Goal: Information Seeking & Learning: Learn about a topic

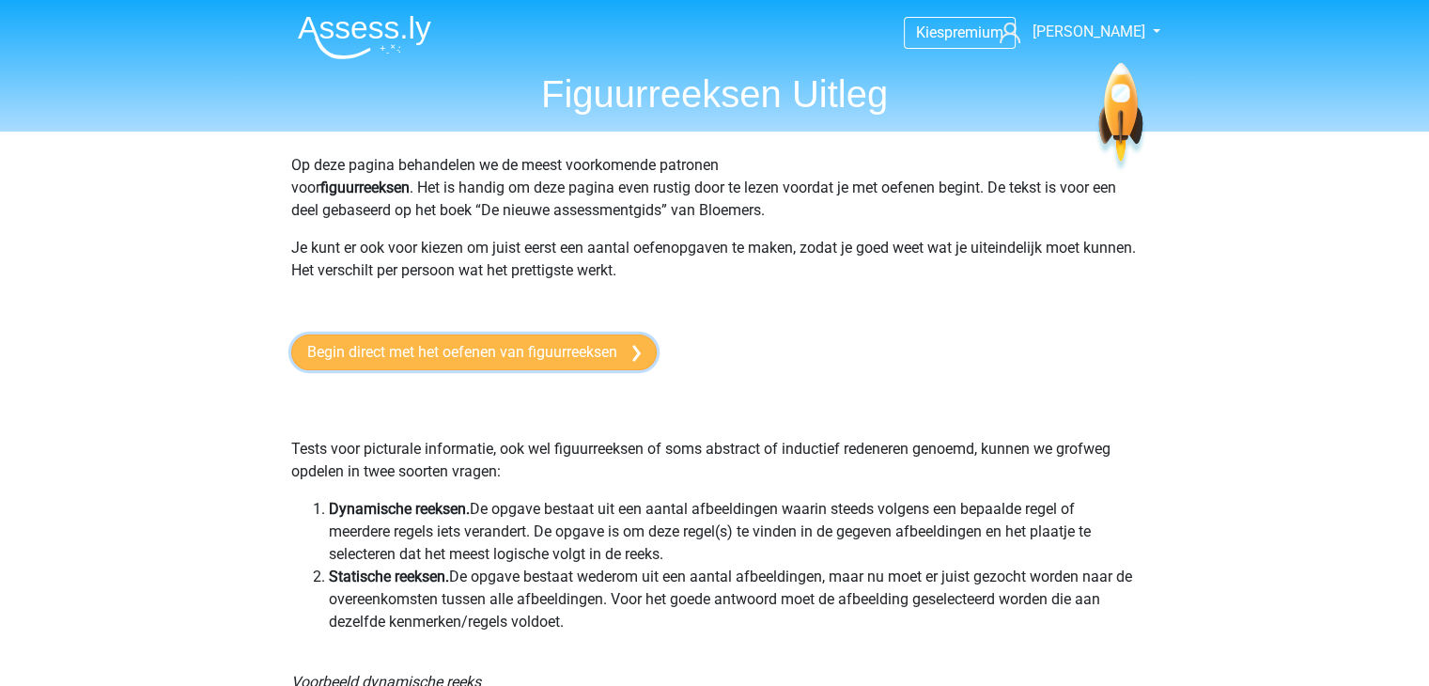
click at [507, 353] on link "Begin direct met het oefenen van figuurreeksen" at bounding box center [474, 353] width 366 height 36
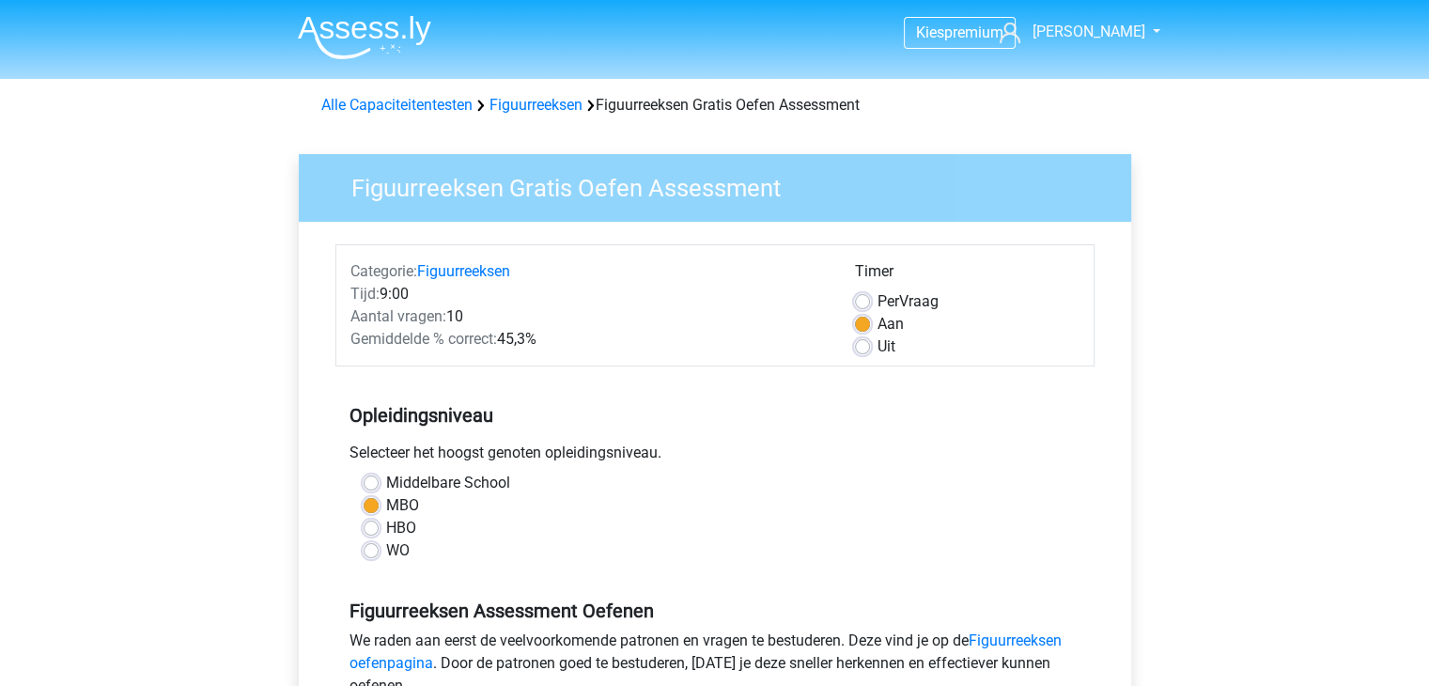
click at [878, 300] on label "Per Vraag" at bounding box center [908, 301] width 61 height 23
click at [855, 300] on input "Per Vraag" at bounding box center [862, 299] width 15 height 19
radio input "true"
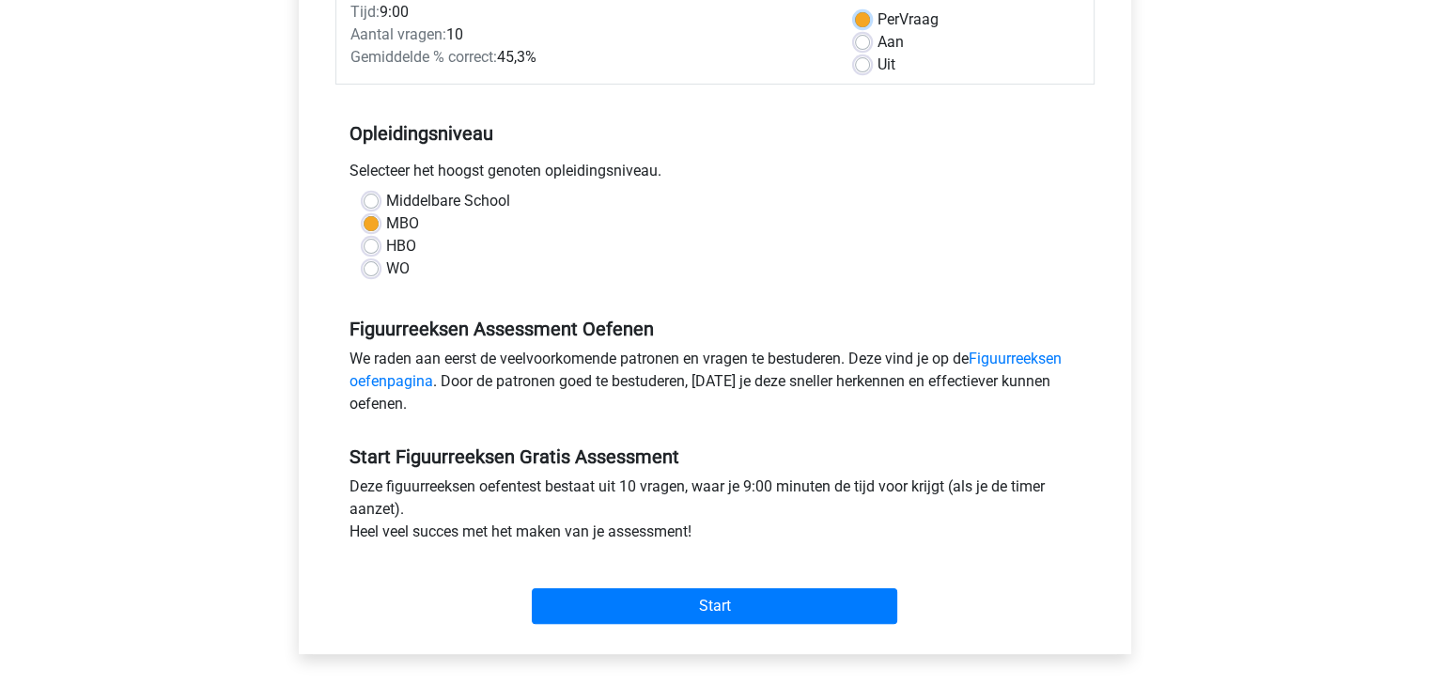
scroll to position [376, 0]
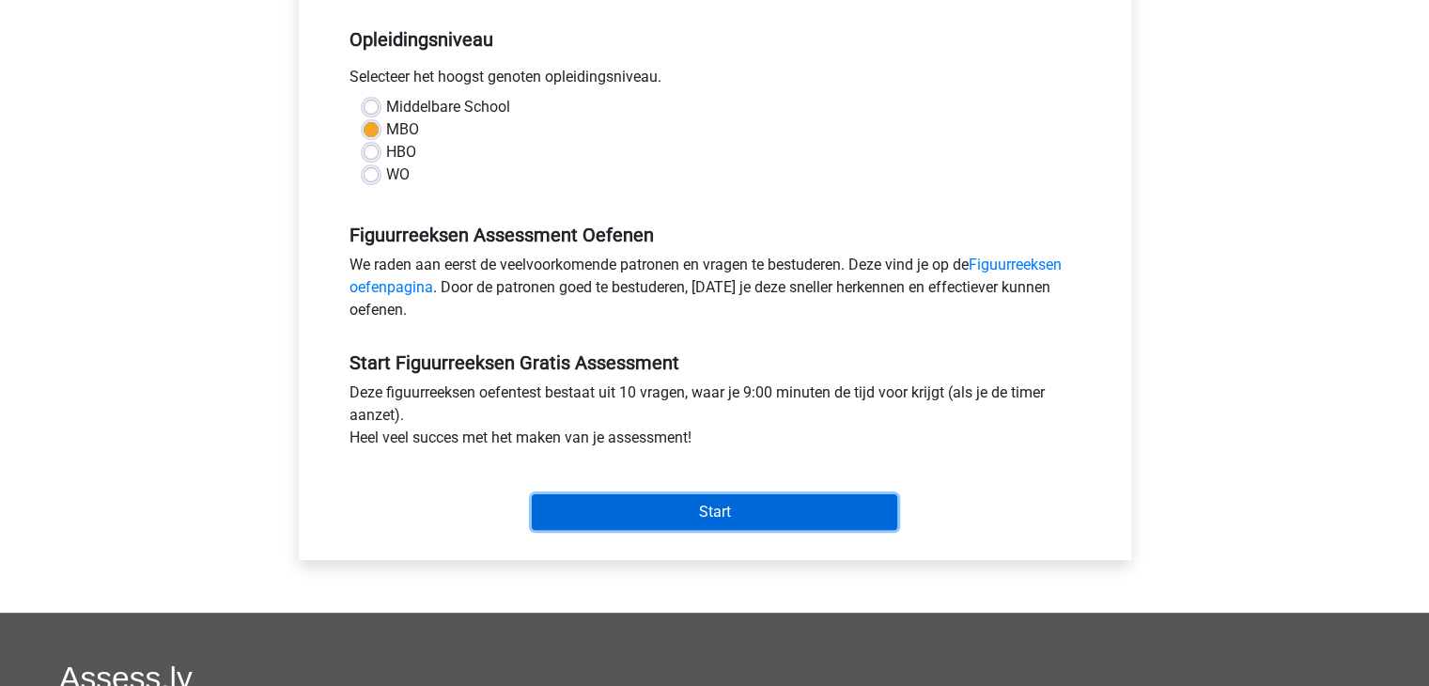
click at [751, 517] on input "Start" at bounding box center [715, 512] width 366 height 36
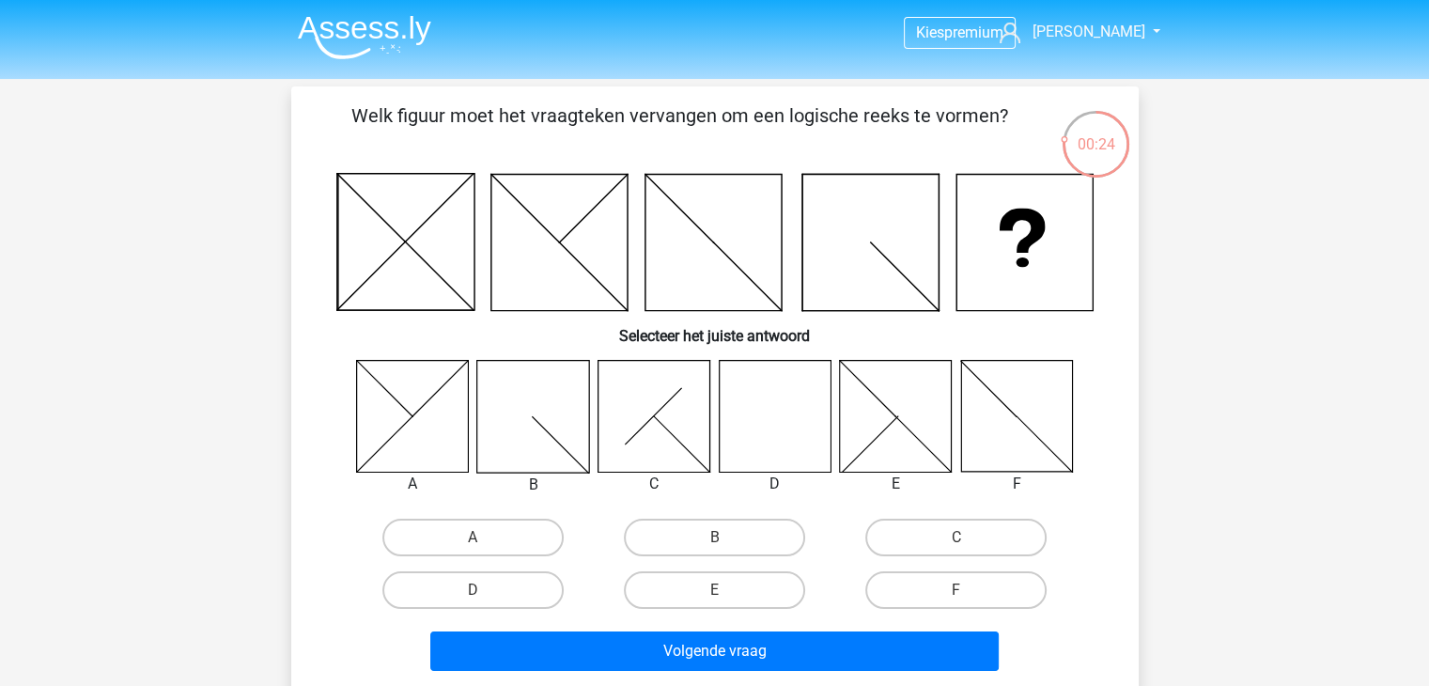
drag, startPoint x: 768, startPoint y: 437, endPoint x: 796, endPoint y: 474, distance: 46.2
click at [769, 437] on icon at bounding box center [775, 416] width 112 height 112
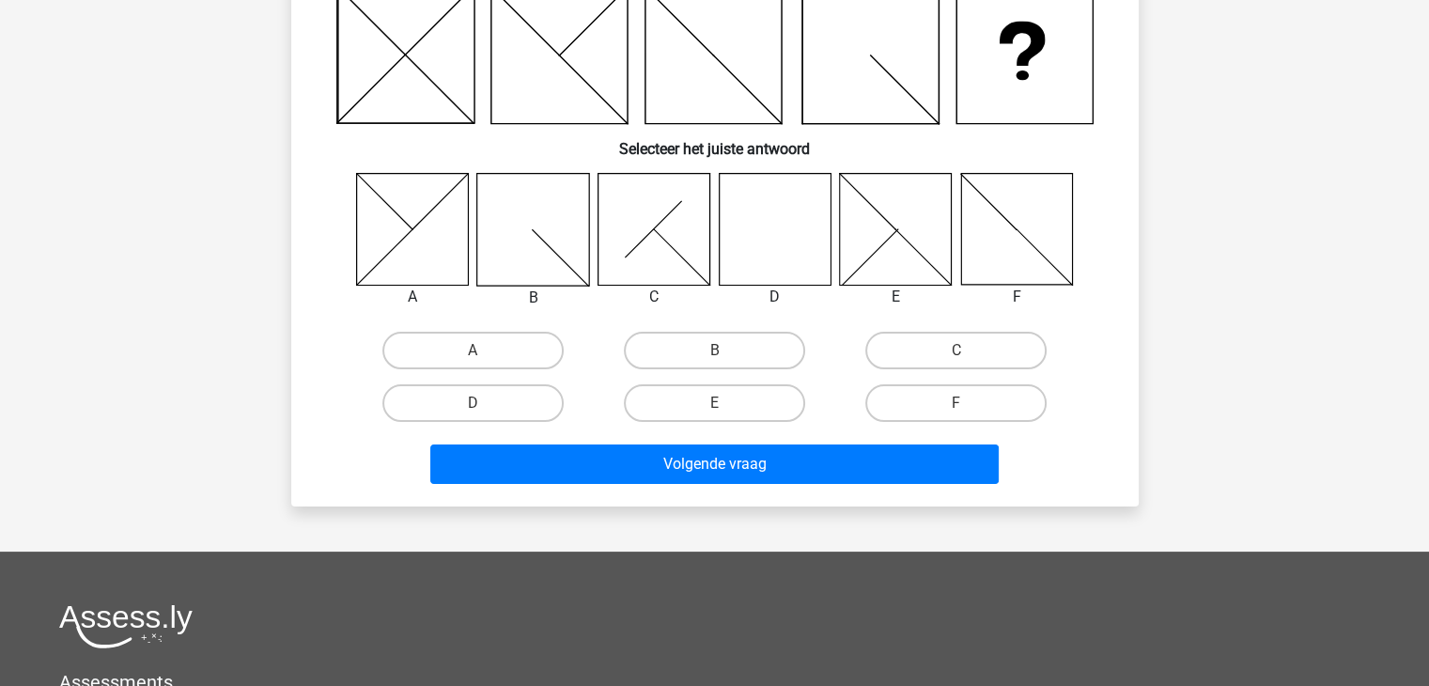
scroll to position [188, 0]
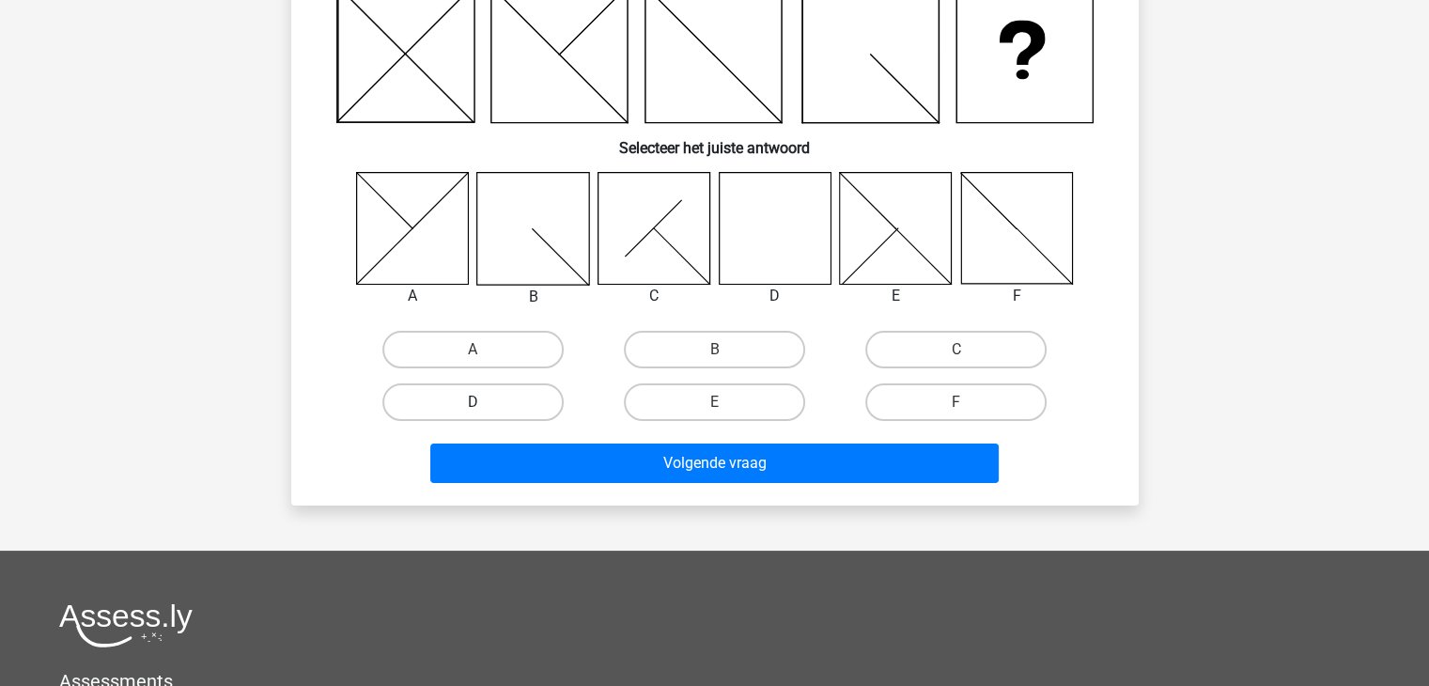
click at [515, 411] on label "D" at bounding box center [472, 402] width 181 height 38
click at [485, 411] on input "D" at bounding box center [479, 408] width 12 height 12
radio input "true"
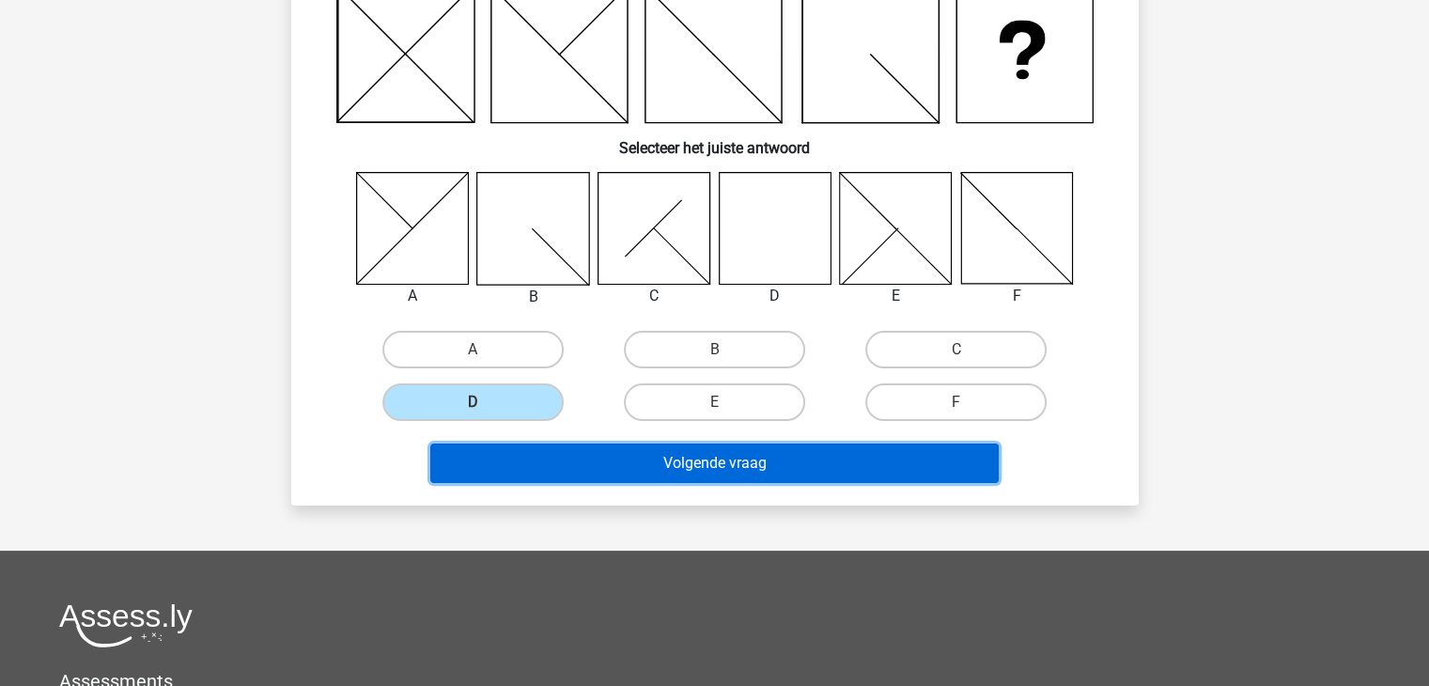
click at [708, 471] on button "Volgende vraag" at bounding box center [714, 463] width 569 height 39
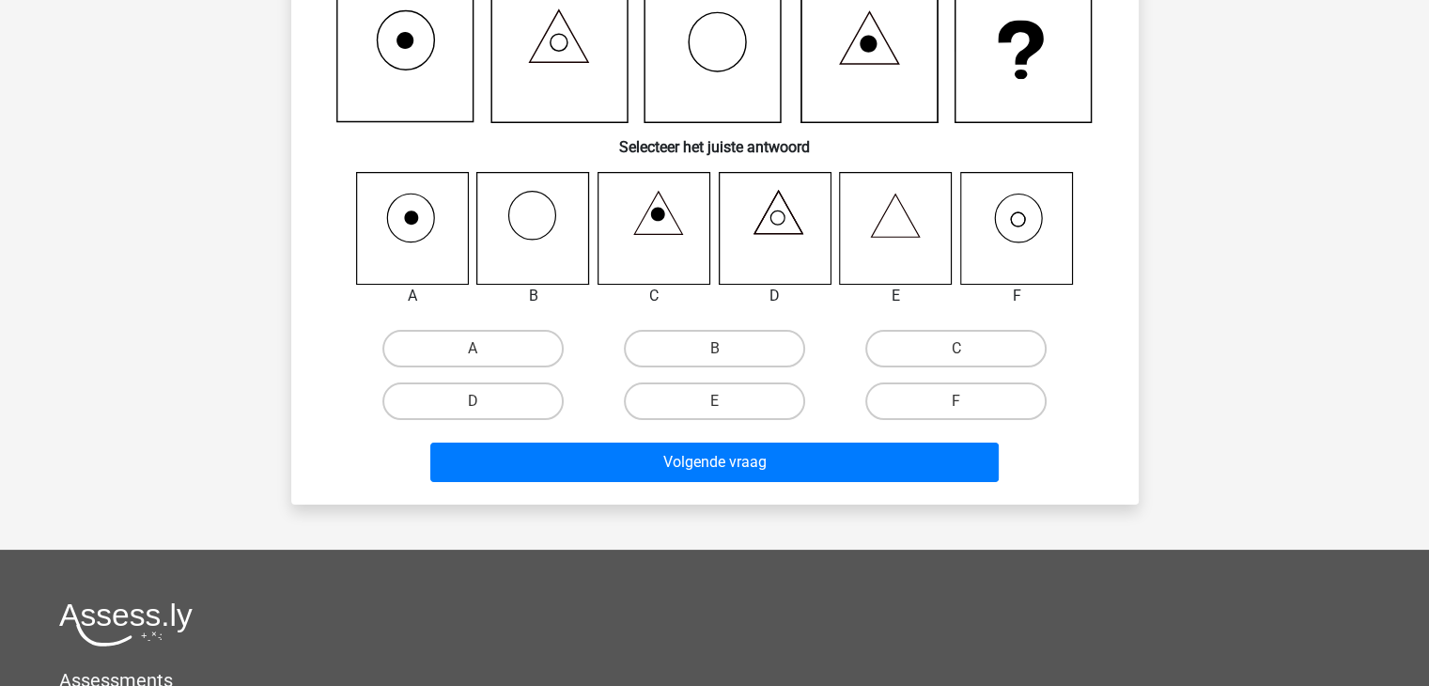
scroll to position [86, 0]
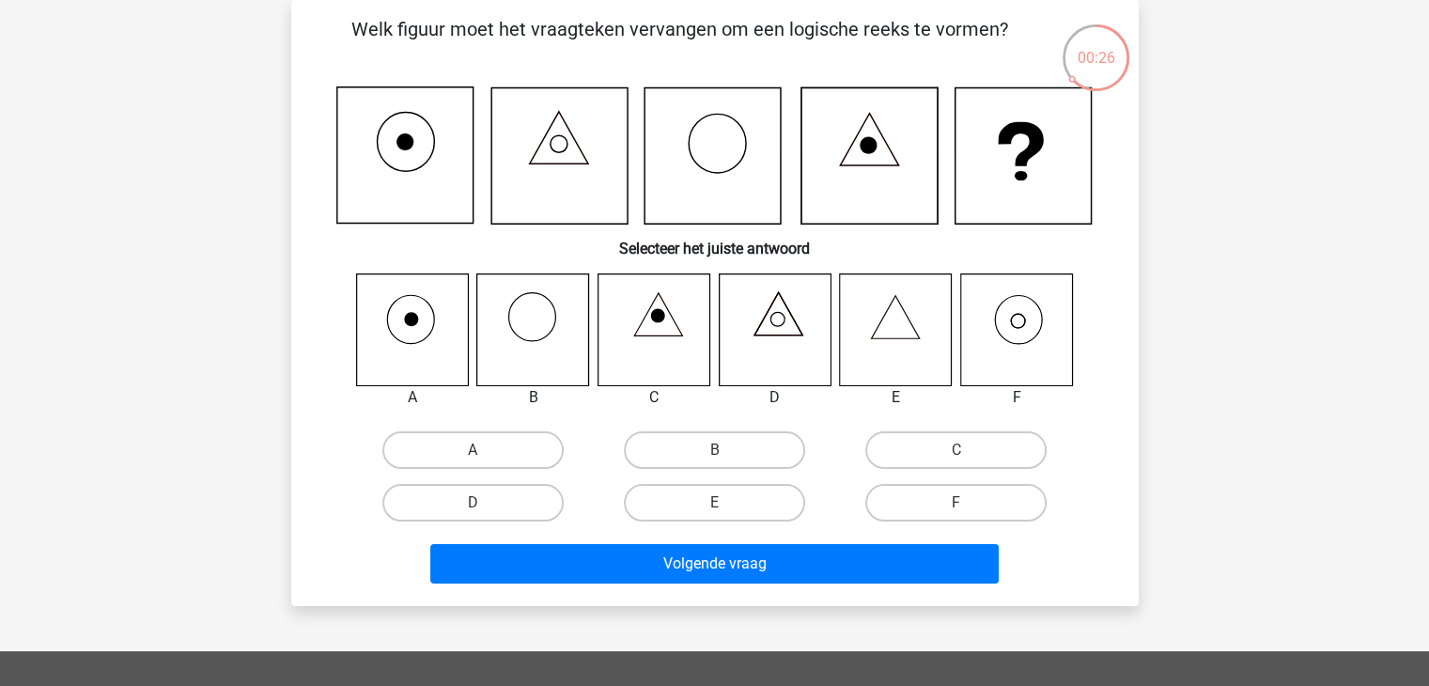
click at [1023, 325] on icon at bounding box center [1018, 321] width 14 height 14
click at [966, 519] on label "F" at bounding box center [956, 503] width 181 height 38
click at [966, 515] on input "F" at bounding box center [963, 509] width 12 height 12
radio input "true"
click at [967, 499] on label "F" at bounding box center [956, 503] width 181 height 38
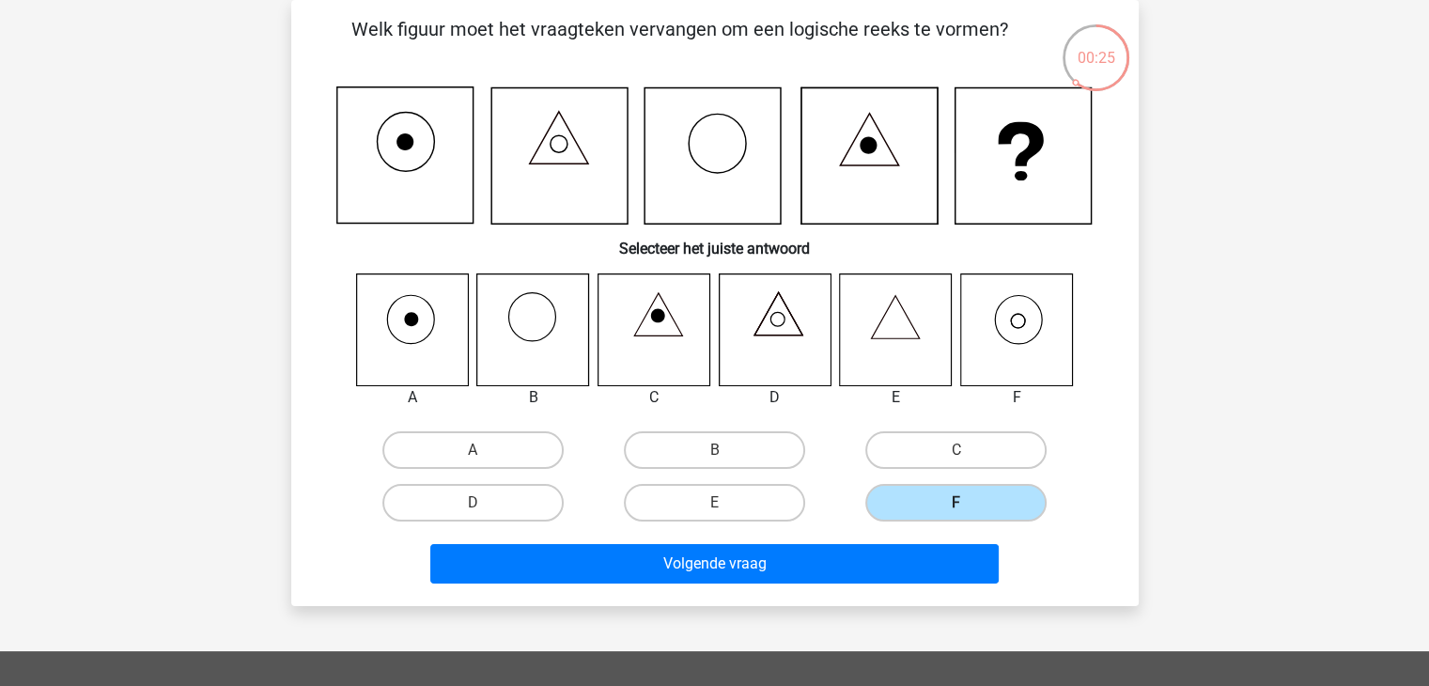
click at [967, 503] on input "F" at bounding box center [963, 509] width 12 height 12
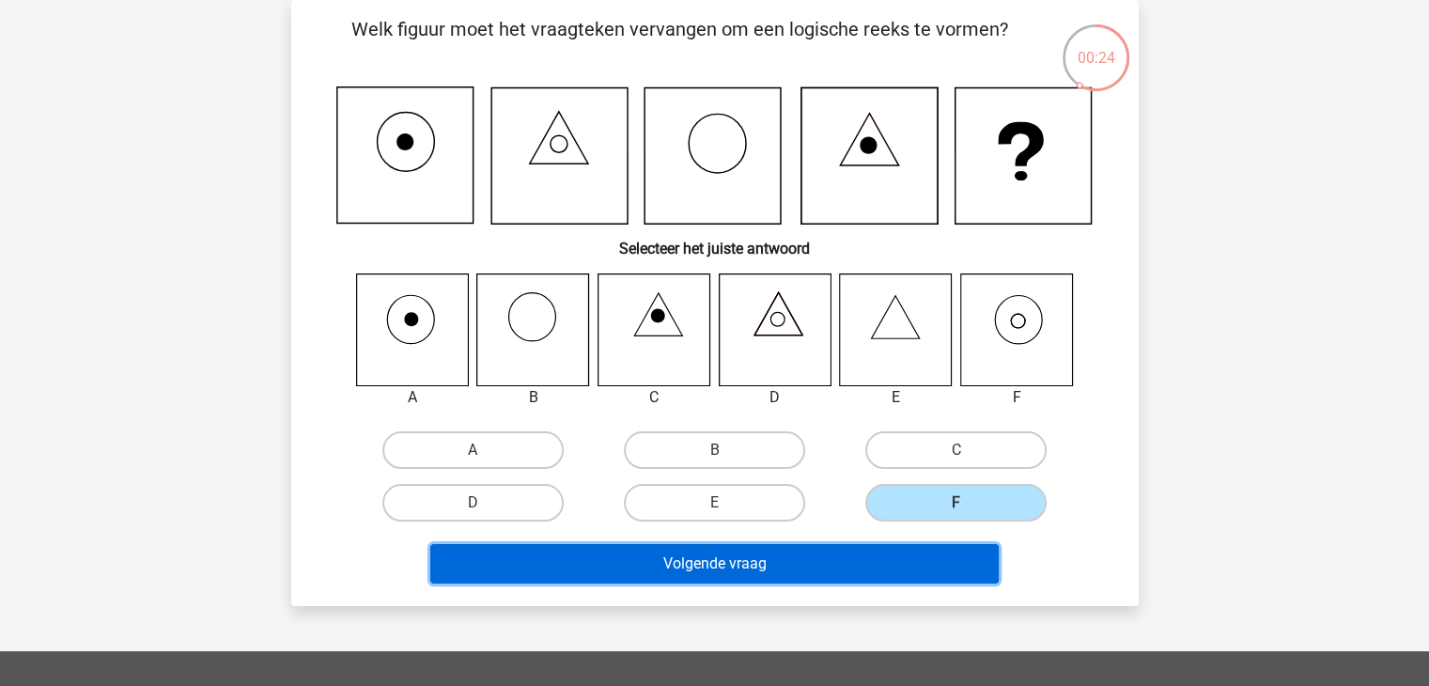
click at [919, 557] on button "Volgende vraag" at bounding box center [714, 563] width 569 height 39
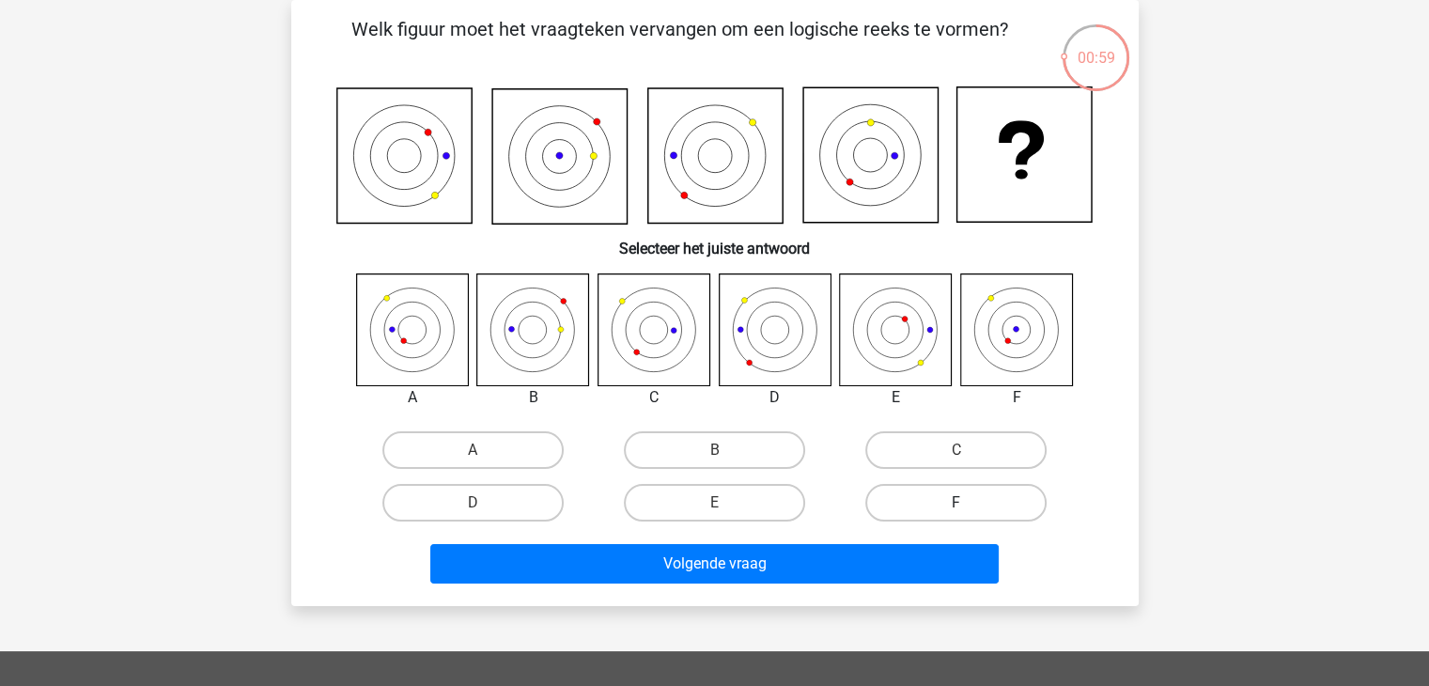
drag, startPoint x: 925, startPoint y: 495, endPoint x: 905, endPoint y: 508, distance: 23.7
click at [925, 495] on label "F" at bounding box center [956, 503] width 181 height 38
click at [957, 503] on input "F" at bounding box center [963, 509] width 12 height 12
radio input "true"
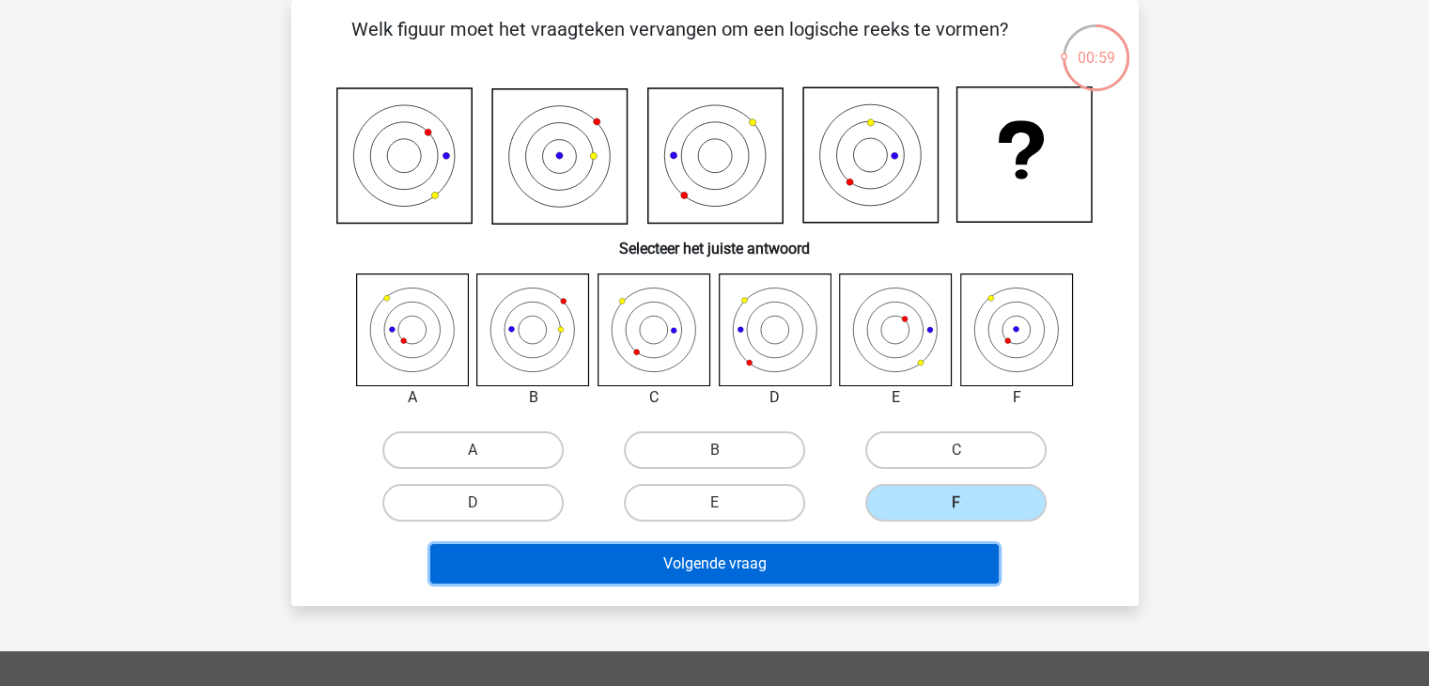
click at [850, 558] on button "Volgende vraag" at bounding box center [714, 563] width 569 height 39
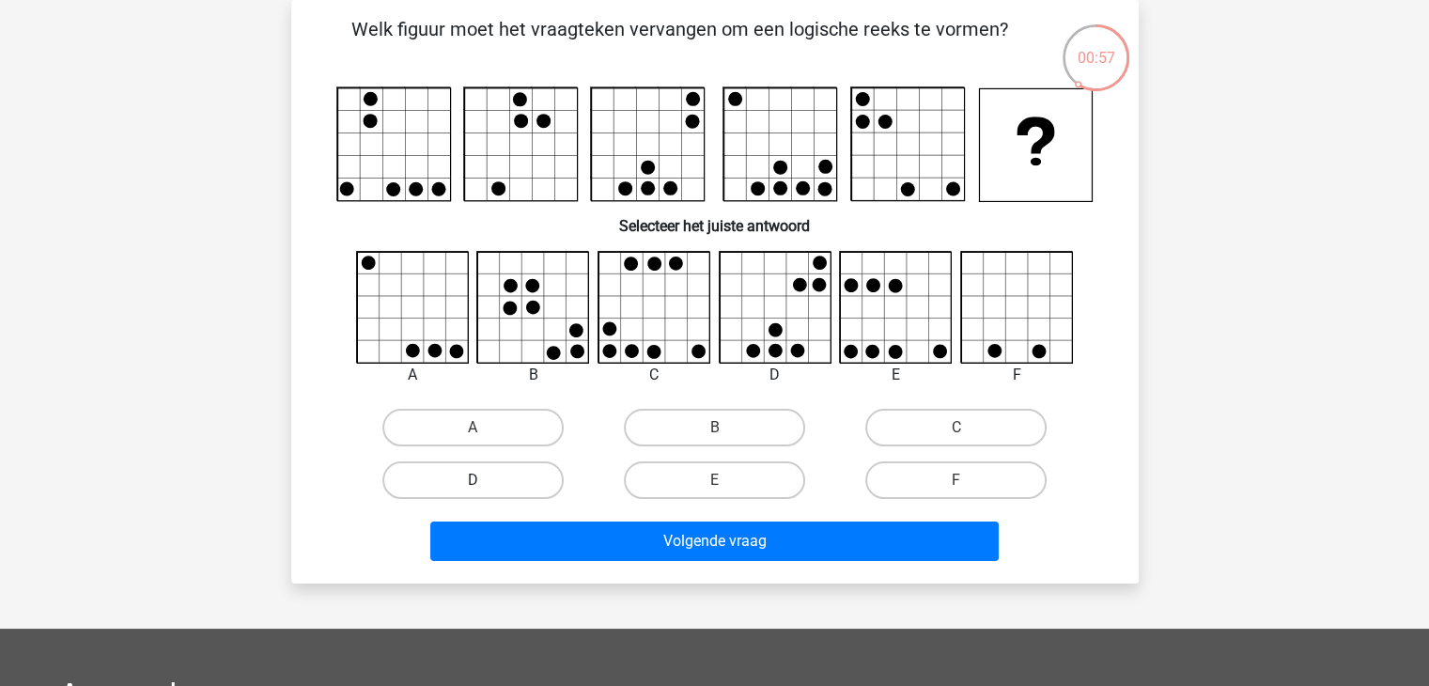
click at [544, 477] on label "D" at bounding box center [472, 480] width 181 height 38
click at [485, 480] on input "D" at bounding box center [479, 486] width 12 height 12
radio input "true"
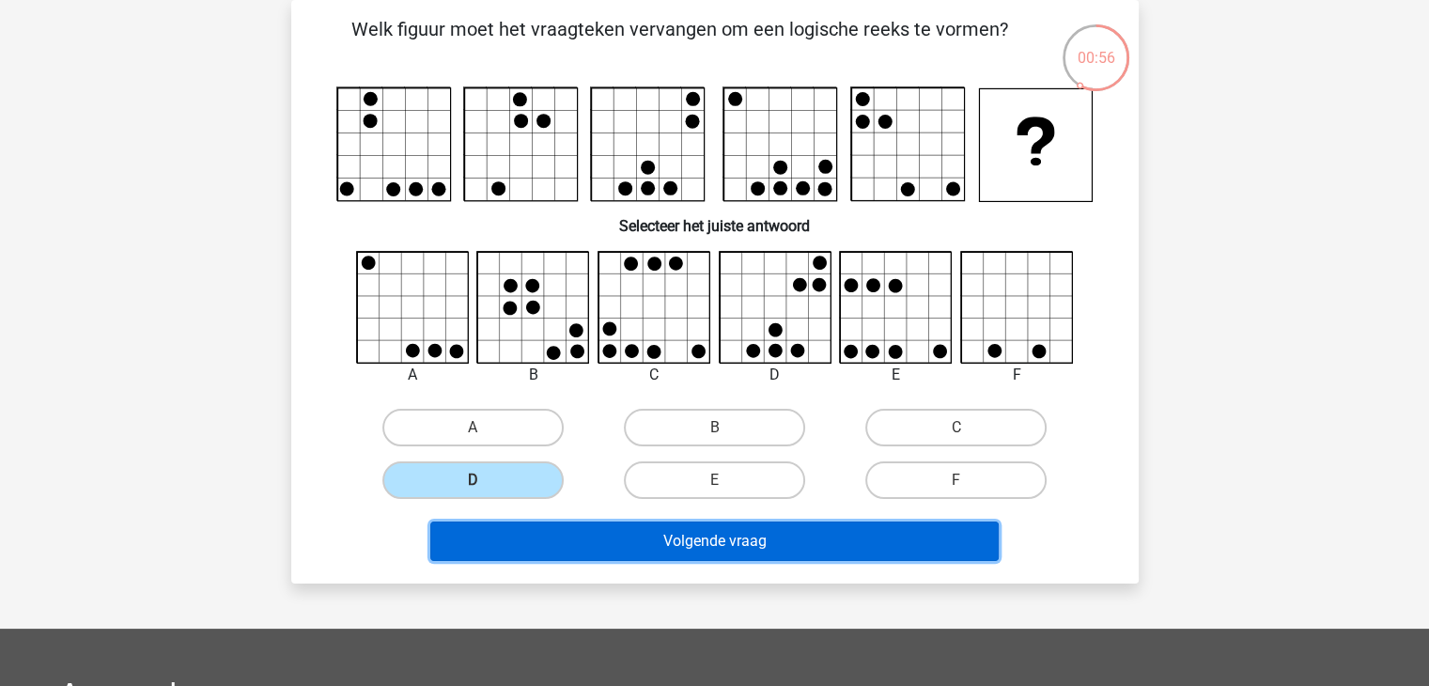
click at [654, 539] on button "Volgende vraag" at bounding box center [714, 541] width 569 height 39
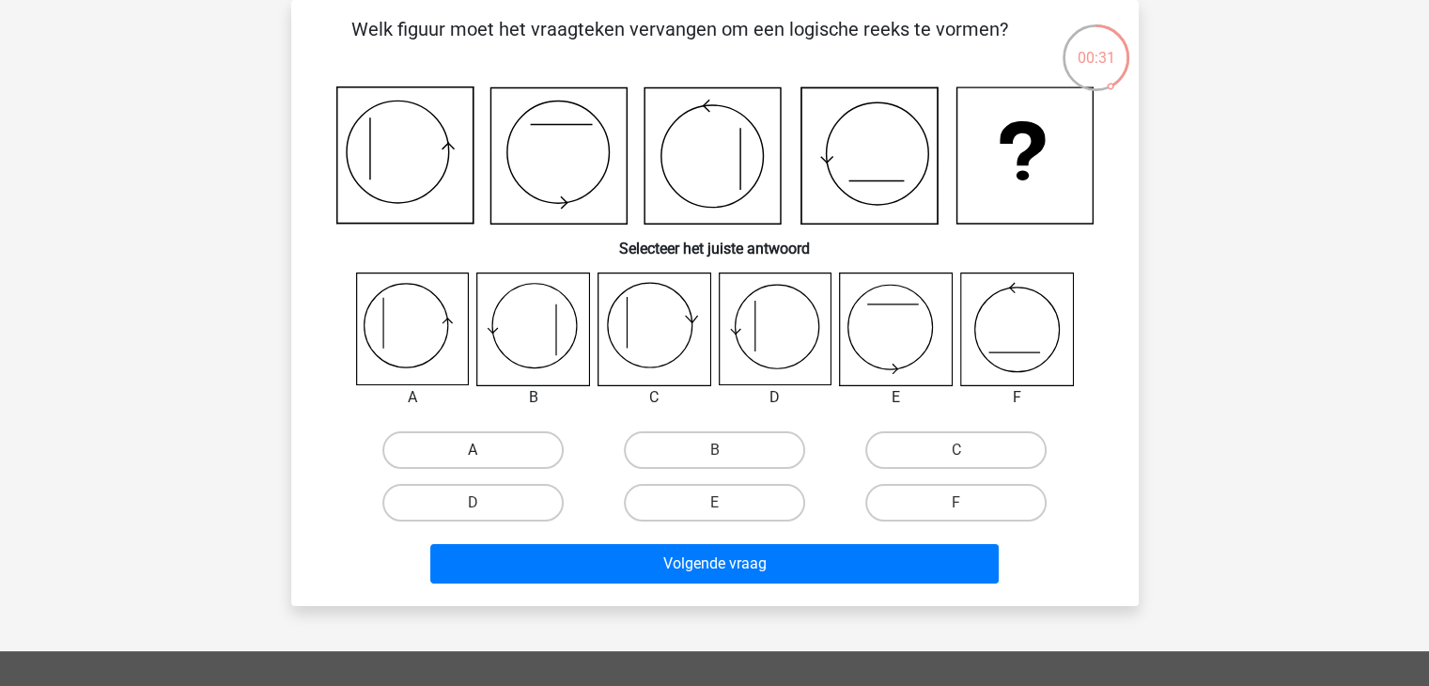
click at [456, 443] on label "A" at bounding box center [472, 450] width 181 height 38
click at [473, 450] on input "A" at bounding box center [479, 456] width 12 height 12
radio input "true"
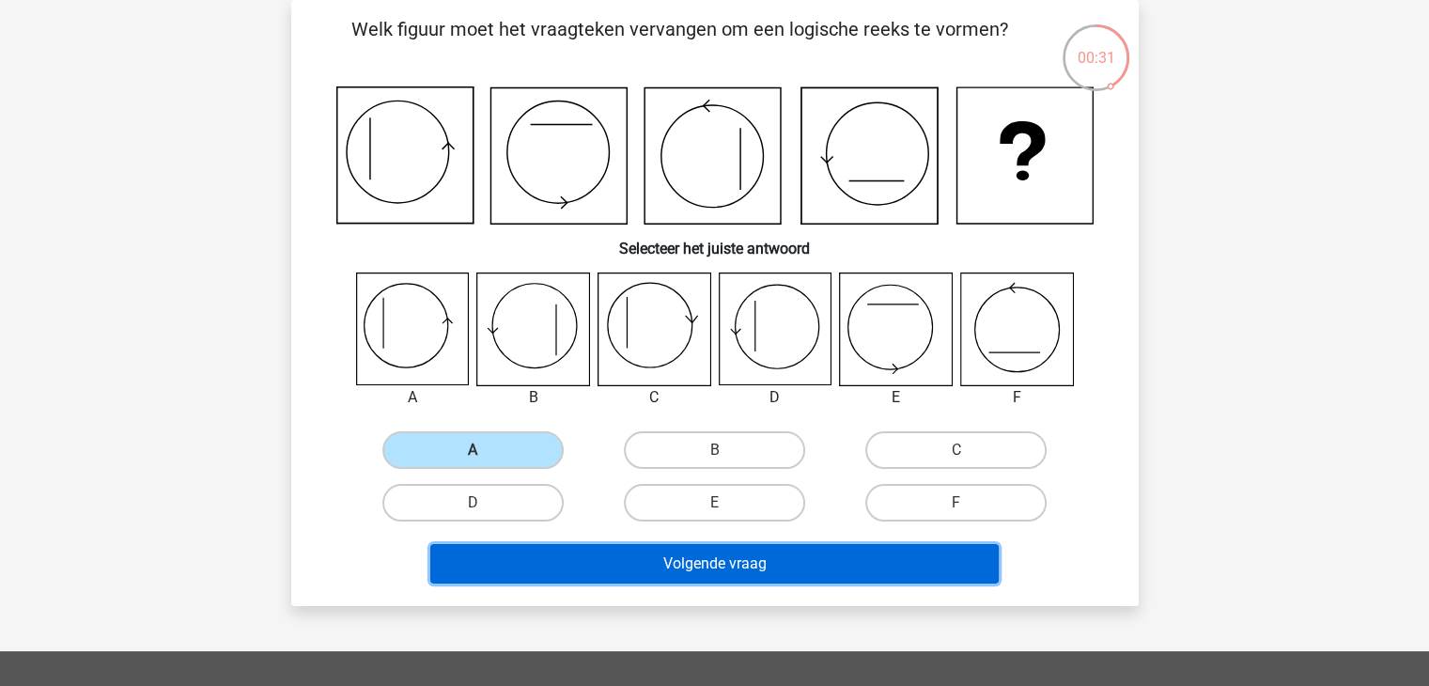
click at [643, 550] on button "Volgende vraag" at bounding box center [714, 563] width 569 height 39
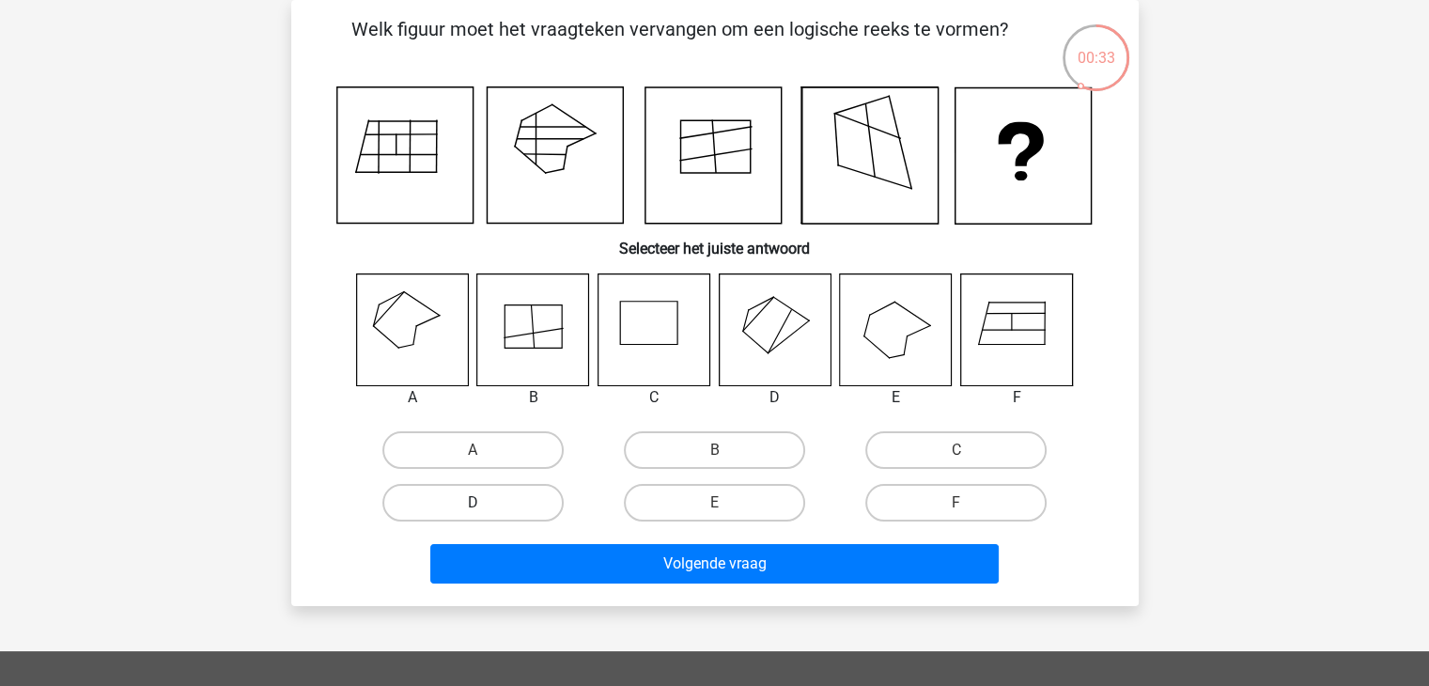
drag, startPoint x: 454, startPoint y: 446, endPoint x: 523, endPoint y: 486, distance: 79.1
click at [452, 447] on label "A" at bounding box center [472, 450] width 181 height 38
click at [473, 450] on input "A" at bounding box center [479, 456] width 12 height 12
radio input "true"
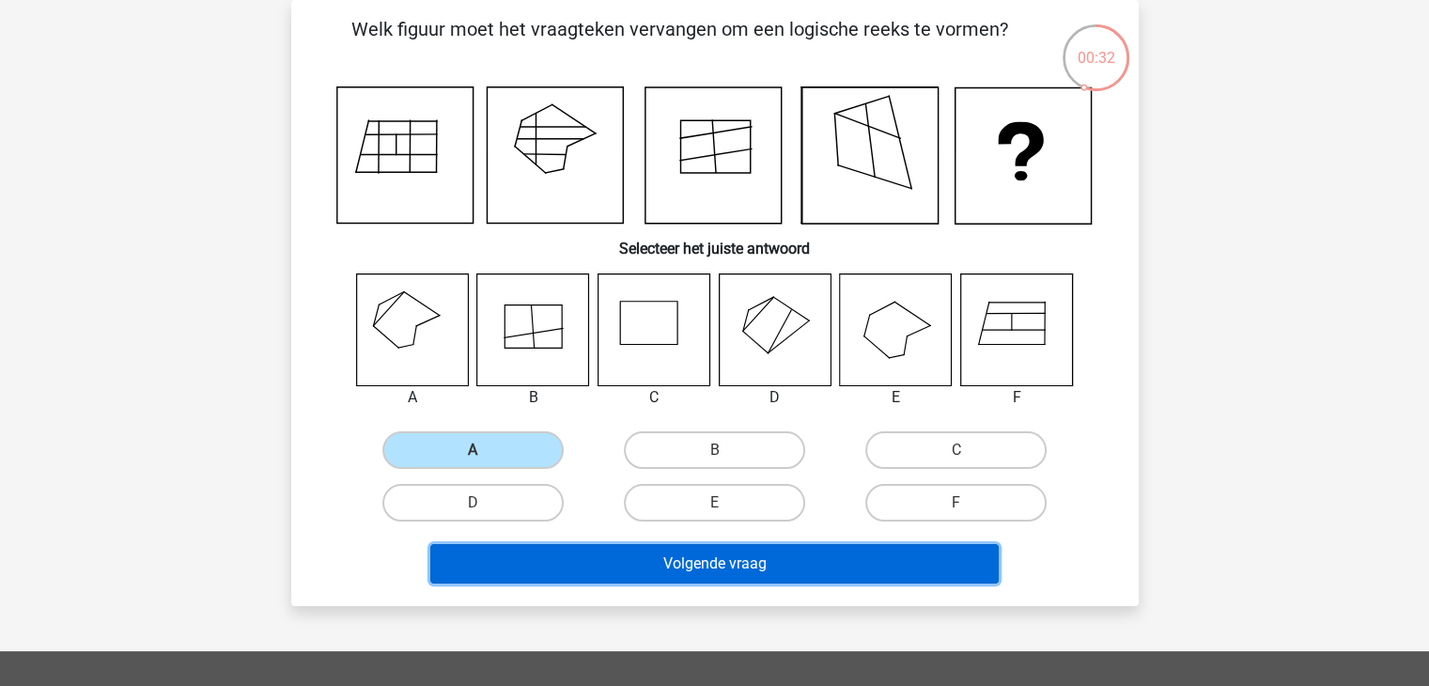
click at [680, 567] on button "Volgende vraag" at bounding box center [714, 563] width 569 height 39
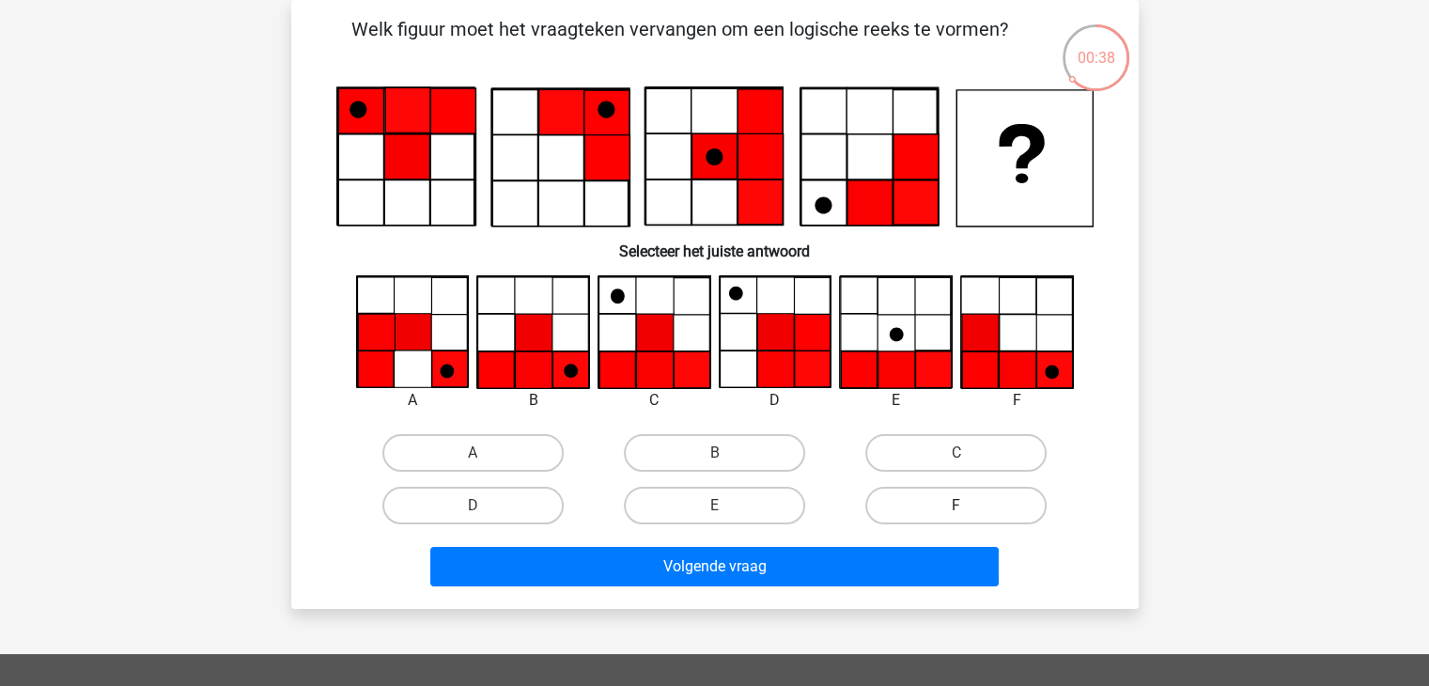
click at [925, 506] on label "F" at bounding box center [956, 506] width 181 height 38
click at [957, 506] on input "F" at bounding box center [963, 512] width 12 height 12
radio input "true"
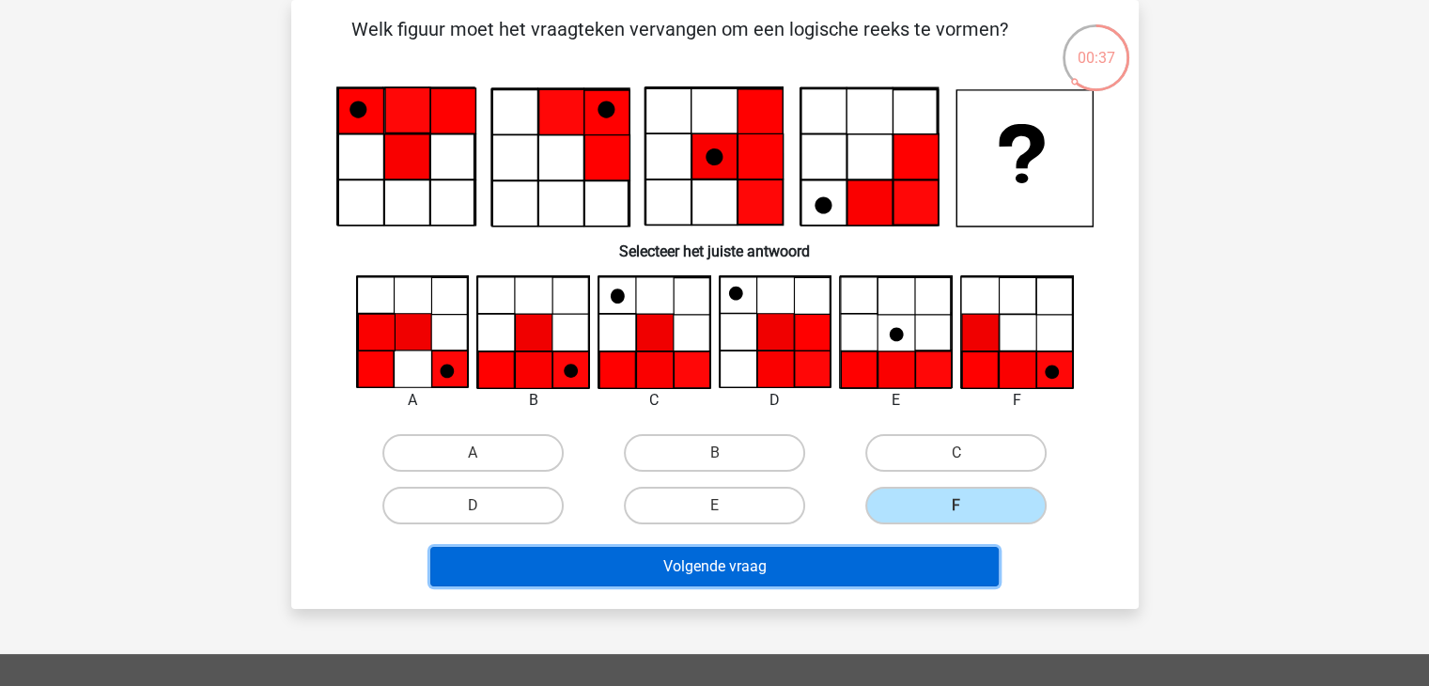
click at [807, 561] on button "Volgende vraag" at bounding box center [714, 566] width 569 height 39
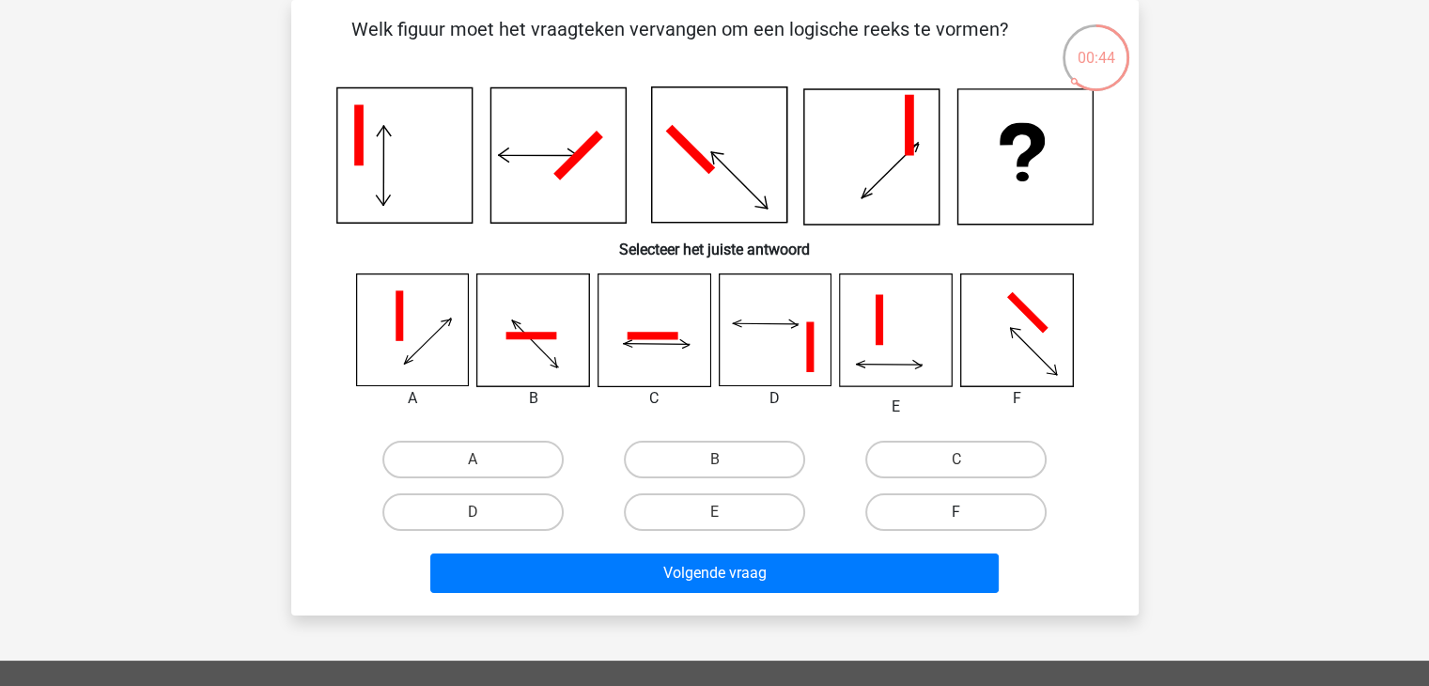
click at [902, 520] on label "F" at bounding box center [956, 512] width 181 height 38
click at [957, 520] on input "F" at bounding box center [963, 518] width 12 height 12
radio input "true"
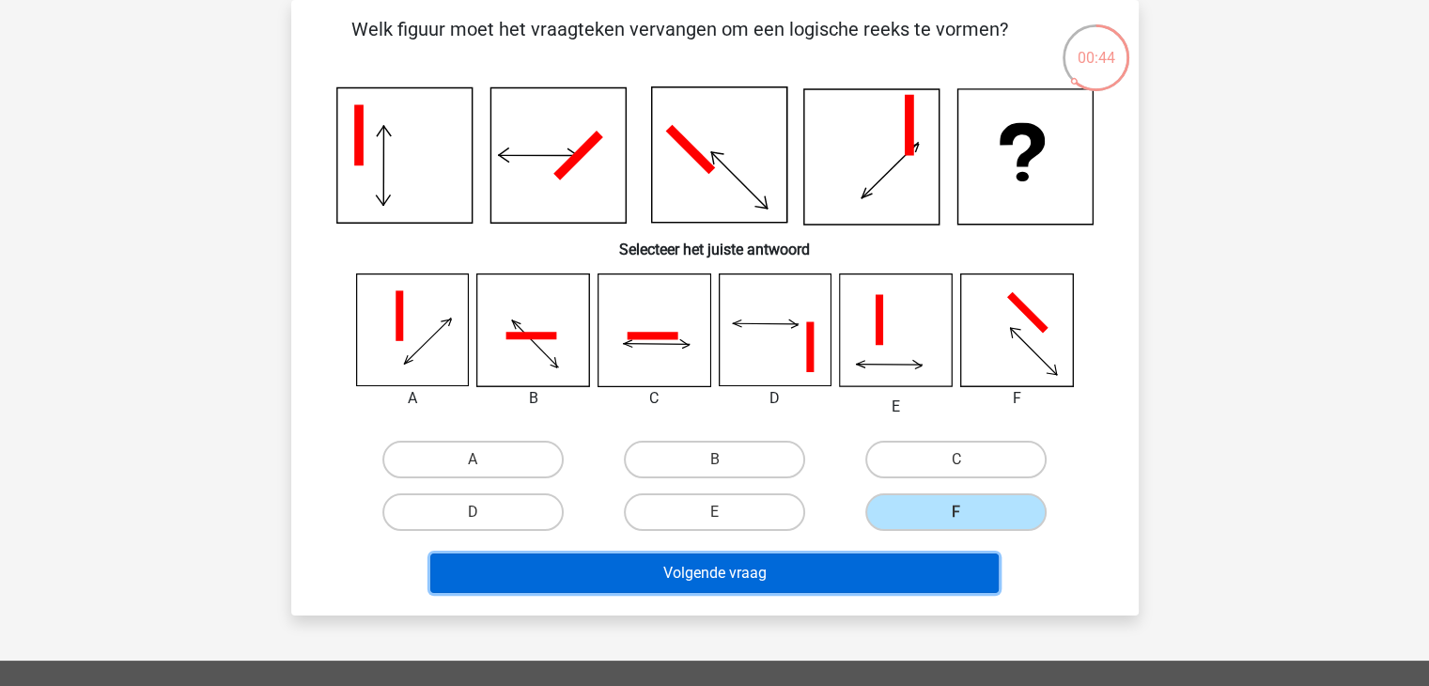
click at [842, 562] on button "Volgende vraag" at bounding box center [714, 573] width 569 height 39
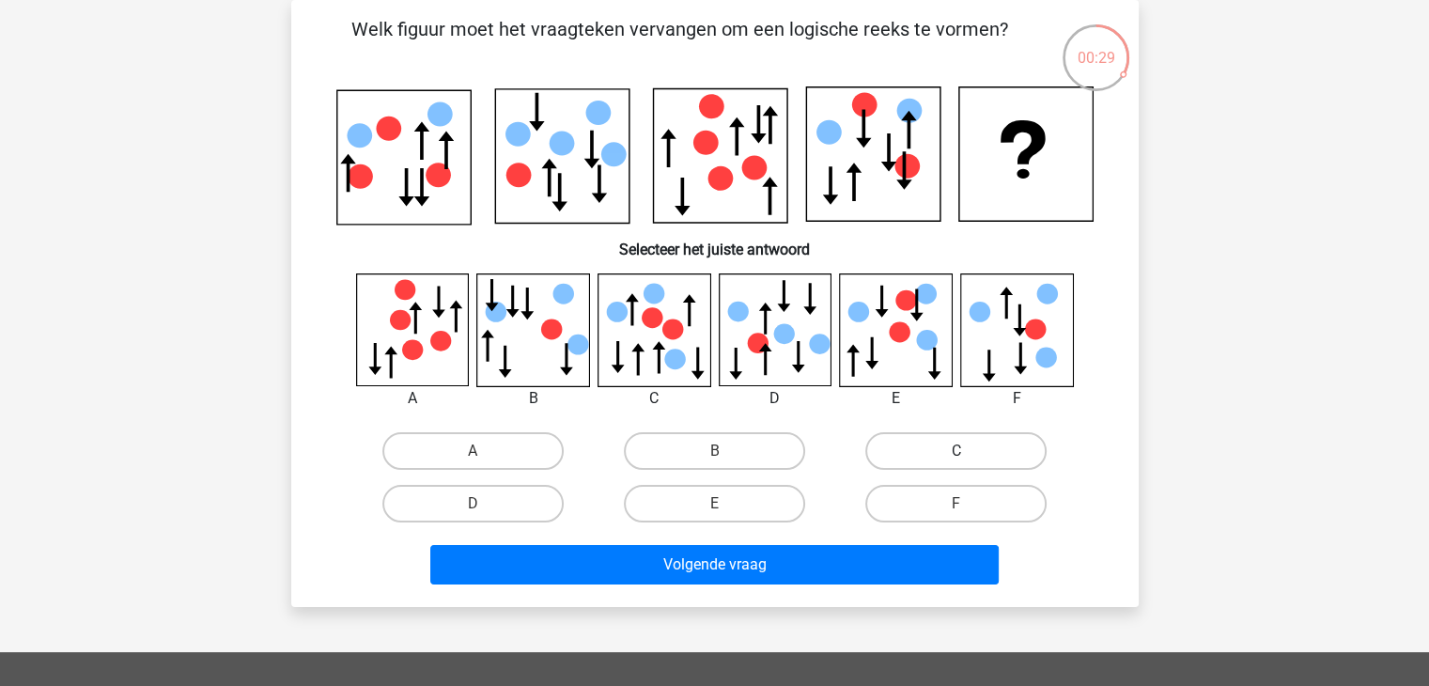
click at [910, 458] on label "C" at bounding box center [956, 451] width 181 height 38
click at [957, 458] on input "C" at bounding box center [963, 457] width 12 height 12
radio input "true"
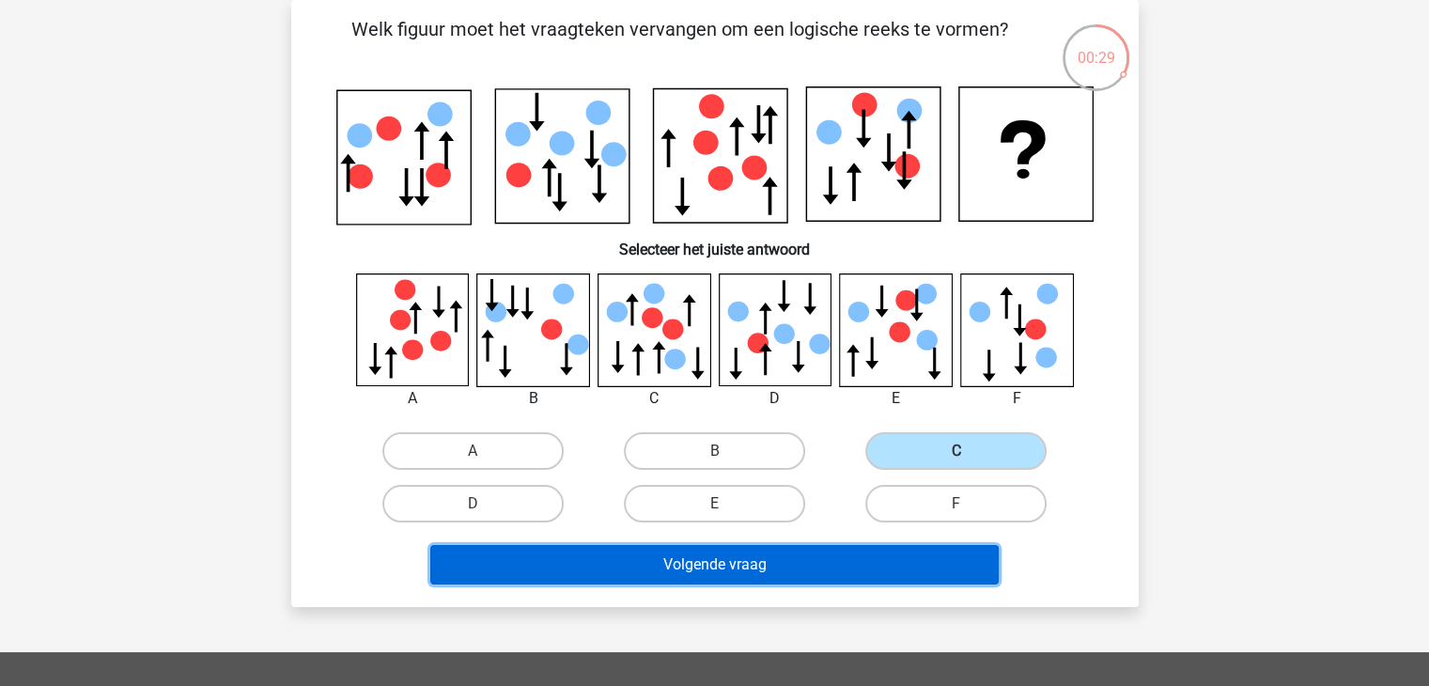
click at [784, 559] on button "Volgende vraag" at bounding box center [714, 564] width 569 height 39
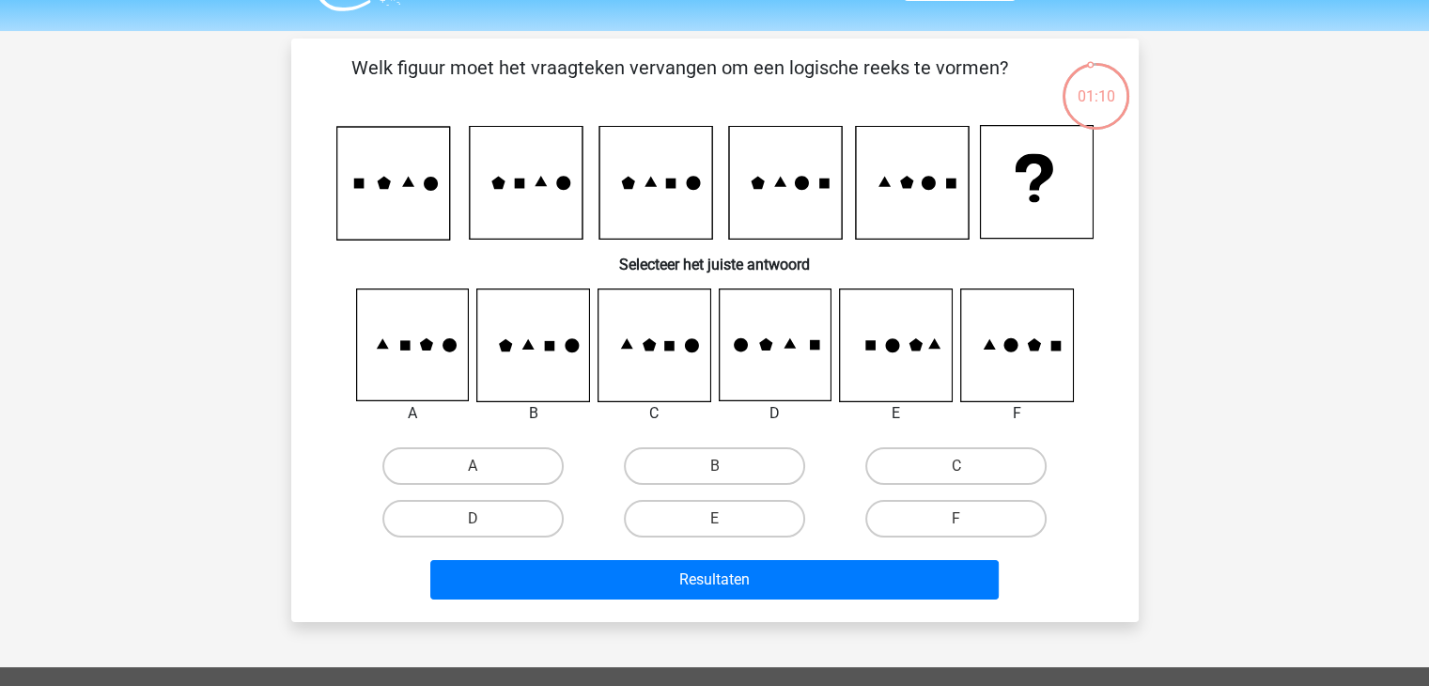
scroll to position [94, 0]
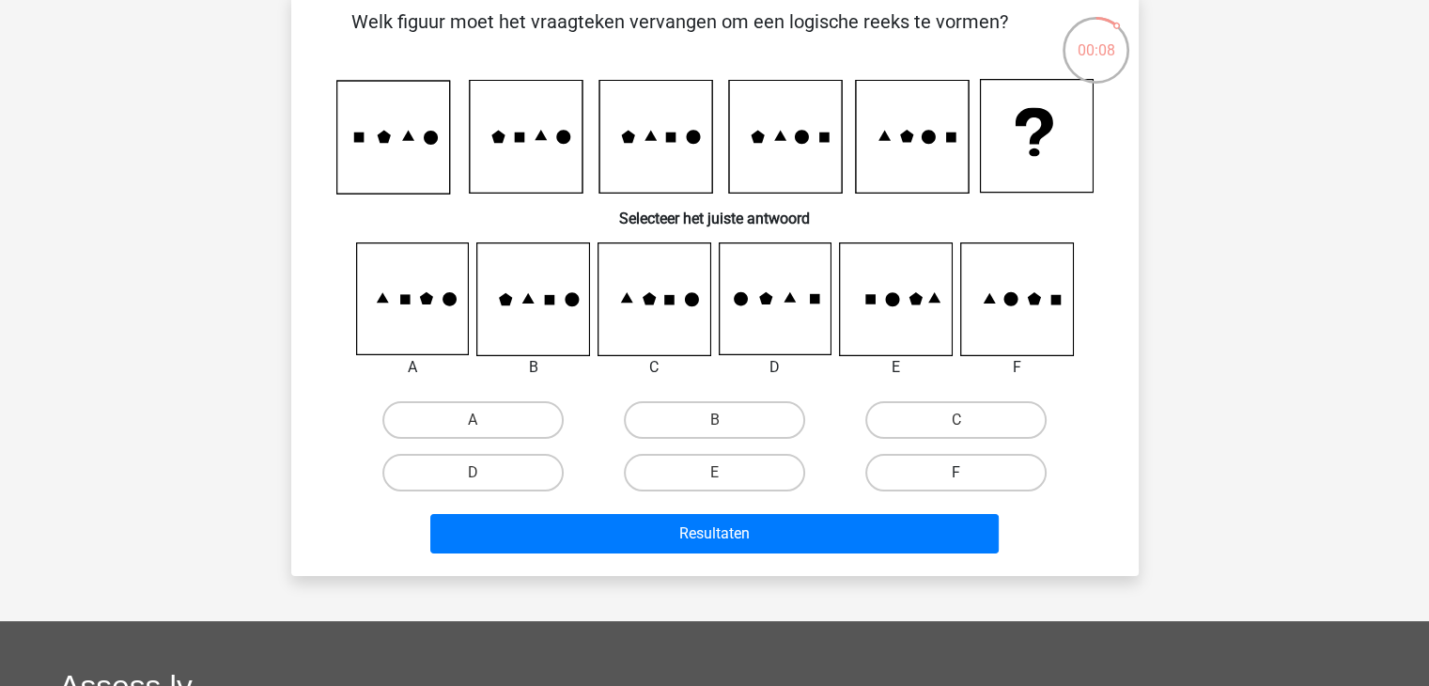
click at [926, 482] on label "F" at bounding box center [956, 473] width 181 height 38
click at [957, 482] on input "F" at bounding box center [963, 479] width 12 height 12
radio input "true"
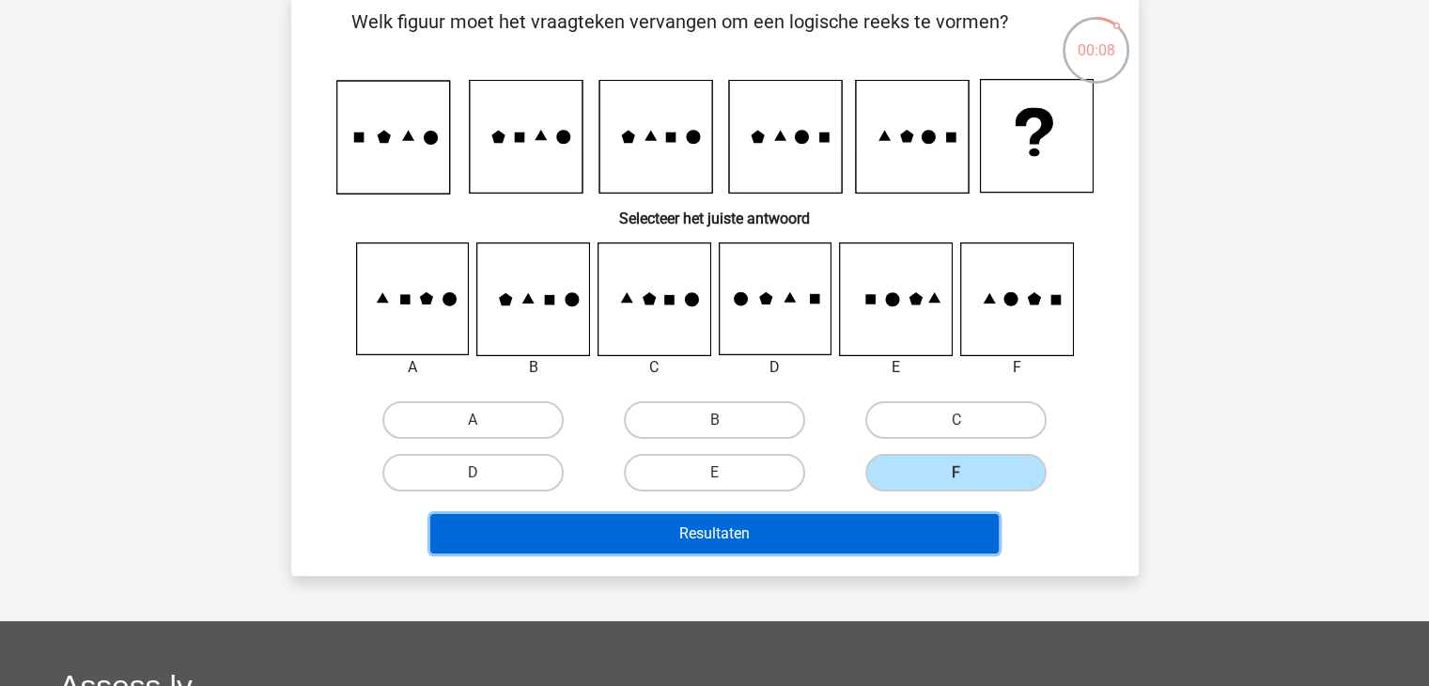
click at [859, 539] on button "Resultaten" at bounding box center [714, 533] width 569 height 39
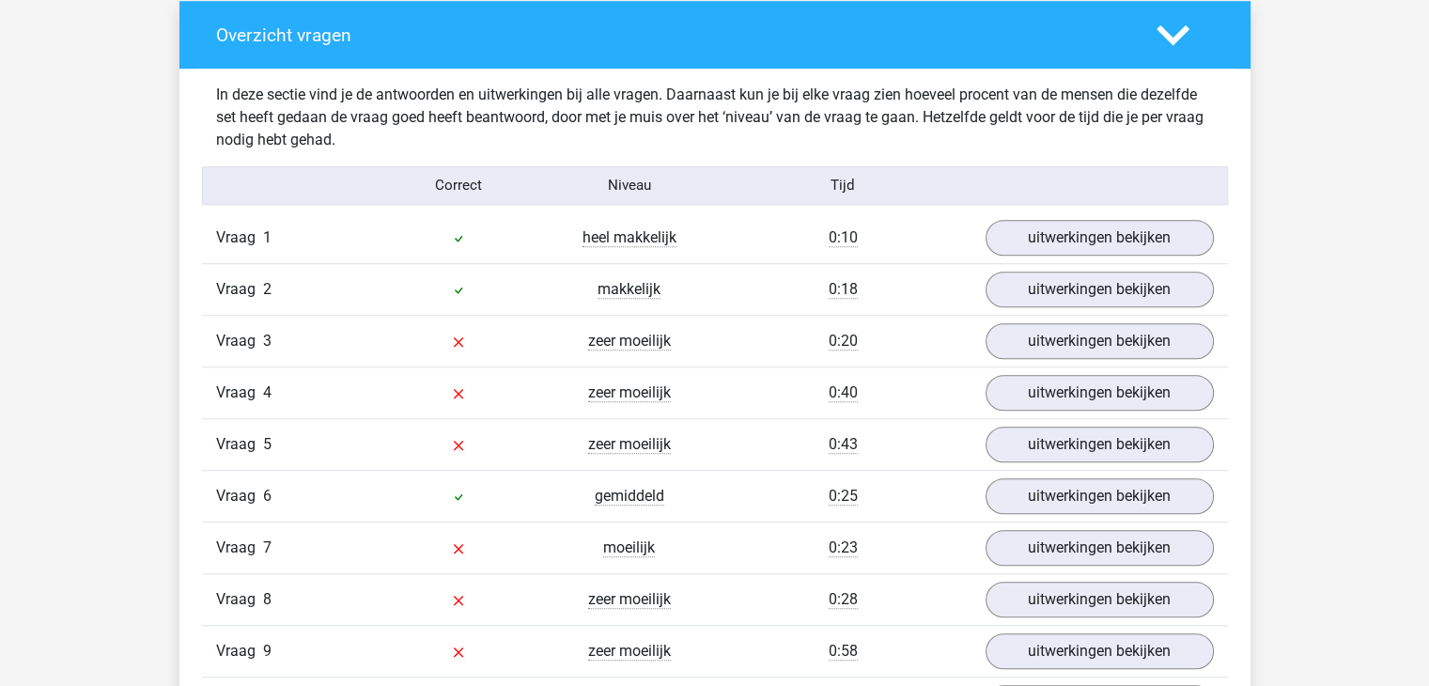
scroll to position [1504, 0]
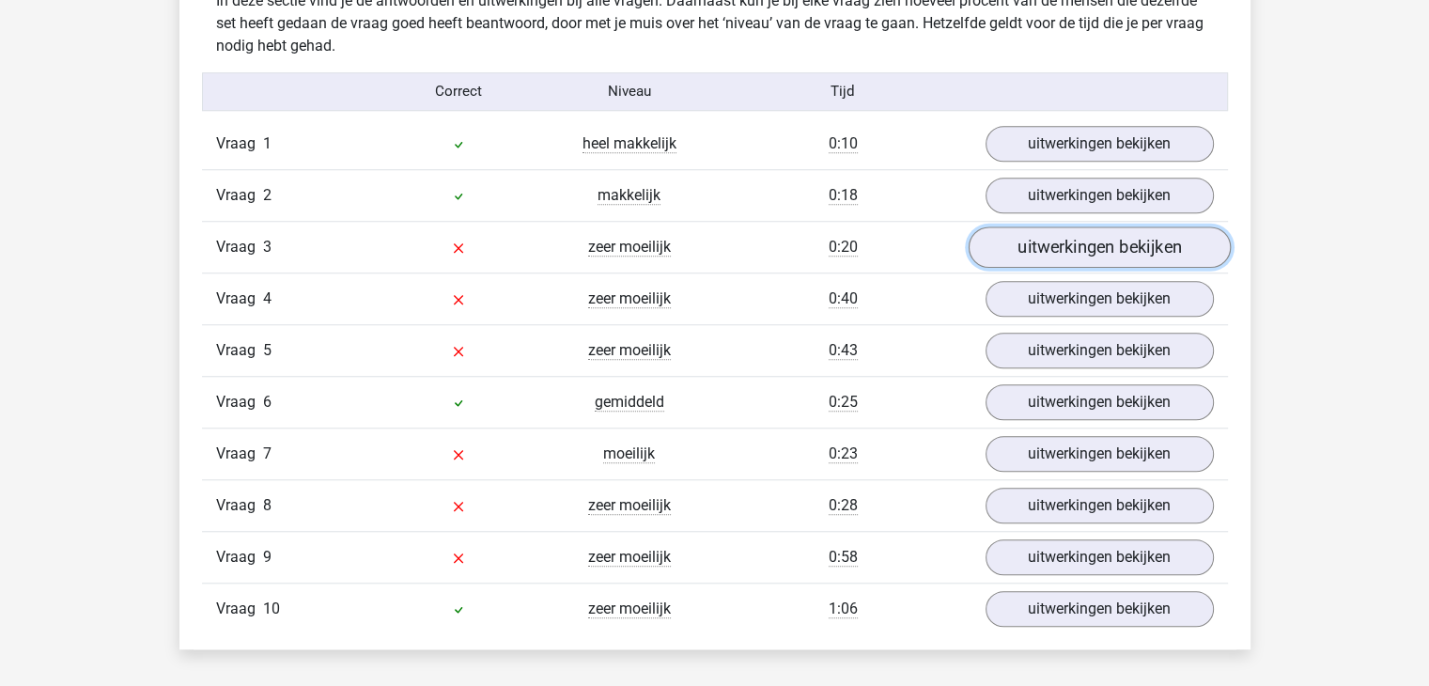
click at [1095, 254] on link "uitwerkingen bekijken" at bounding box center [1099, 246] width 262 height 41
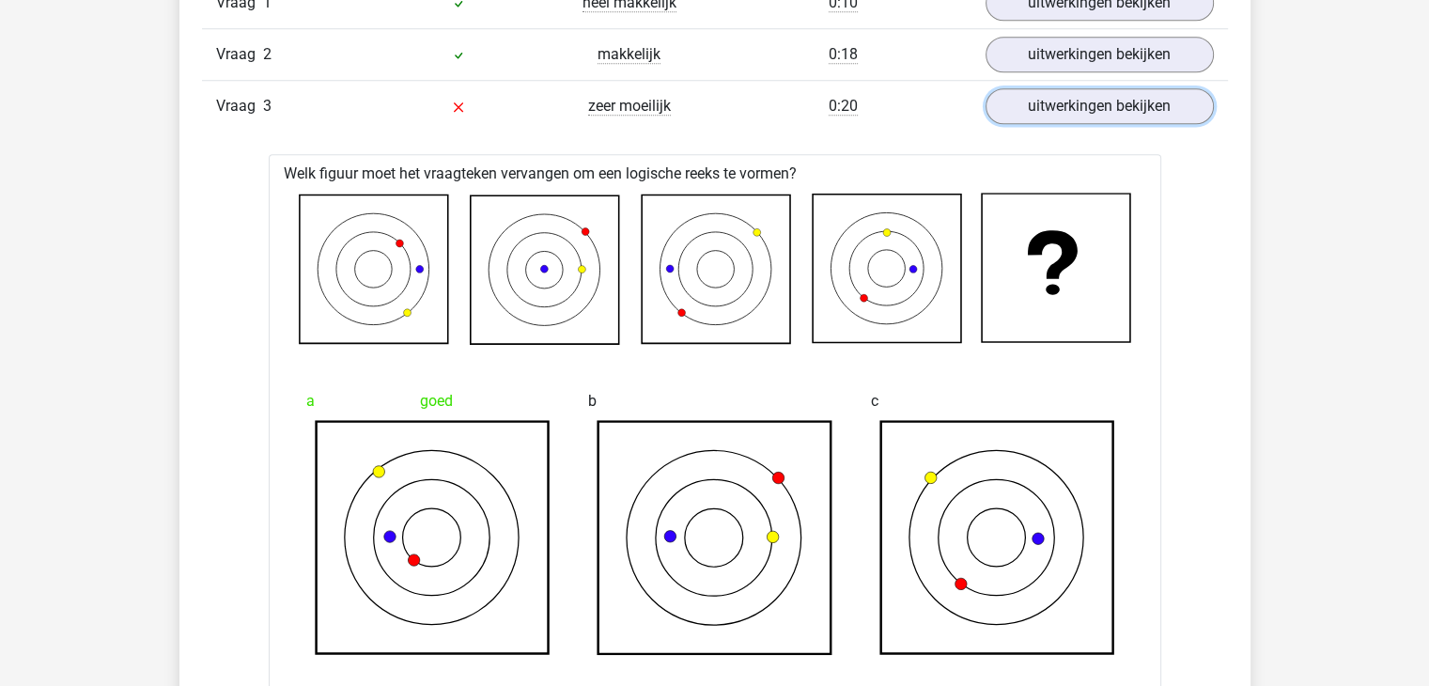
scroll to position [1598, 0]
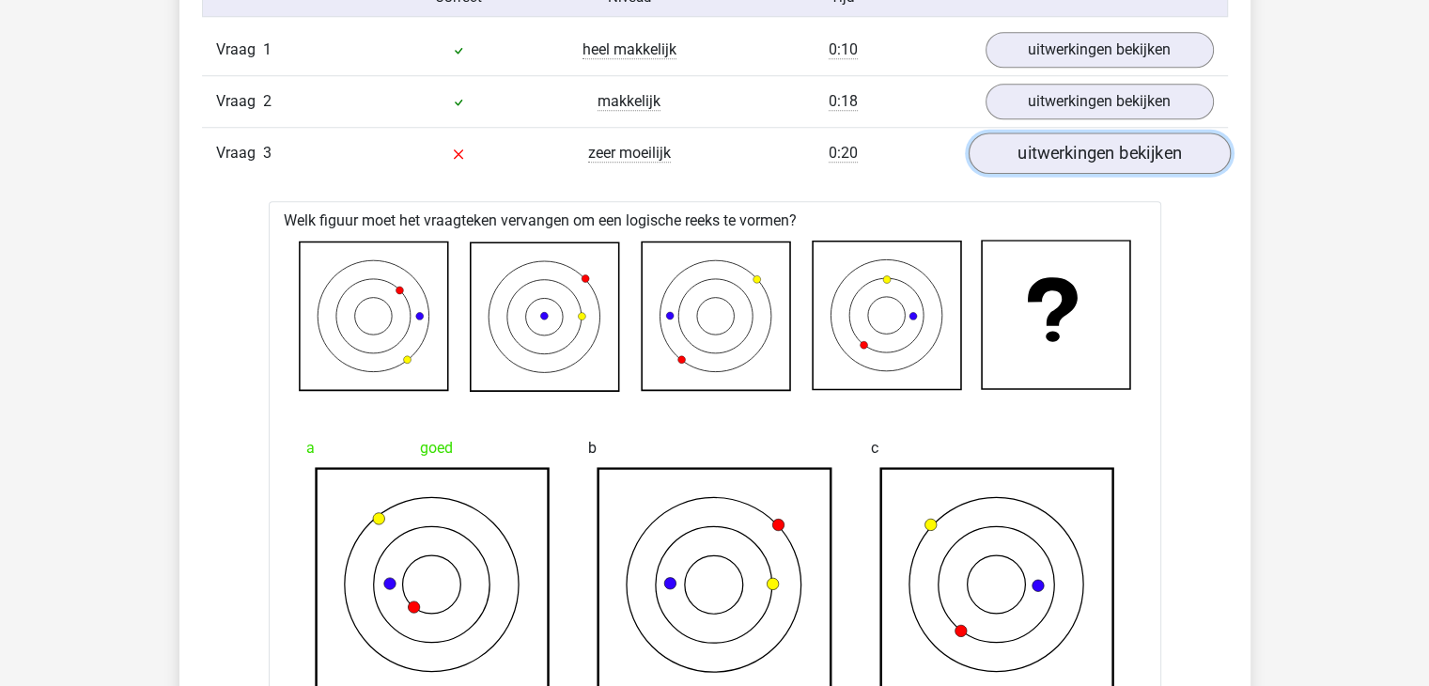
click at [1099, 161] on link "uitwerkingen bekijken" at bounding box center [1099, 153] width 262 height 41
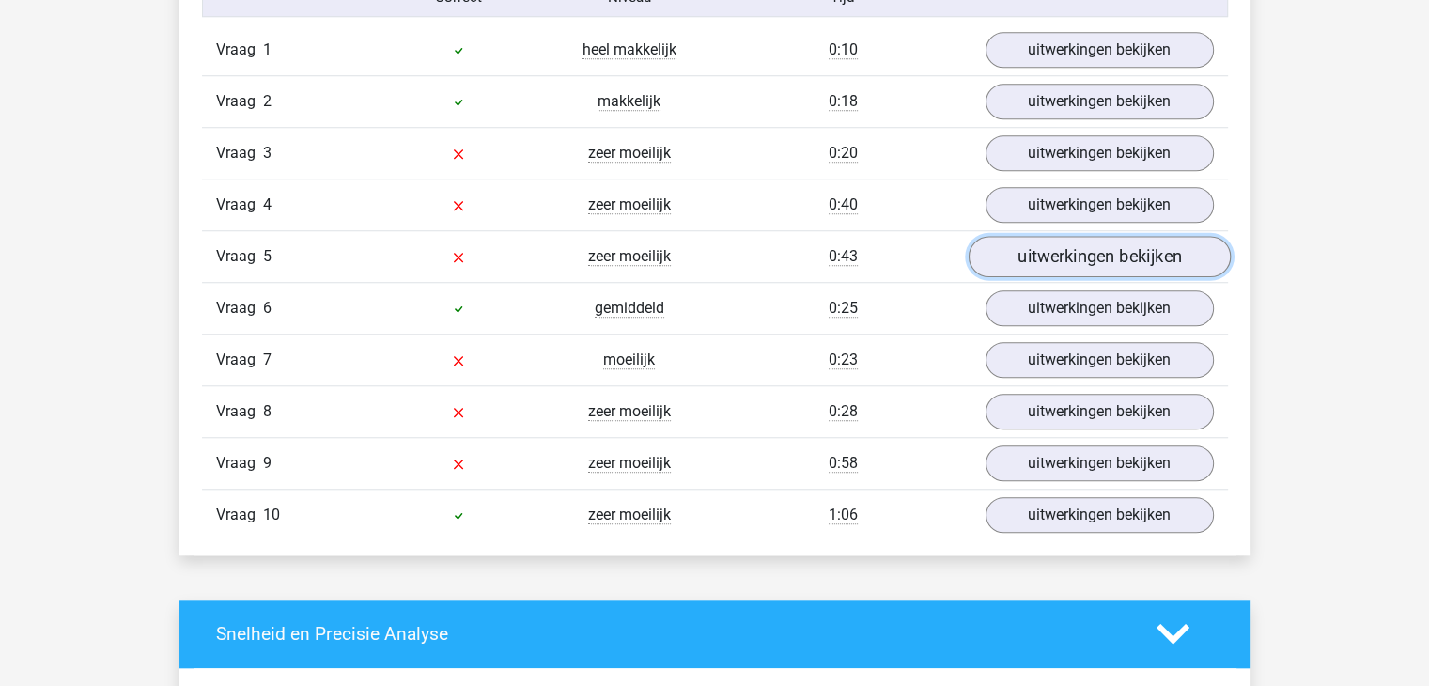
click at [1038, 258] on link "uitwerkingen bekijken" at bounding box center [1099, 256] width 262 height 41
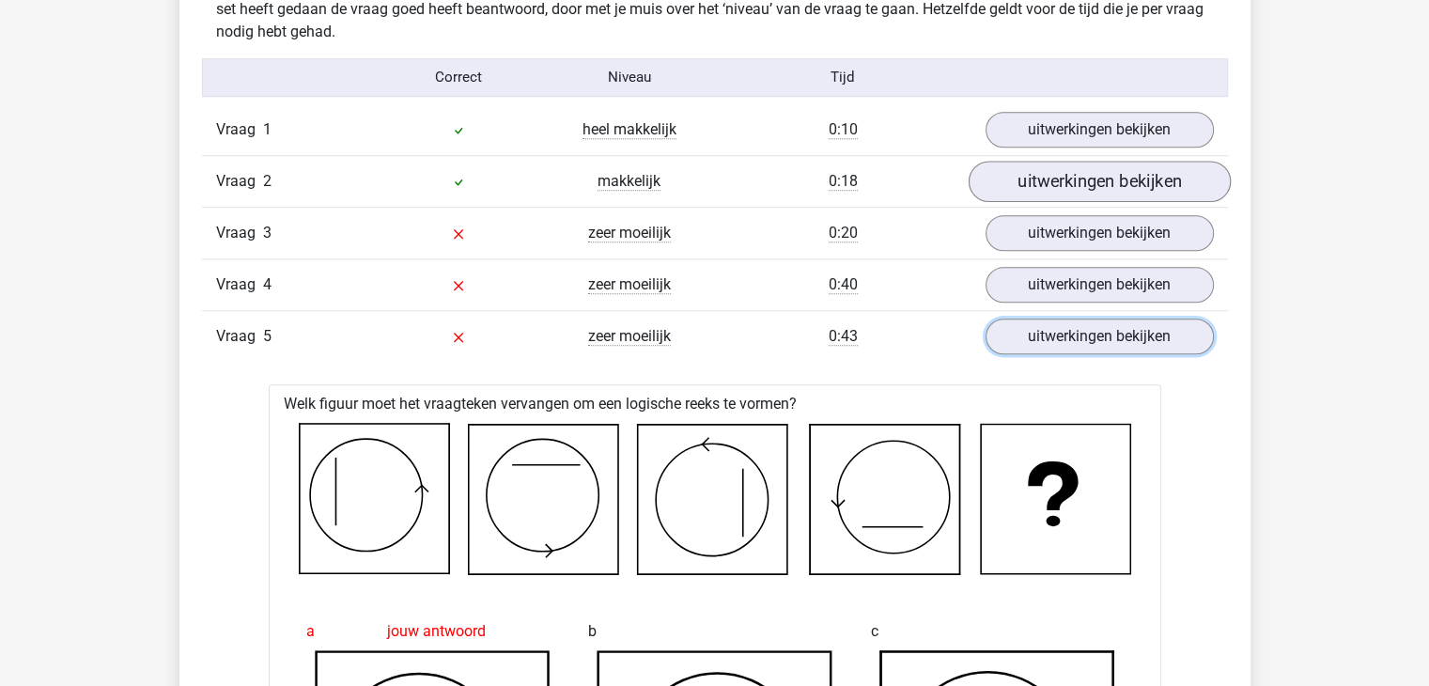
scroll to position [1504, 0]
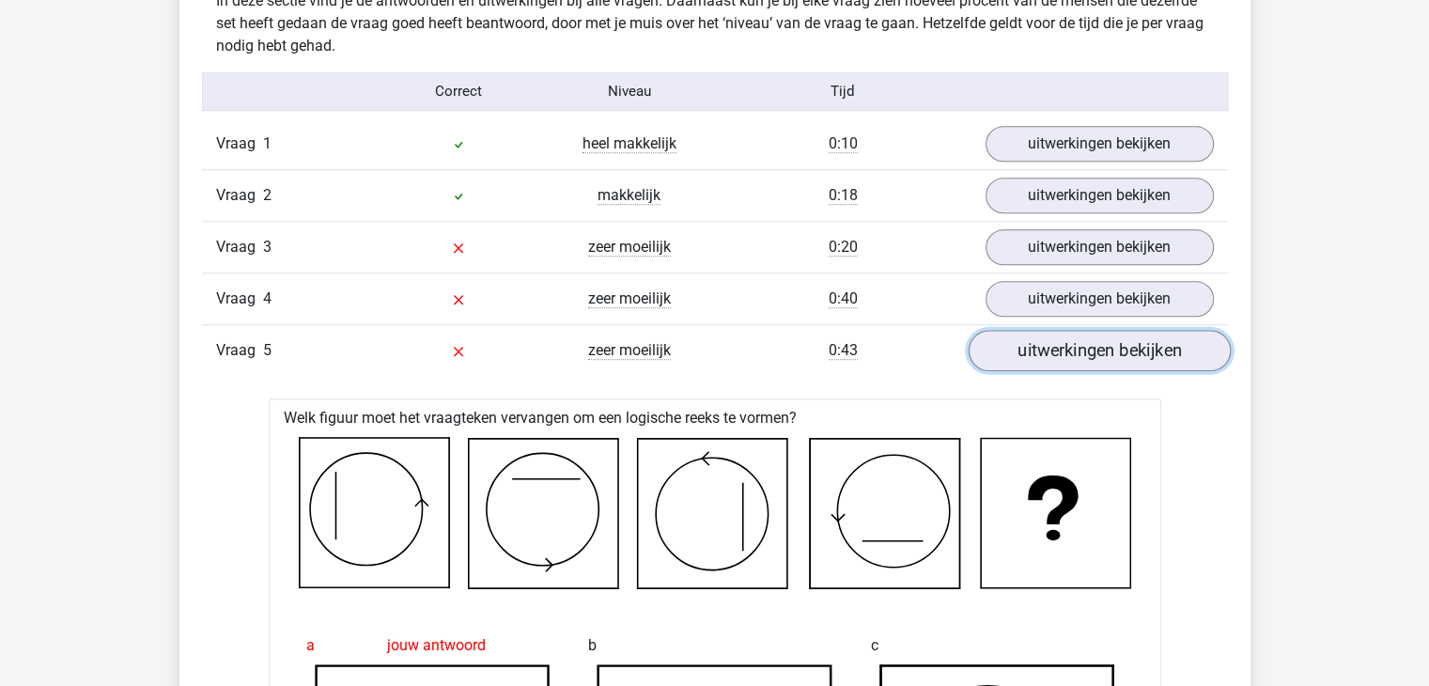
click at [1082, 351] on link "uitwerkingen bekijken" at bounding box center [1099, 350] width 262 height 41
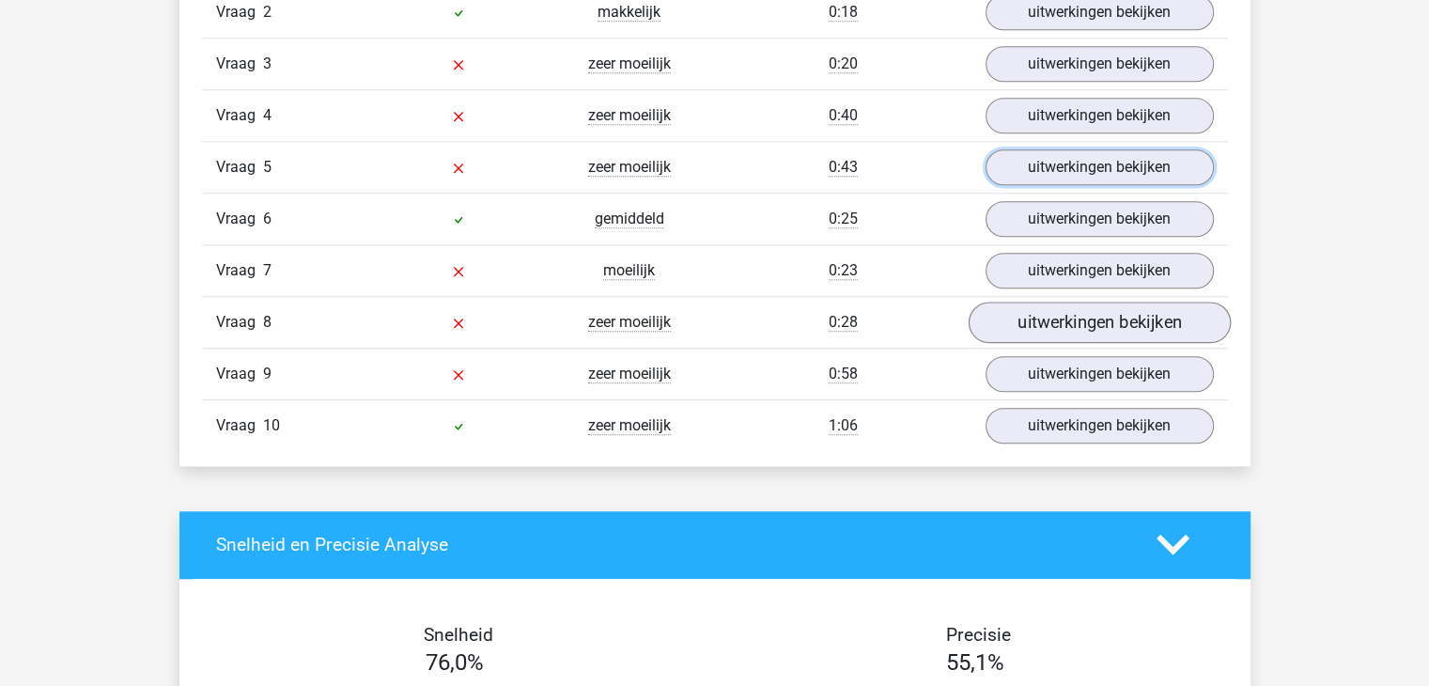
scroll to position [1692, 0]
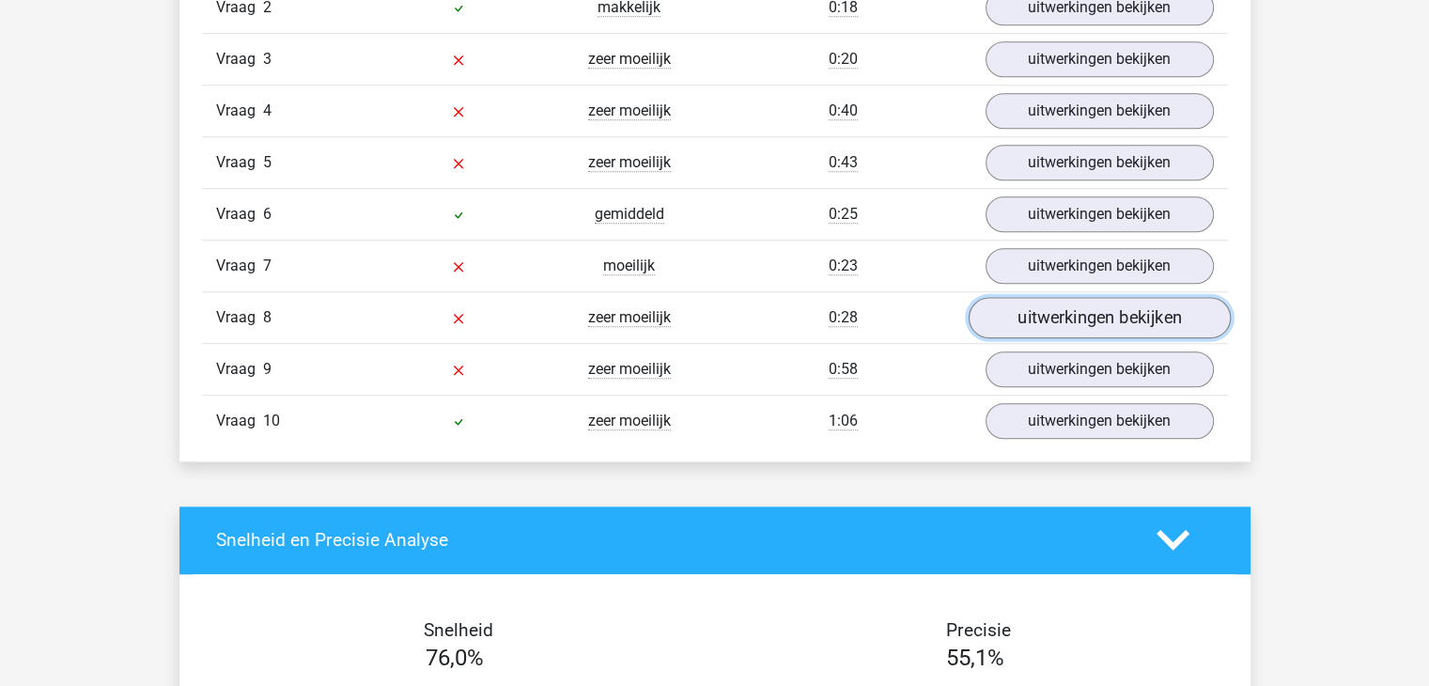
click at [1054, 323] on link "uitwerkingen bekijken" at bounding box center [1099, 317] width 262 height 41
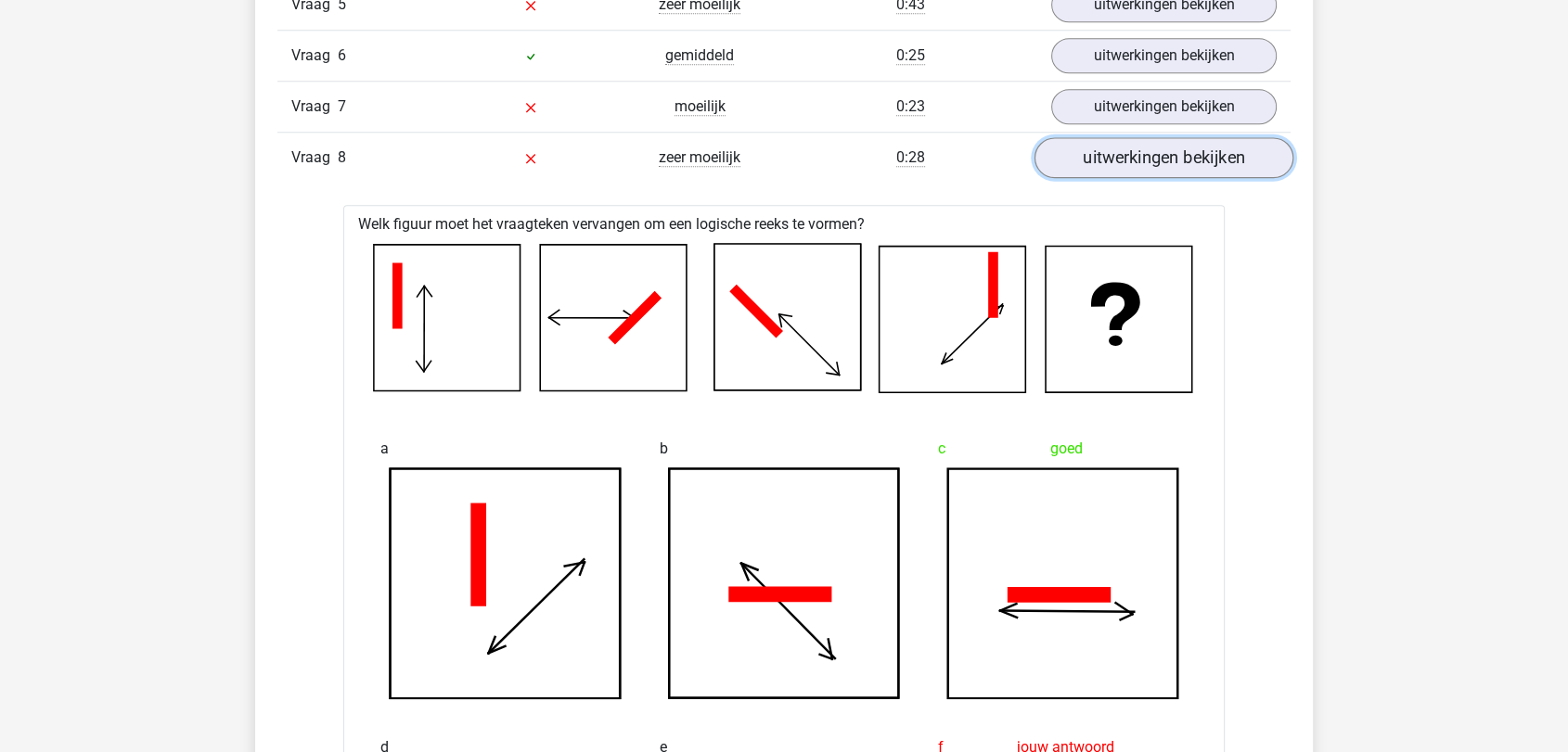
scroll to position [1803, 0]
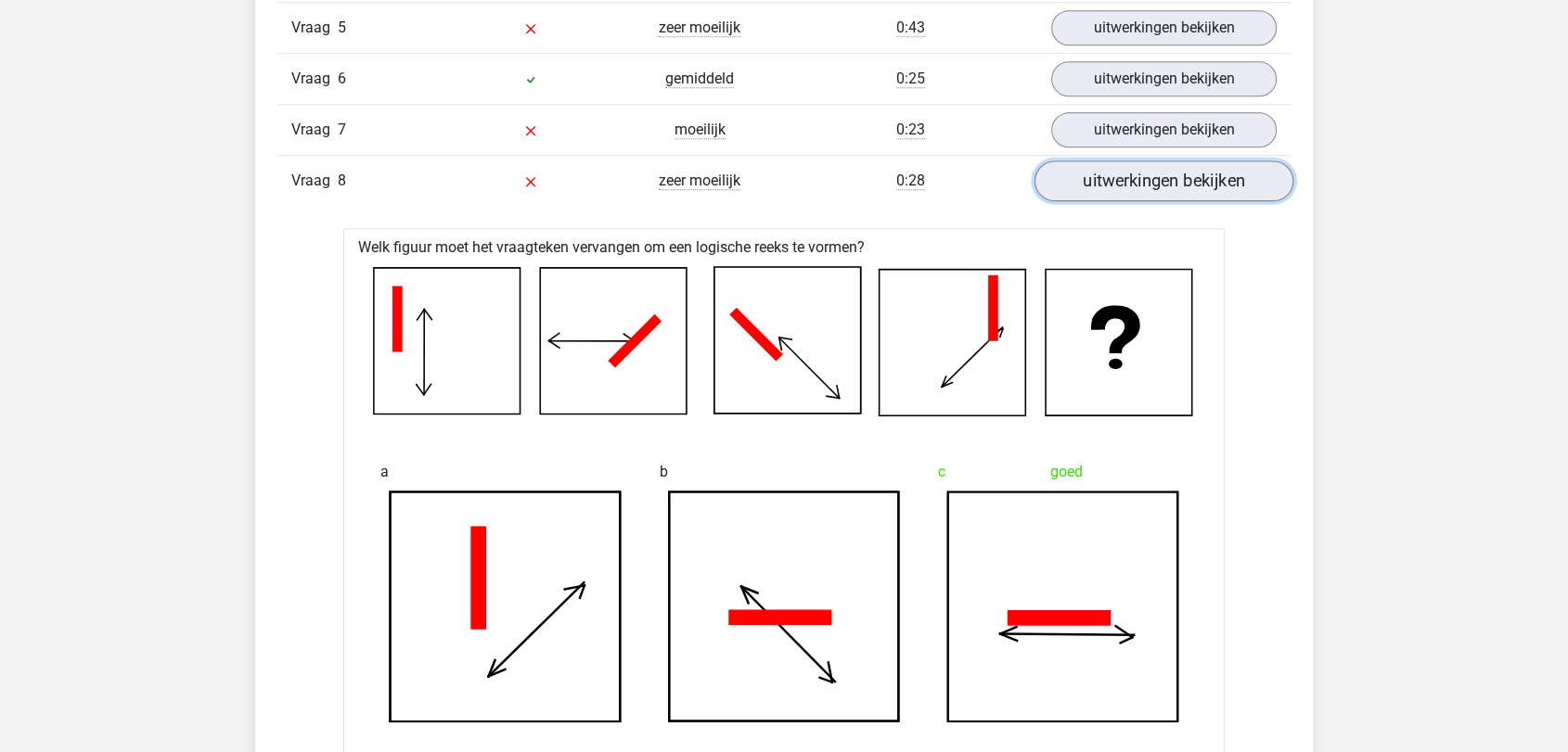
click at [1167, 178] on link "uitwerkingen bekijken" at bounding box center [1164, 181] width 259 height 40
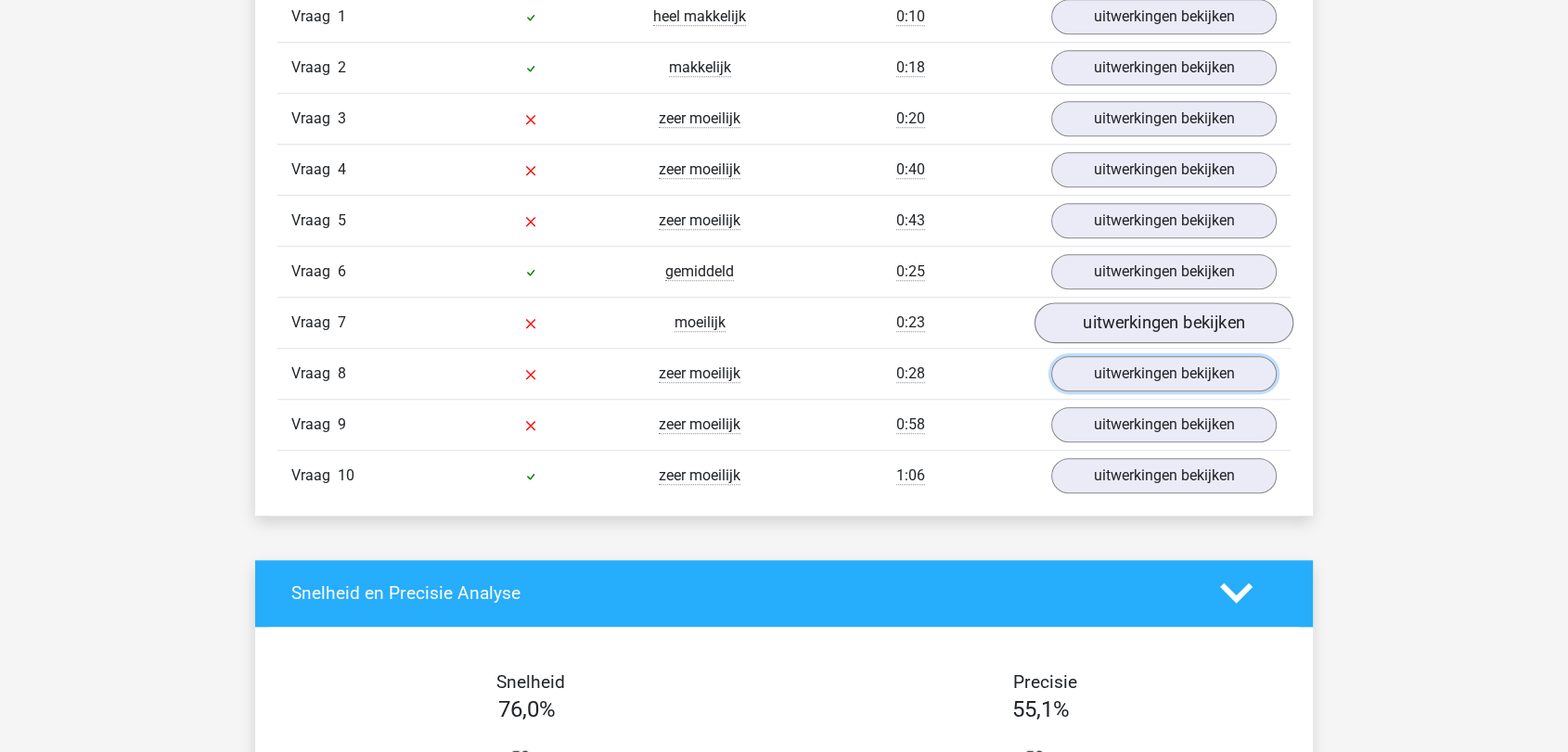
scroll to position [1597, 0]
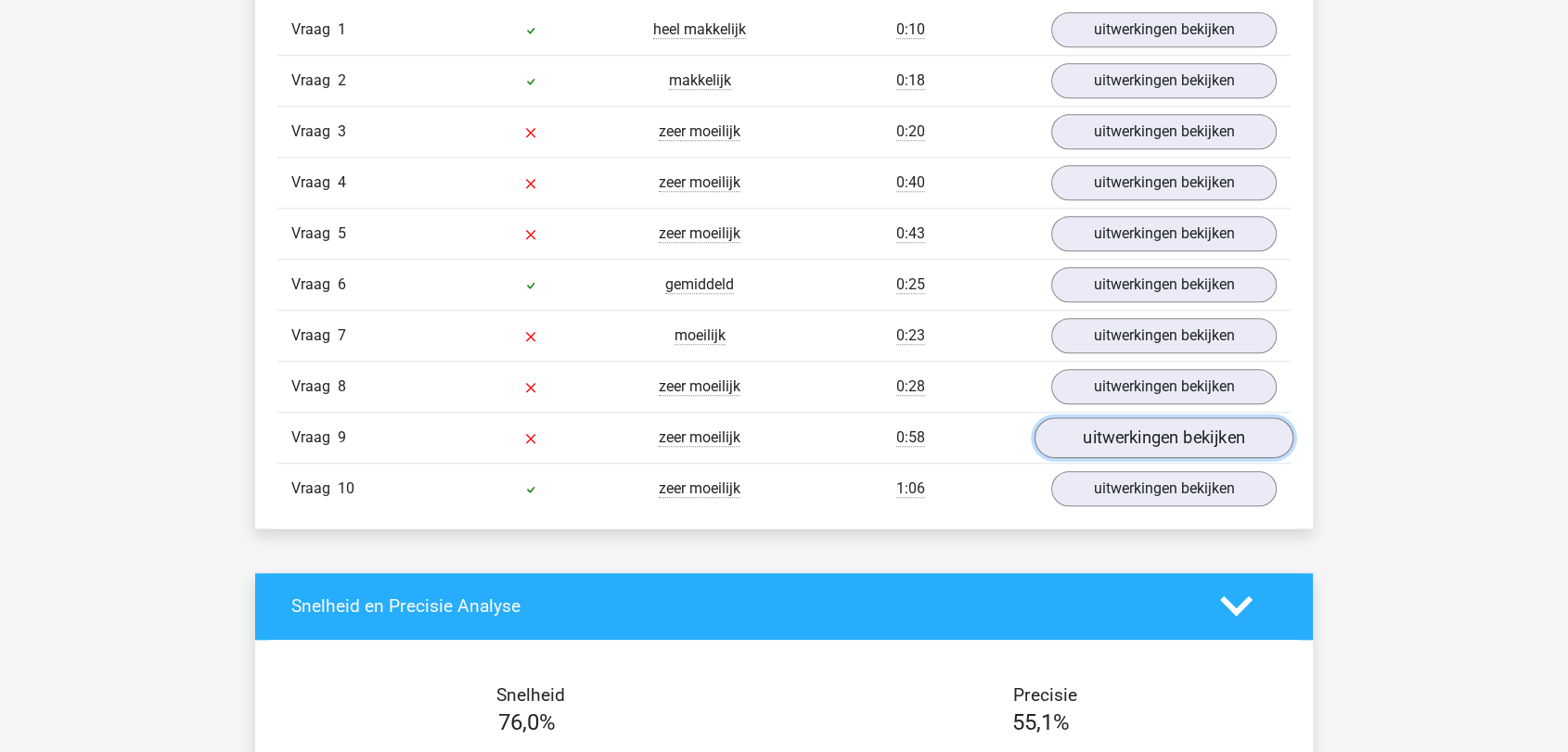
click at [1190, 432] on link "uitwerkingen bekijken" at bounding box center [1164, 437] width 259 height 40
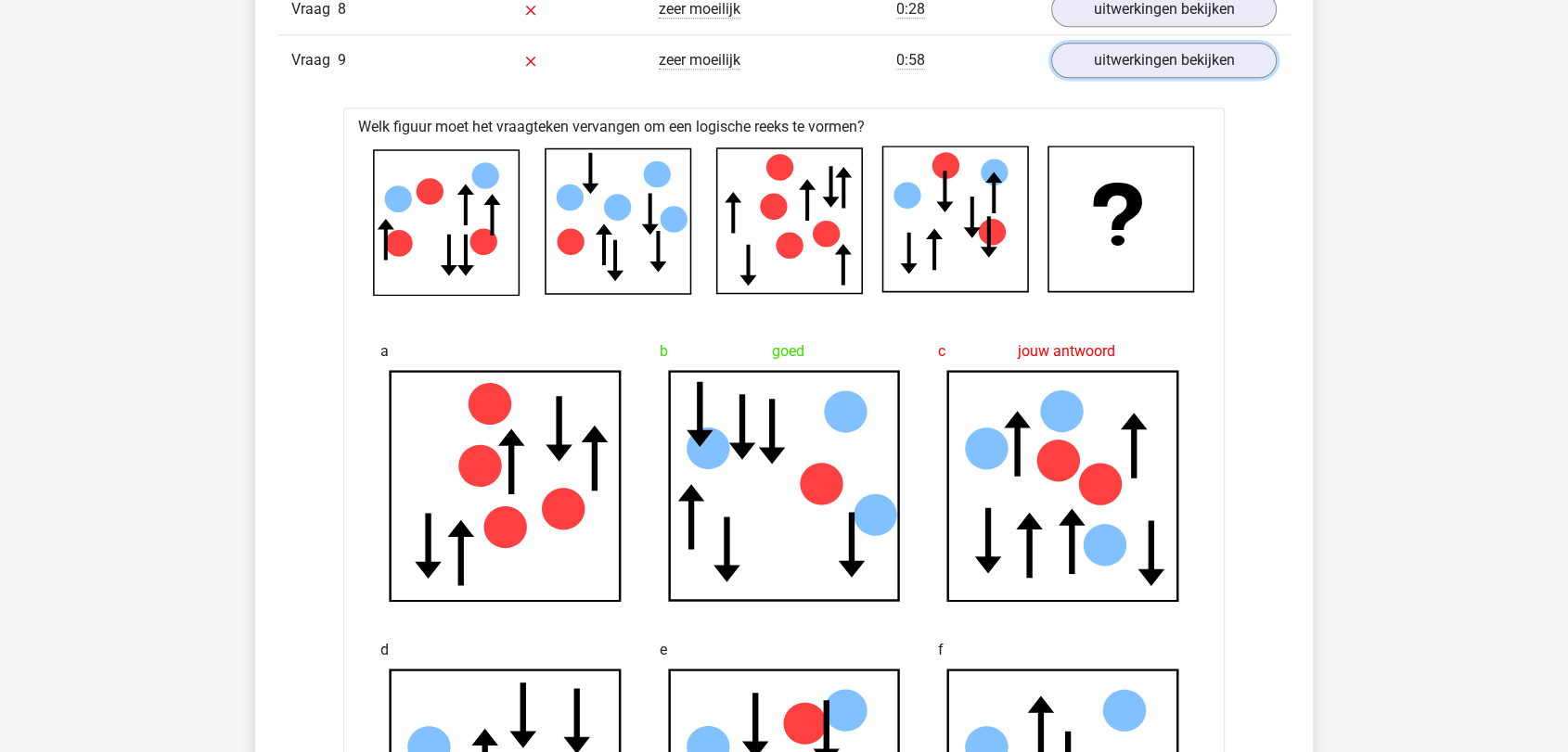
scroll to position [2010, 0]
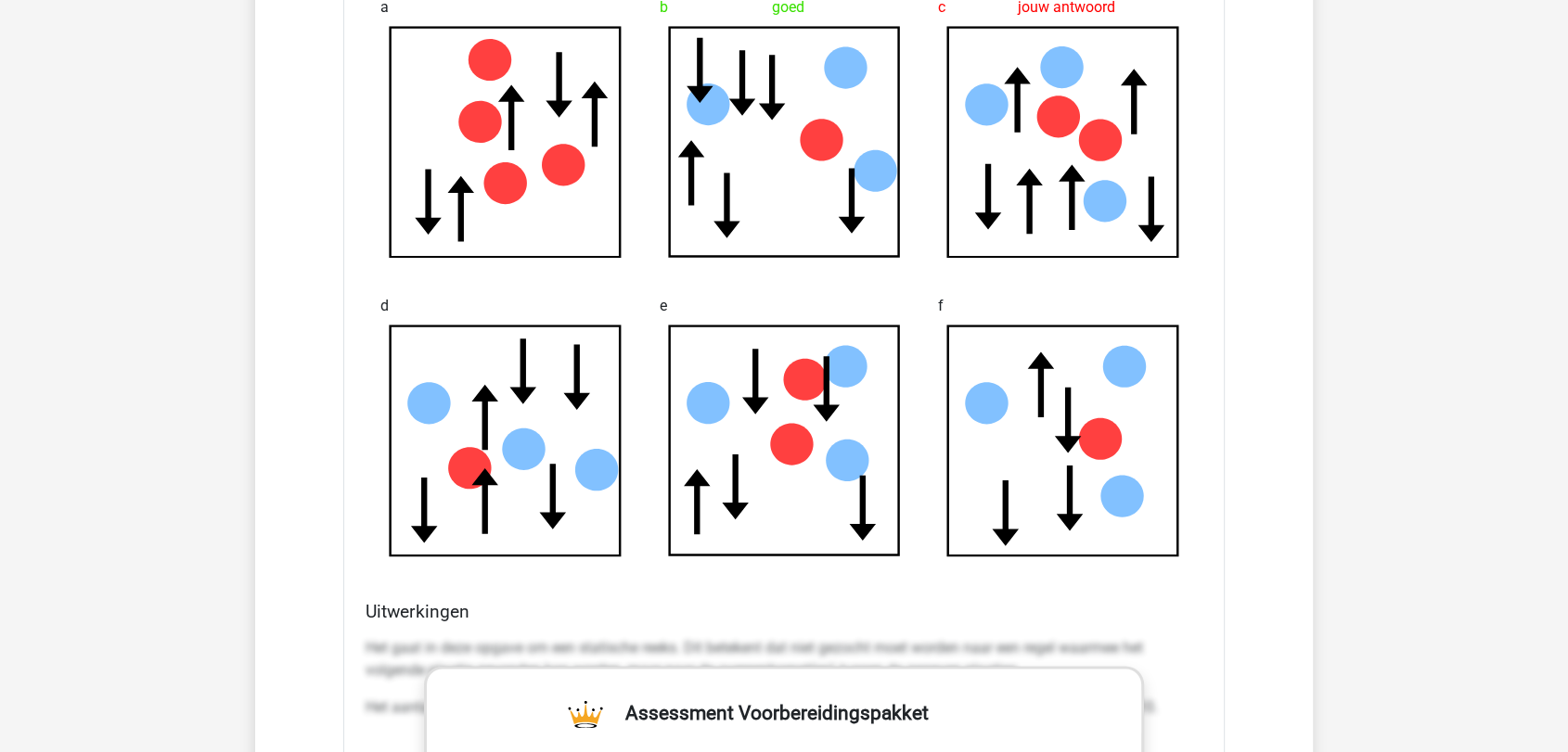
click at [1320, 236] on div "Kies premium René r.vandijk@vakopleidingmetaal.nl" at bounding box center [784, 483] width 1568 height 5602
click at [1250, 245] on div "Vraag 1 heel makkelijk 0:10 uitwerkingen bekijken Welk figuur moet het vraagtek…" at bounding box center [784, 314] width 985 height 2062
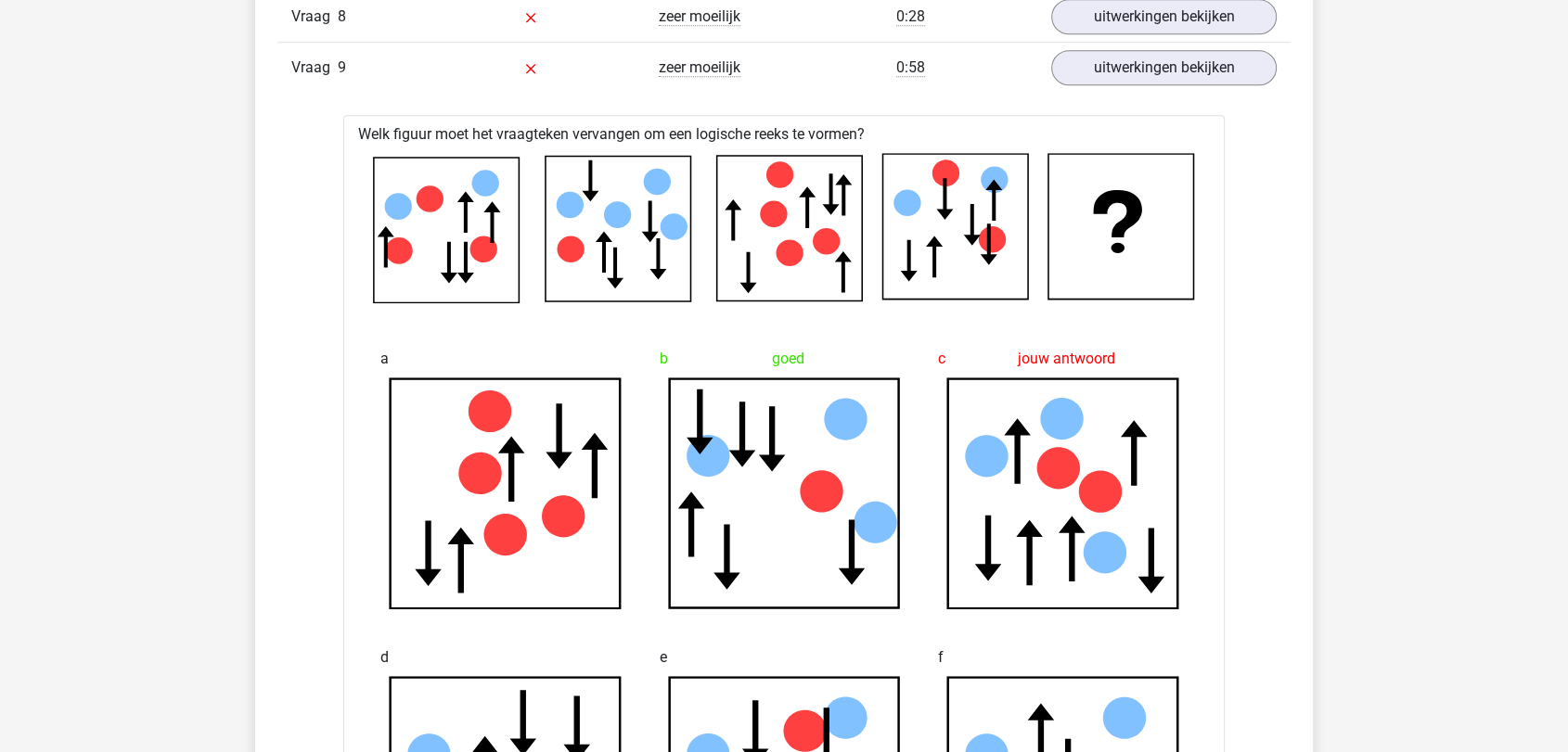
scroll to position [1906, 0]
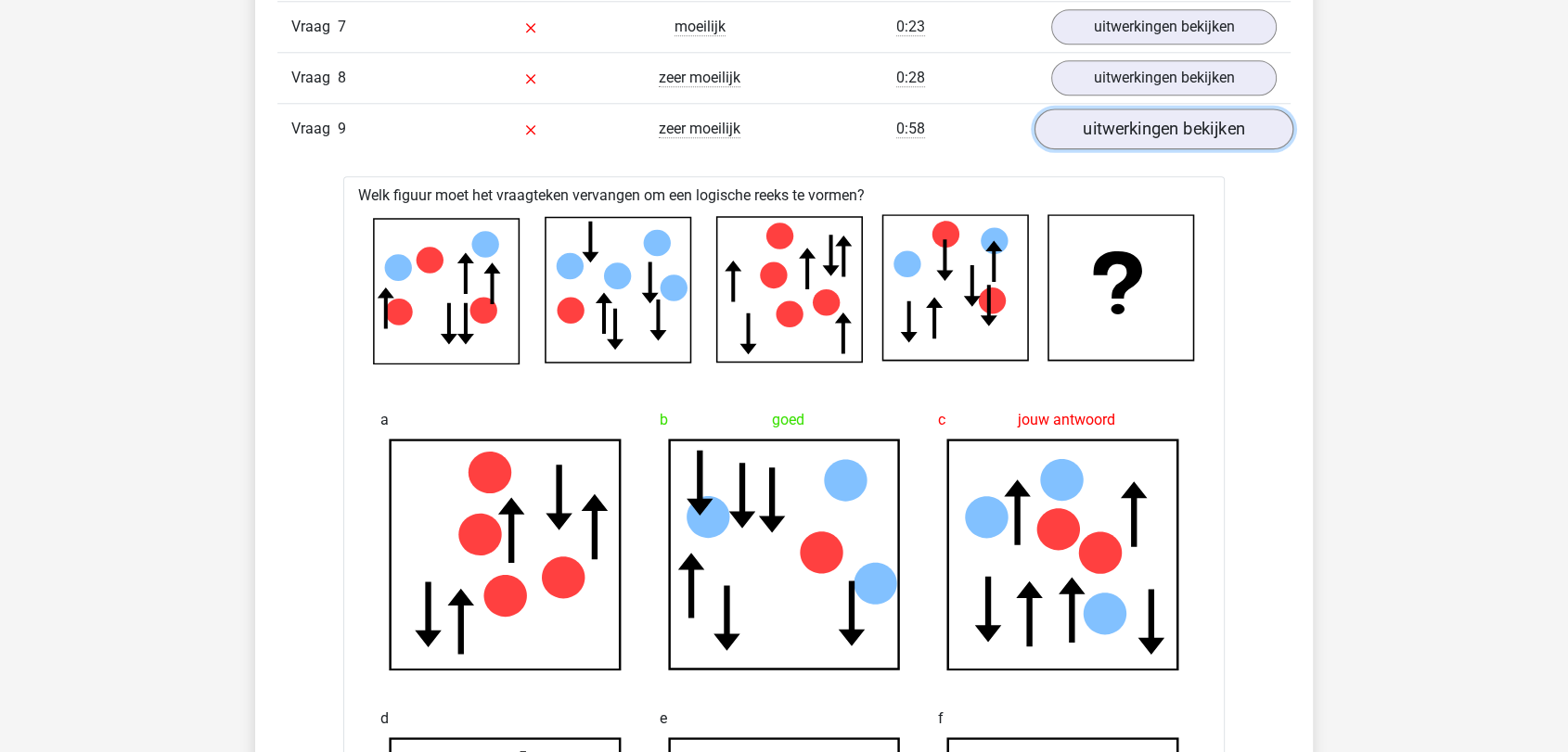
click at [1197, 140] on link "uitwerkingen bekijken" at bounding box center [1164, 128] width 259 height 40
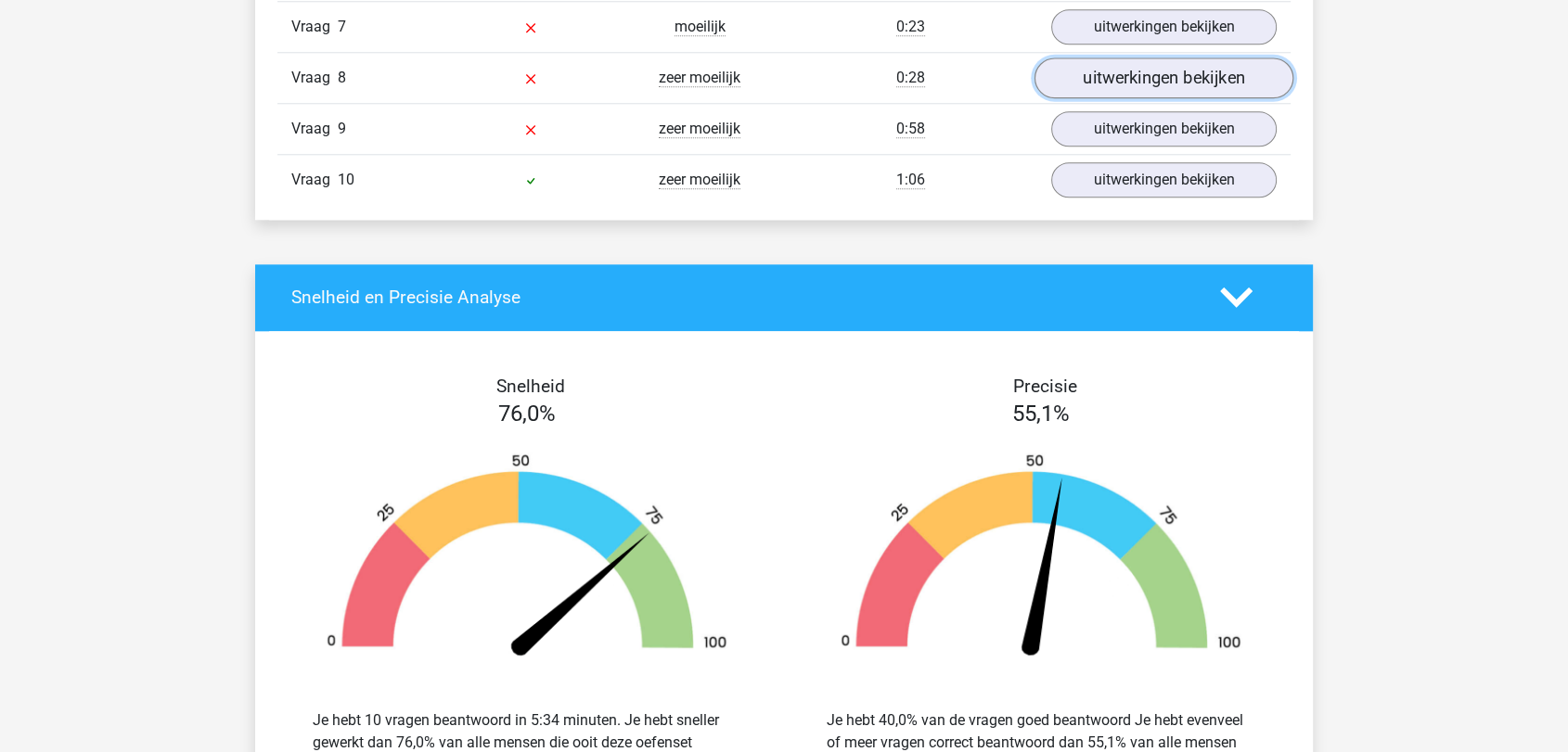
click at [1145, 76] on link "uitwerkingen bekijken" at bounding box center [1164, 77] width 259 height 40
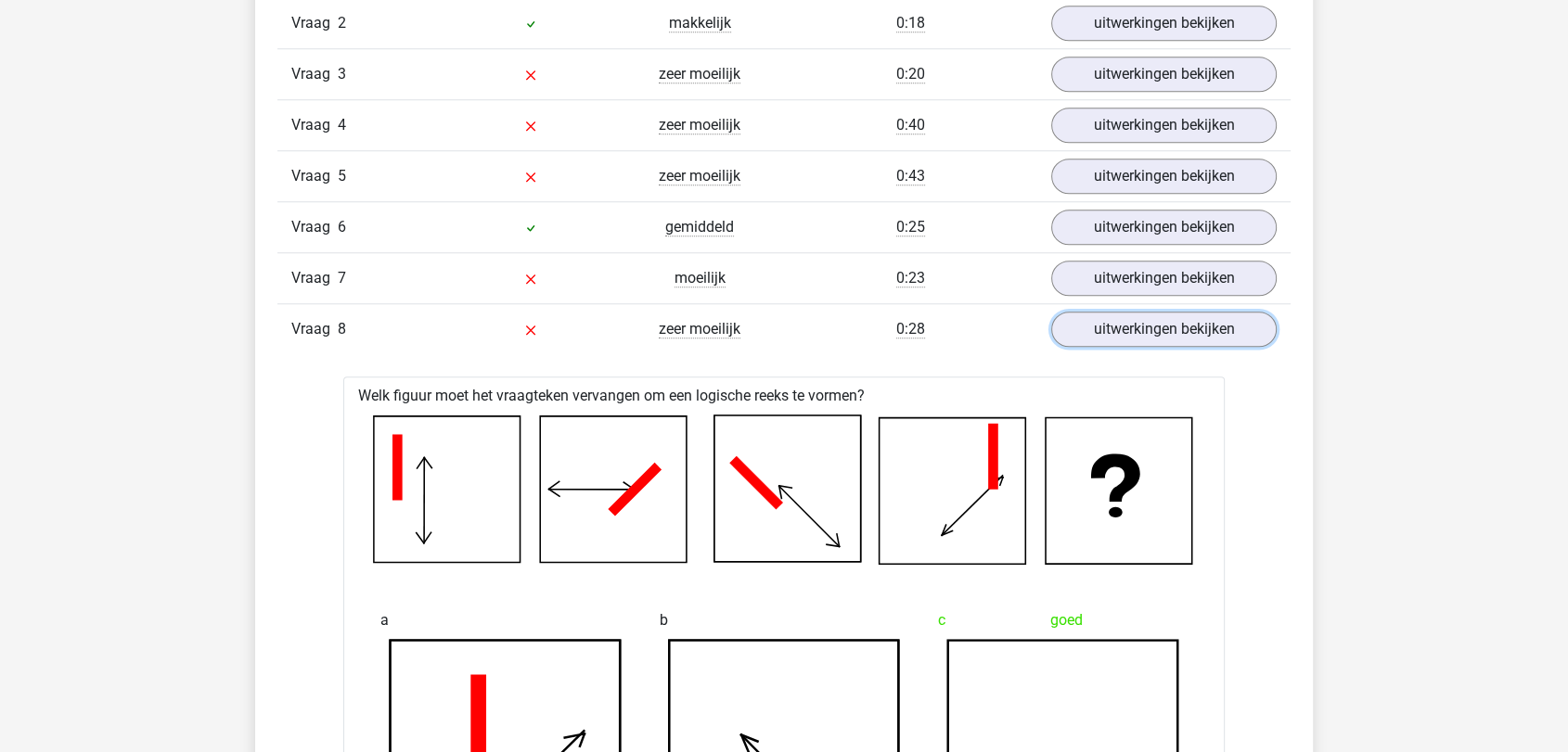
scroll to position [1596, 0]
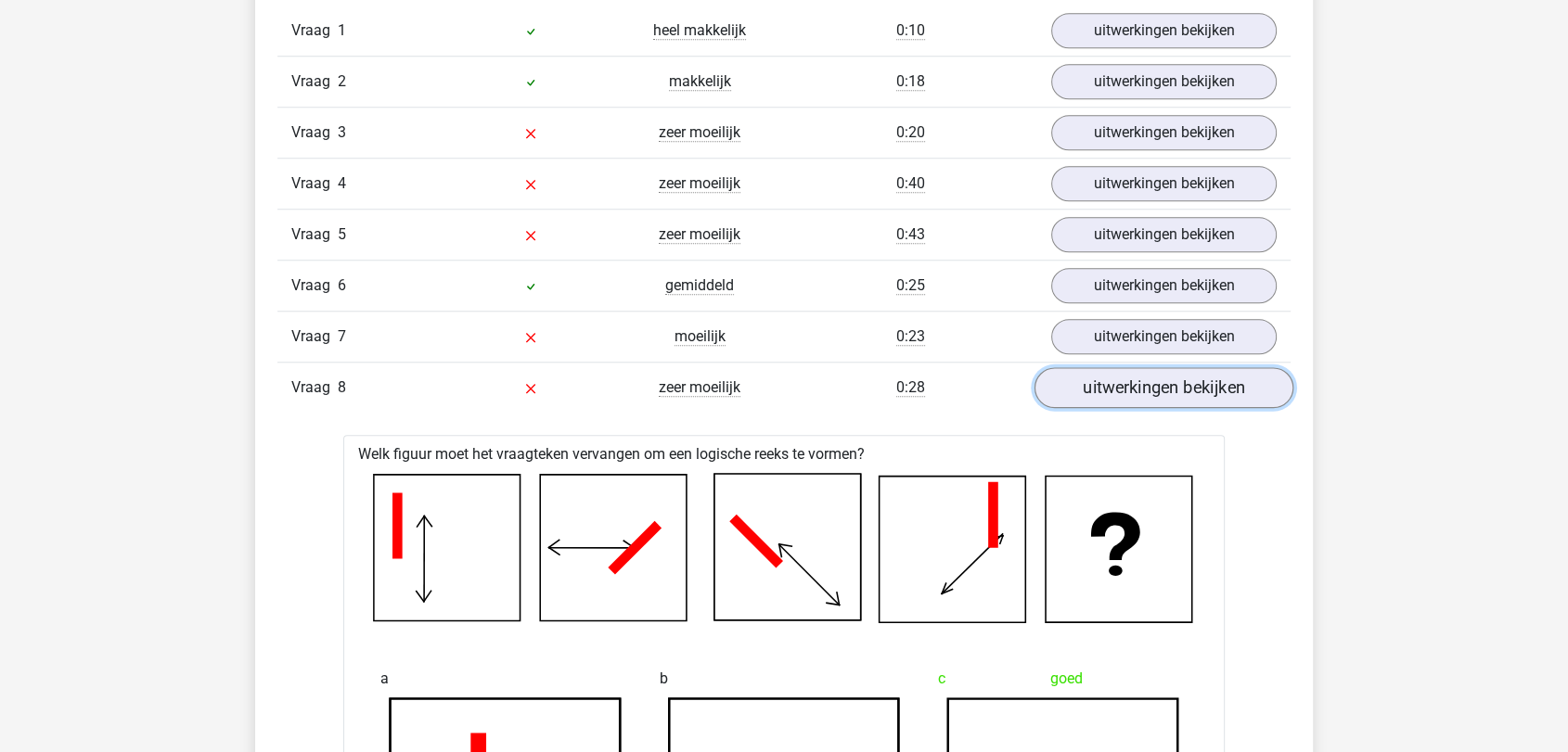
click at [1188, 380] on link "uitwerkingen bekijken" at bounding box center [1164, 387] width 259 height 40
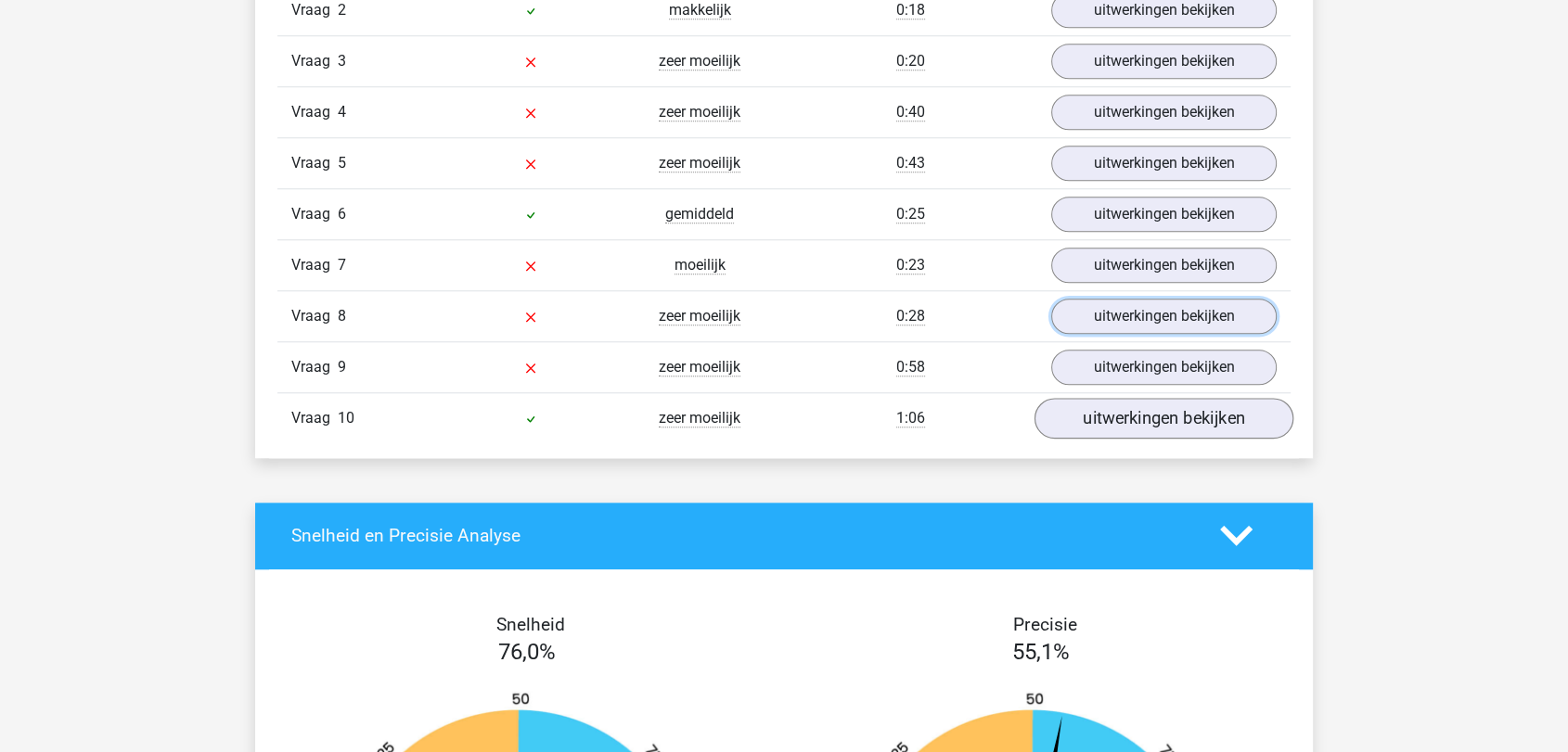
scroll to position [1699, 0]
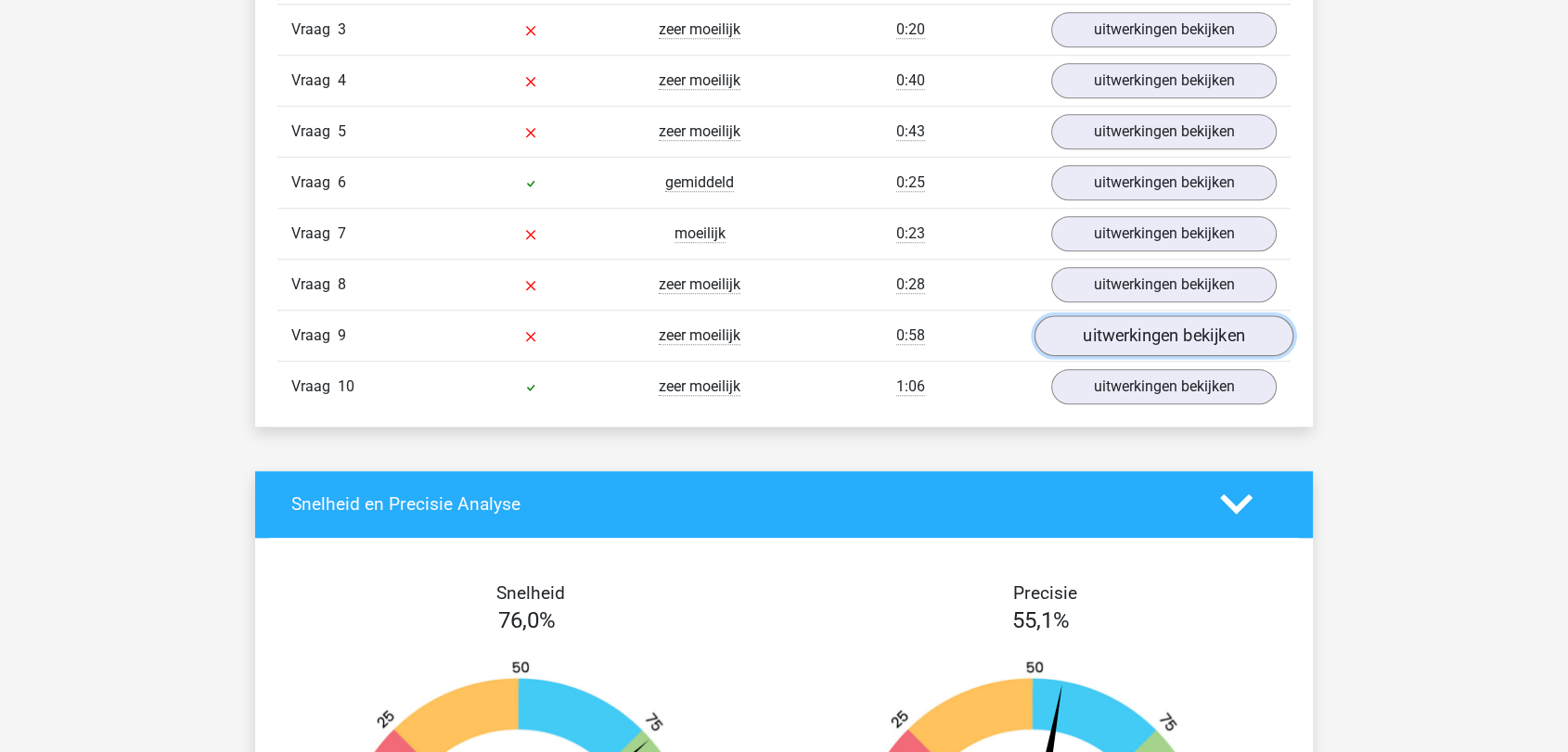
click at [1151, 343] on link "uitwerkingen bekijken" at bounding box center [1164, 336] width 259 height 40
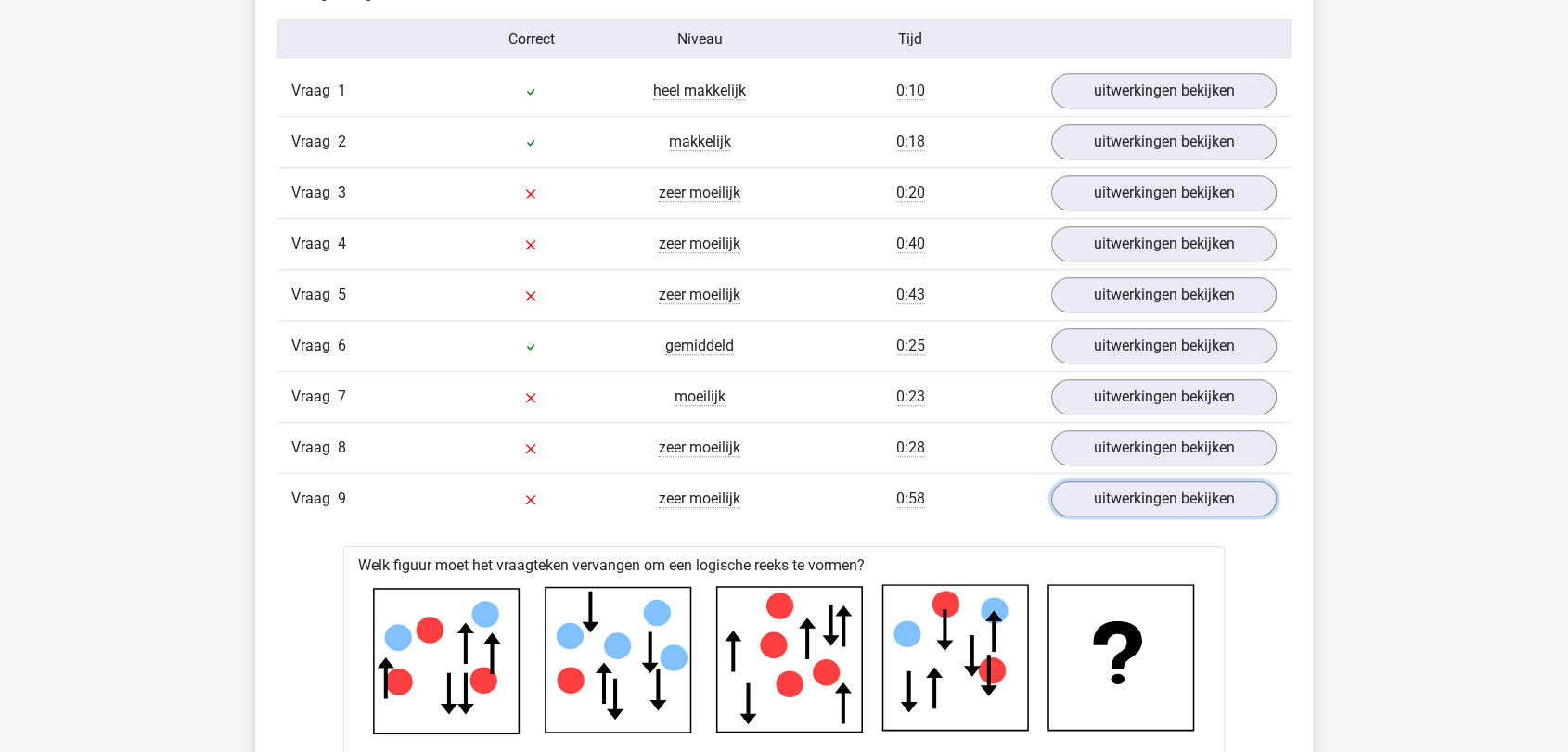
scroll to position [1493, 0]
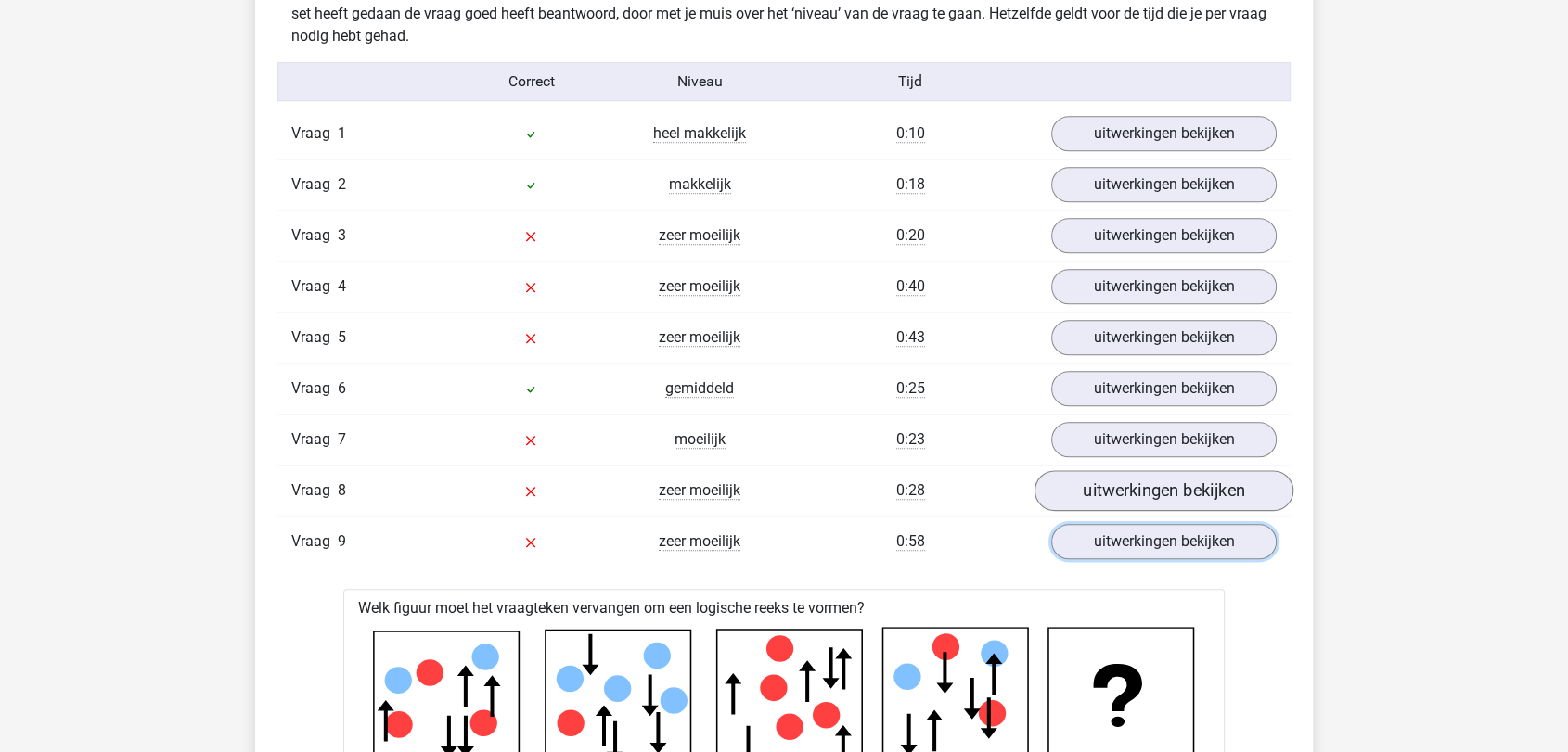
drag, startPoint x: 1167, startPoint y: 529, endPoint x: 1170, endPoint y: 484, distance: 45.1
click at [1168, 529] on link "uitwerkingen bekijken" at bounding box center [1164, 542] width 225 height 36
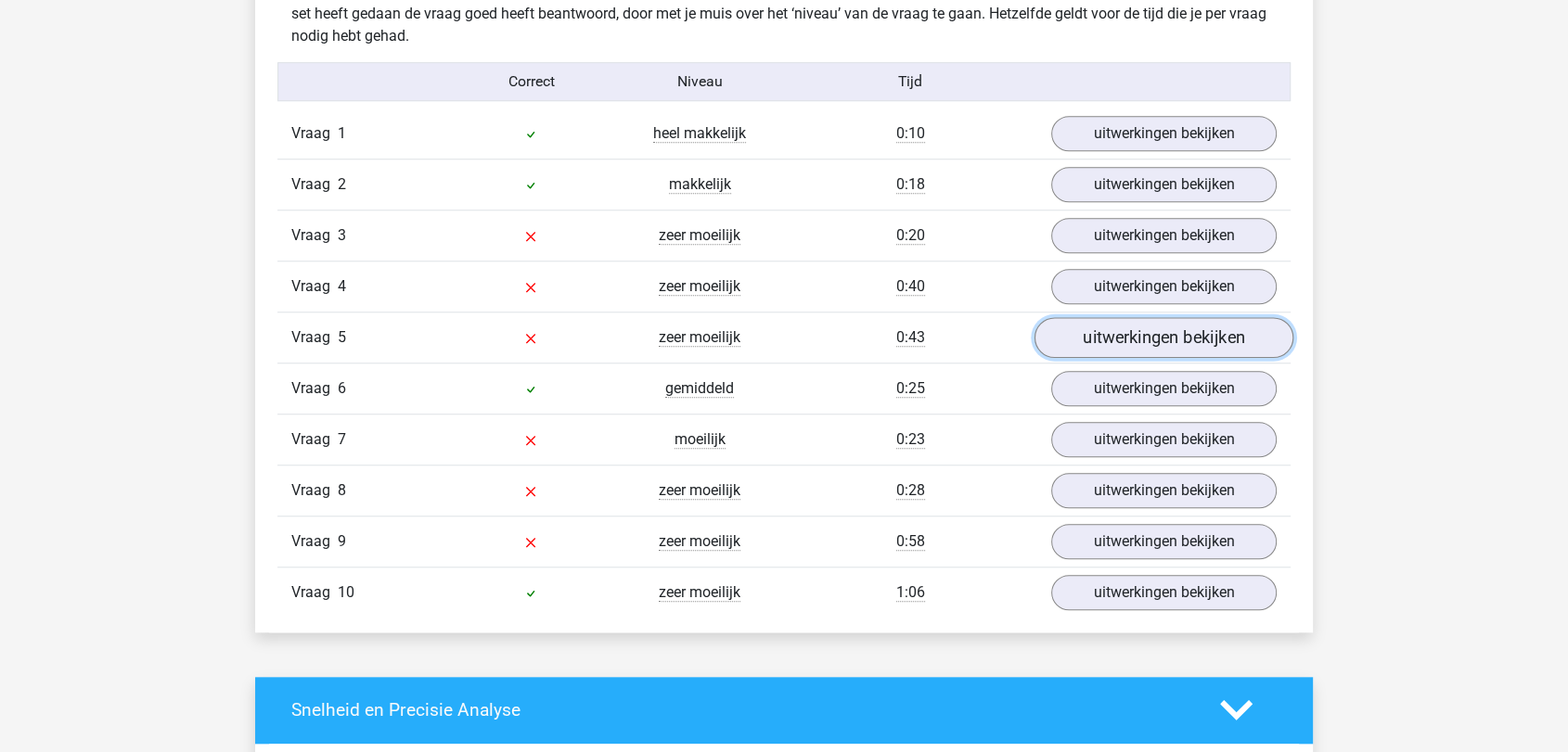
click at [1134, 346] on link "uitwerkingen bekijken" at bounding box center [1164, 337] width 259 height 40
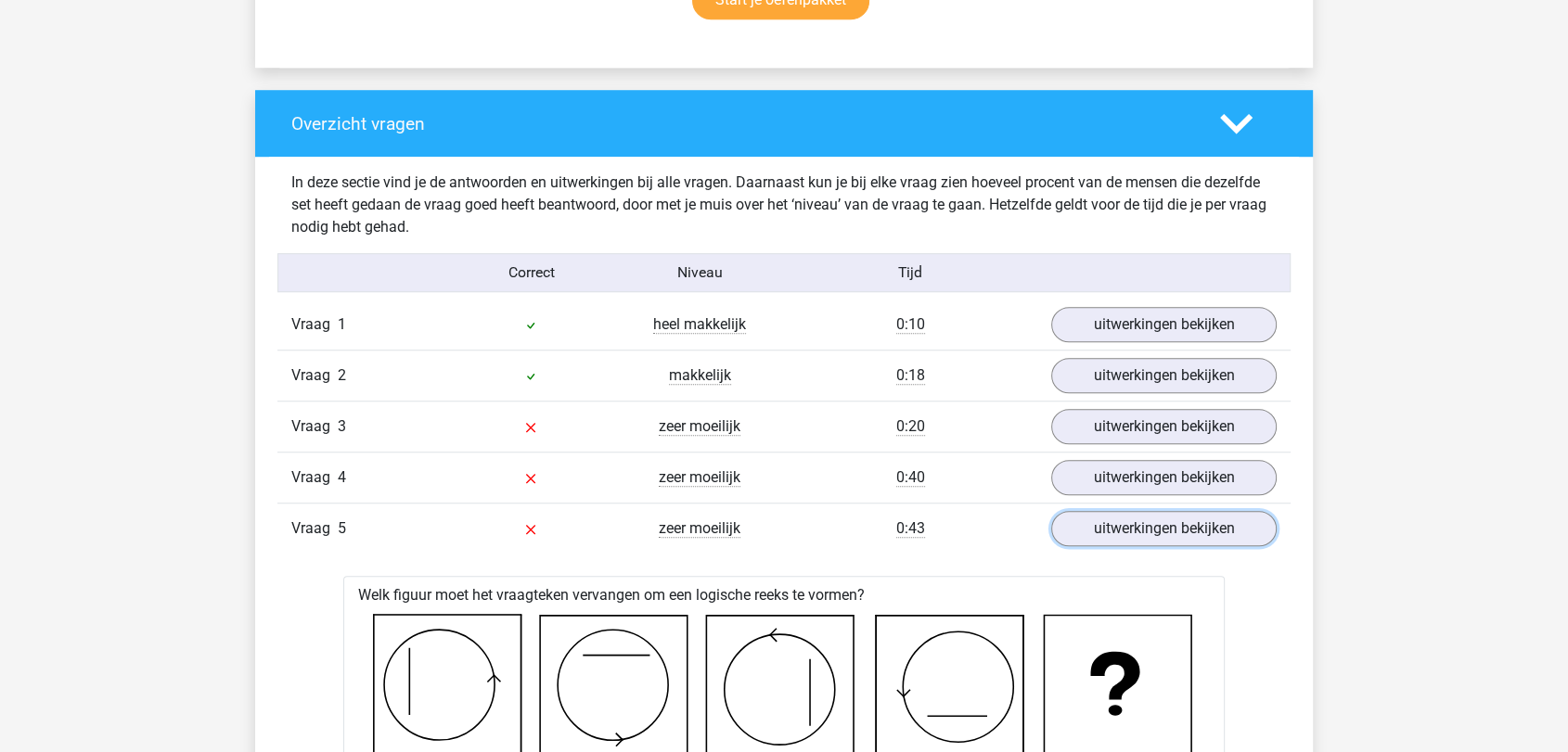
scroll to position [1287, 0]
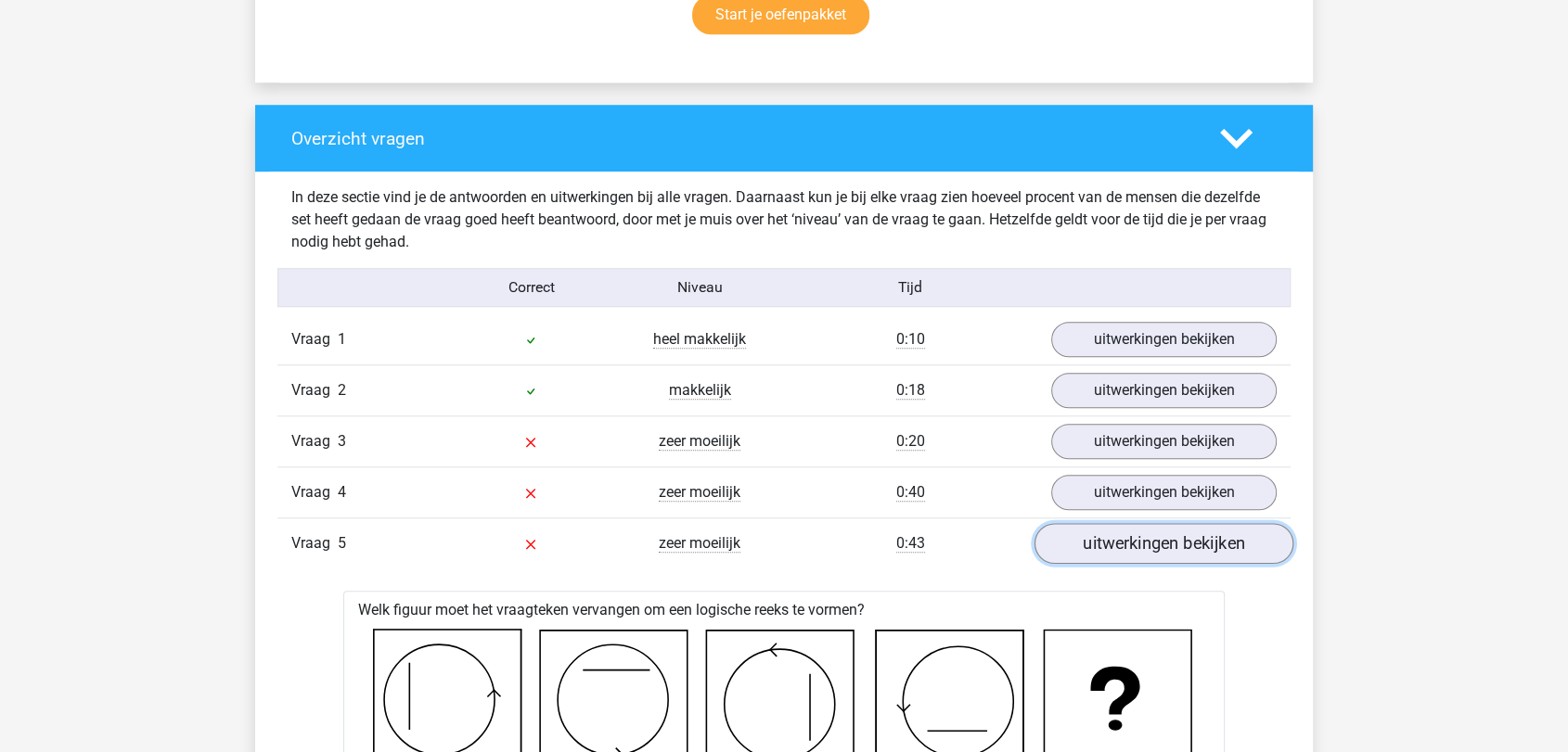
click at [1162, 535] on link "uitwerkingen bekijken" at bounding box center [1164, 543] width 259 height 40
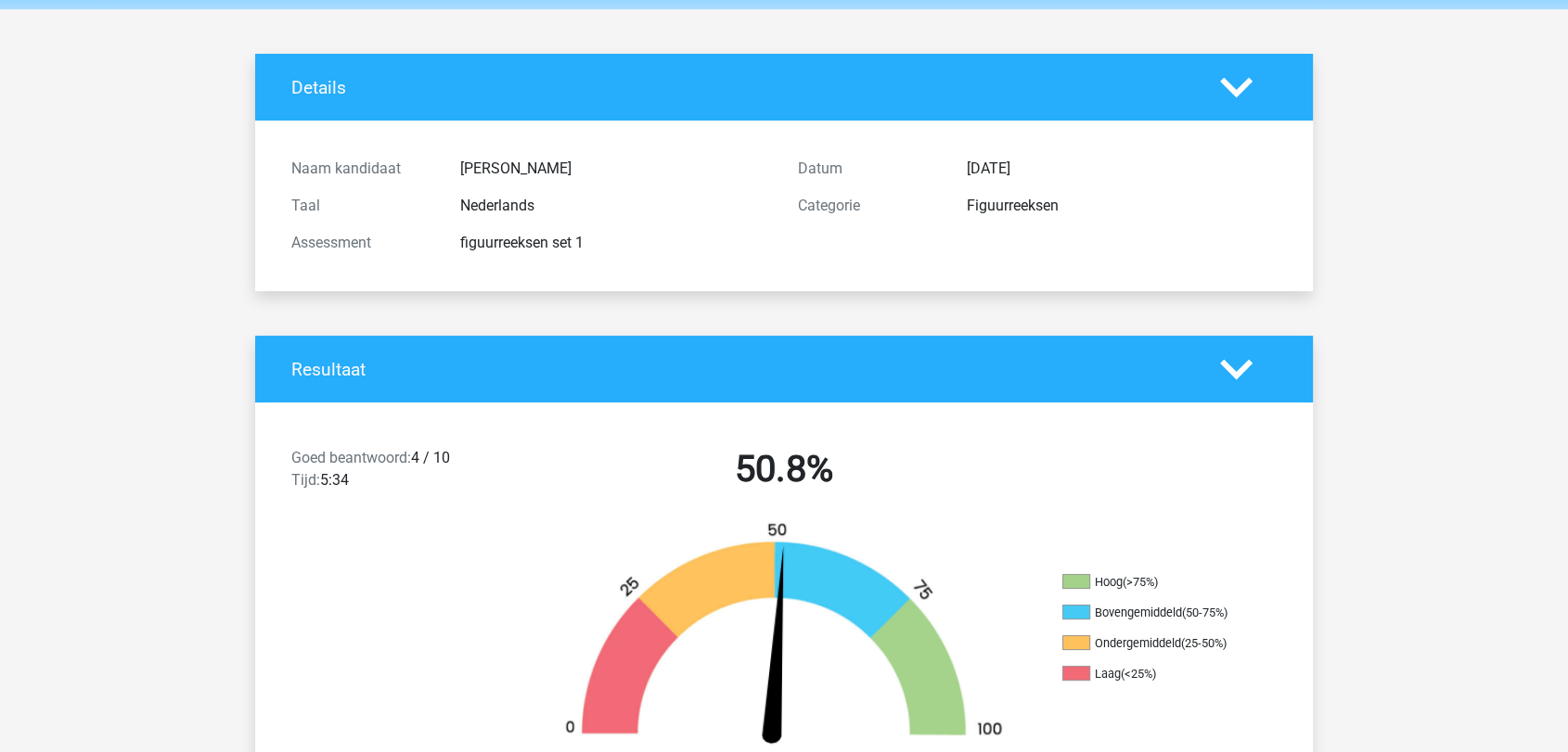
scroll to position [0, 0]
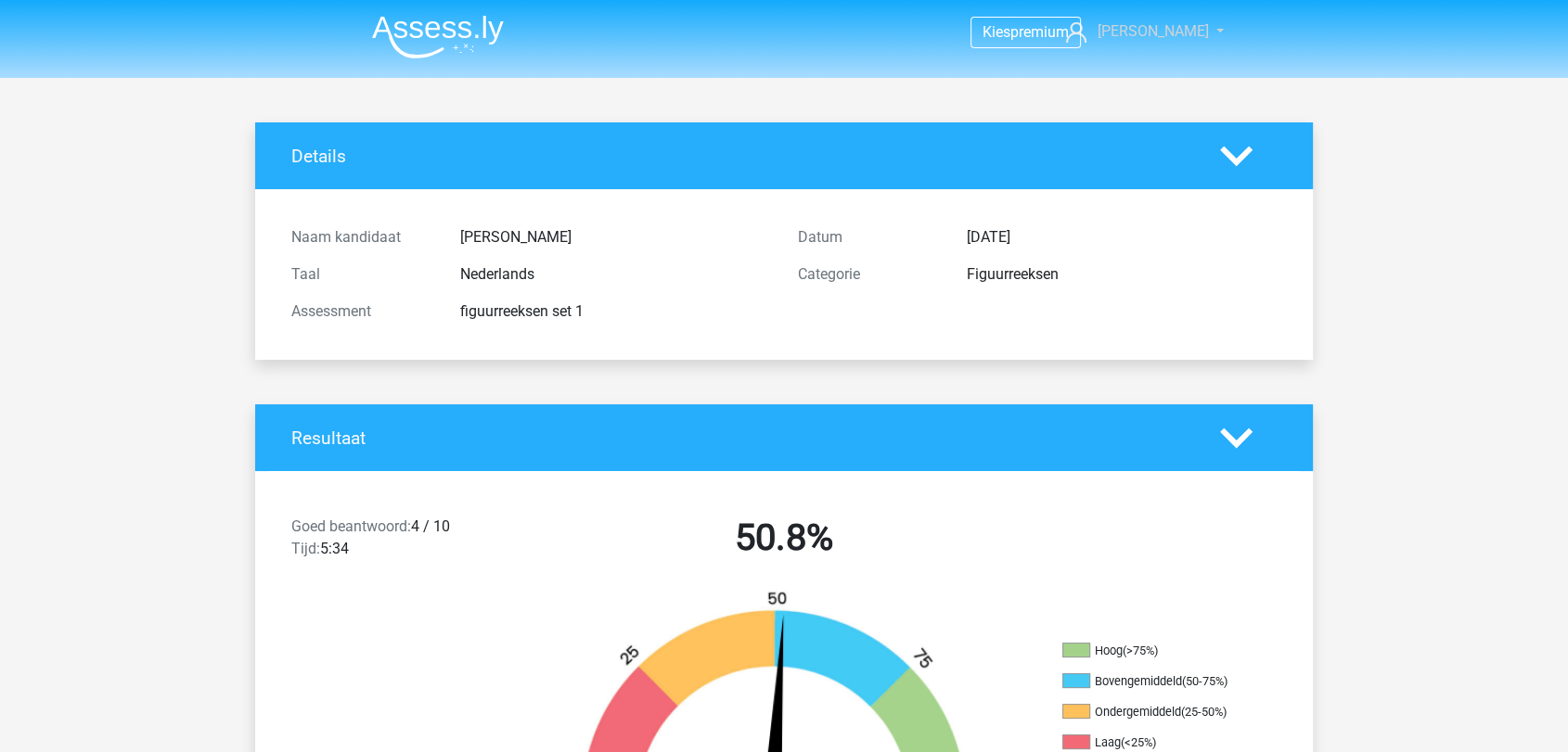
click at [1168, 32] on span "[PERSON_NAME]" at bounding box center [1153, 32] width 112 height 18
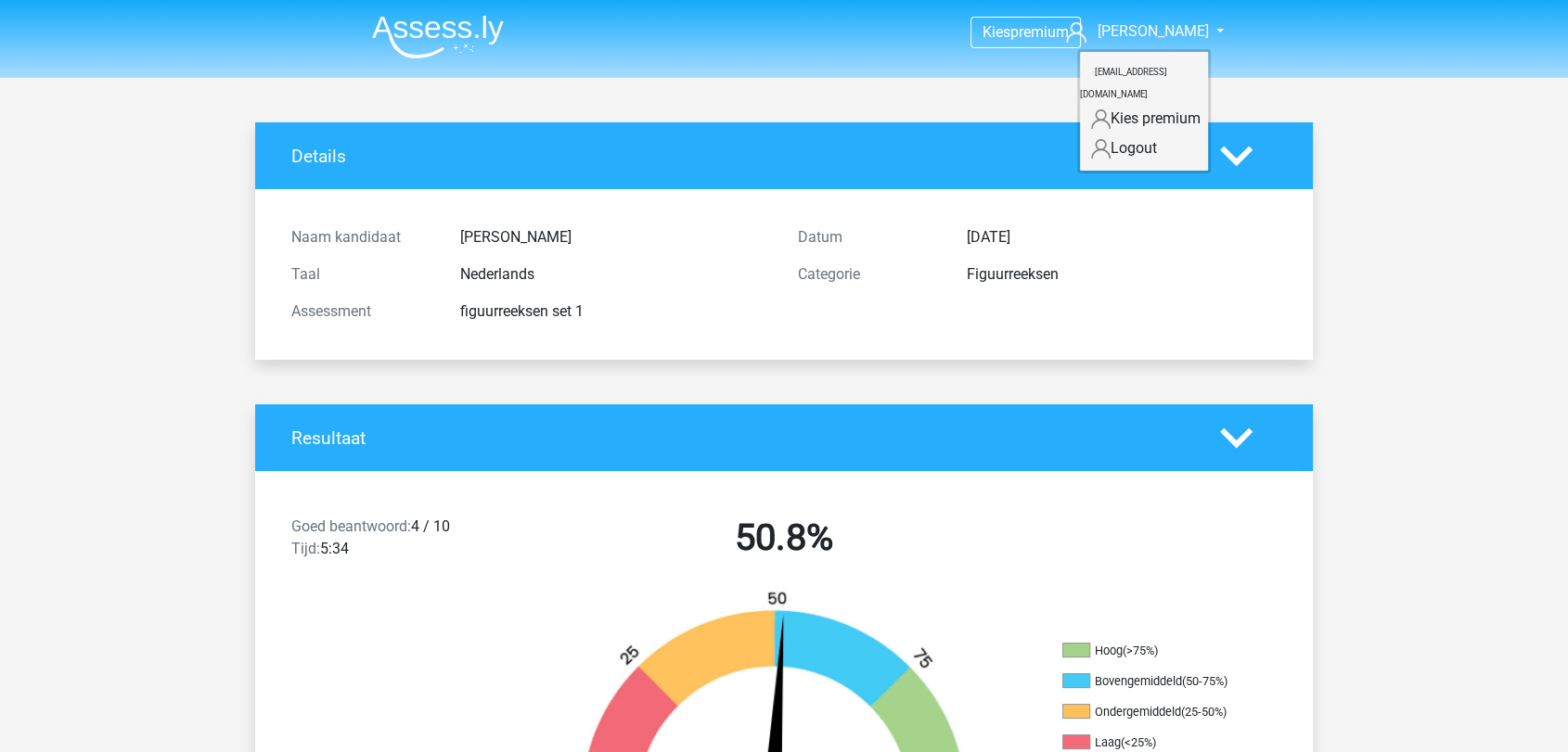
click at [432, 44] on img at bounding box center [437, 37] width 131 height 43
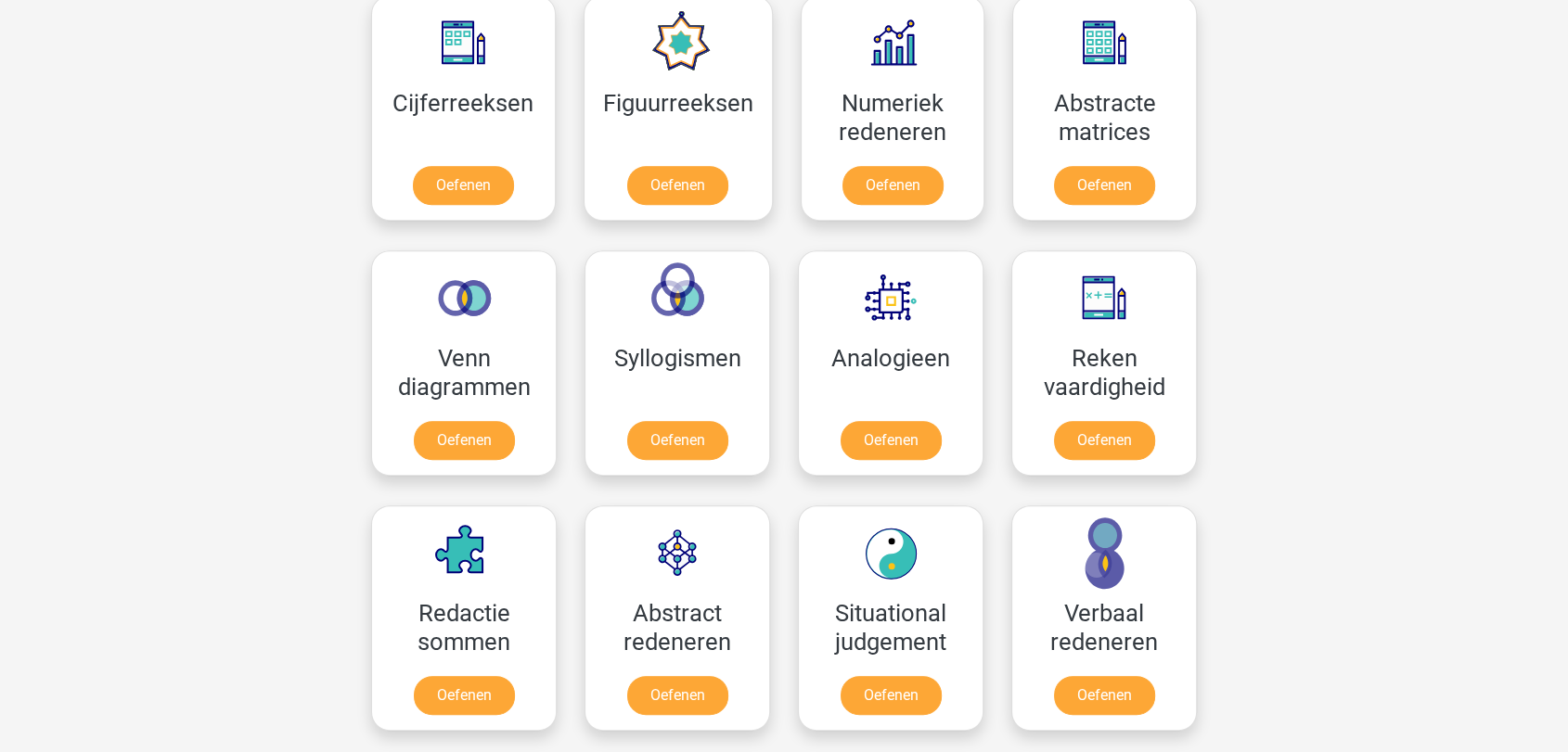
scroll to position [824, 0]
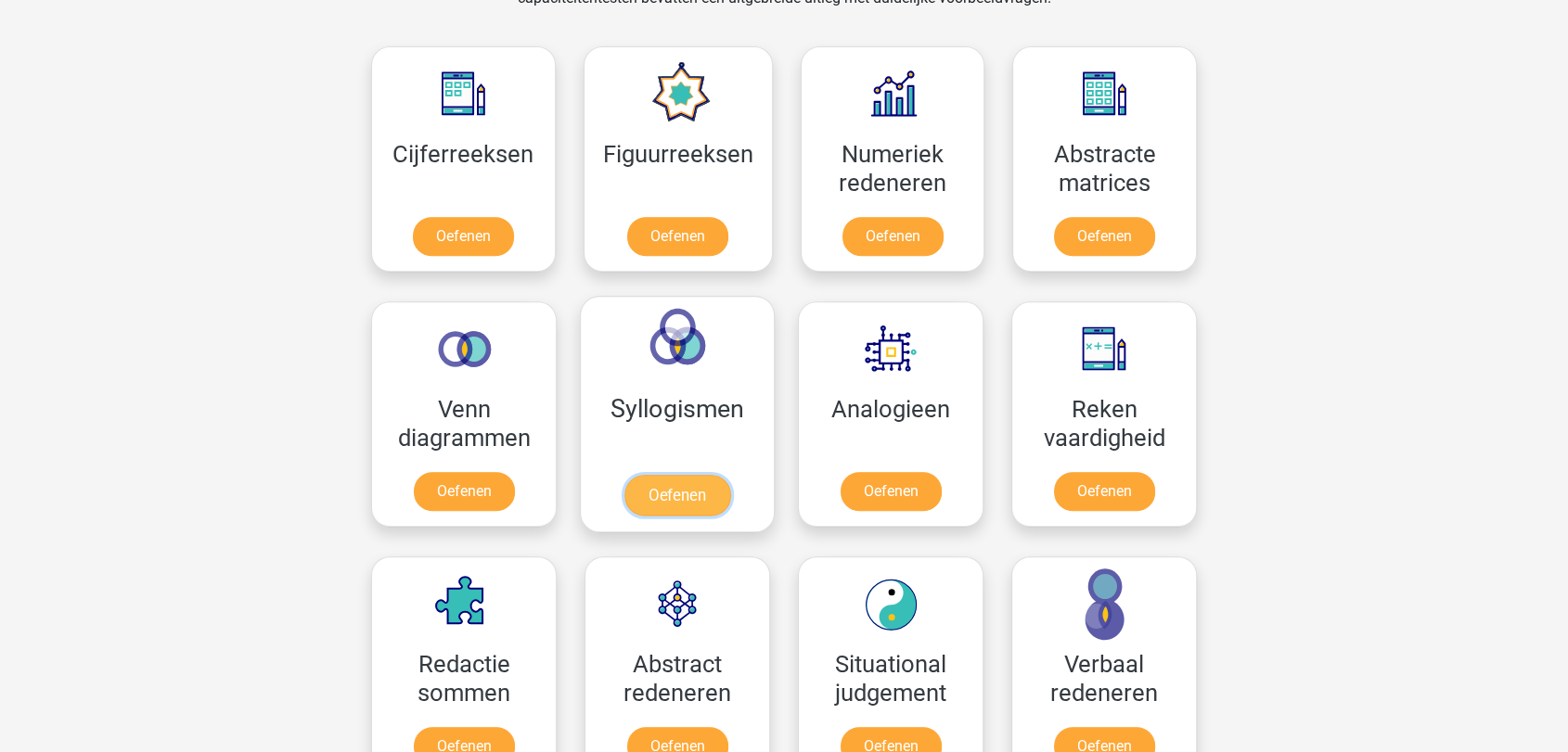
click at [717, 475] on link "Oefenen" at bounding box center [676, 494] width 106 height 40
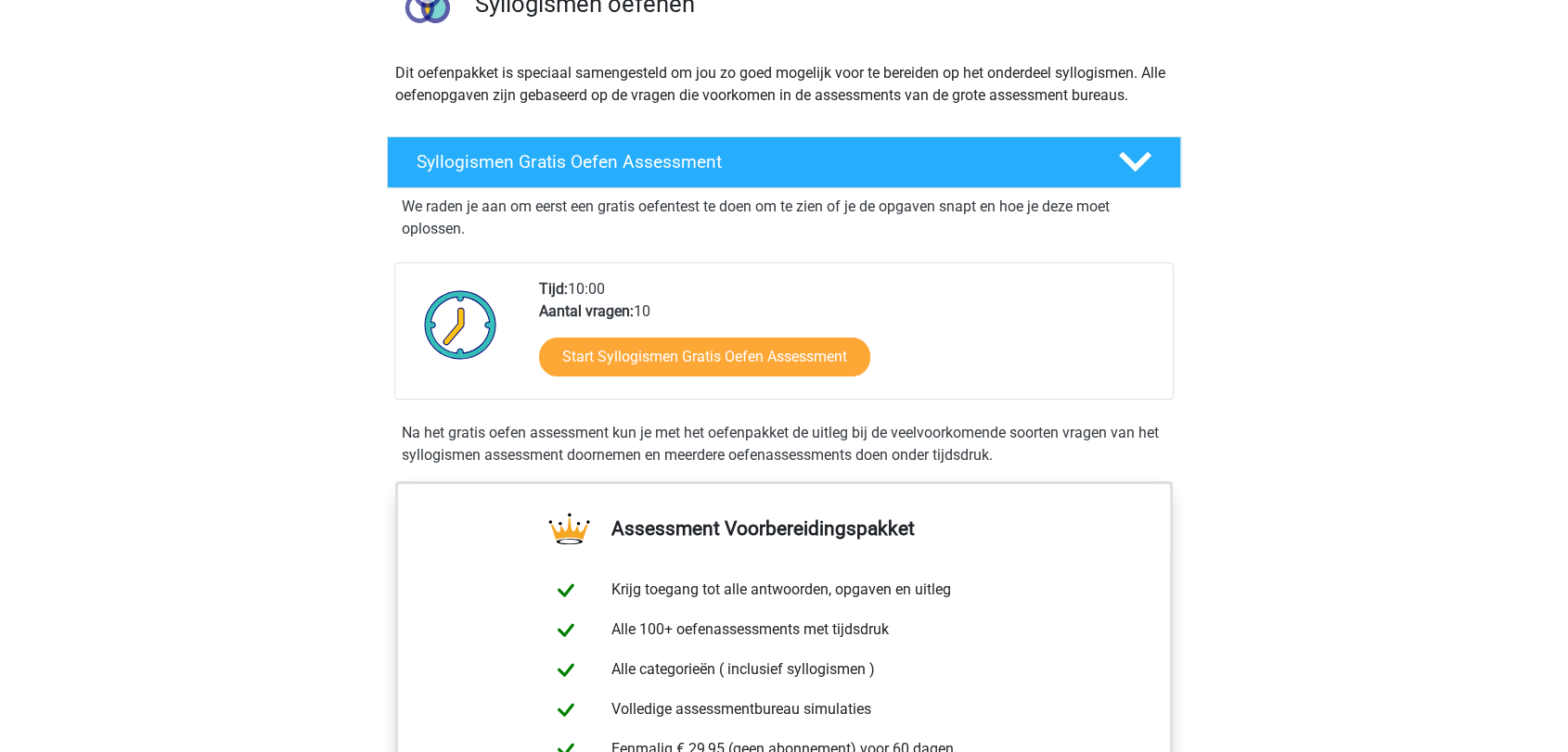
scroll to position [206, 0]
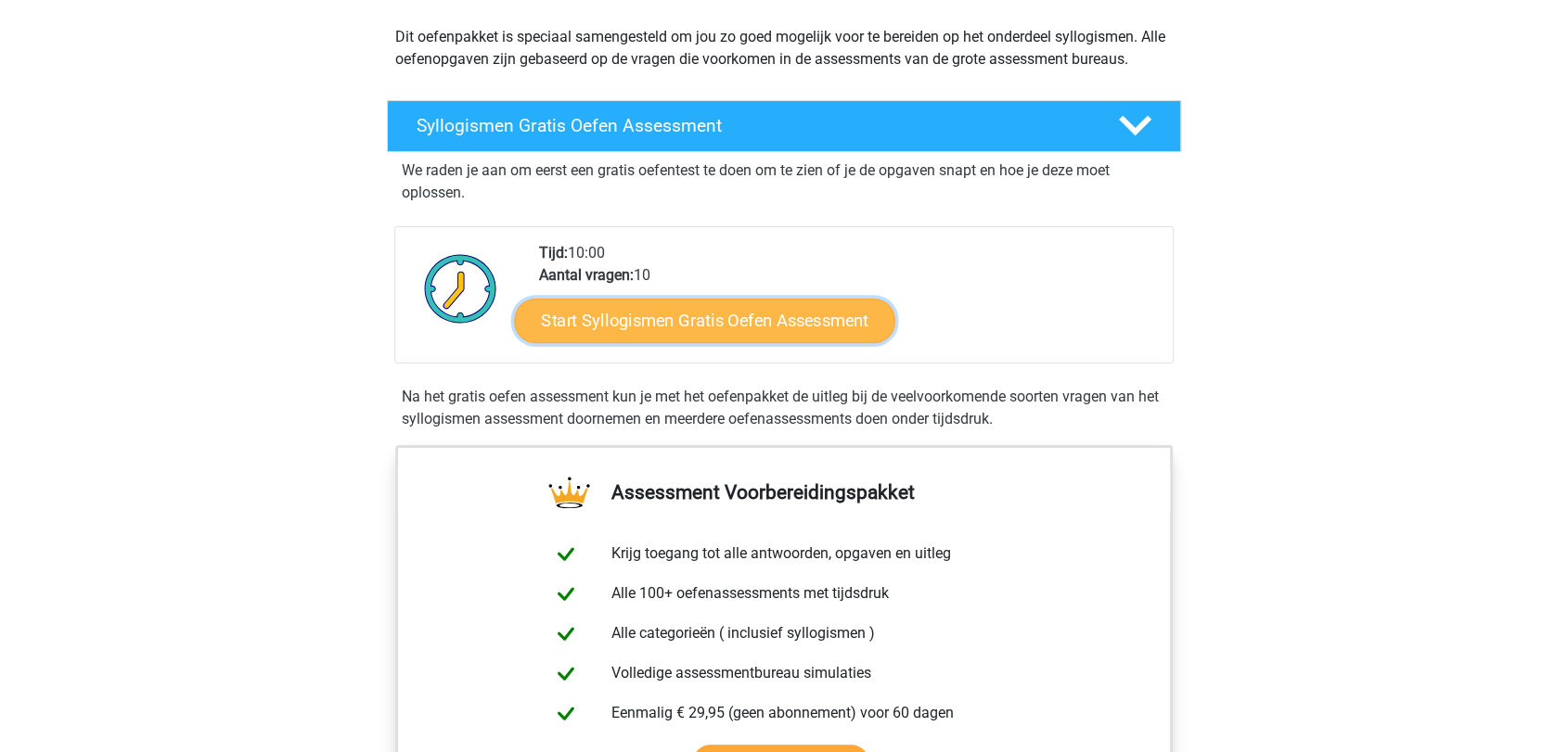
click at [713, 328] on link "Start Syllogismen Gratis Oefen Assessment" at bounding box center [706, 320] width 381 height 44
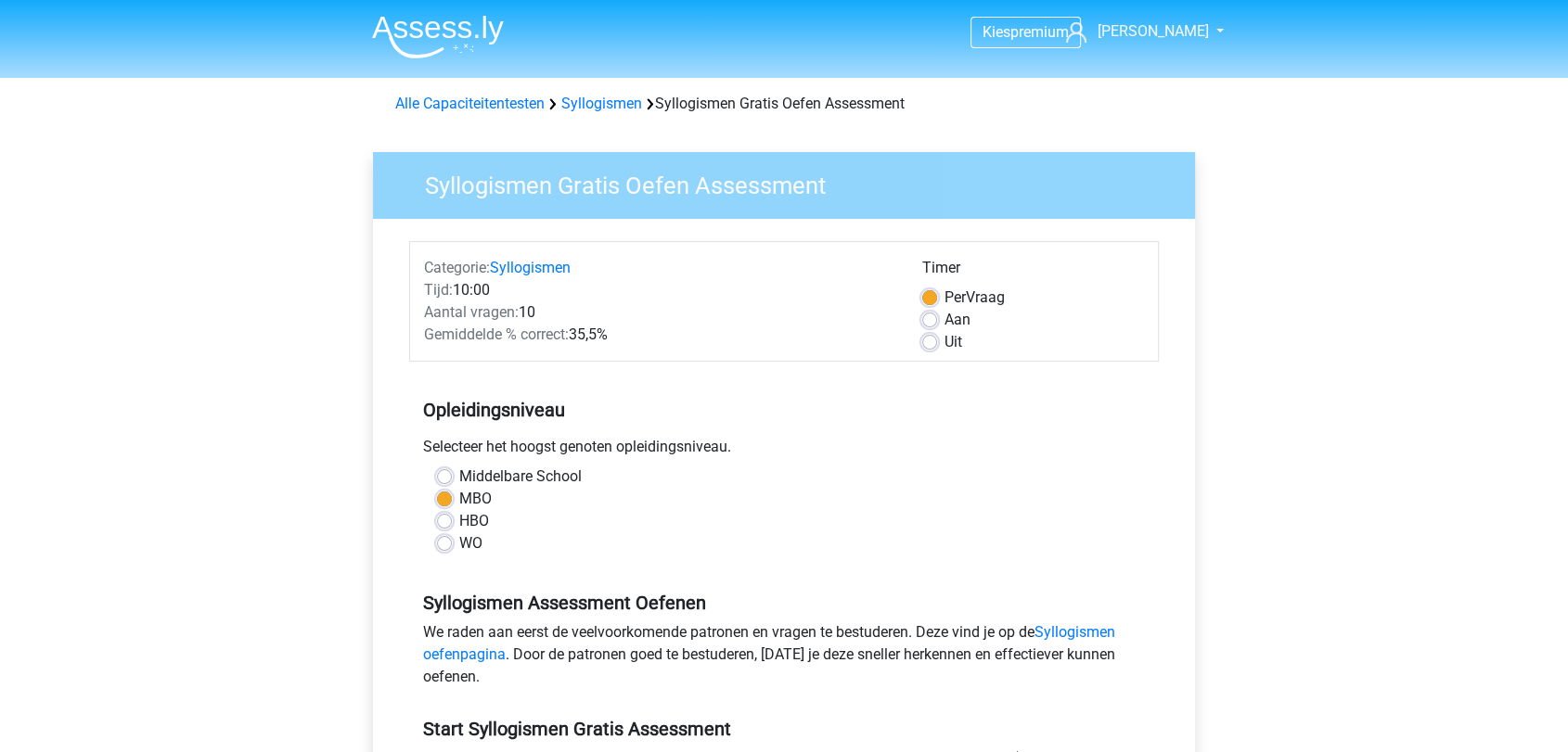
click at [945, 317] on label "Aan" at bounding box center [958, 320] width 26 height 23
click at [935, 317] on input "Aan" at bounding box center [929, 318] width 15 height 19
radio input "true"
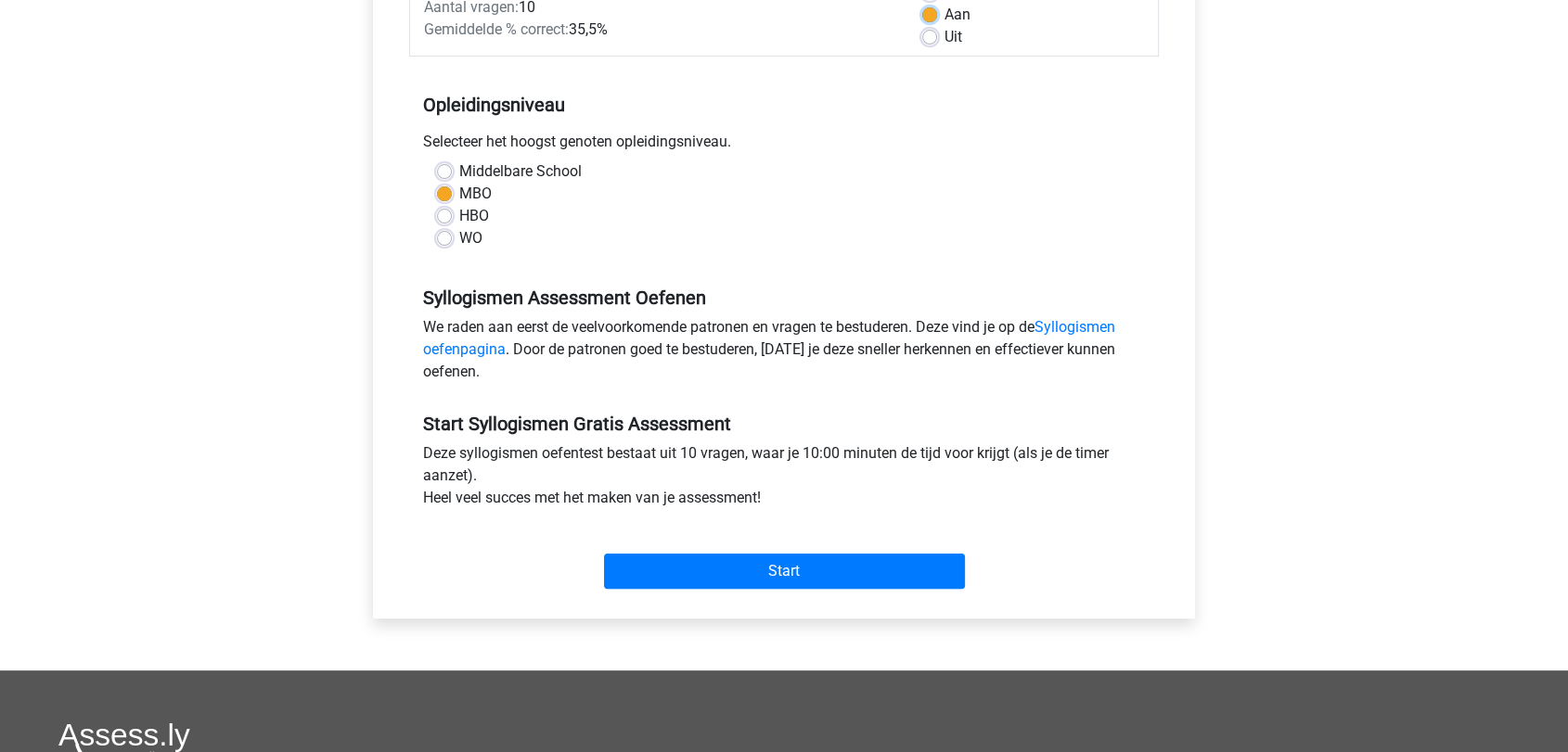
scroll to position [412, 0]
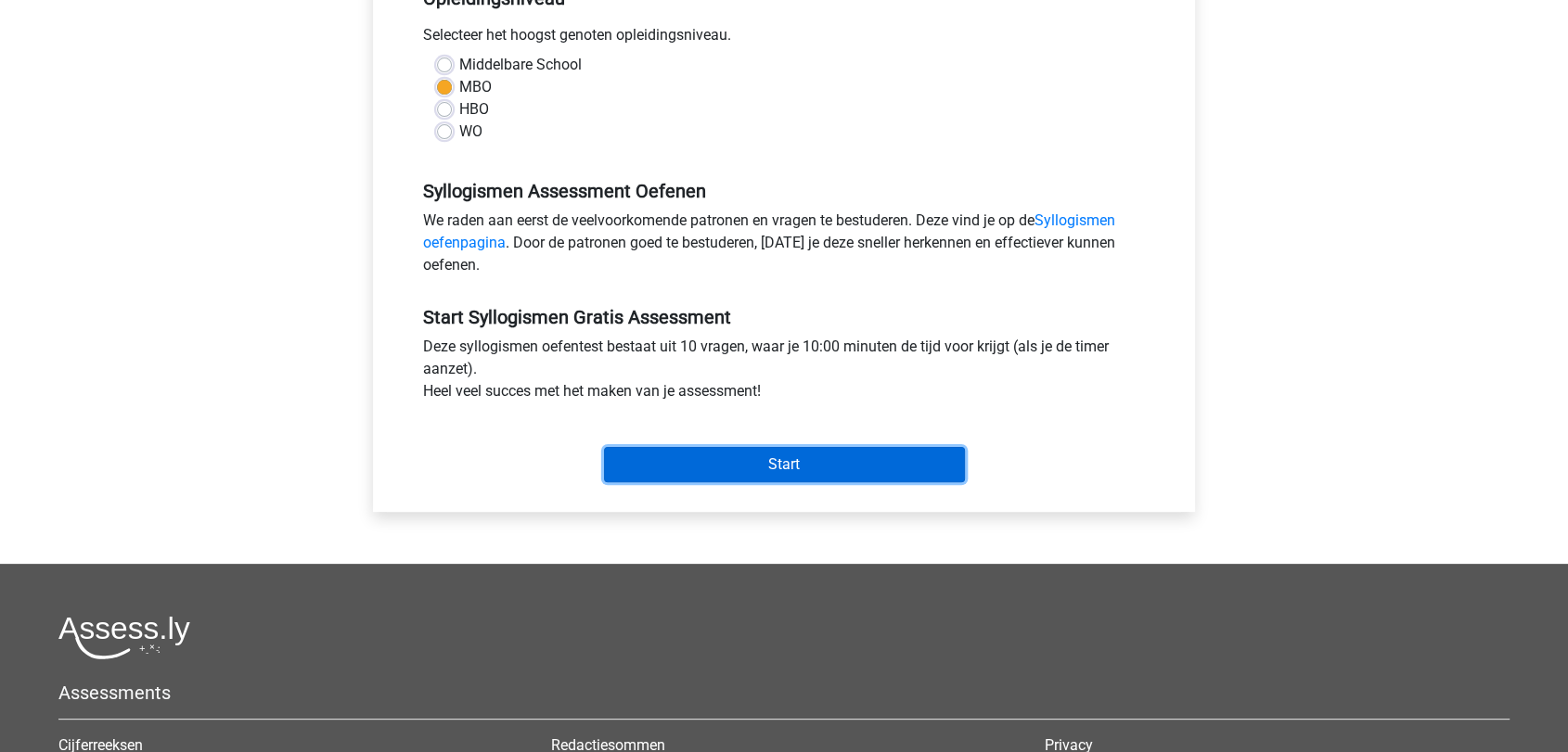
click at [844, 454] on input "Start" at bounding box center [785, 465] width 361 height 36
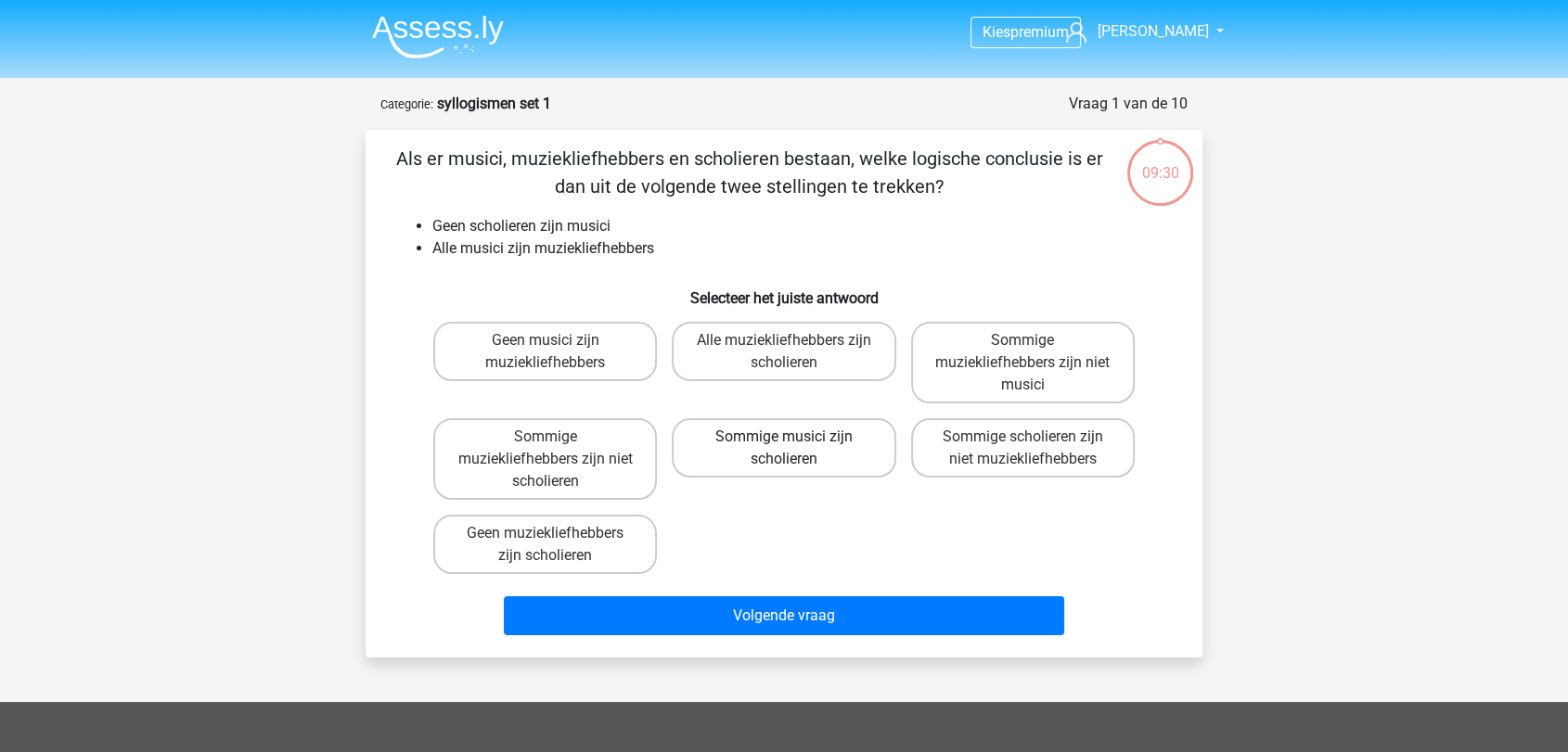
click at [810, 442] on label "Sommige musici zijn scholieren" at bounding box center [783, 448] width 223 height 59
click at [796, 442] on input "Sommige musici zijn scholieren" at bounding box center [790, 443] width 12 height 12
radio input "true"
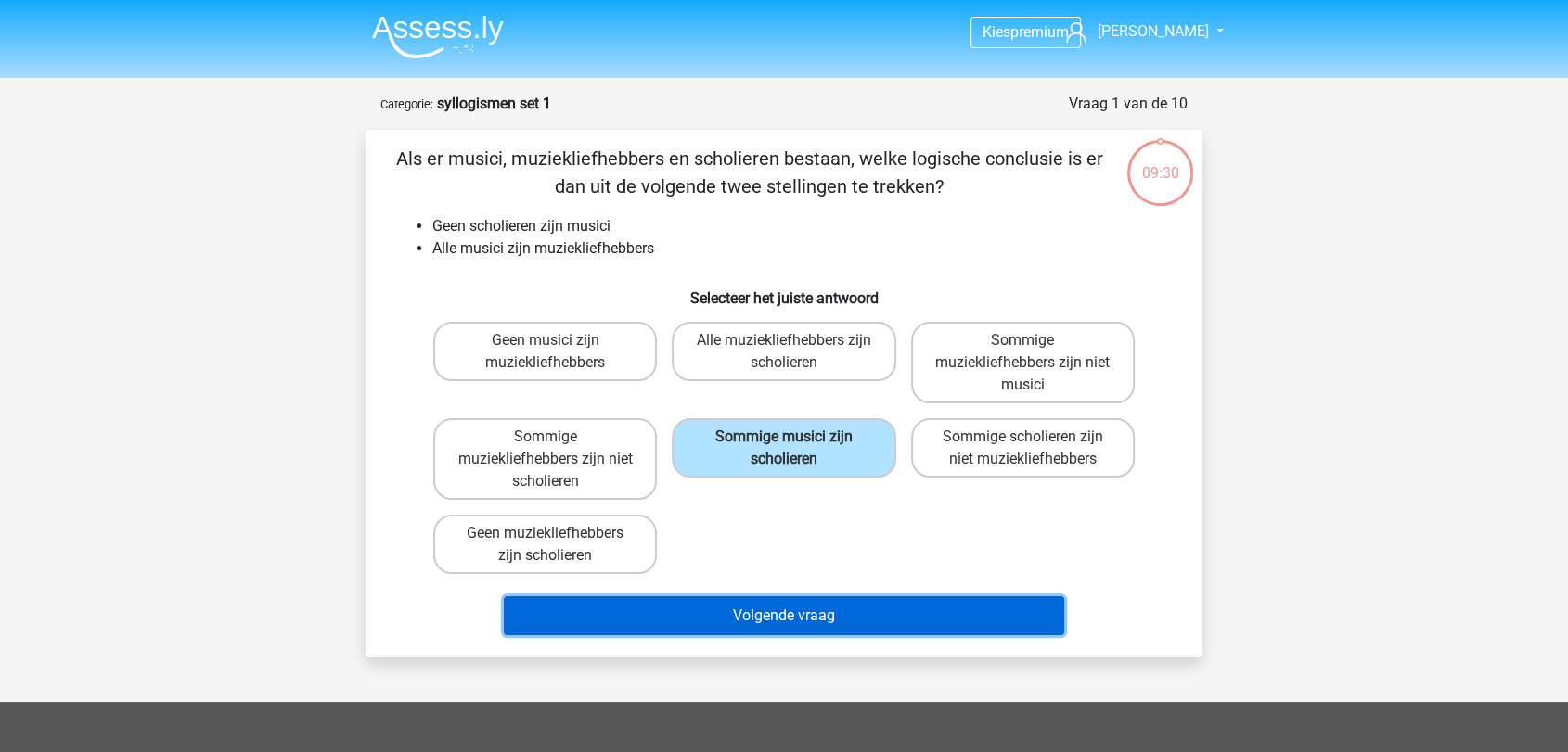
click at [794, 609] on button "Volgende vraag" at bounding box center [784, 615] width 562 height 38
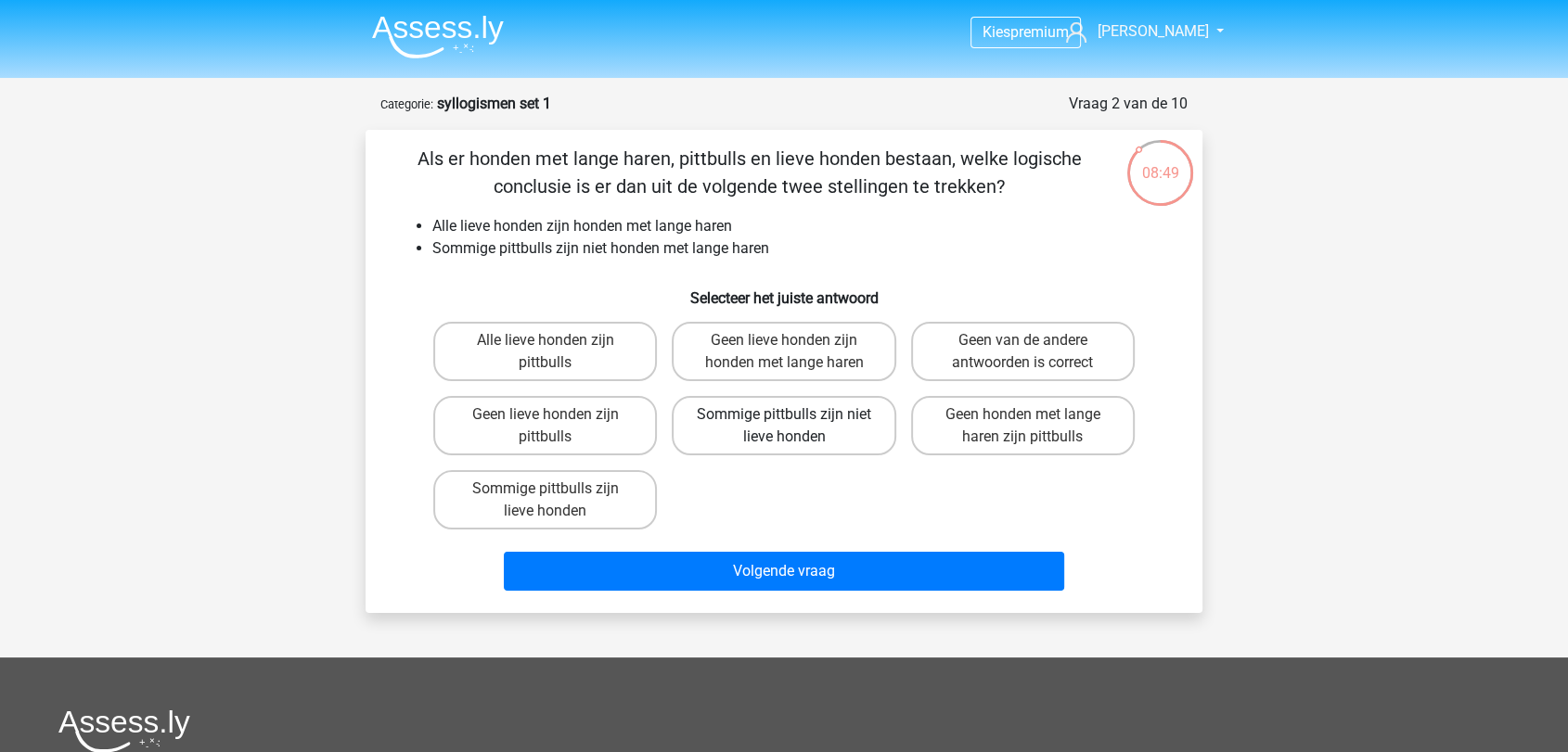
click at [798, 426] on label "Sommige pittbulls zijn niet lieve honden" at bounding box center [783, 425] width 223 height 59
click at [796, 426] on input "Sommige pittbulls zijn niet lieve honden" at bounding box center [790, 420] width 12 height 12
radio input "true"
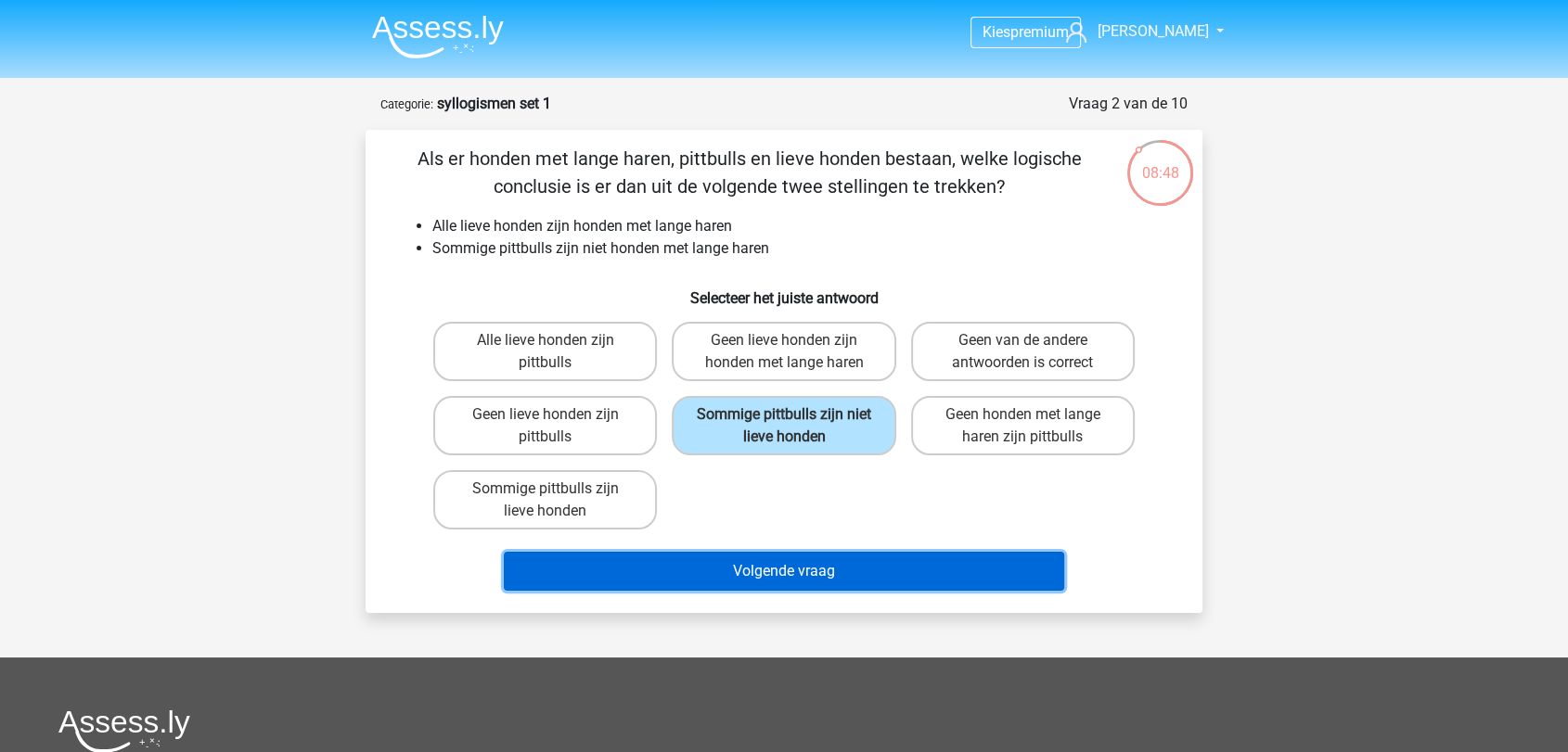
click at [786, 578] on button "Volgende vraag" at bounding box center [784, 570] width 562 height 38
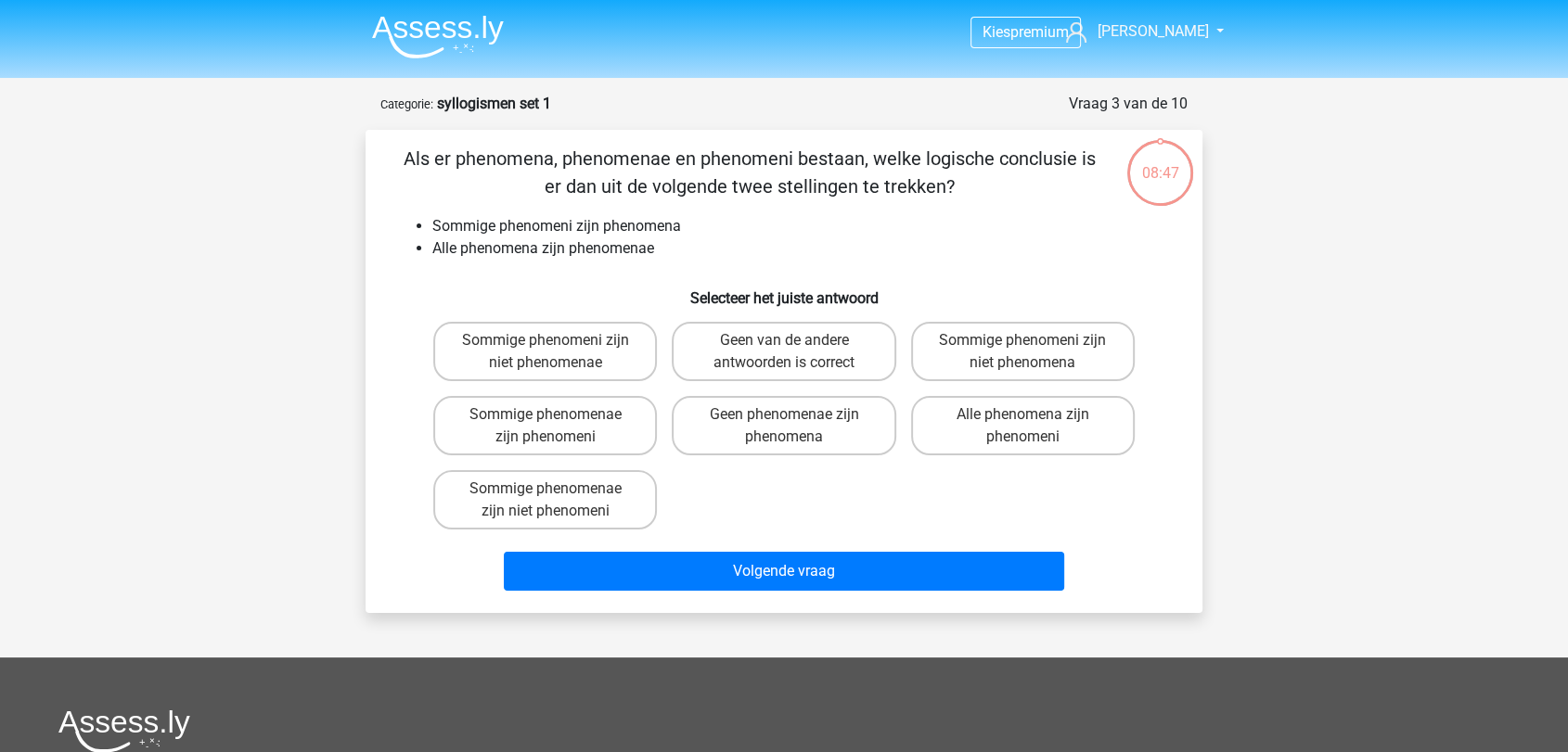
scroll to position [93, 0]
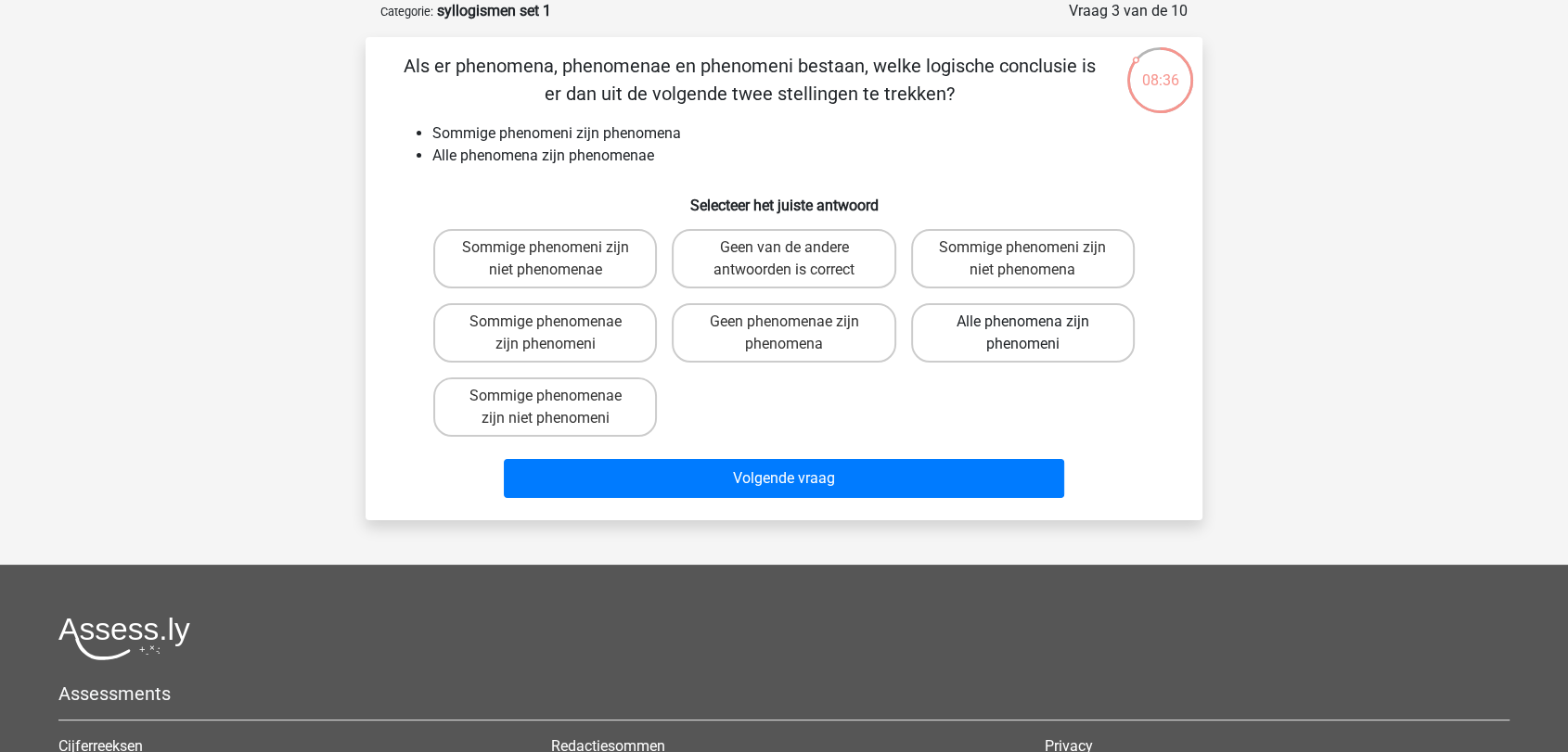
click at [1006, 335] on label "Alle phenomena zijn phenomeni" at bounding box center [1023, 333] width 223 height 59
click at [1023, 334] on input "Alle phenomena zijn phenomeni" at bounding box center [1029, 328] width 12 height 12
radio input "true"
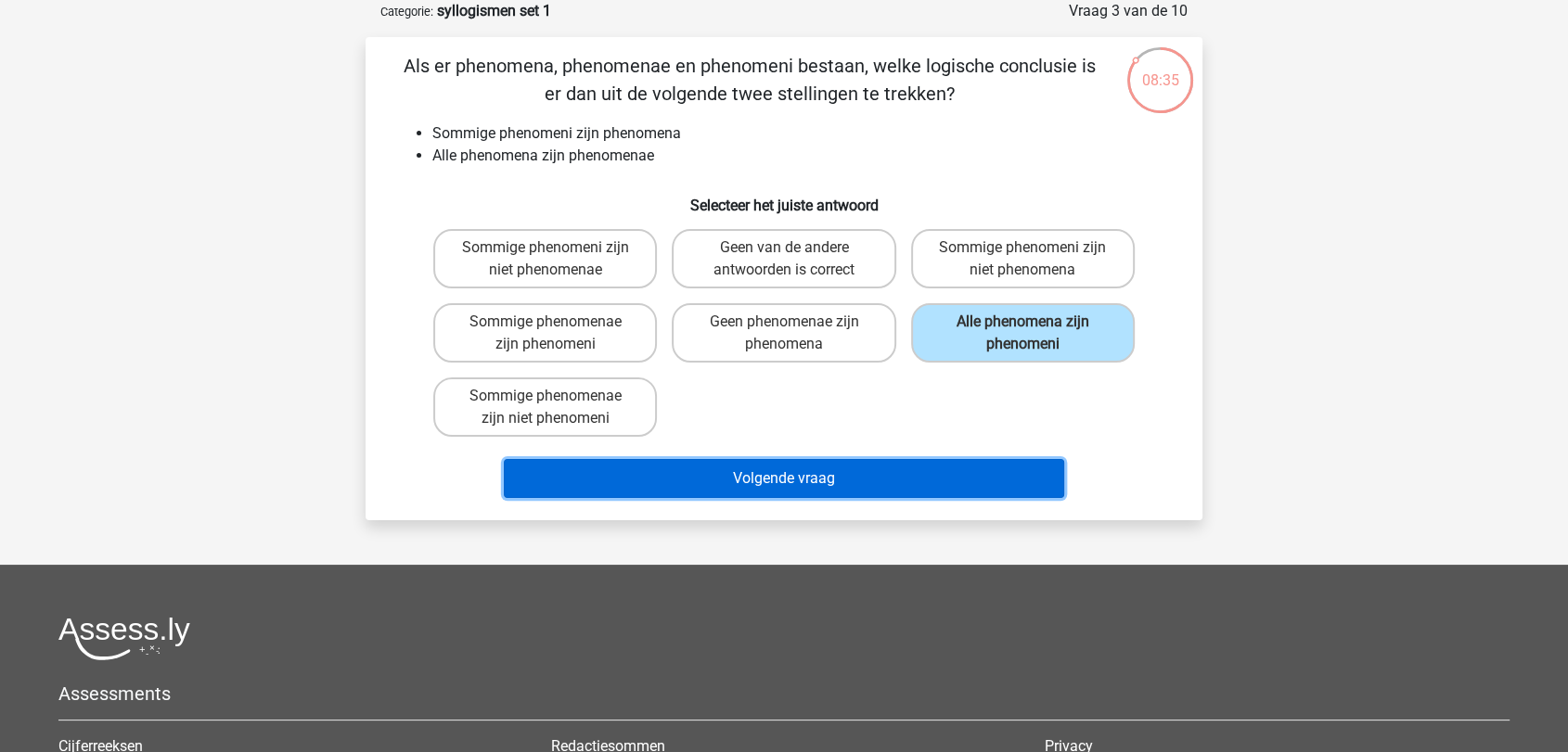
click at [837, 468] on button "Volgende vraag" at bounding box center [784, 478] width 562 height 38
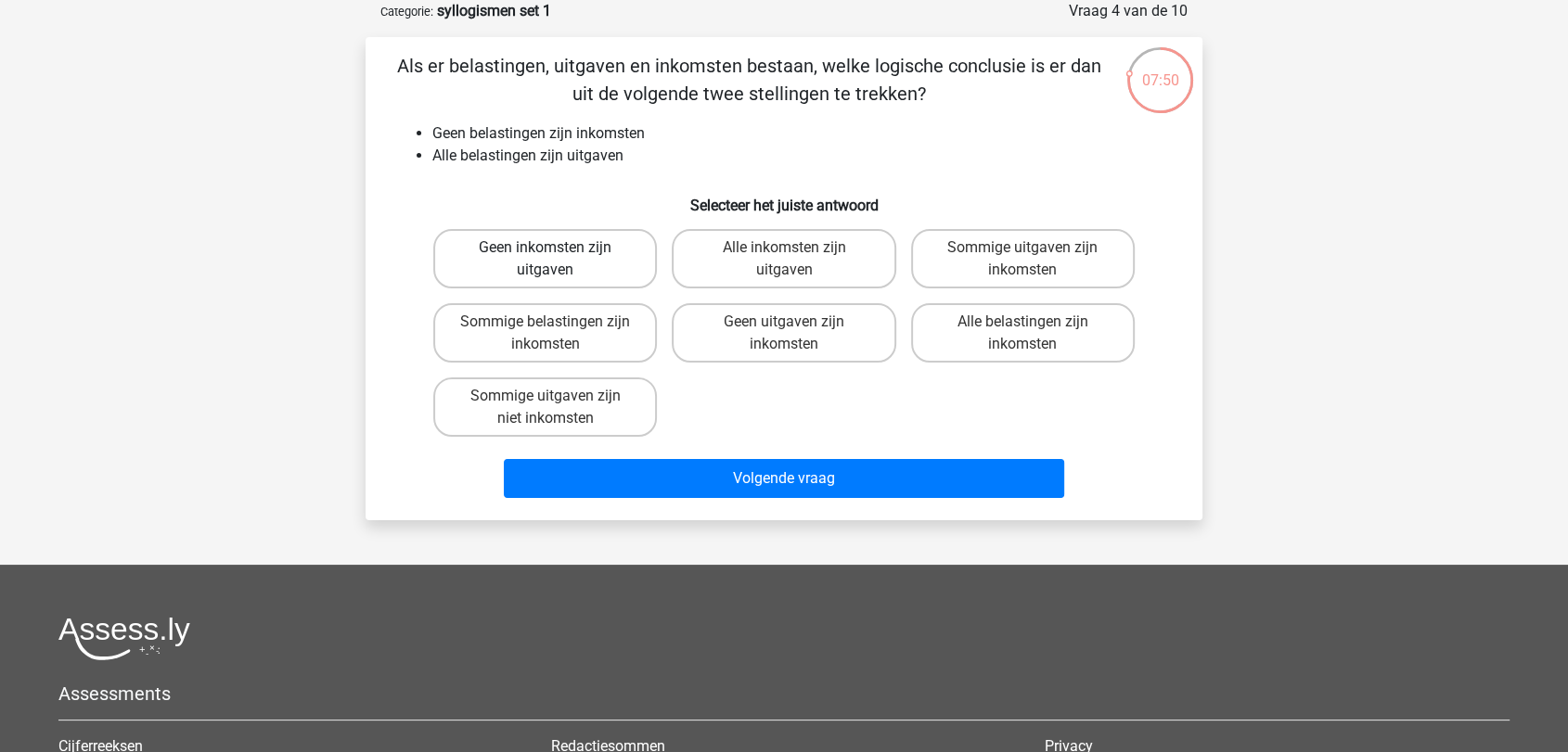
click at [572, 253] on label "Geen inkomsten zijn uitgaven" at bounding box center [545, 259] width 223 height 59
click at [558, 253] on input "Geen inkomsten zijn uitgaven" at bounding box center [552, 254] width 12 height 12
radio input "true"
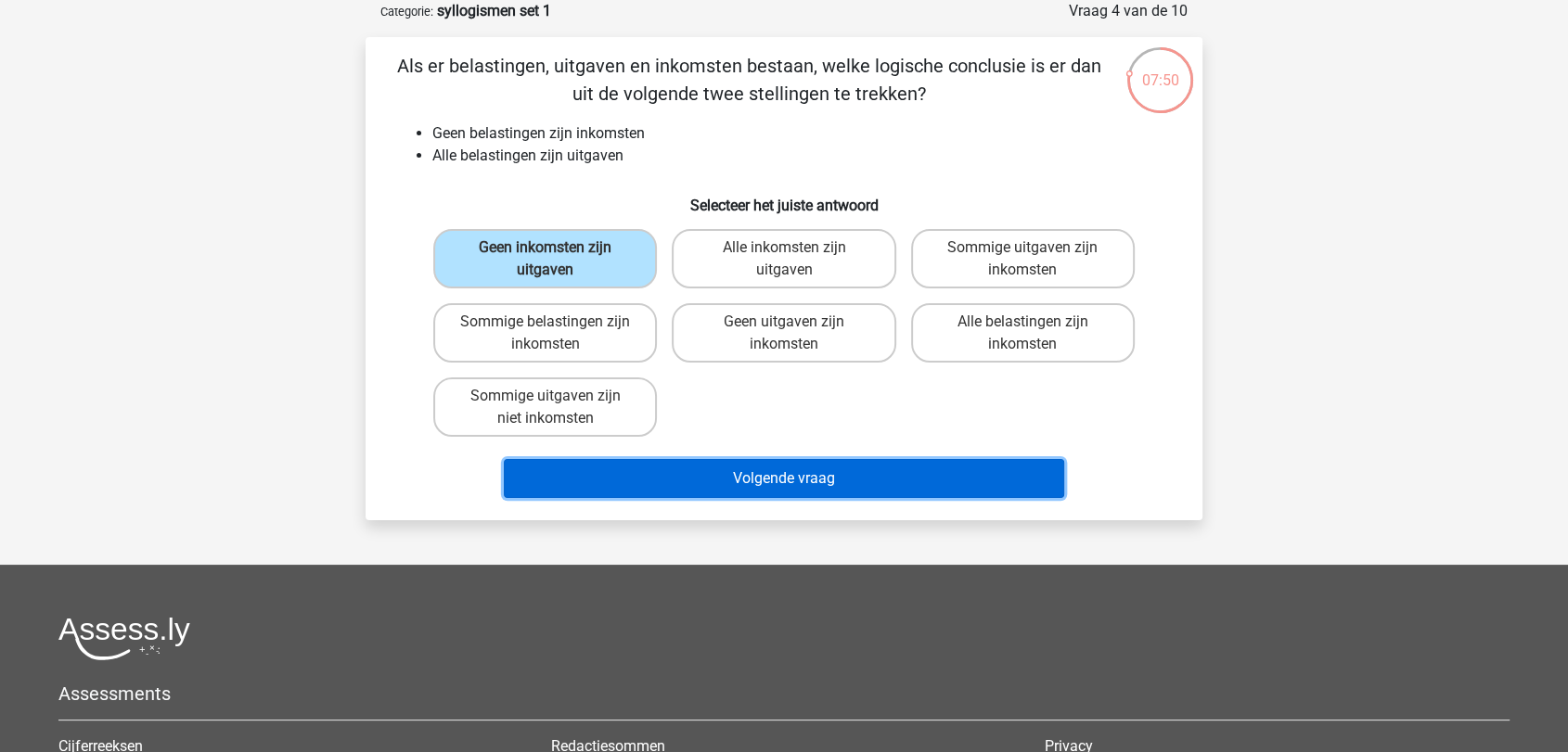
click at [765, 485] on button "Volgende vraag" at bounding box center [784, 478] width 562 height 38
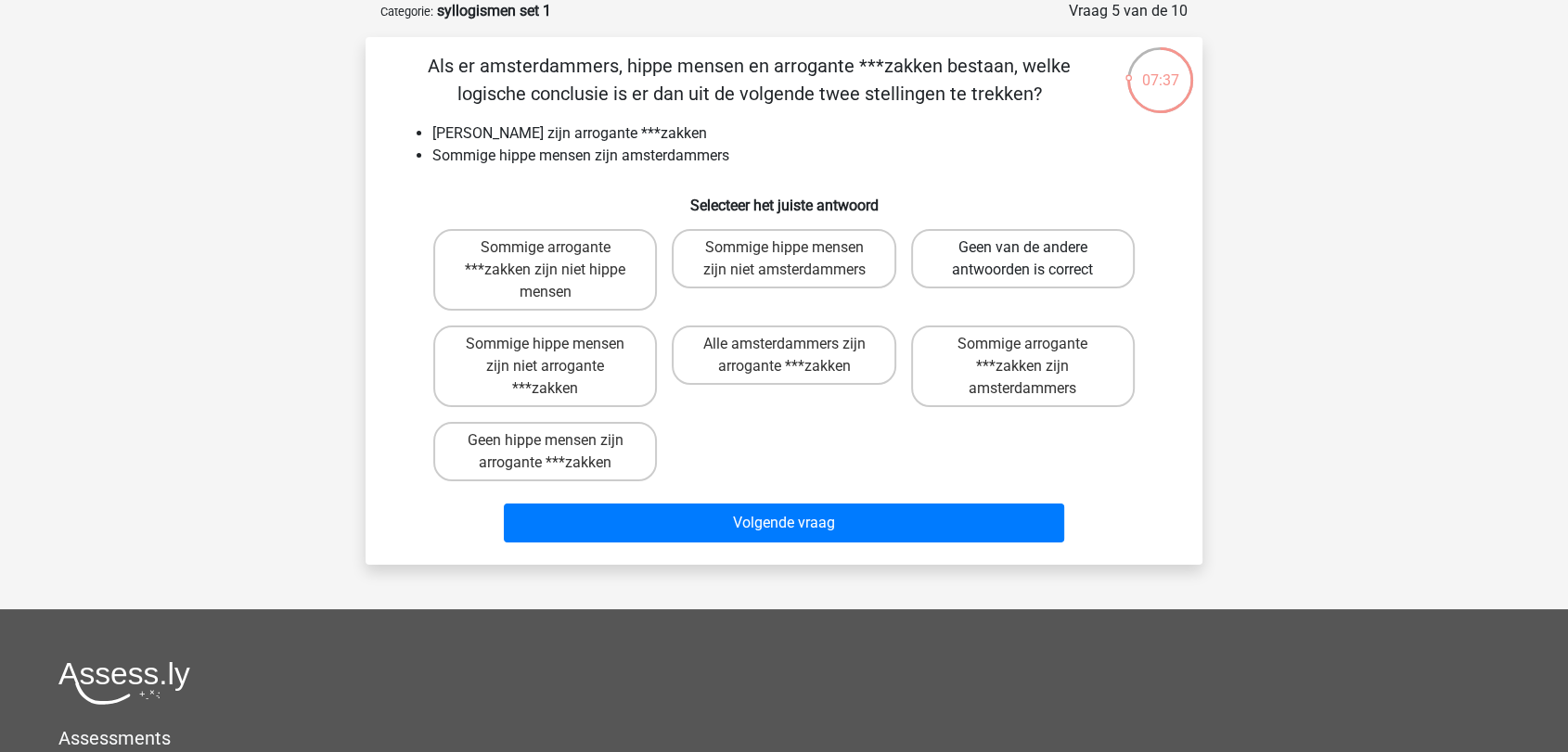
drag, startPoint x: 1072, startPoint y: 263, endPoint x: 1071, endPoint y: 272, distance: 9.1
click at [1073, 263] on label "Geen van de andere antwoorden is correct" at bounding box center [1023, 259] width 223 height 59
click at [1035, 260] on input "Geen van de andere antwoorden is correct" at bounding box center [1029, 254] width 12 height 12
radio input "true"
click at [519, 354] on label "Sommige hippe mensen zijn niet arrogante ***zakken" at bounding box center [545, 366] width 223 height 82
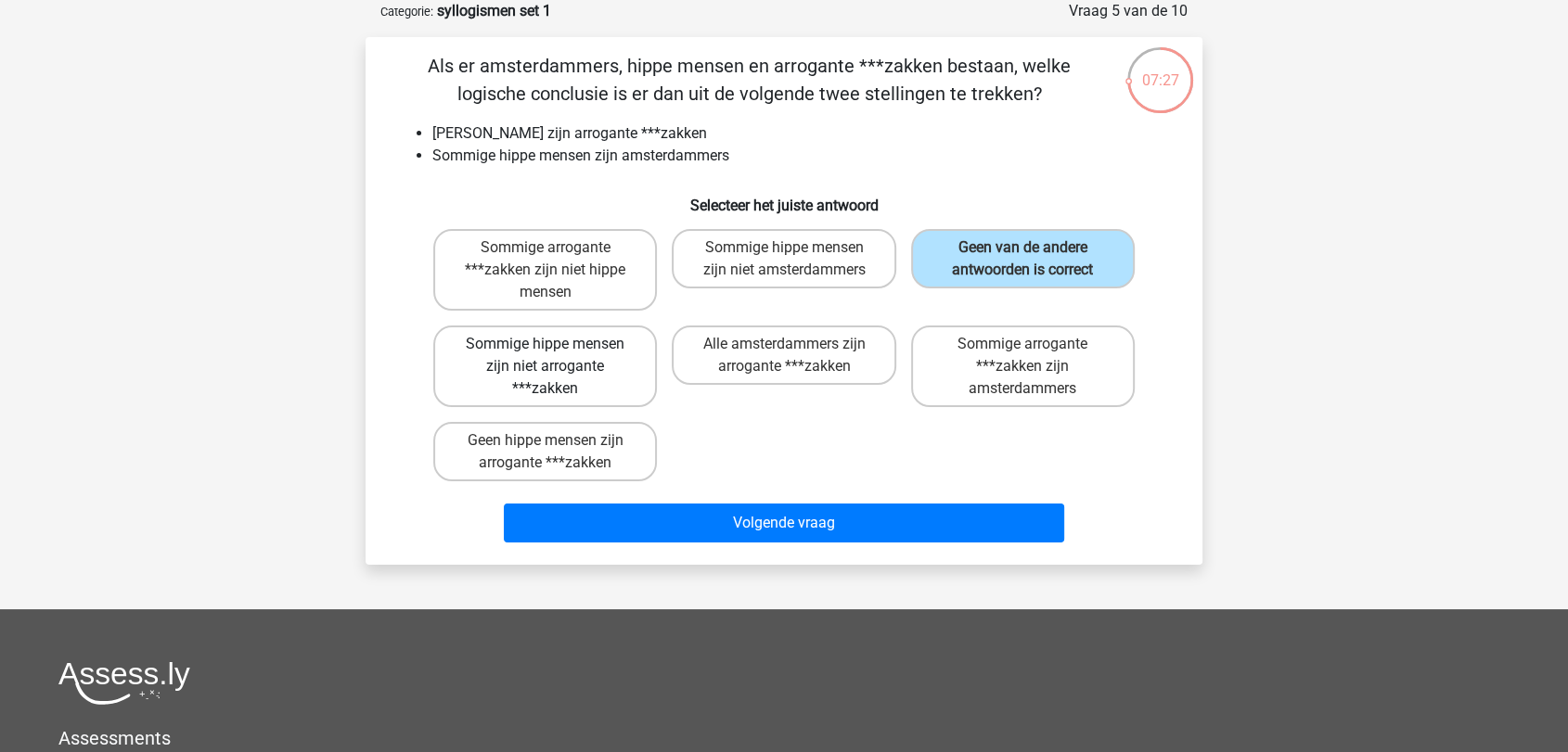
click at [546, 354] on input "Sommige hippe mensen zijn niet arrogante ***zakken" at bounding box center [552, 350] width 12 height 12
radio input "true"
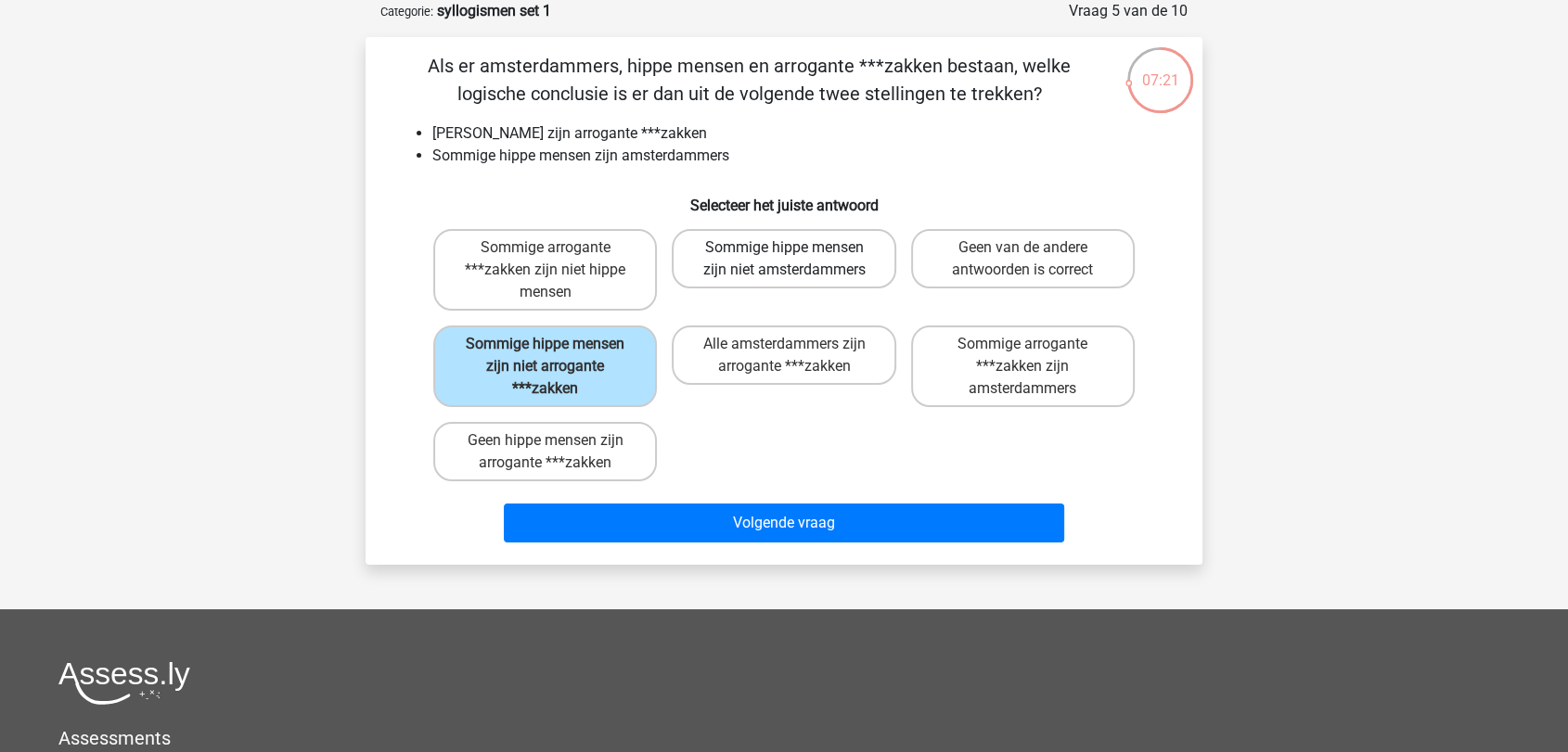
click at [801, 251] on label "Sommige hippe mensen zijn niet amsterdammers" at bounding box center [783, 259] width 223 height 59
click at [796, 251] on input "Sommige hippe mensen zijn niet amsterdammers" at bounding box center [790, 254] width 12 height 12
radio input "true"
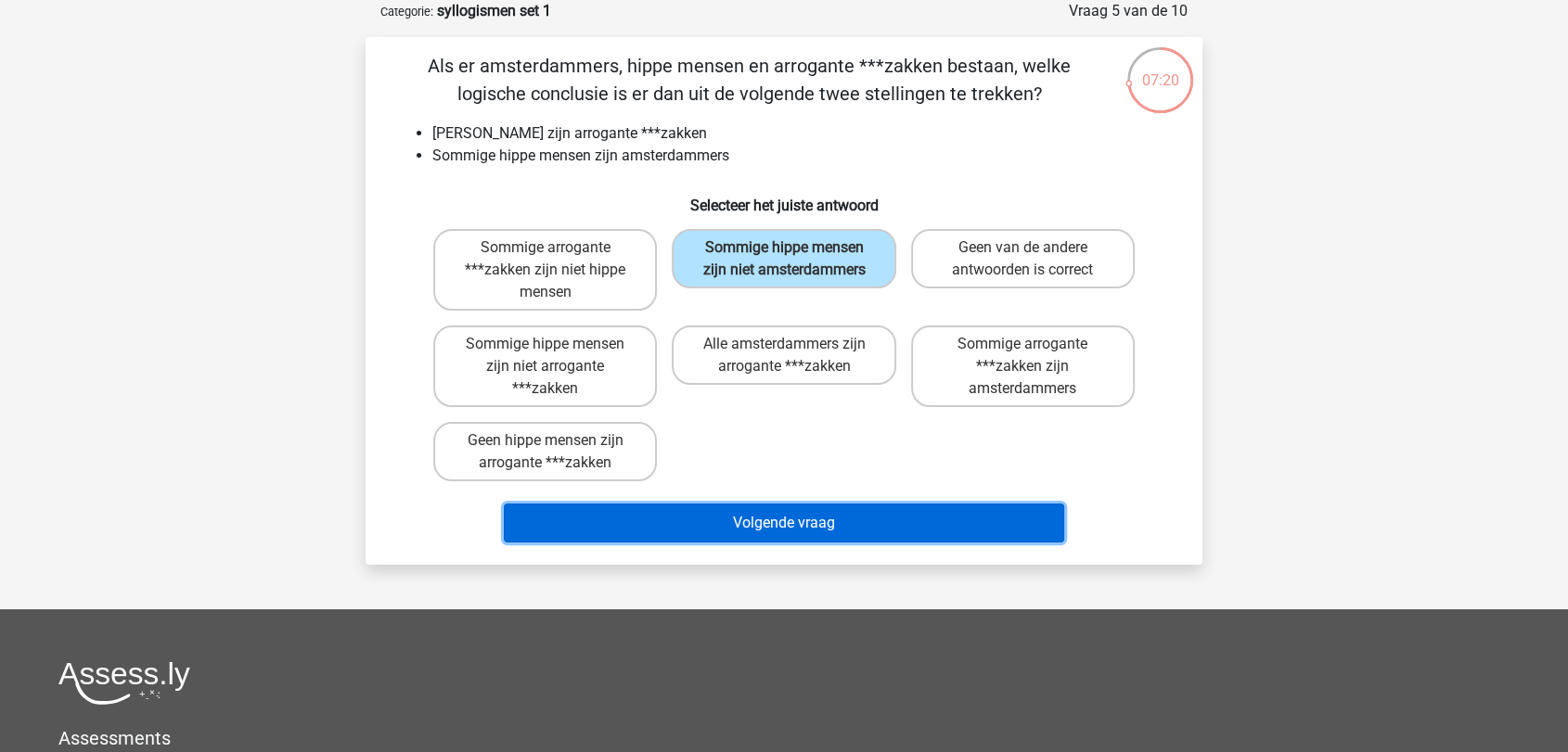
click at [785, 509] on button "Volgende vraag" at bounding box center [784, 522] width 562 height 38
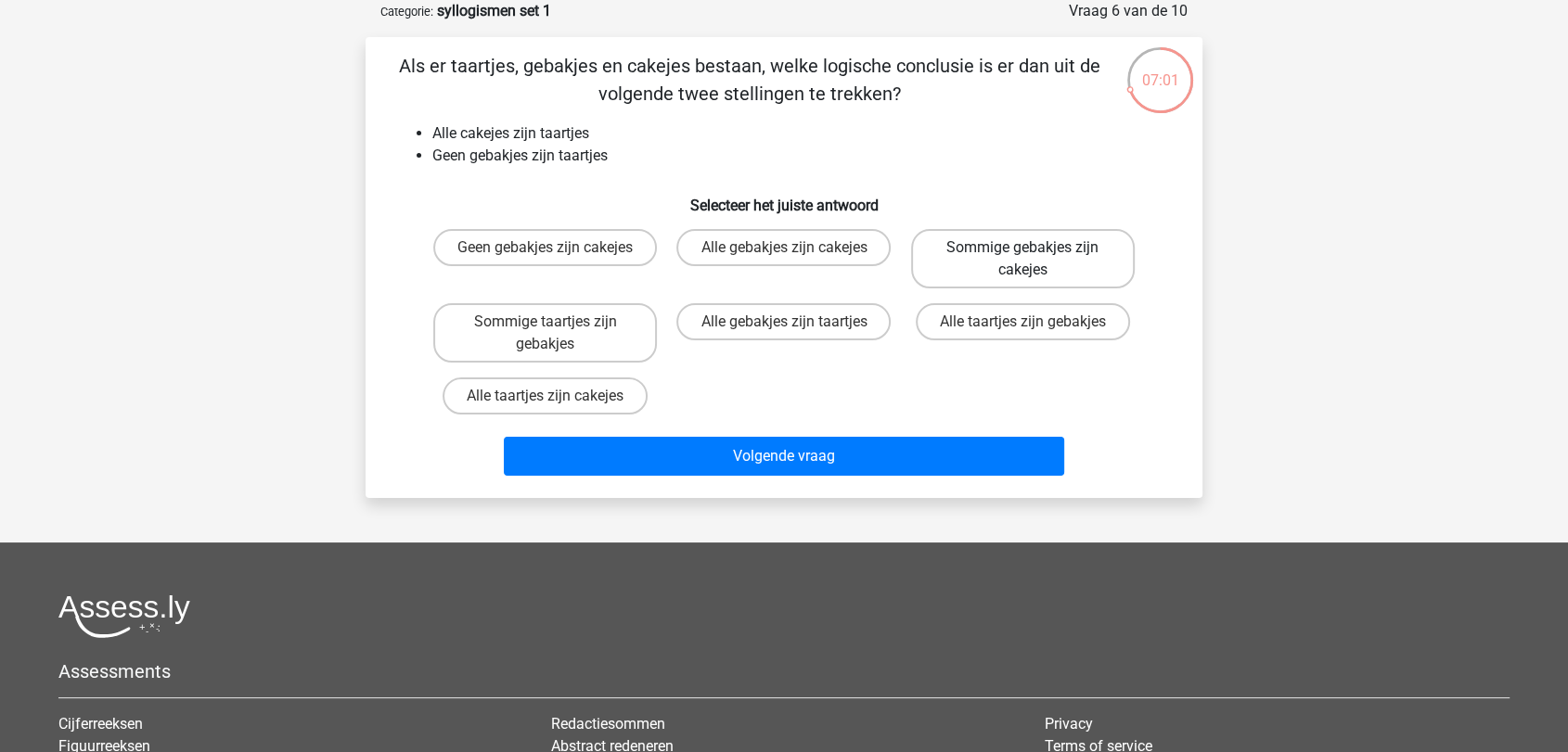
click at [1009, 261] on label "Sommige gebakjes zijn cakejes" at bounding box center [1023, 259] width 223 height 59
click at [1023, 260] on input "Sommige gebakjes zijn cakejes" at bounding box center [1029, 254] width 12 height 12
radio input "true"
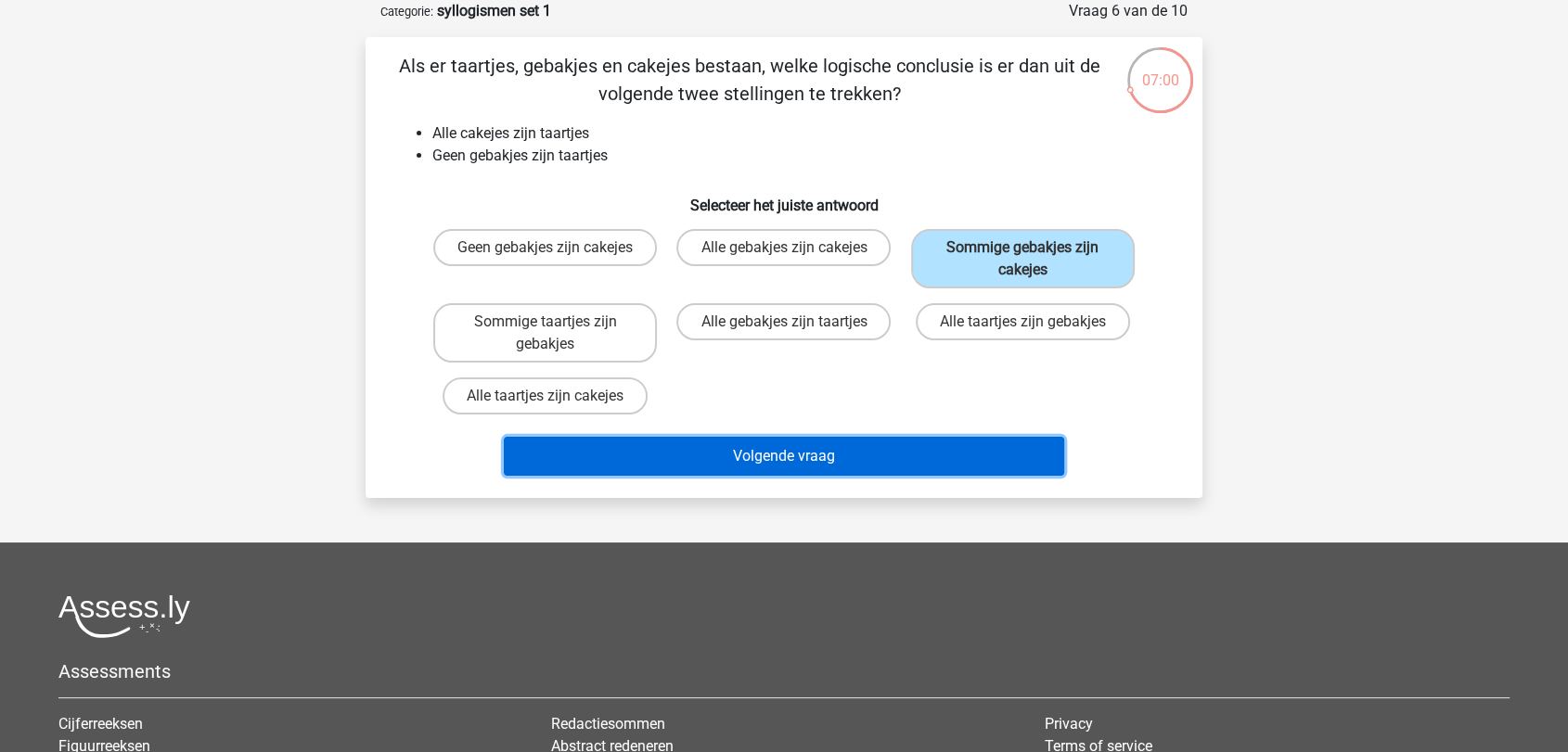
click at [817, 445] on button "Volgende vraag" at bounding box center [784, 456] width 562 height 38
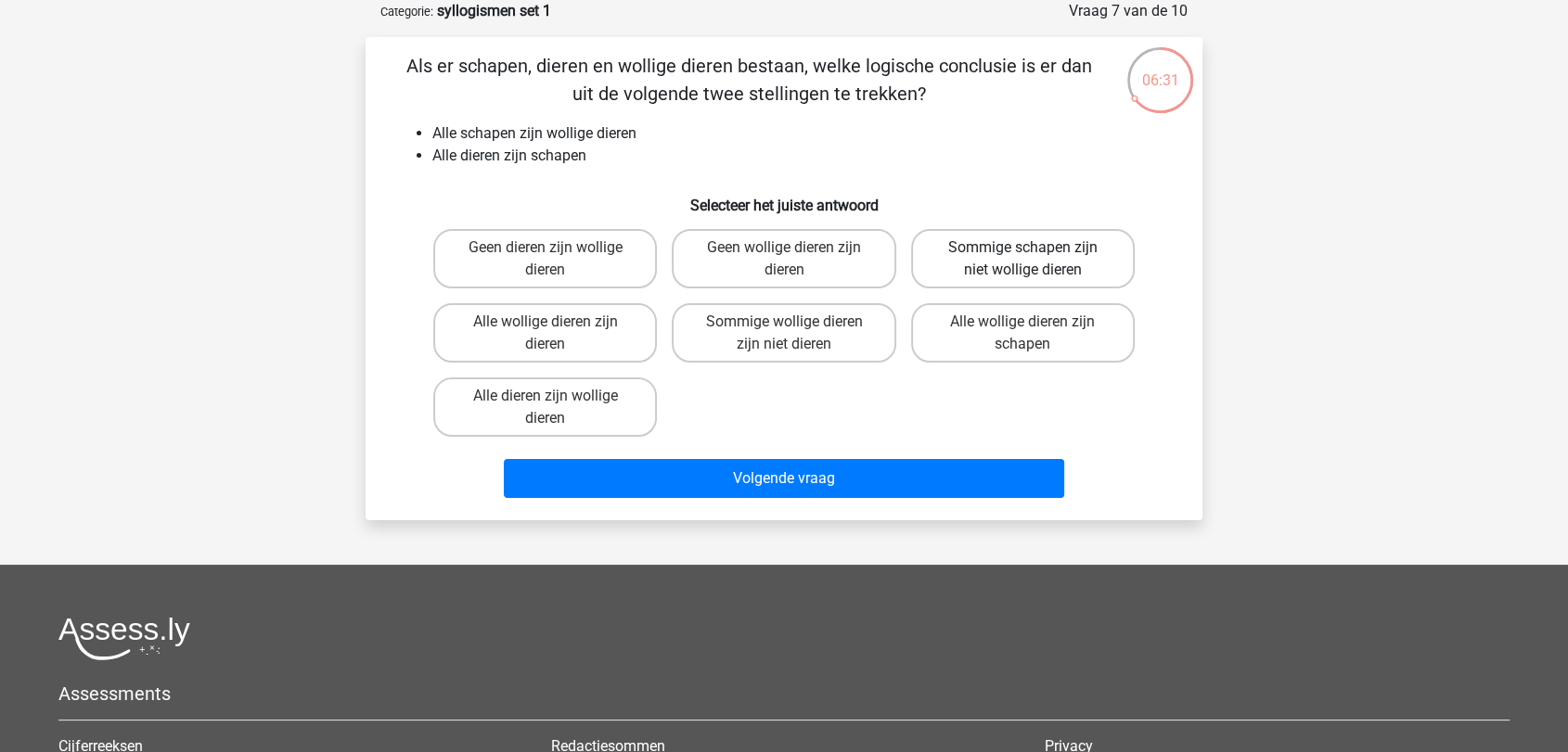
click at [1042, 248] on label "Sommige schapen zijn niet wollige dieren" at bounding box center [1023, 259] width 223 height 59
click at [1035, 248] on input "Sommige schapen zijn niet wollige dieren" at bounding box center [1029, 254] width 12 height 12
radio input "true"
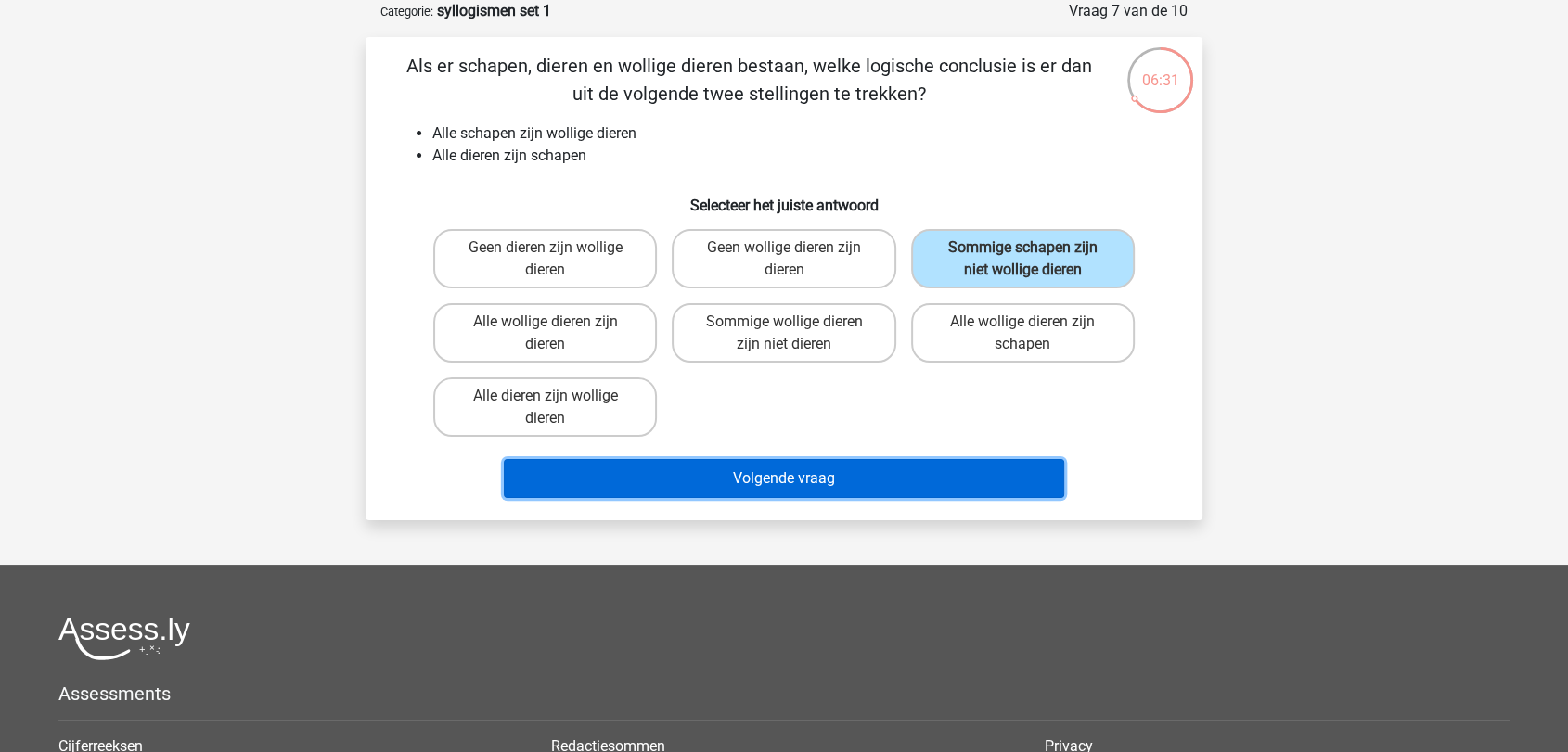
click at [839, 470] on button "Volgende vraag" at bounding box center [784, 478] width 562 height 38
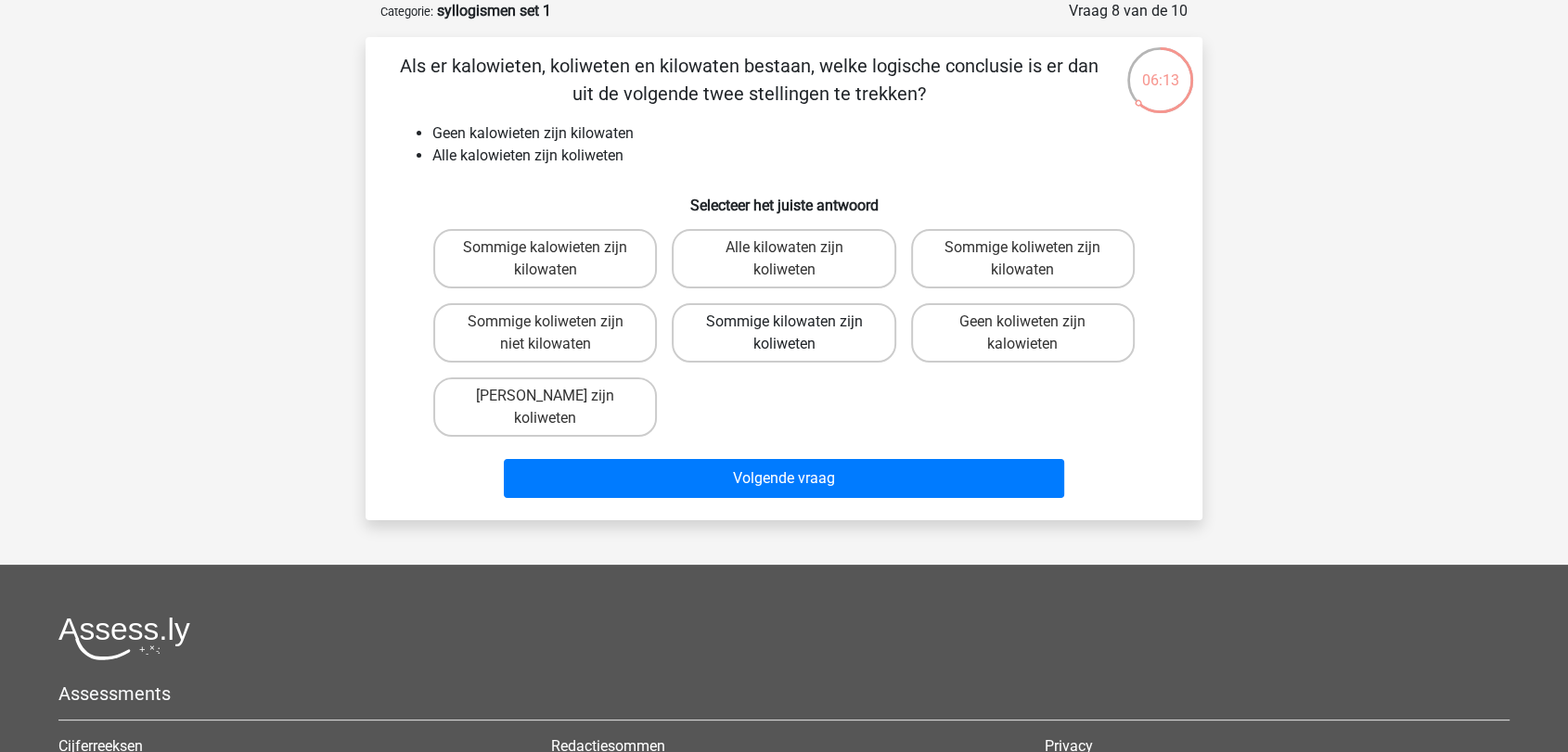
click at [764, 332] on label "Sommige kilowaten zijn koliweten" at bounding box center [783, 333] width 223 height 59
click at [784, 332] on input "Sommige kilowaten zijn koliweten" at bounding box center [790, 328] width 12 height 12
radio input "true"
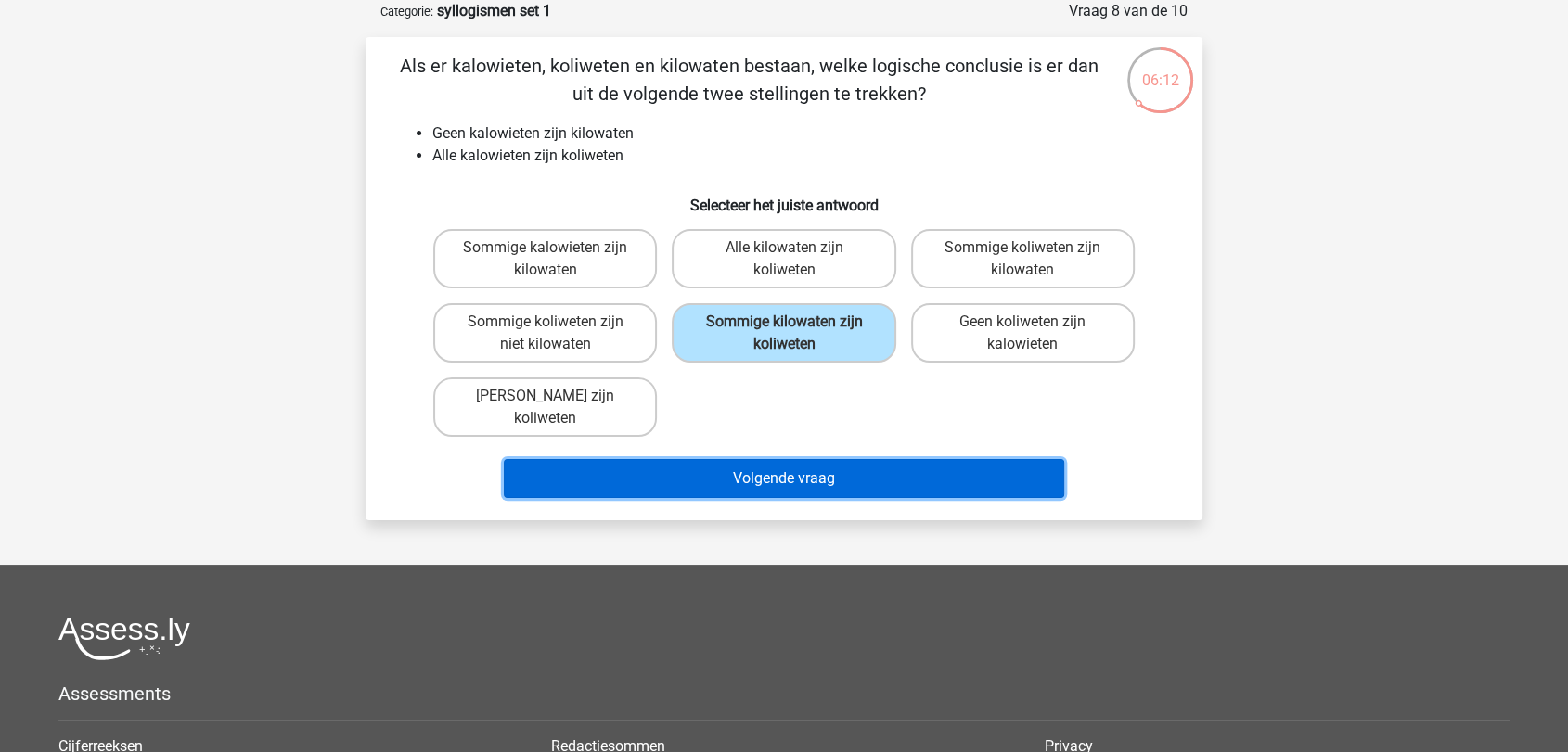
click at [785, 476] on button "Volgende vraag" at bounding box center [784, 478] width 562 height 38
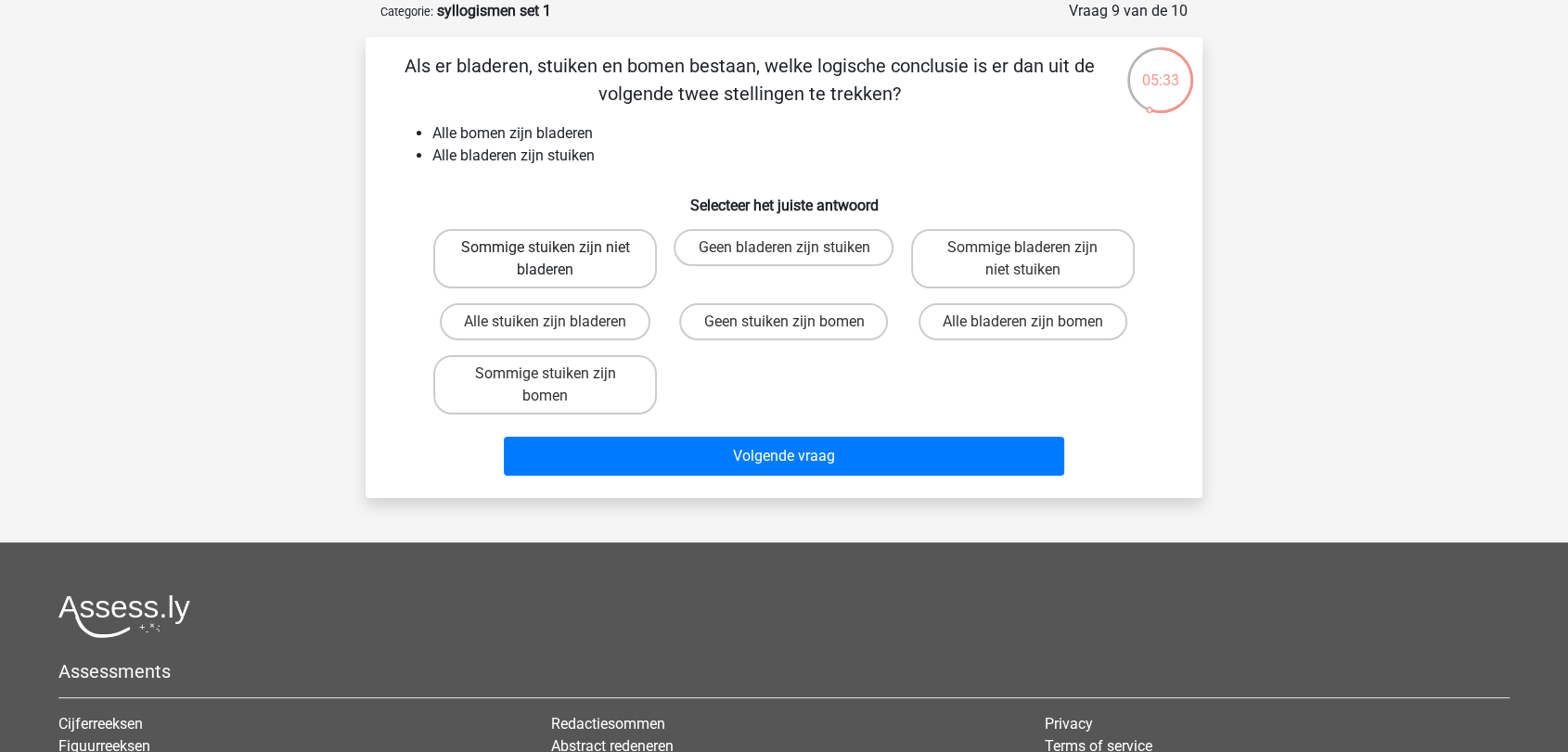
click at [565, 256] on label "Sommige stuiken zijn niet bladeren" at bounding box center [545, 259] width 223 height 59
click at [558, 256] on input "Sommige stuiken zijn niet bladeren" at bounding box center [552, 254] width 12 height 12
radio input "true"
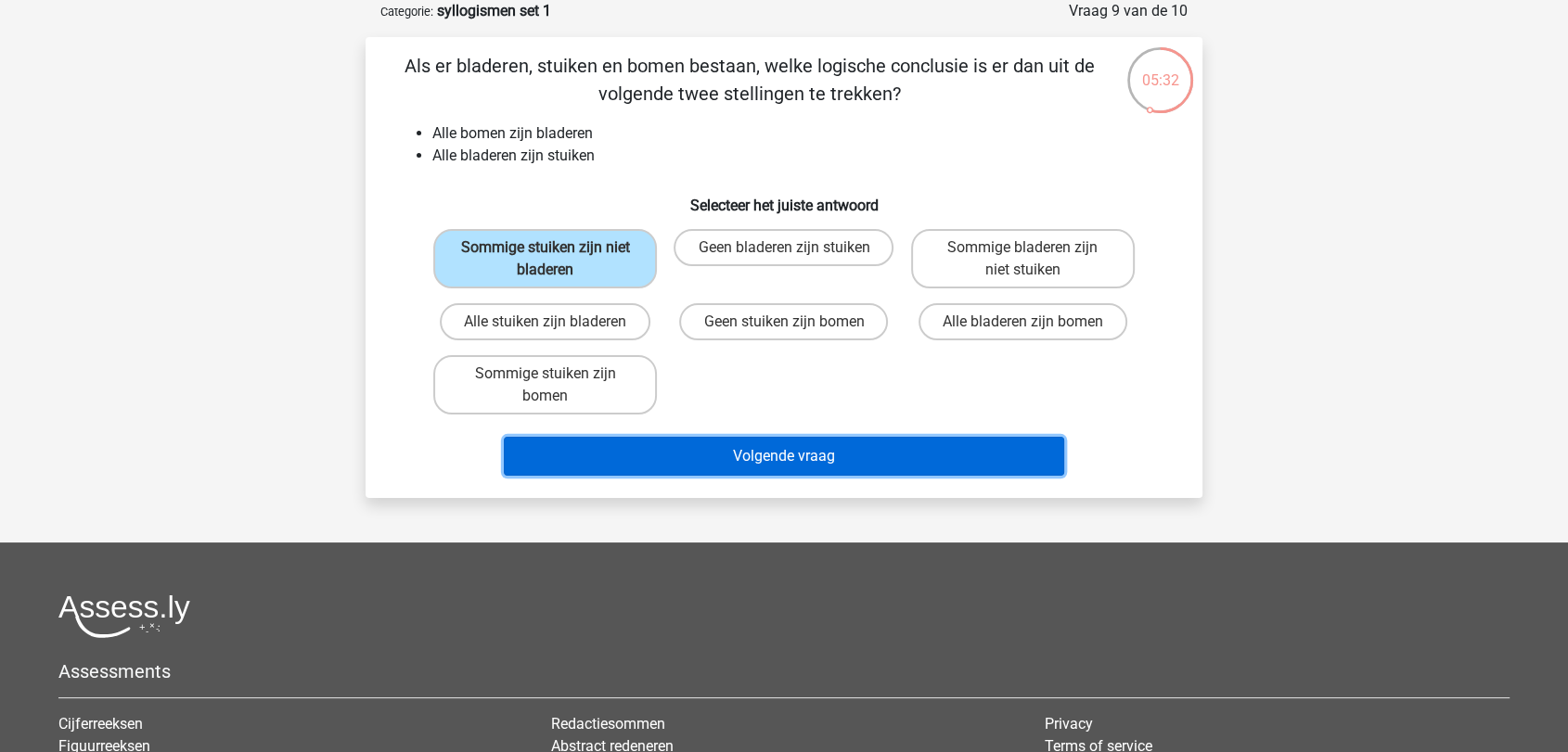
click at [796, 454] on button "Volgende vraag" at bounding box center [784, 456] width 562 height 38
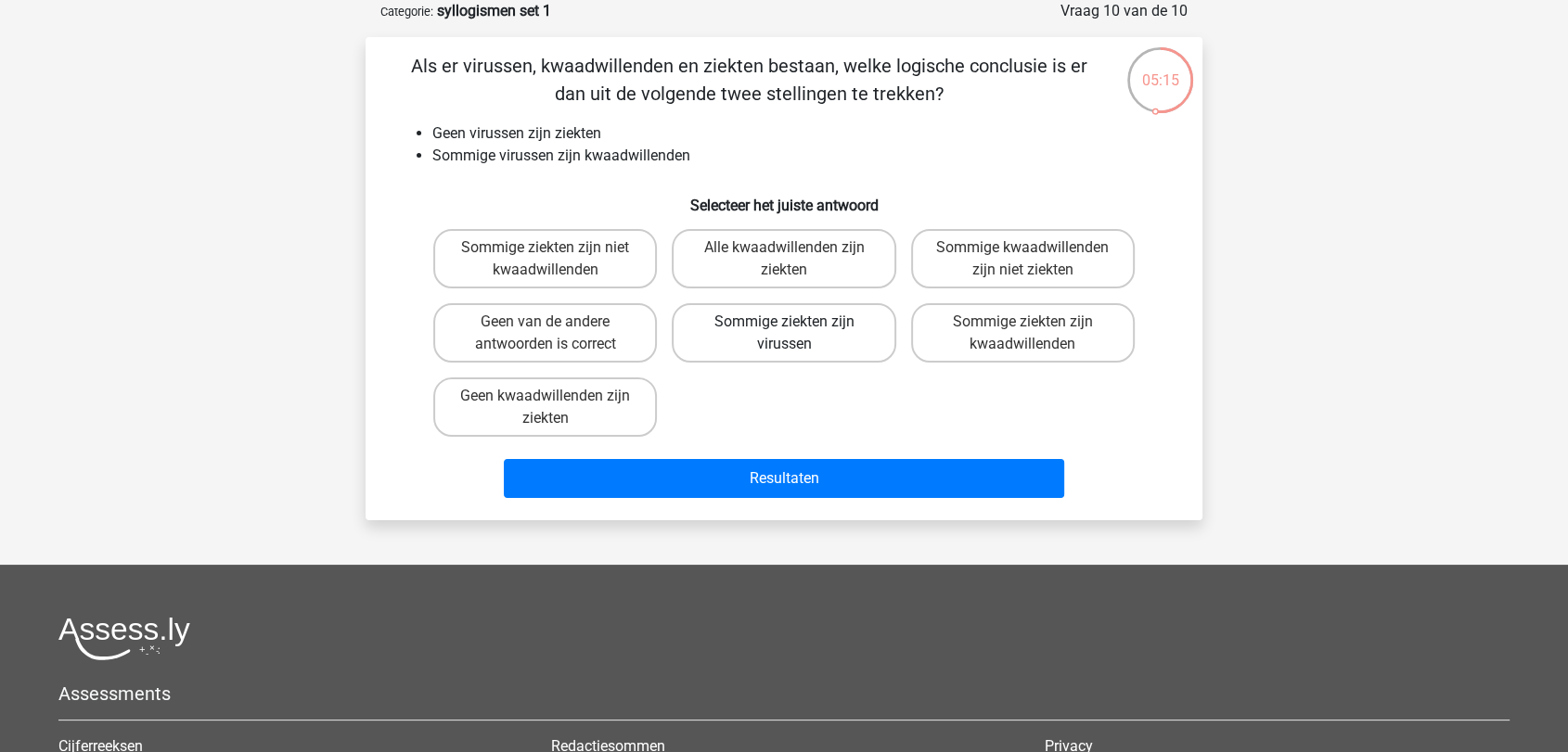
click at [798, 347] on label "Sommige ziekten zijn virussen" at bounding box center [783, 333] width 223 height 59
click at [796, 334] on input "Sommige ziekten zijn virussen" at bounding box center [790, 328] width 12 height 12
radio input "true"
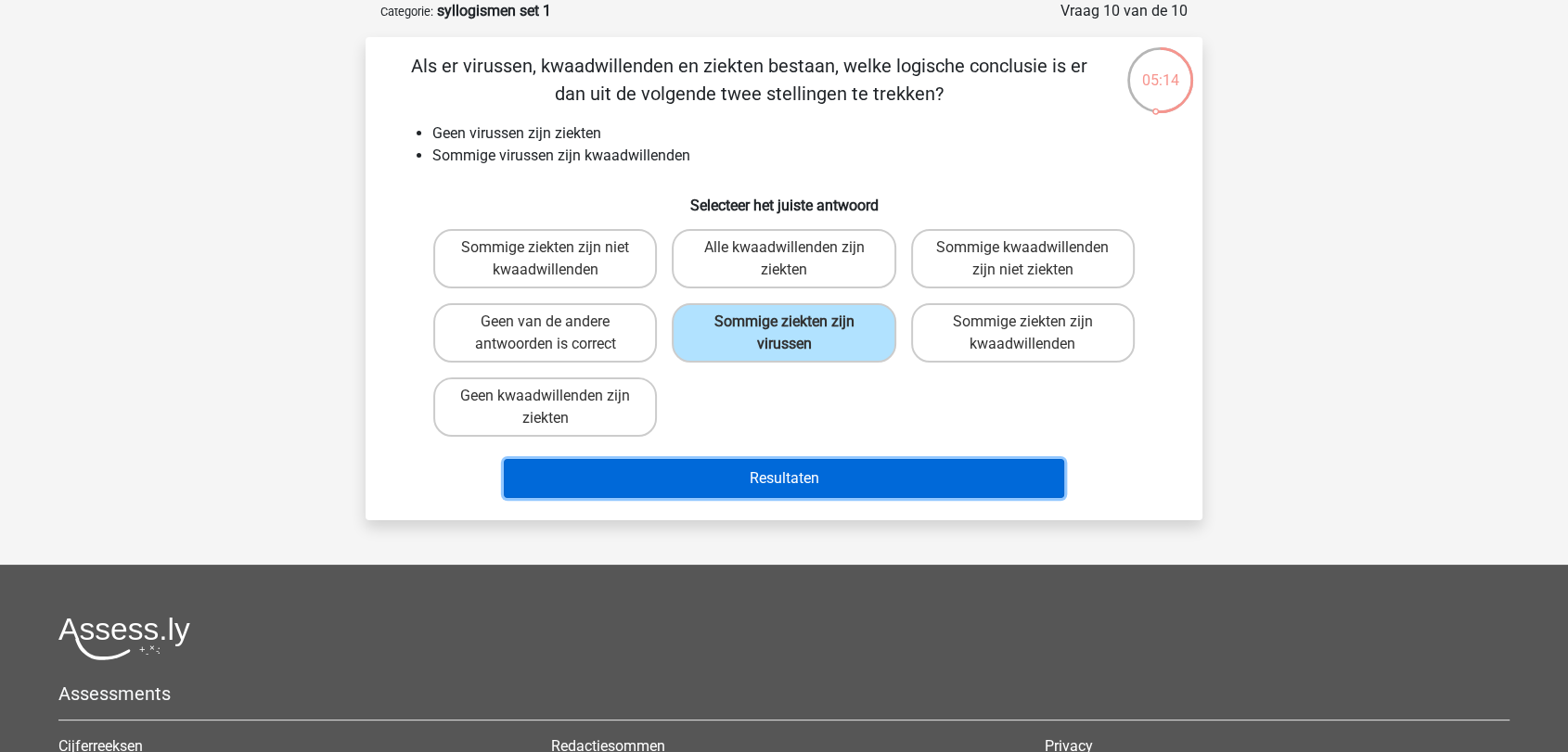
click at [812, 490] on button "Resultaten" at bounding box center [784, 478] width 562 height 38
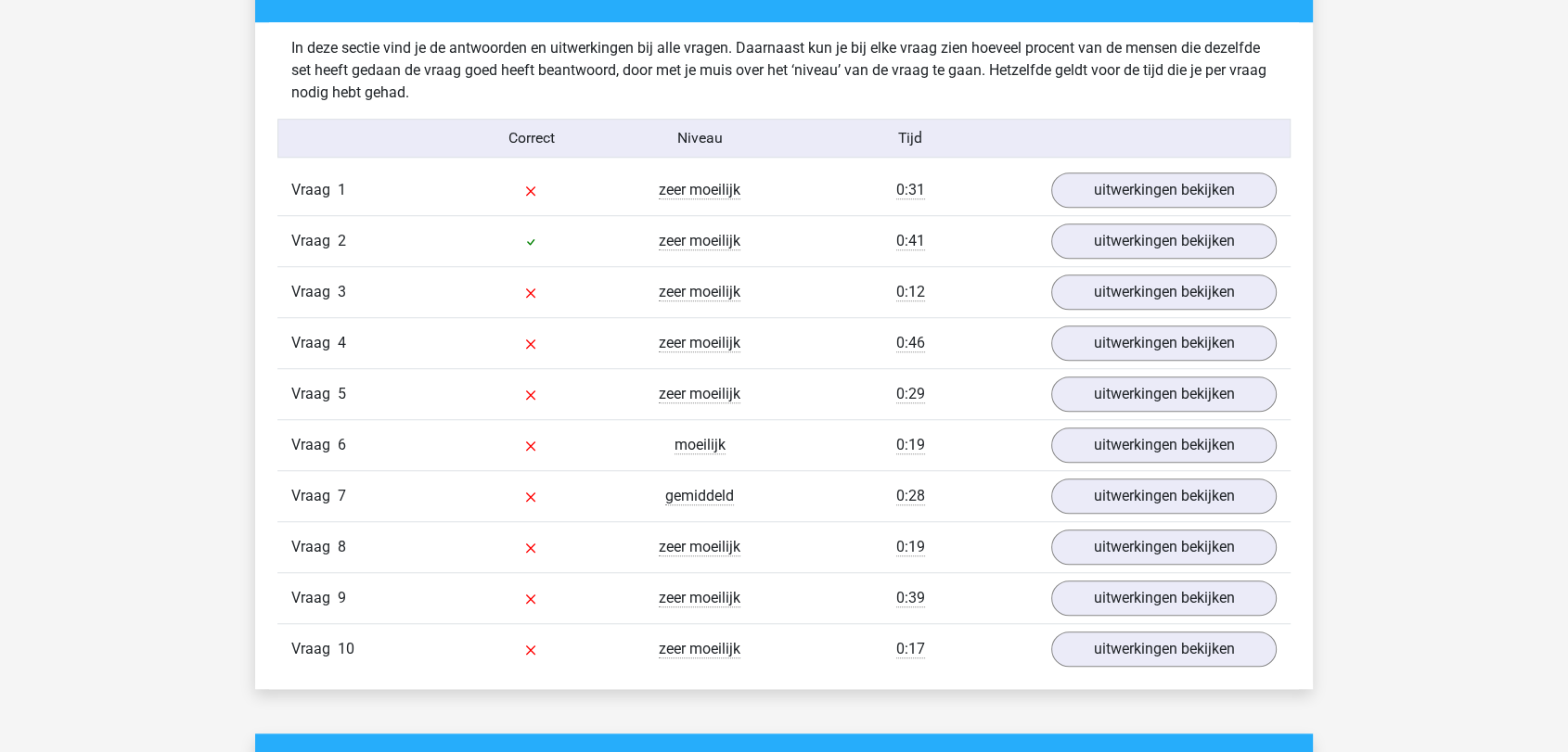
scroll to position [1442, 0]
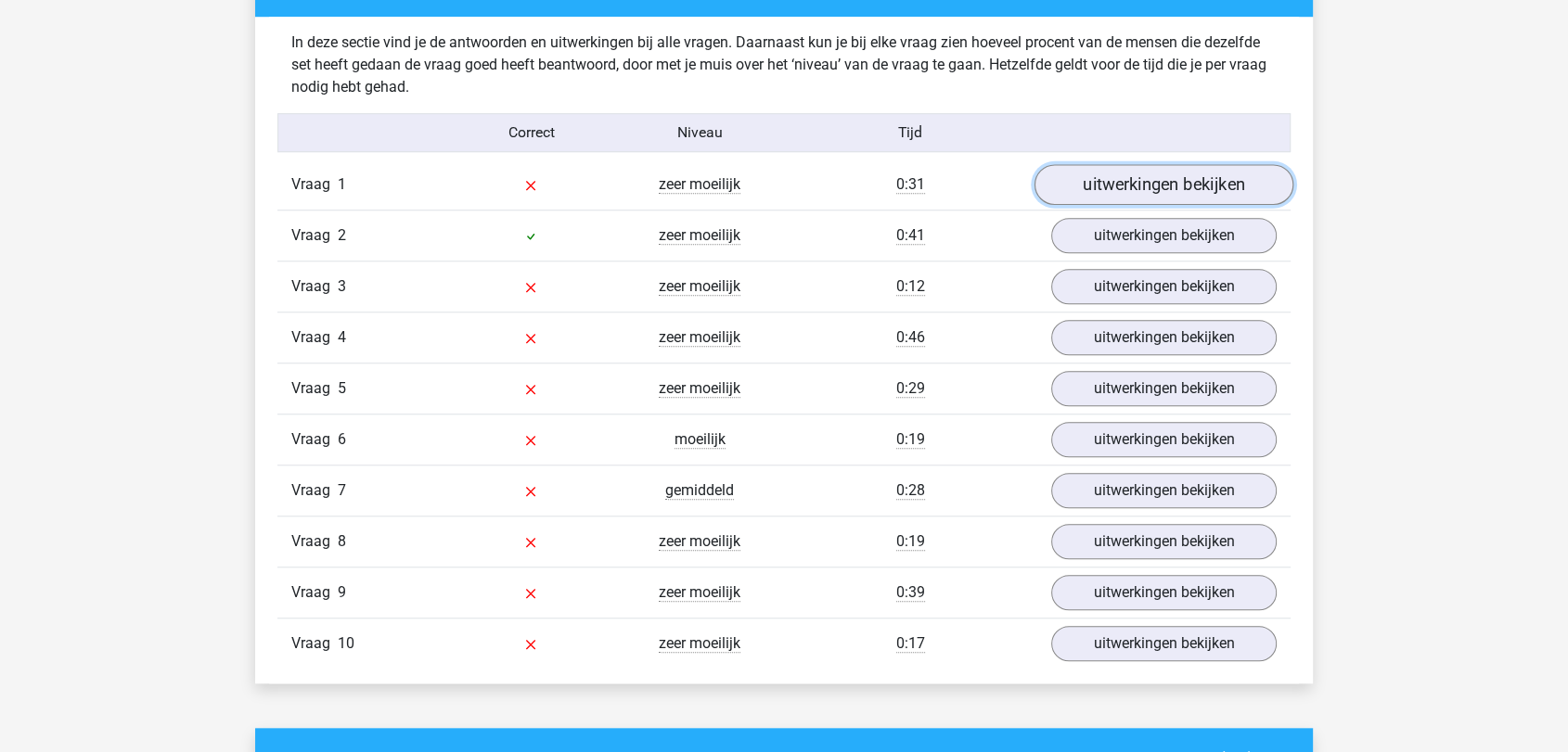
click at [1181, 181] on link "uitwerkingen bekijken" at bounding box center [1164, 184] width 259 height 40
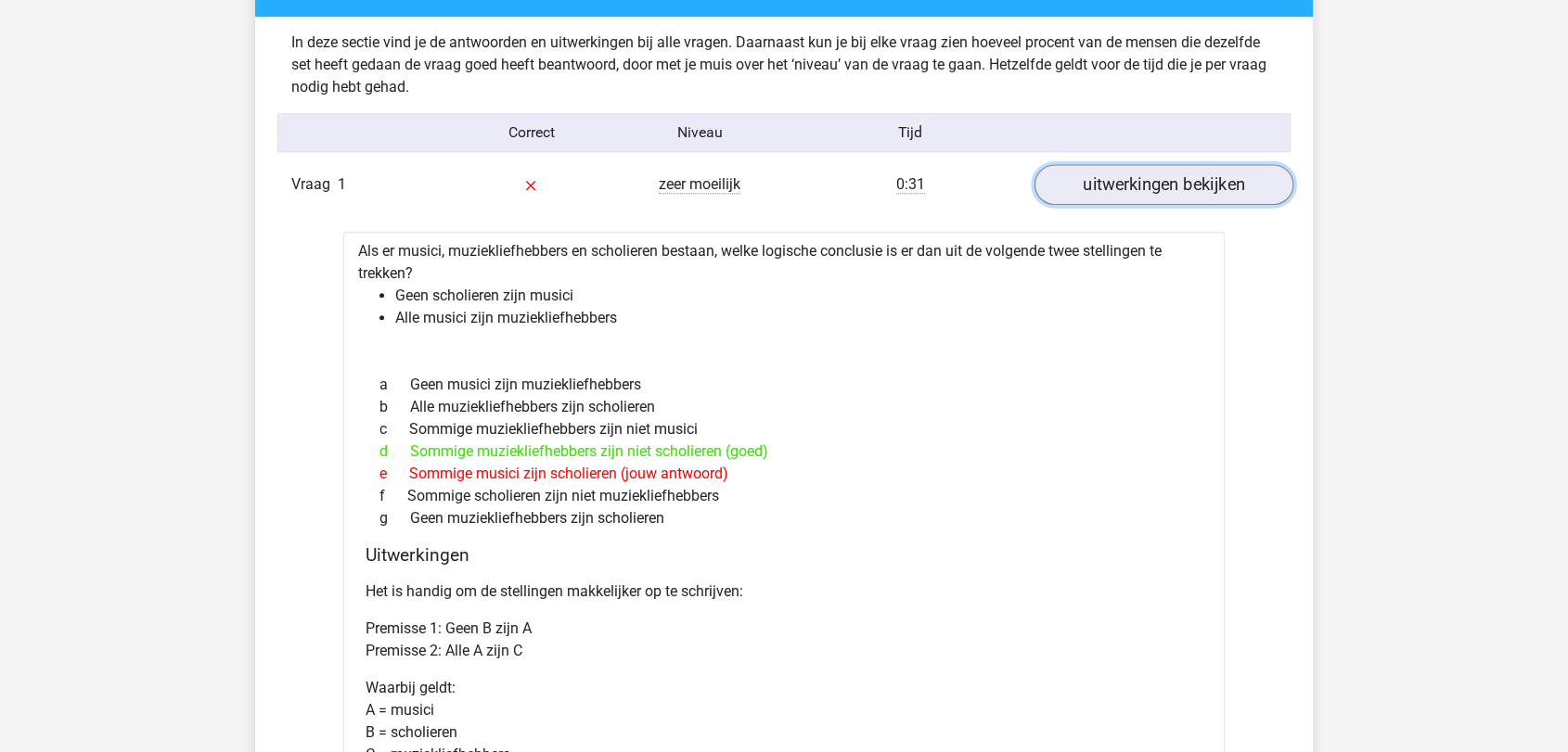
click at [1196, 191] on link "uitwerkingen bekijken" at bounding box center [1164, 184] width 259 height 40
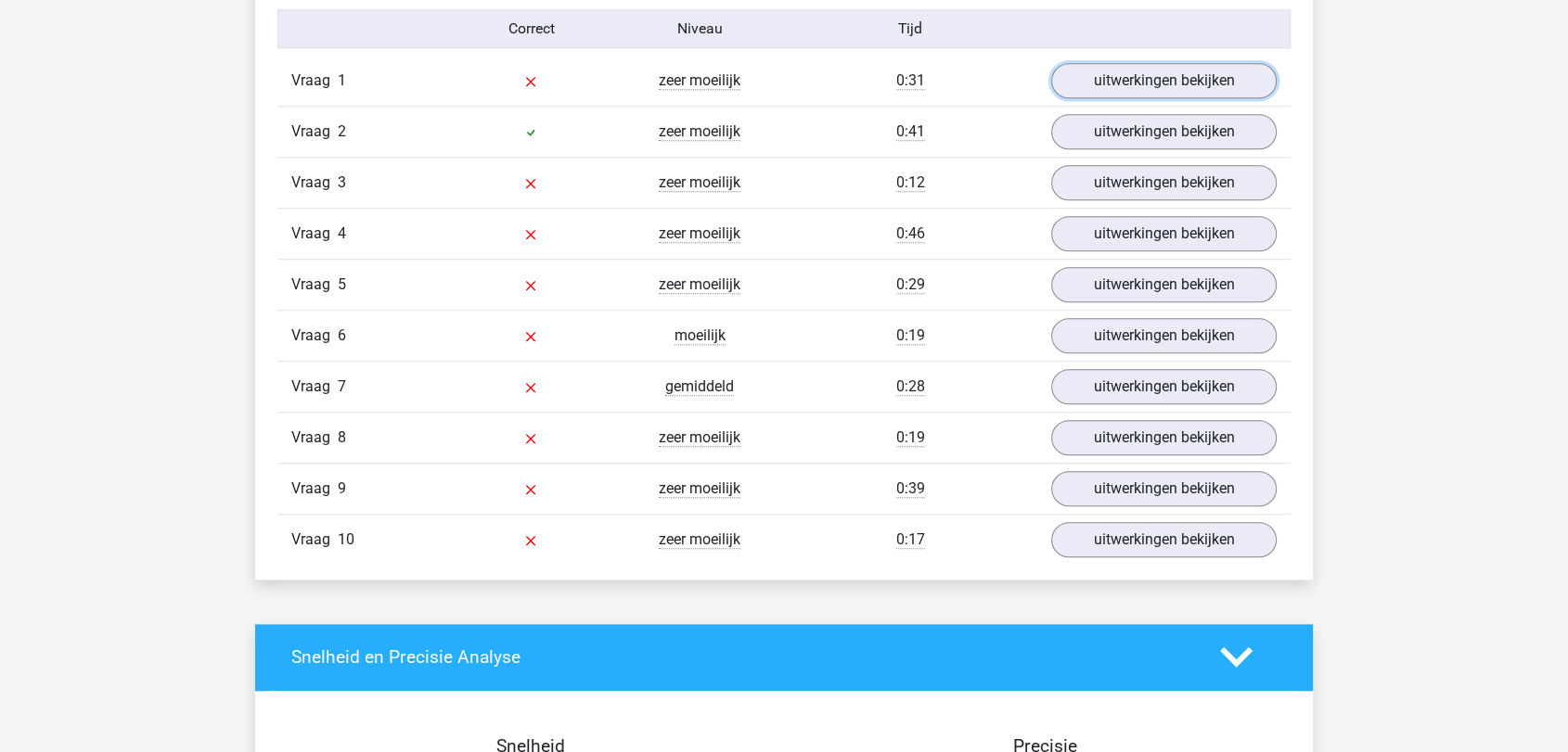
scroll to position [1545, 0]
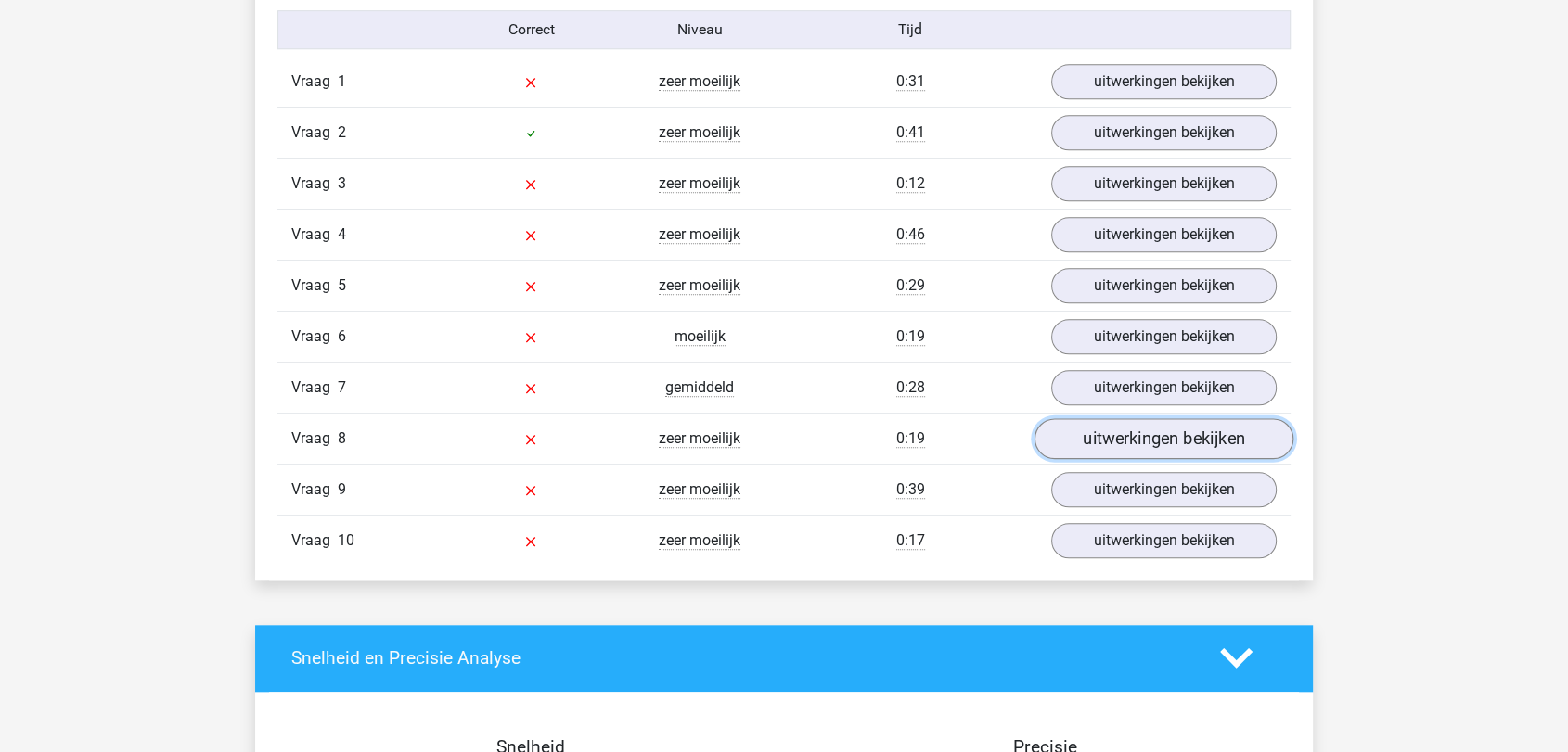
click at [1133, 428] on link "uitwerkingen bekijken" at bounding box center [1164, 438] width 259 height 40
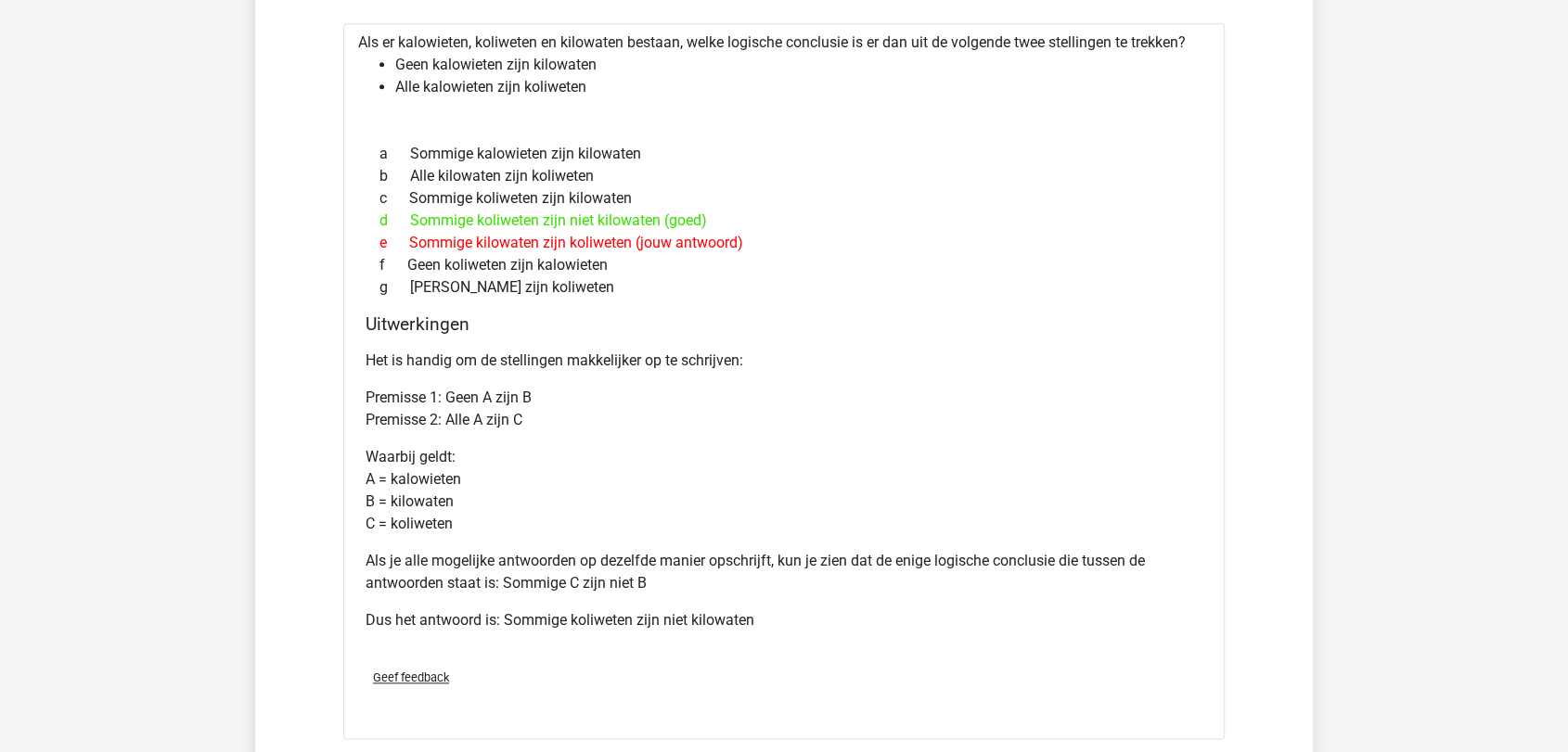
scroll to position [1751, 0]
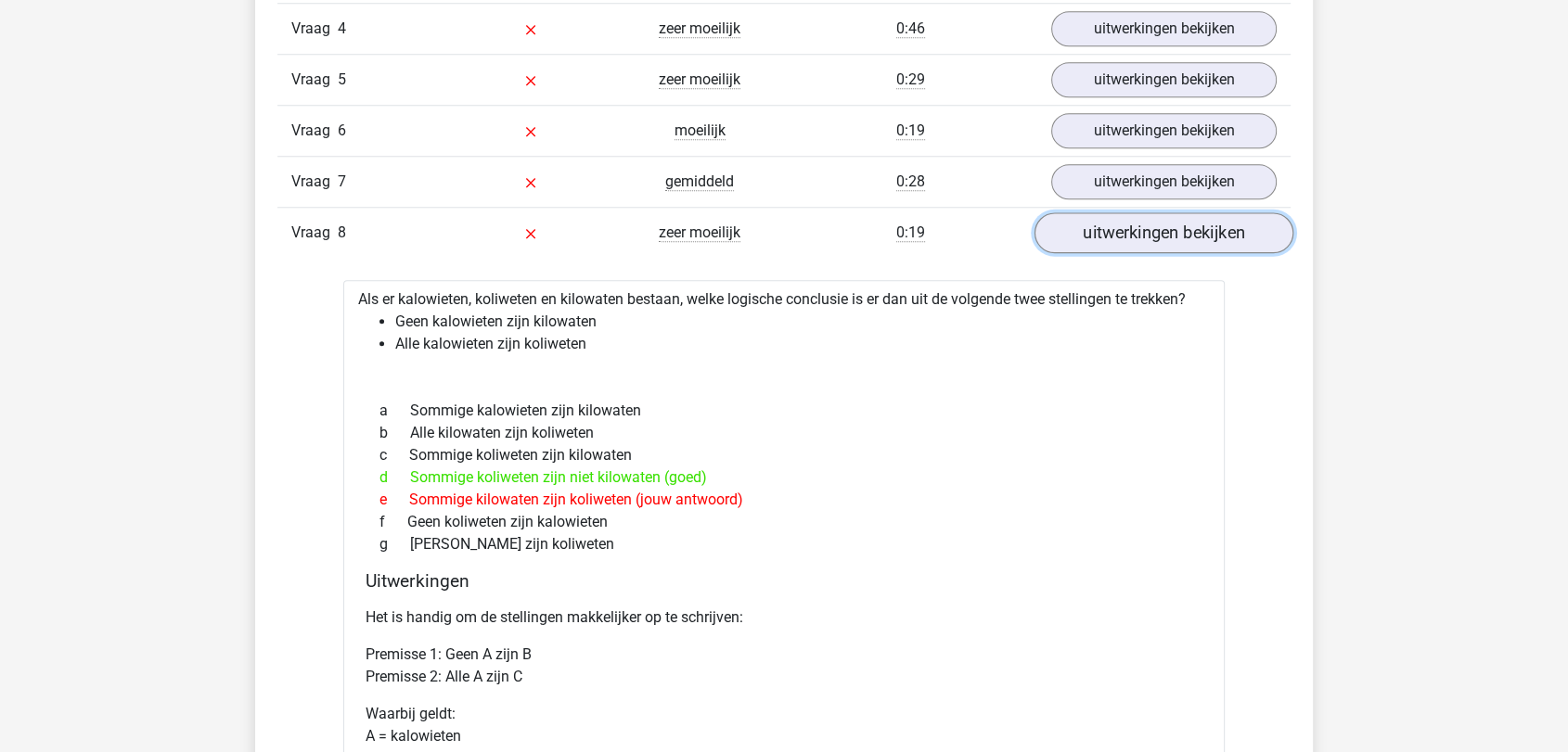
click at [1139, 246] on link "uitwerkingen bekijken" at bounding box center [1164, 232] width 259 height 40
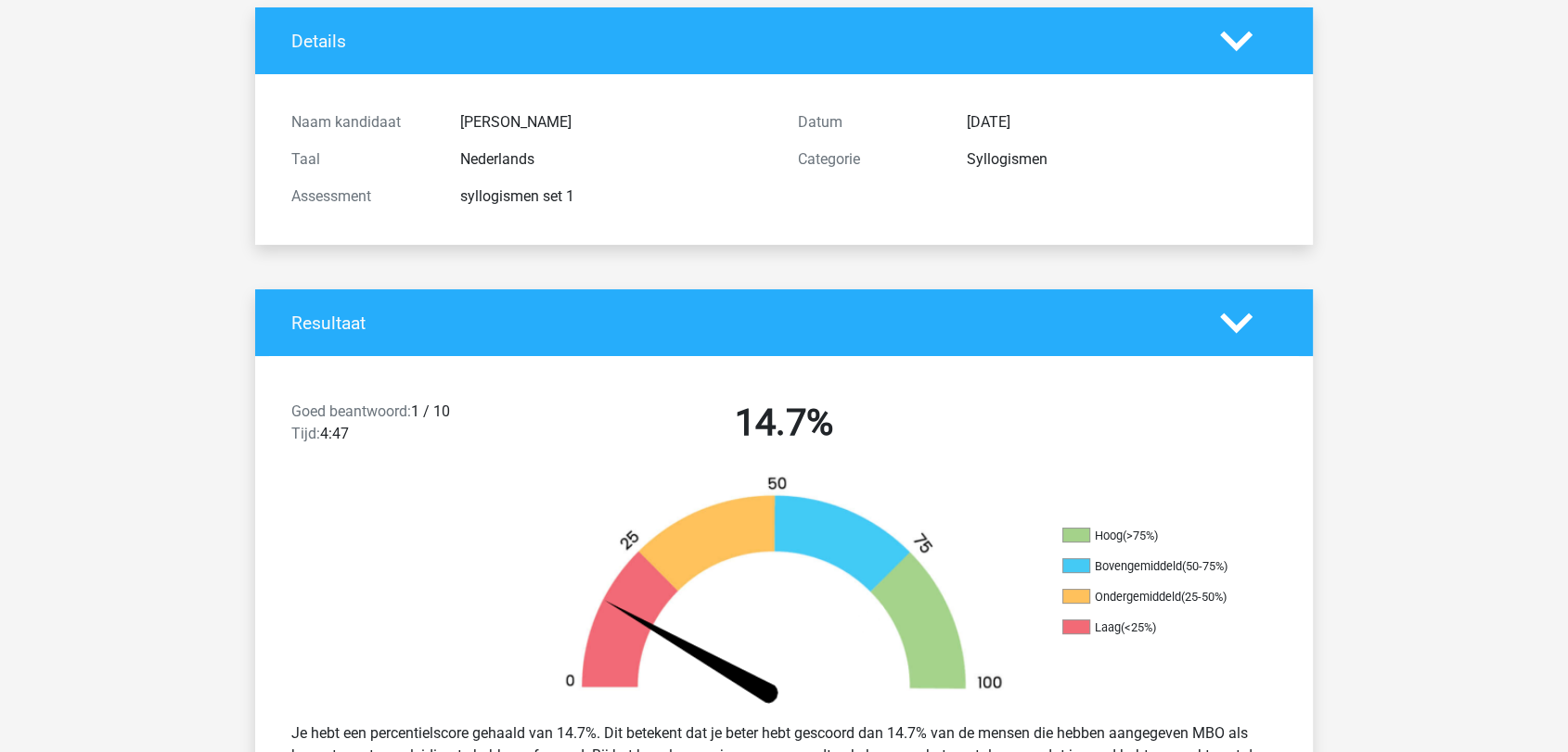
scroll to position [0, 0]
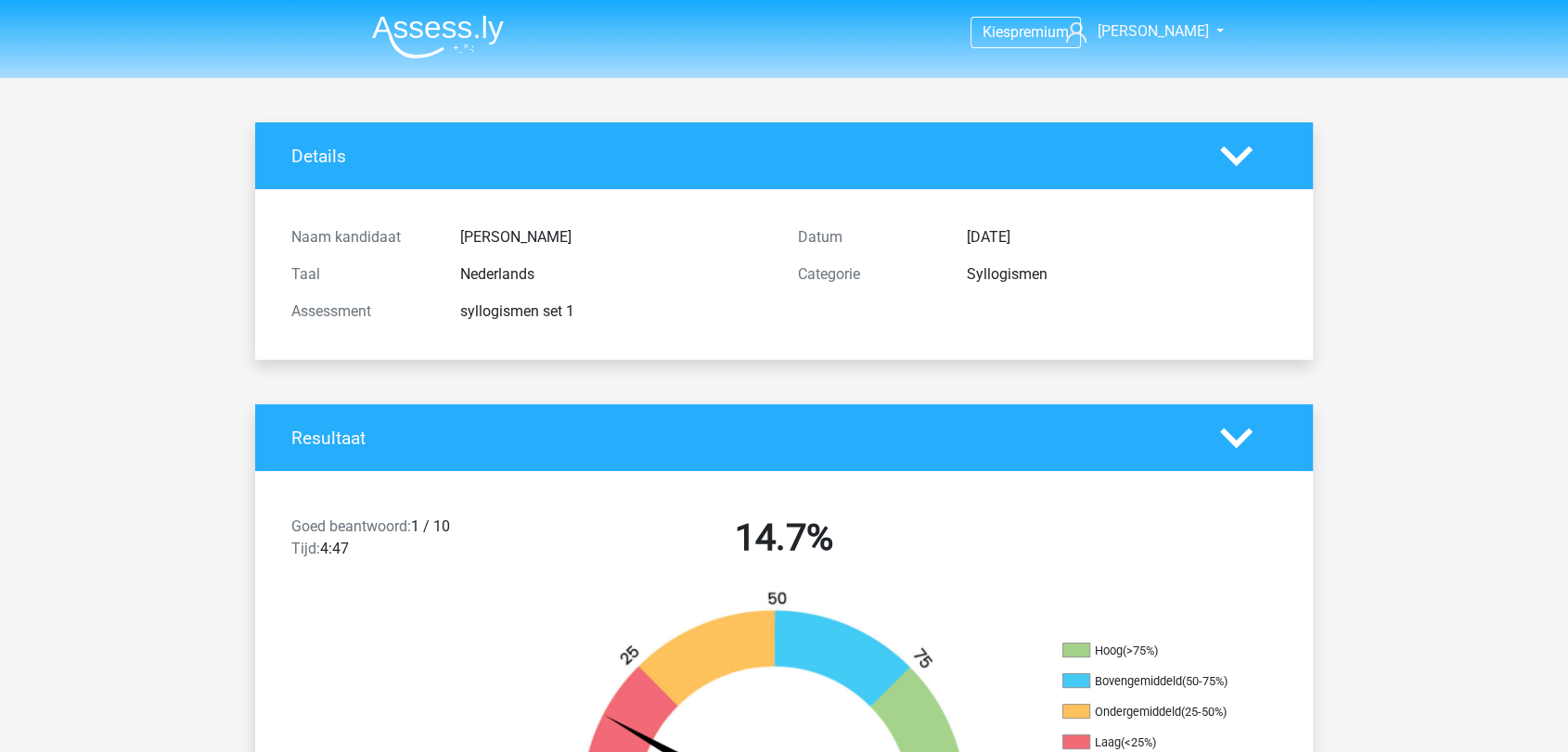
drag, startPoint x: 475, startPoint y: 38, endPoint x: 487, endPoint y: 39, distance: 12.0
click at [475, 38] on img at bounding box center [437, 37] width 131 height 43
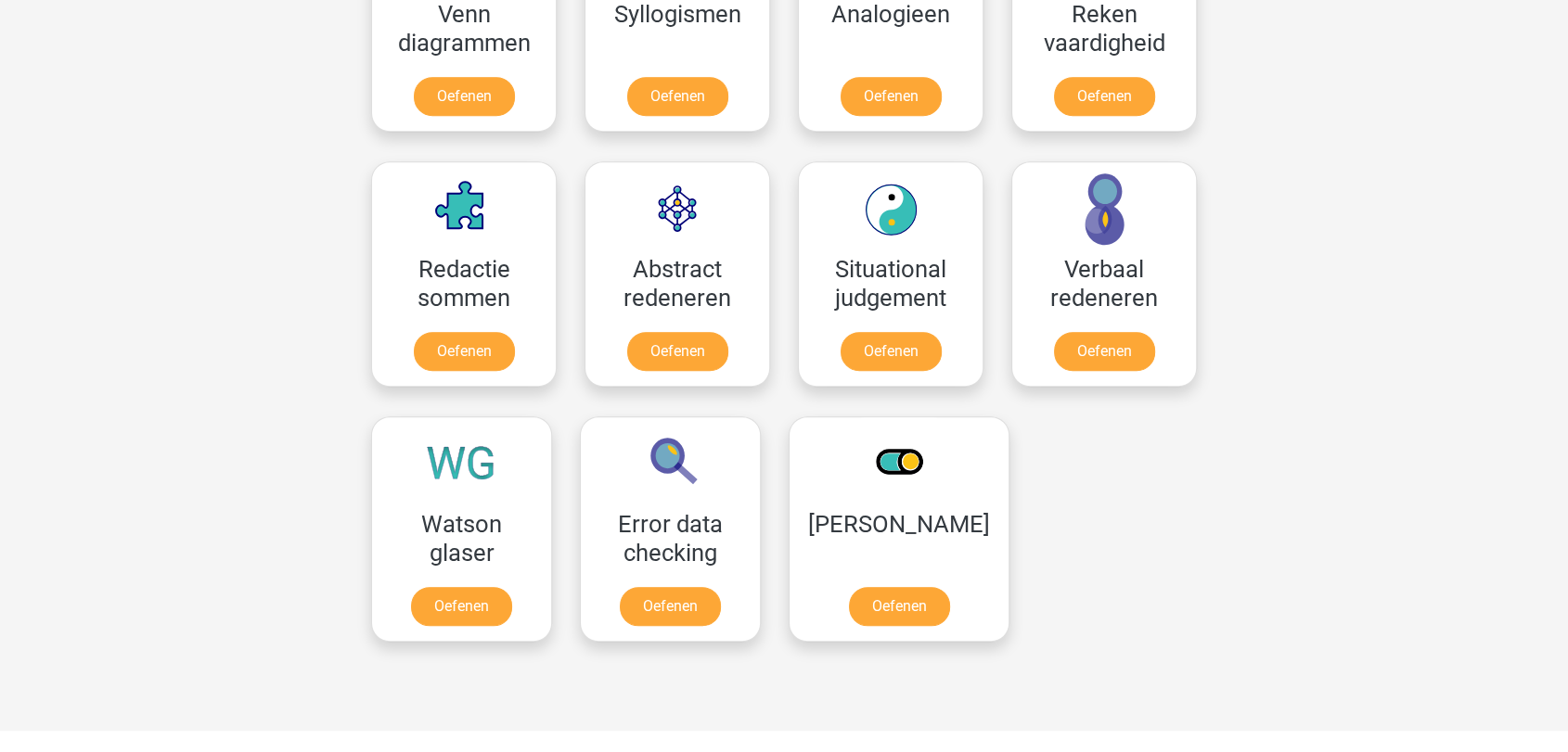
scroll to position [1237, 0]
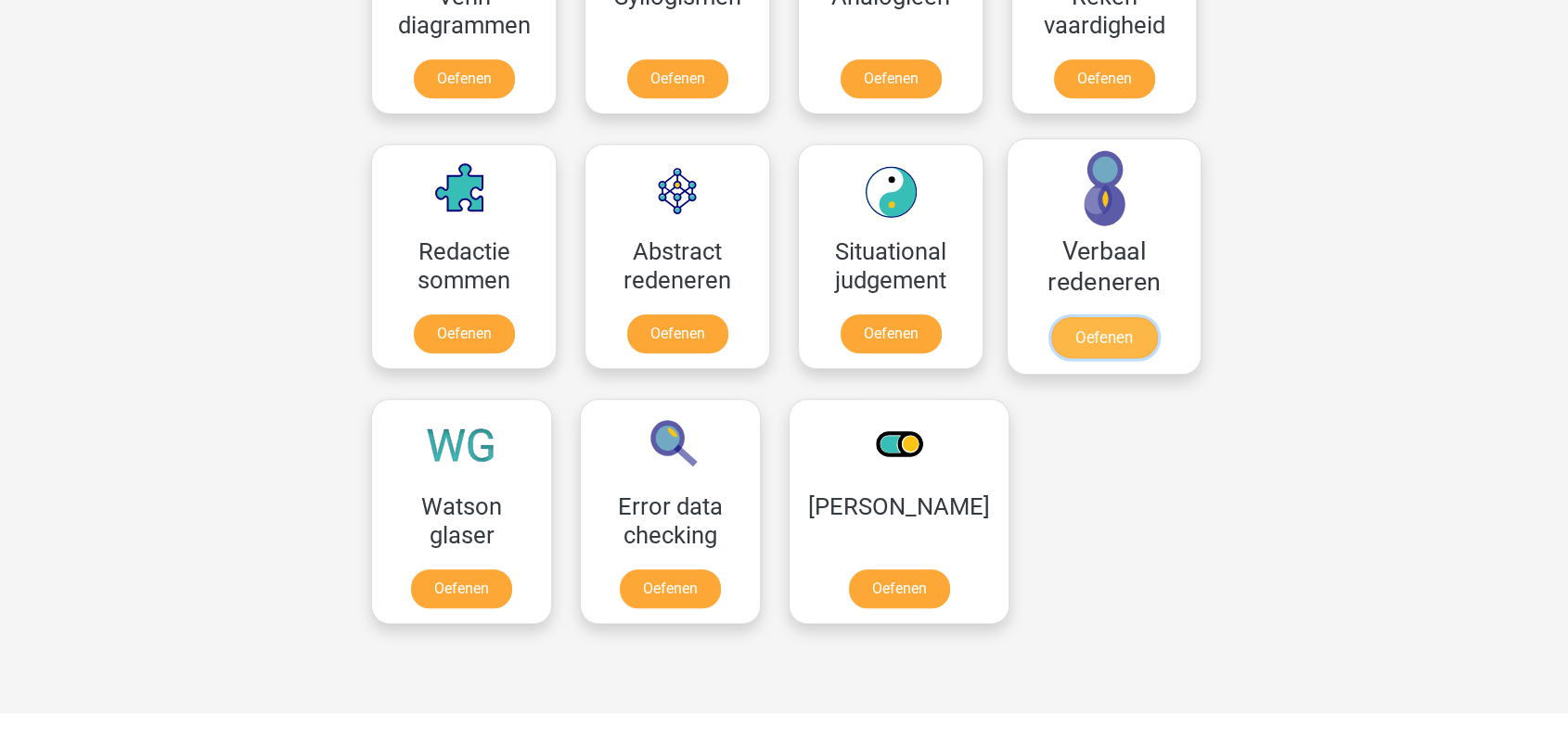
click at [1112, 317] on link "Oefenen" at bounding box center [1104, 337] width 106 height 40
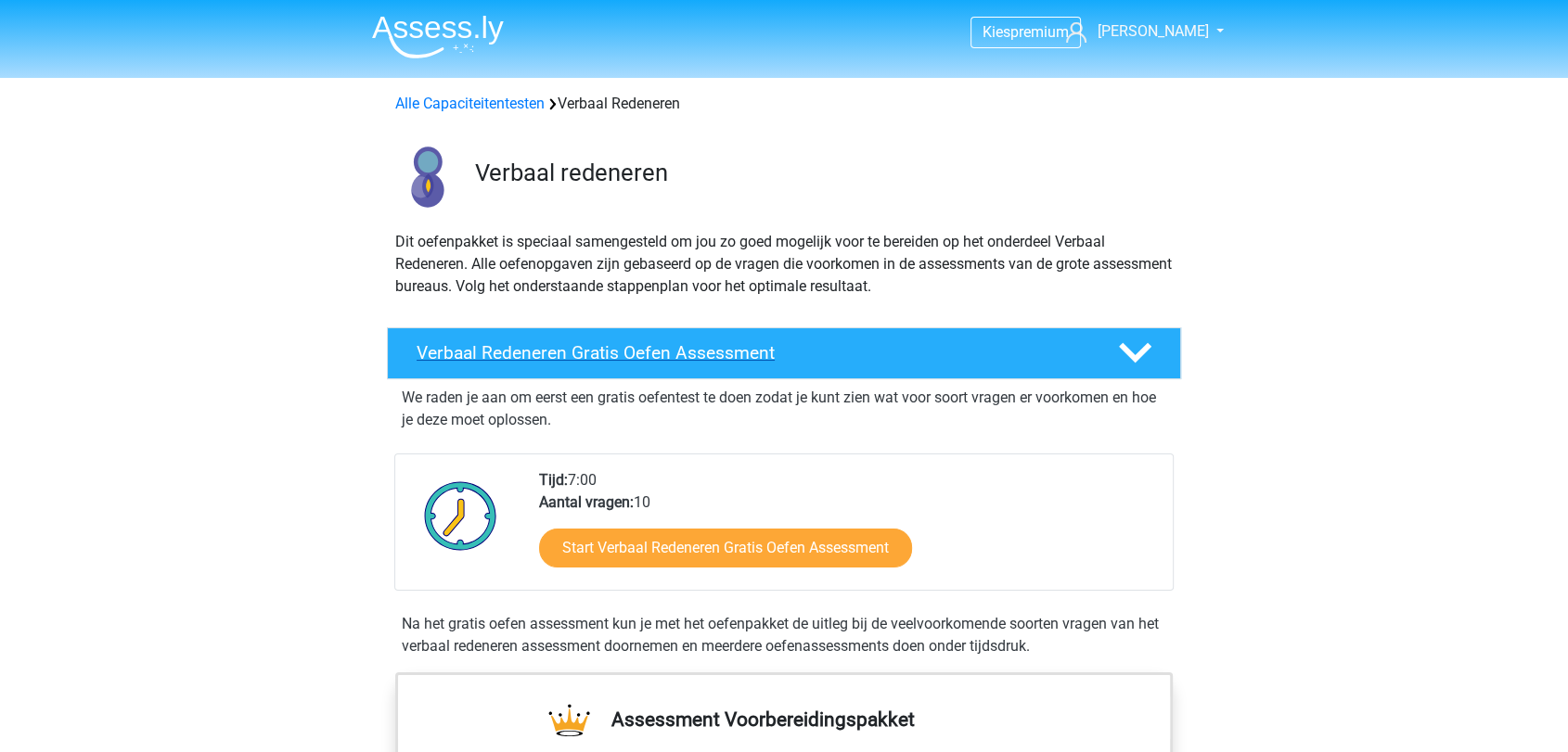
click at [817, 355] on h4 "Verbaal Redeneren Gratis Oefen Assessment" at bounding box center [752, 353] width 671 height 22
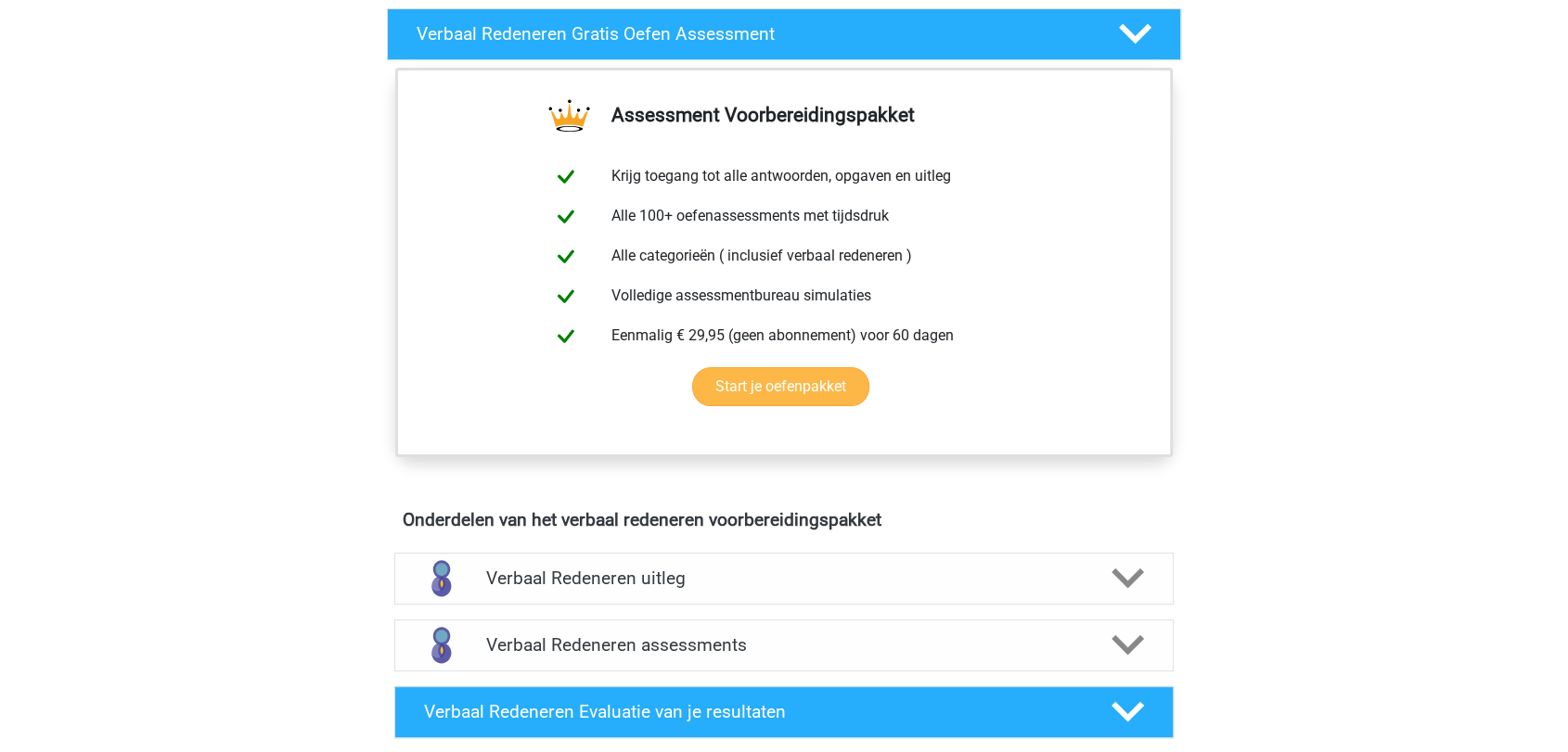
scroll to position [412, 0]
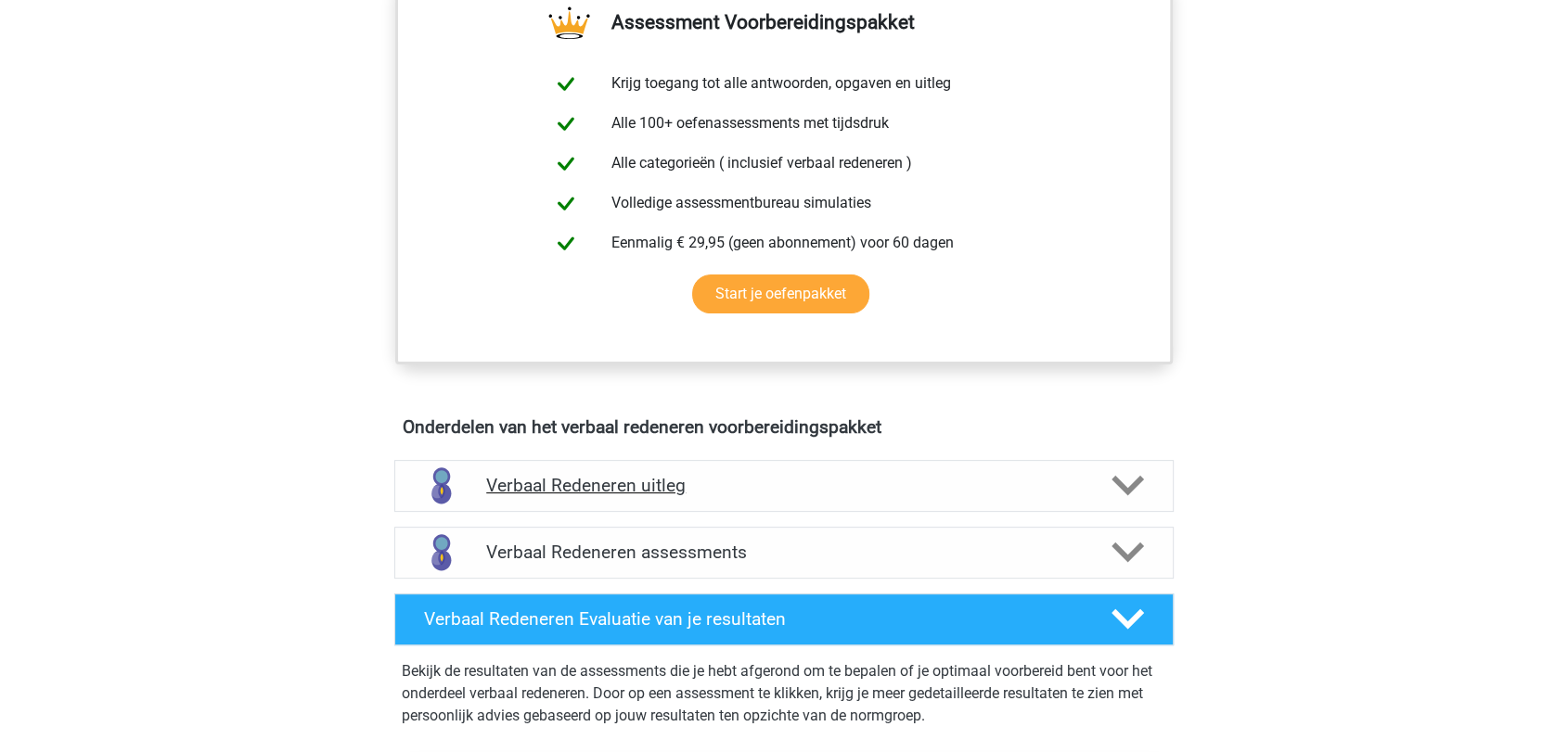
click at [1121, 488] on polygon at bounding box center [1128, 486] width 33 height 21
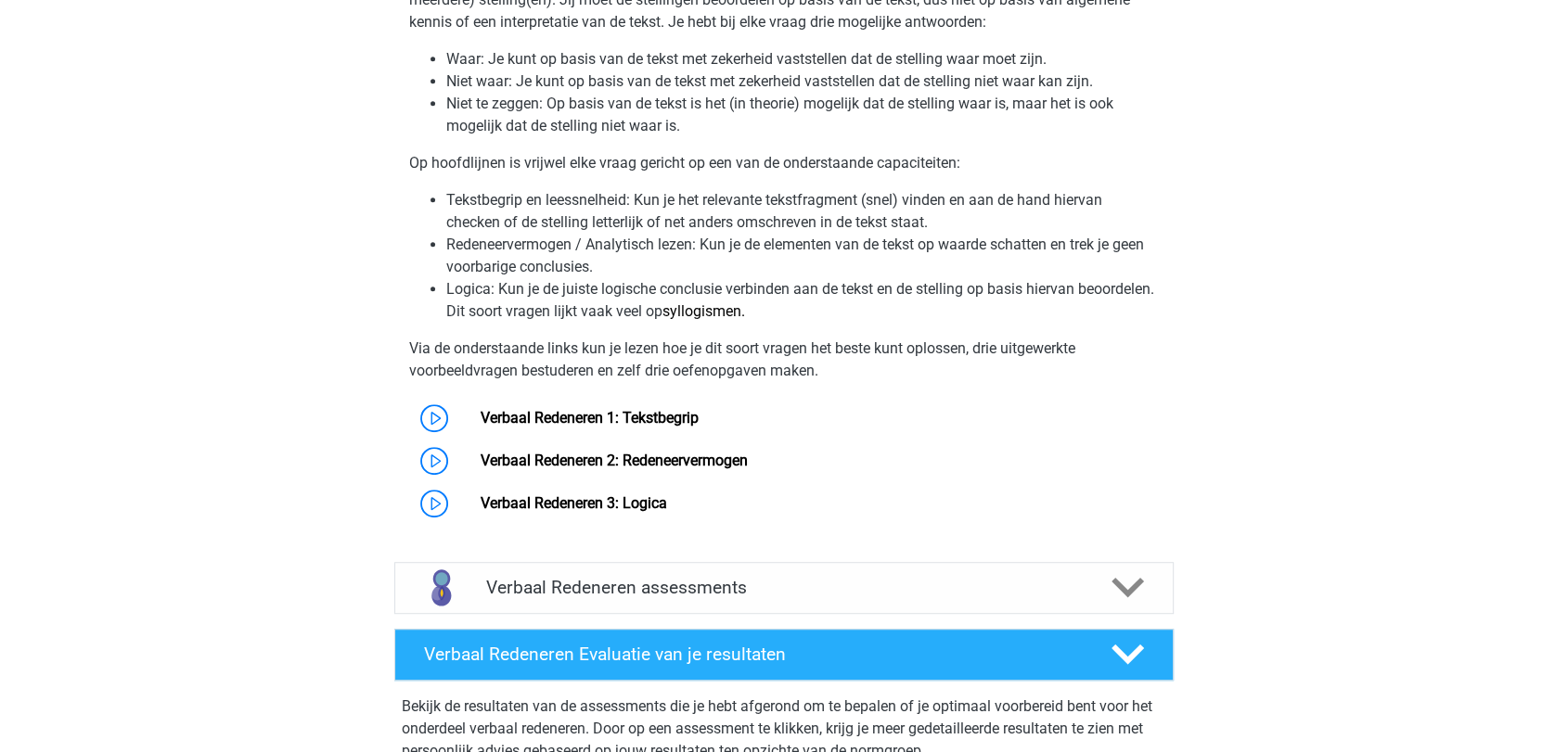
scroll to position [1030, 0]
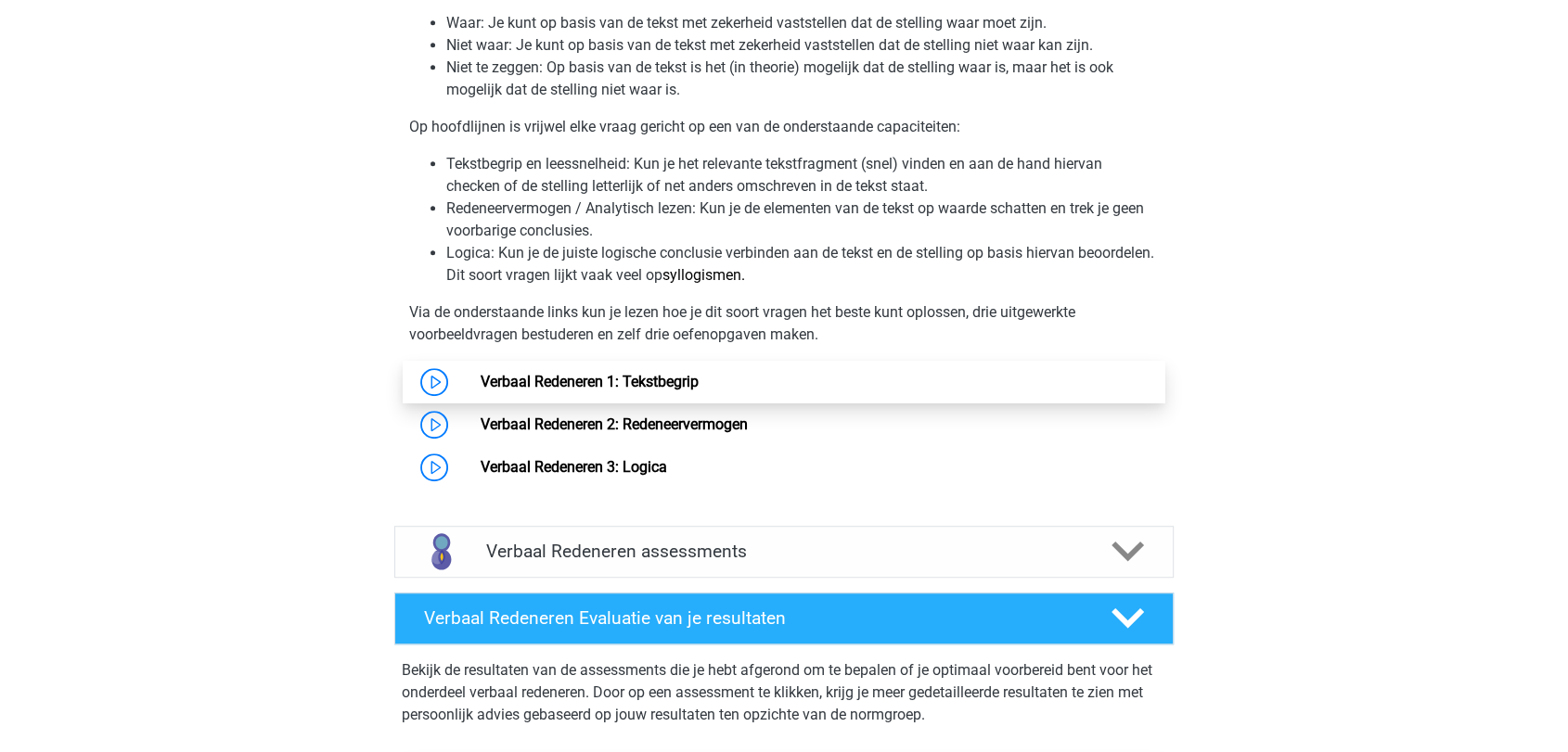
click at [602, 382] on link "Verbaal Redeneren 1: Tekstbegrip" at bounding box center [588, 382] width 218 height 18
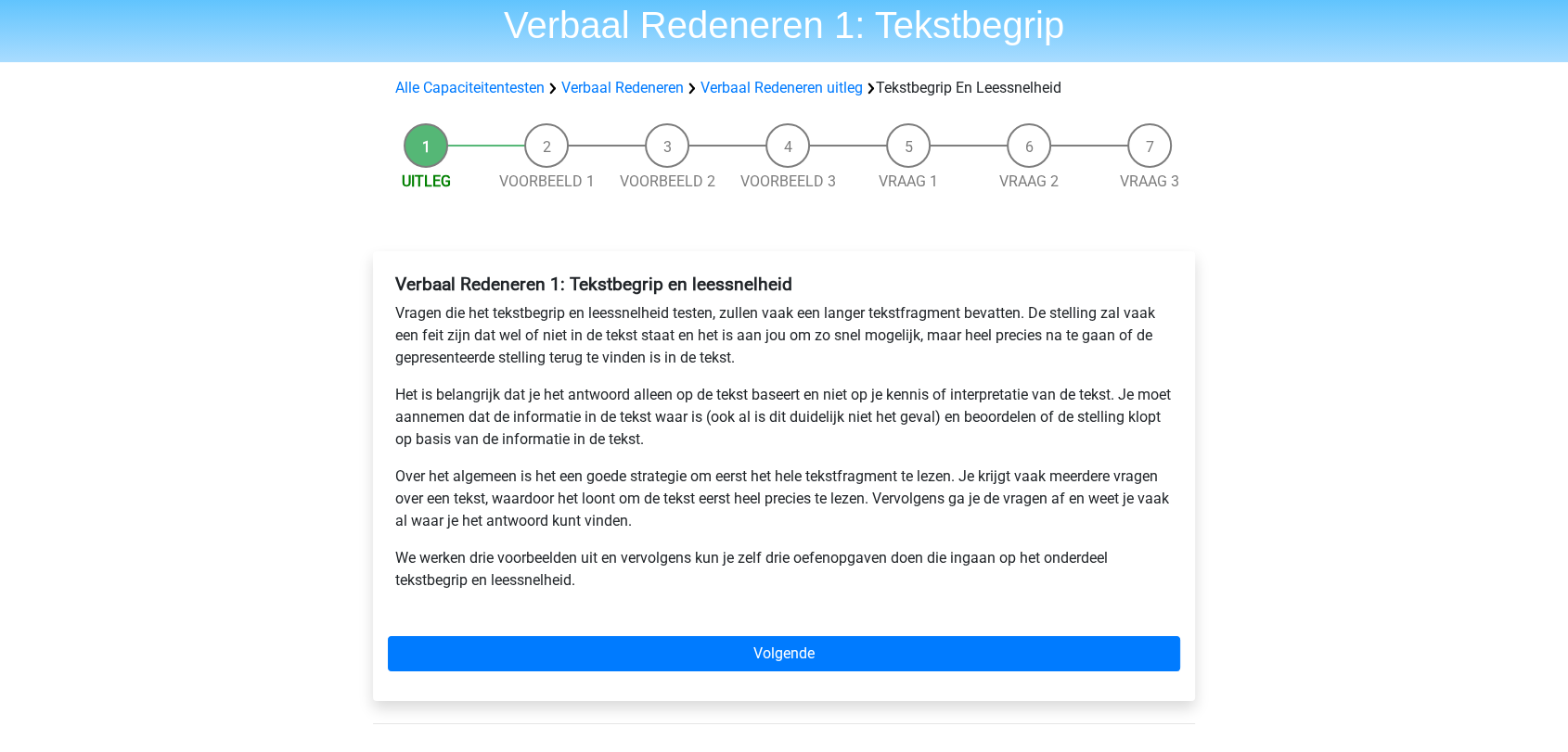
scroll to position [103, 0]
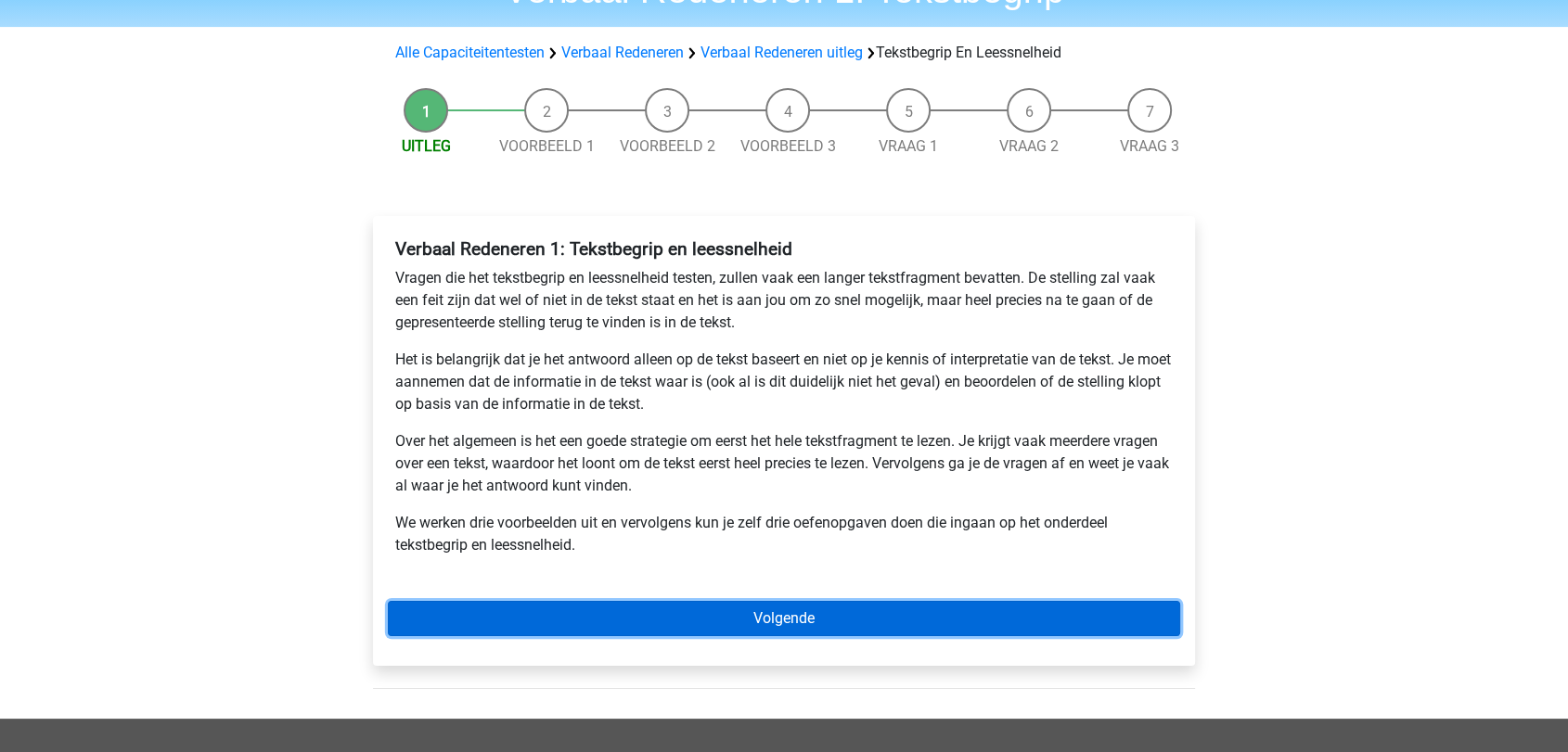
click at [801, 603] on link "Volgende" at bounding box center [784, 619] width 793 height 36
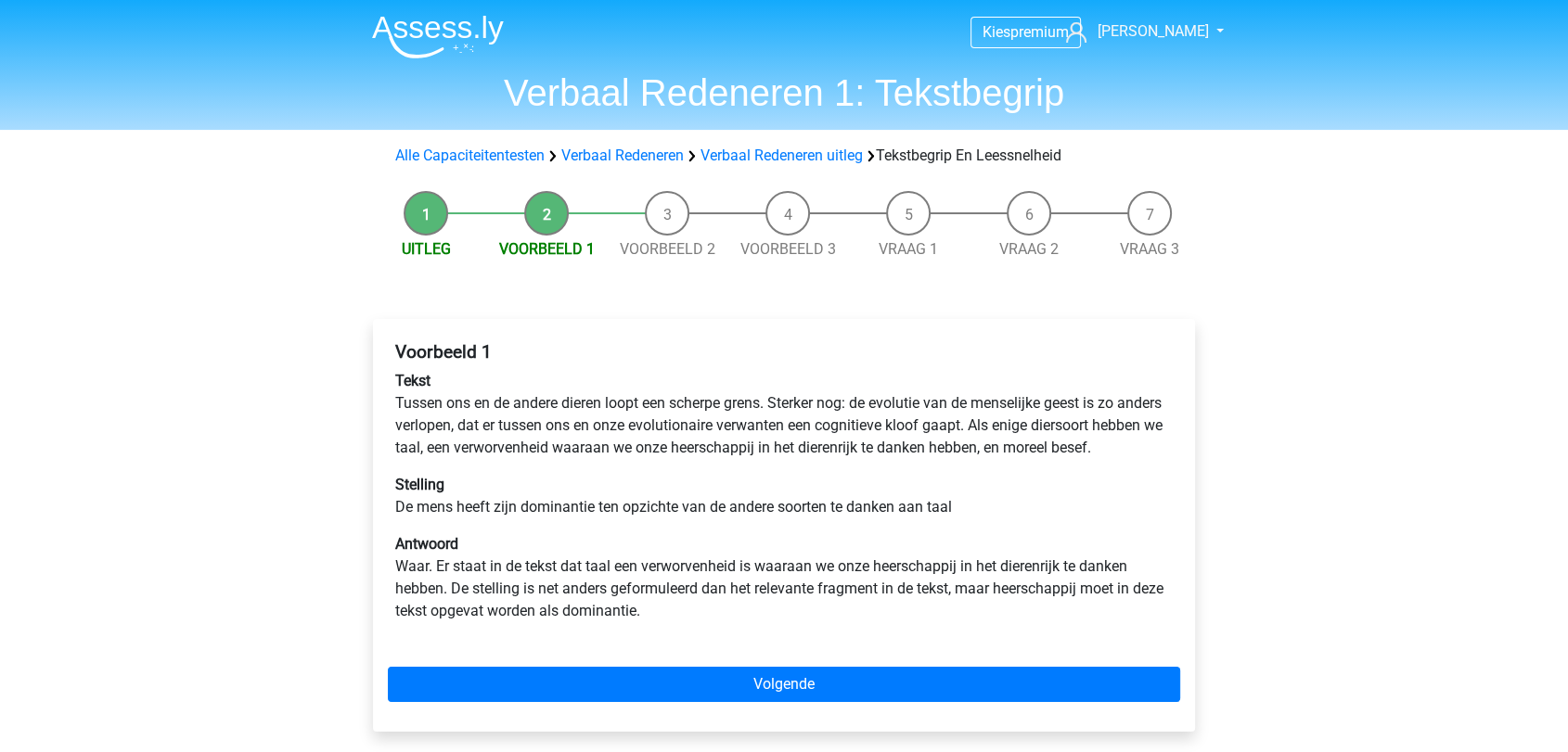
click at [488, 33] on img at bounding box center [437, 37] width 131 height 43
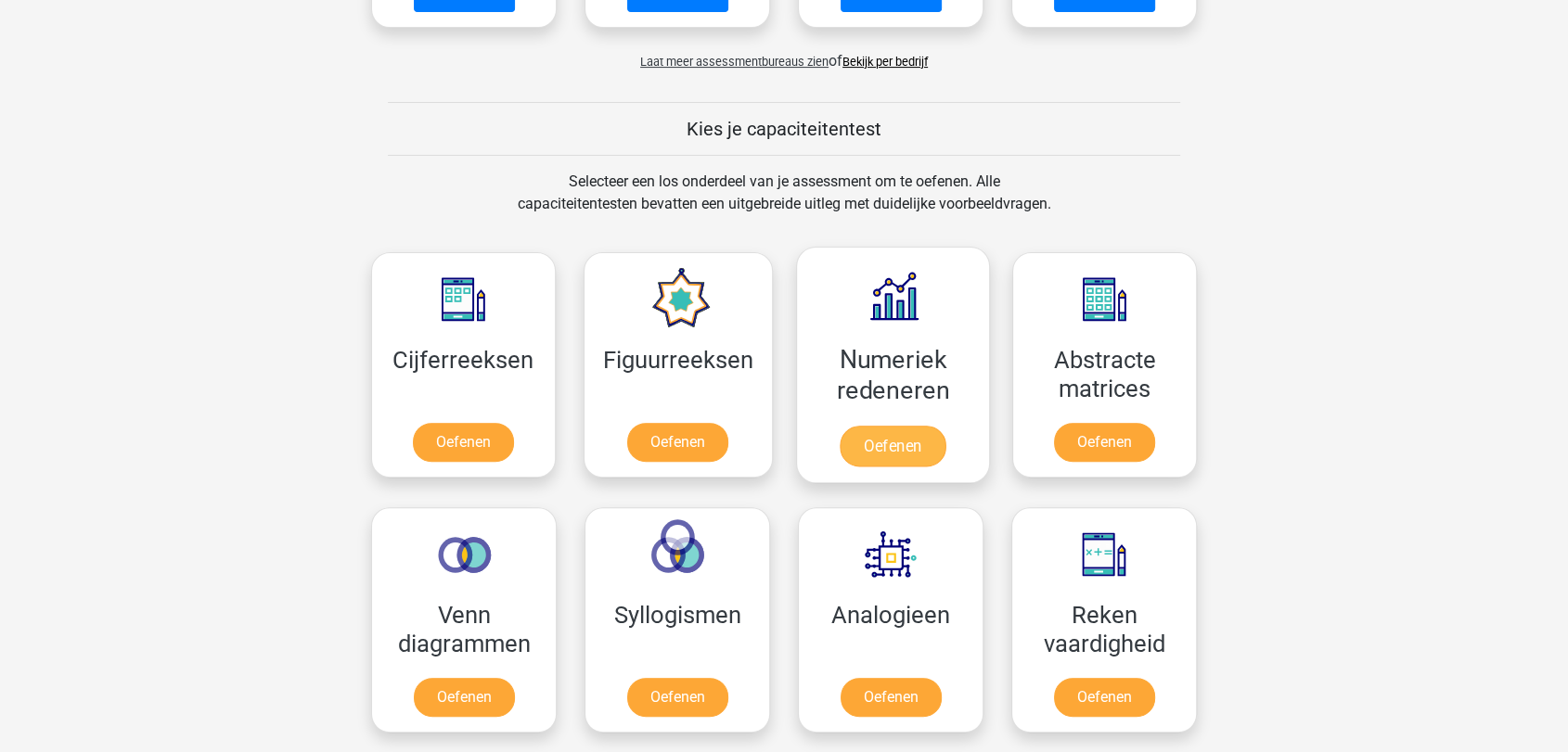
scroll to position [1030, 0]
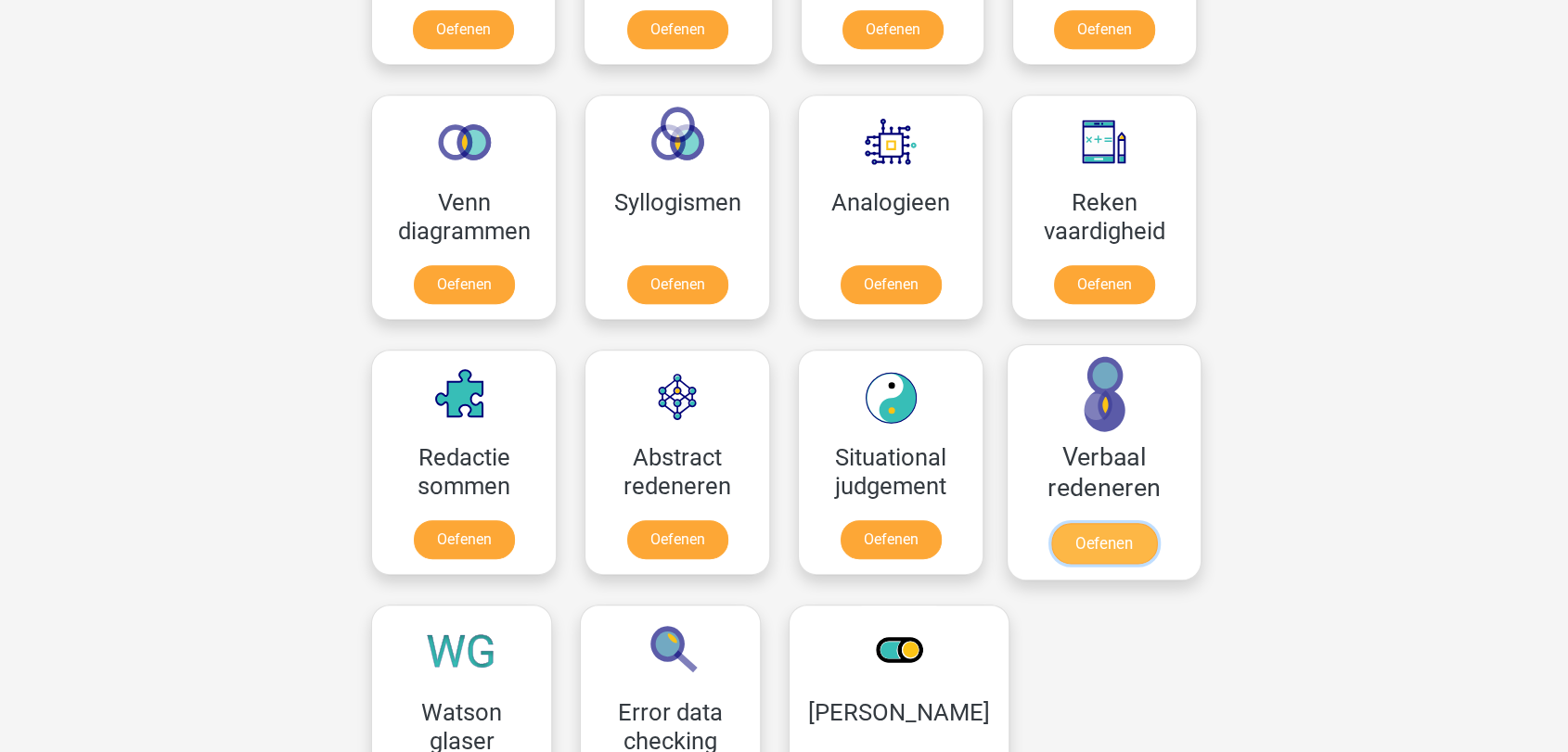
click at [1118, 532] on link "Oefenen" at bounding box center [1104, 543] width 106 height 40
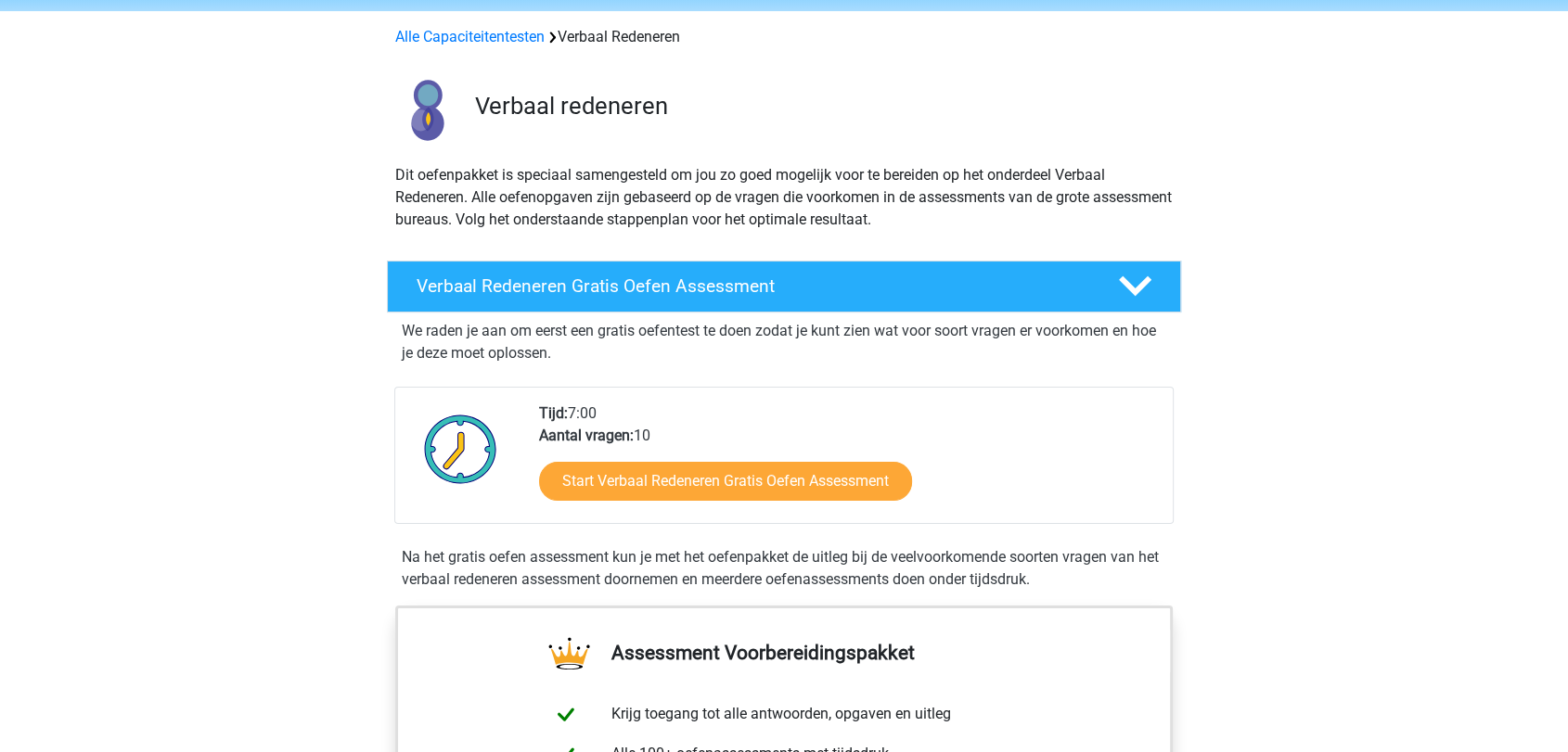
scroll to position [103, 0]
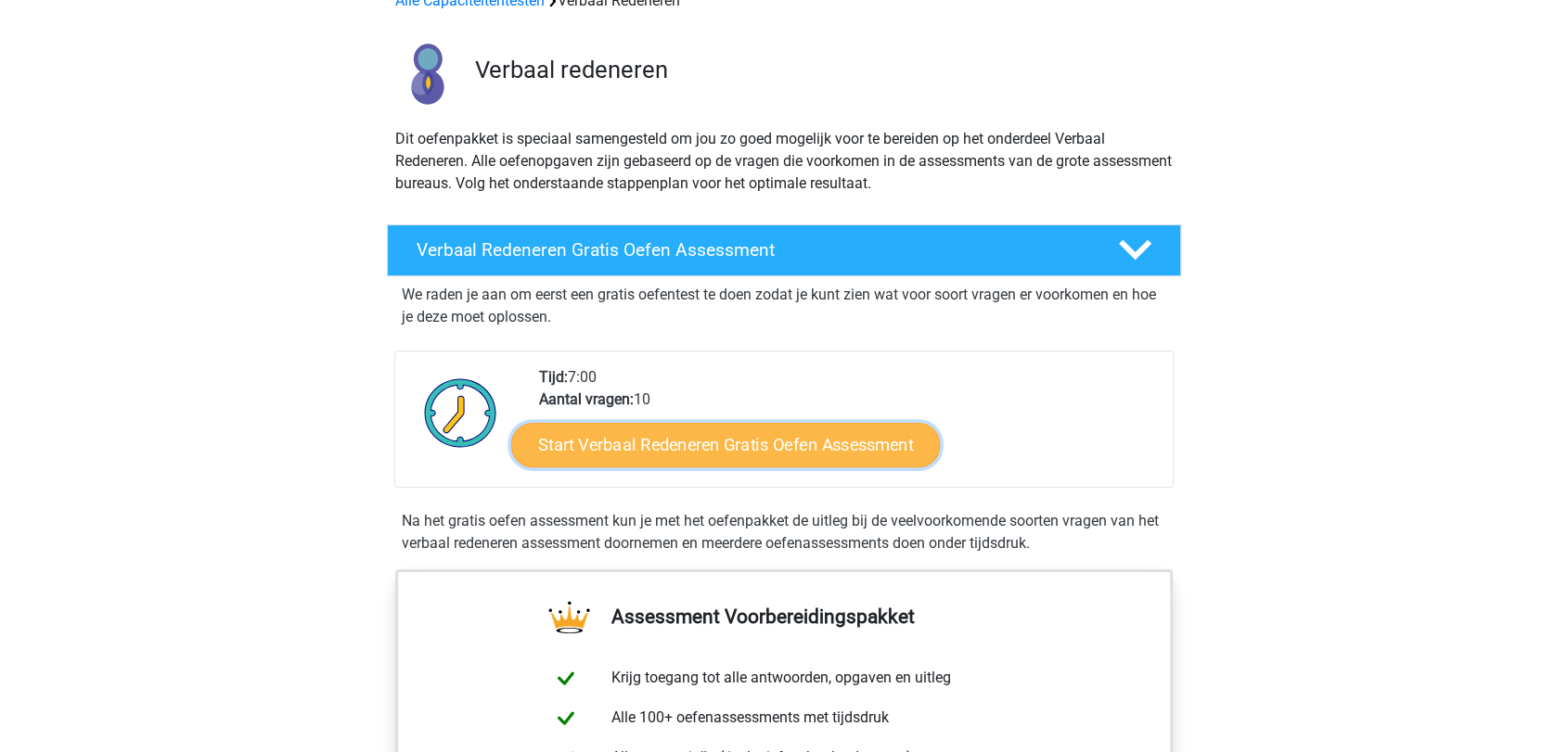
click at [817, 449] on link "Start Verbaal Redeneren Gratis Oefen Assessment" at bounding box center [726, 445] width 429 height 44
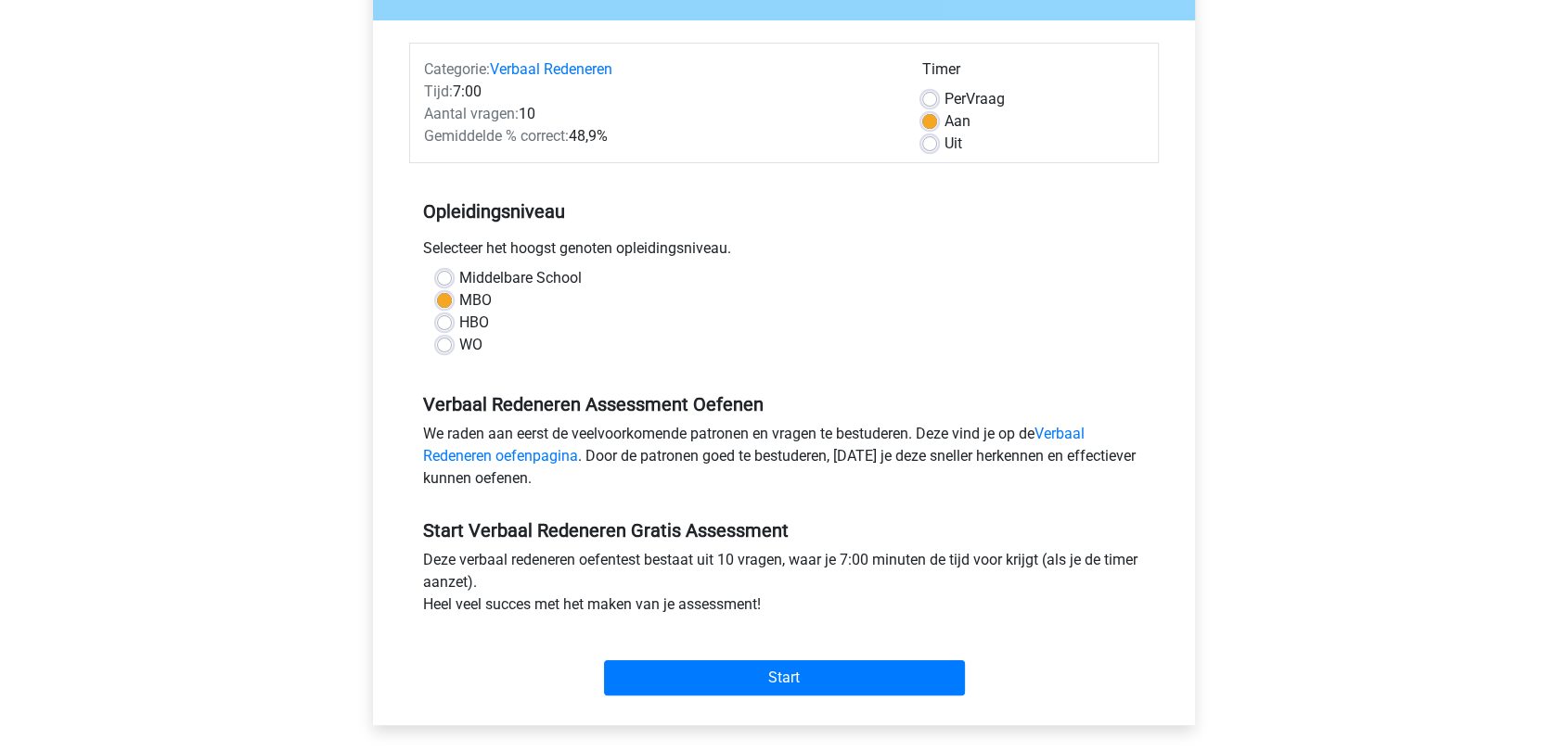
scroll to position [206, 0]
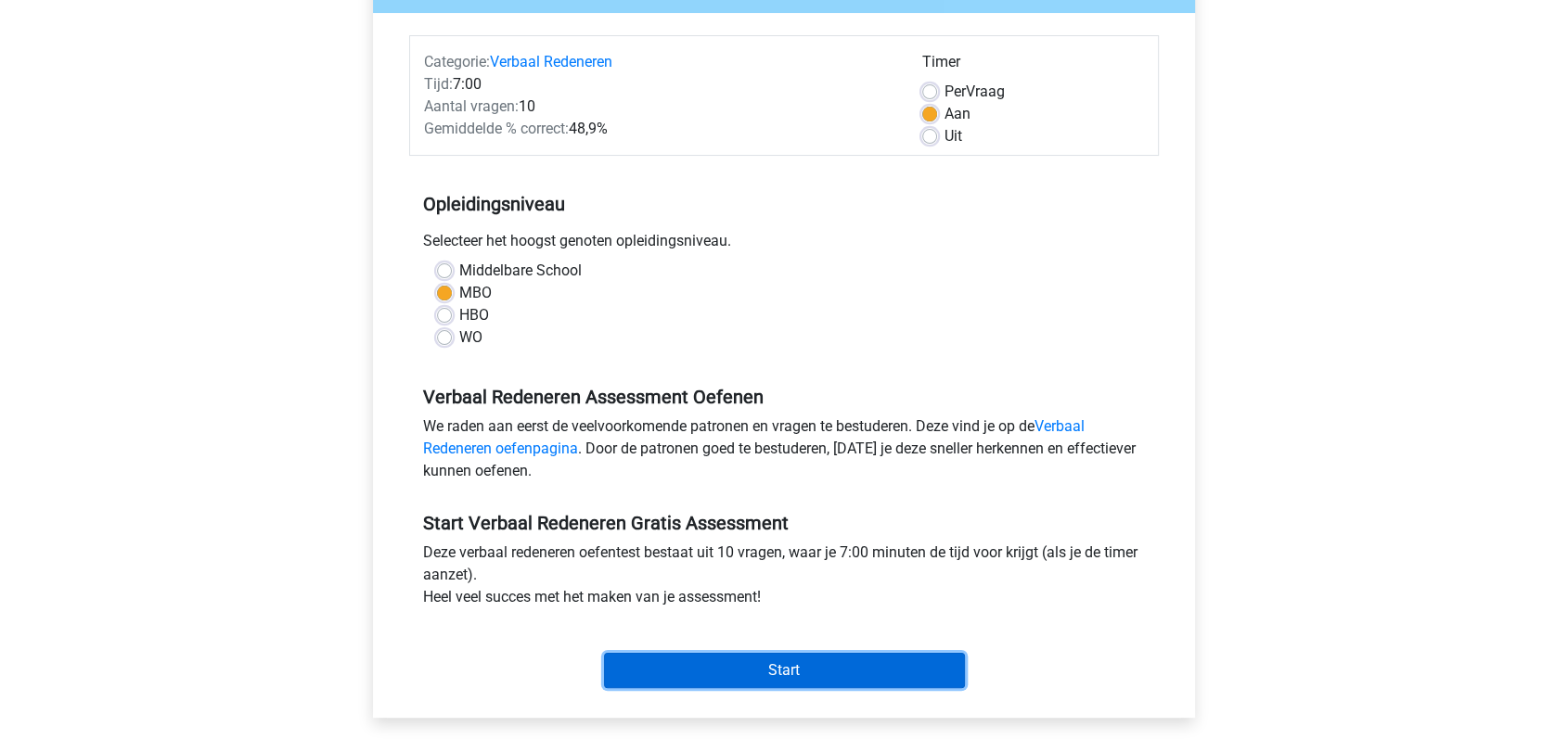
drag, startPoint x: 800, startPoint y: 662, endPoint x: 809, endPoint y: 654, distance: 12.0
click at [802, 662] on input "Start" at bounding box center [785, 671] width 361 height 36
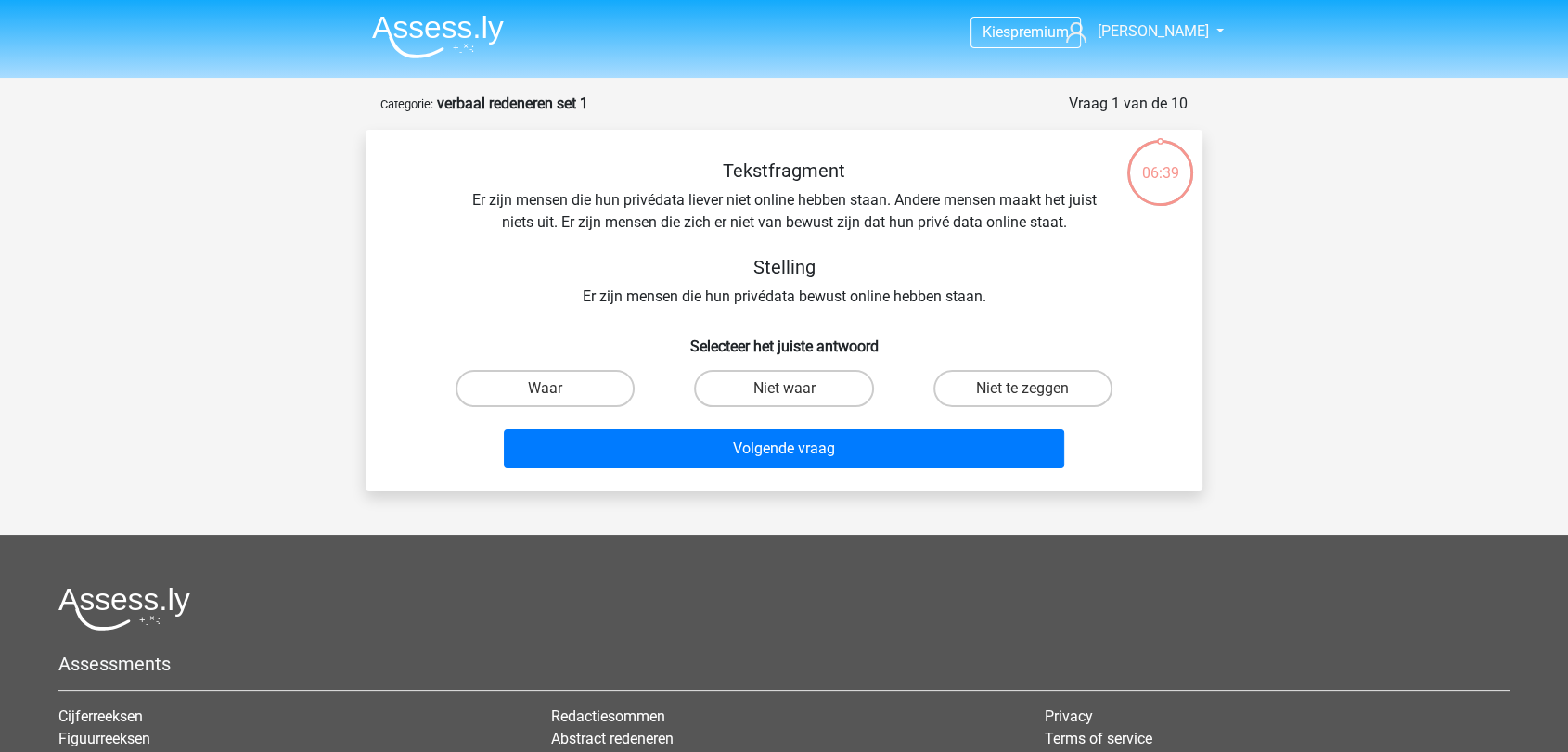
click at [784, 395] on input "Niet waar" at bounding box center [790, 395] width 12 height 12
radio input "true"
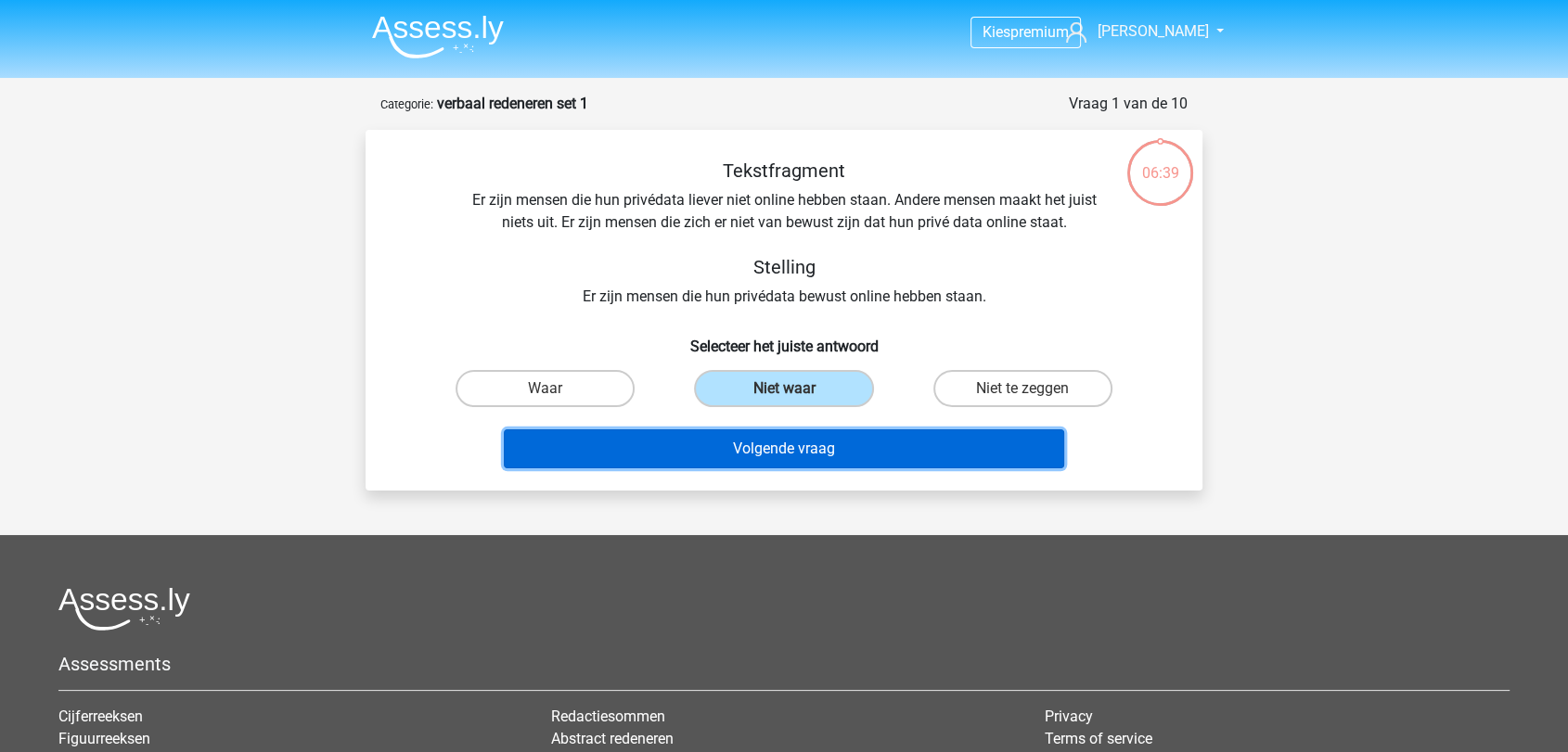
click at [794, 449] on button "Volgende vraag" at bounding box center [784, 448] width 562 height 38
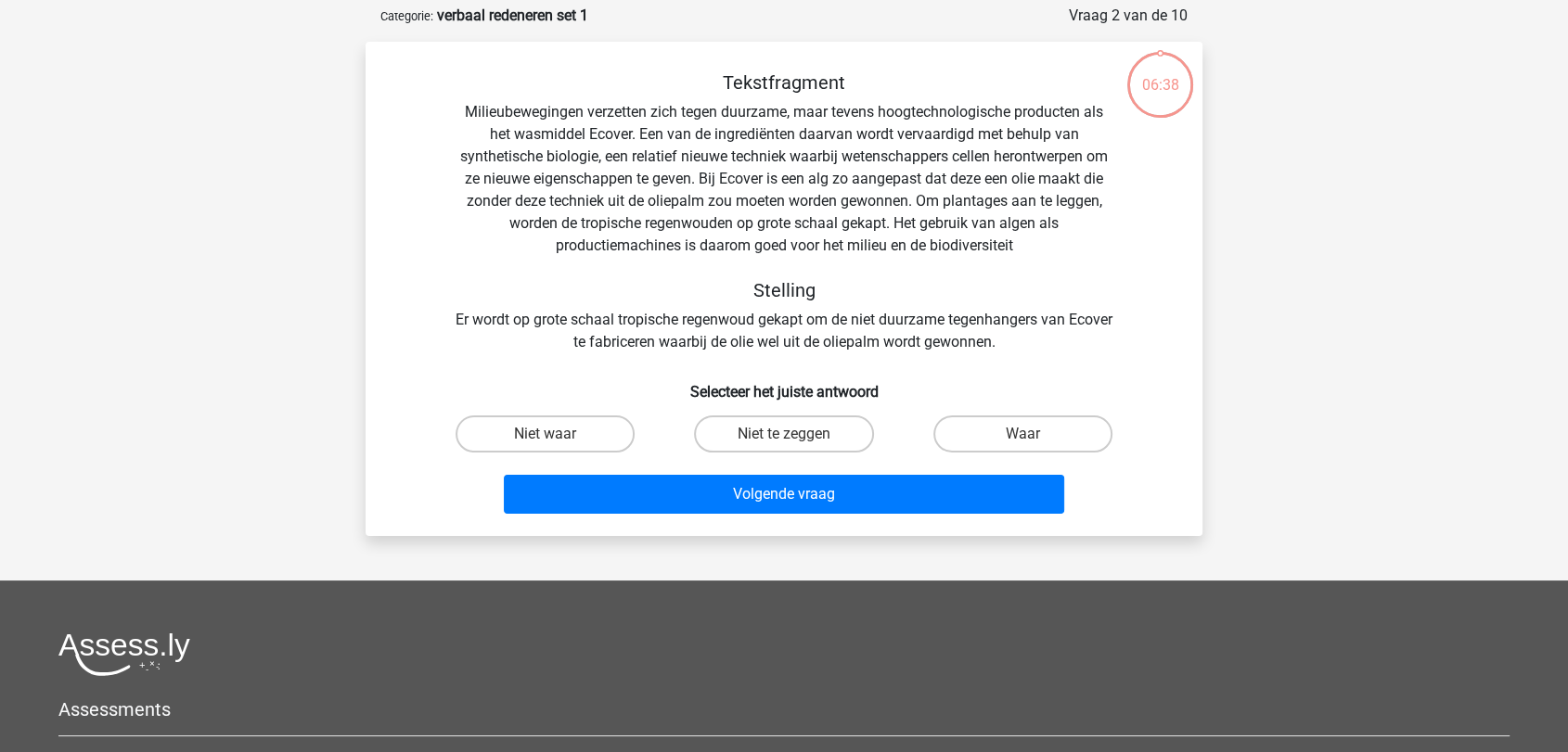
scroll to position [93, 0]
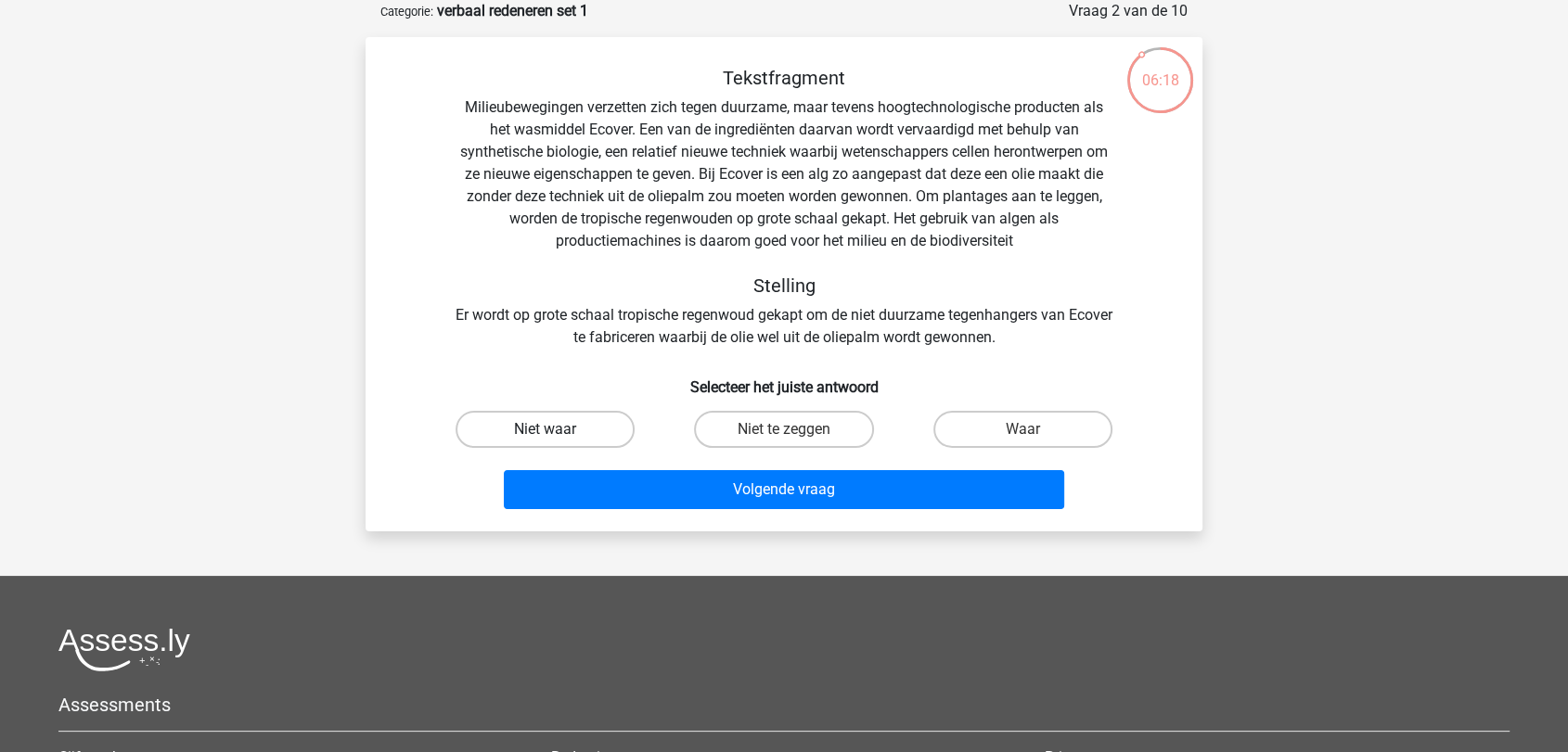
click at [606, 432] on label "Niet waar" at bounding box center [544, 429] width 179 height 38
click at [558, 432] on input "Niet waar" at bounding box center [552, 435] width 12 height 12
radio input "true"
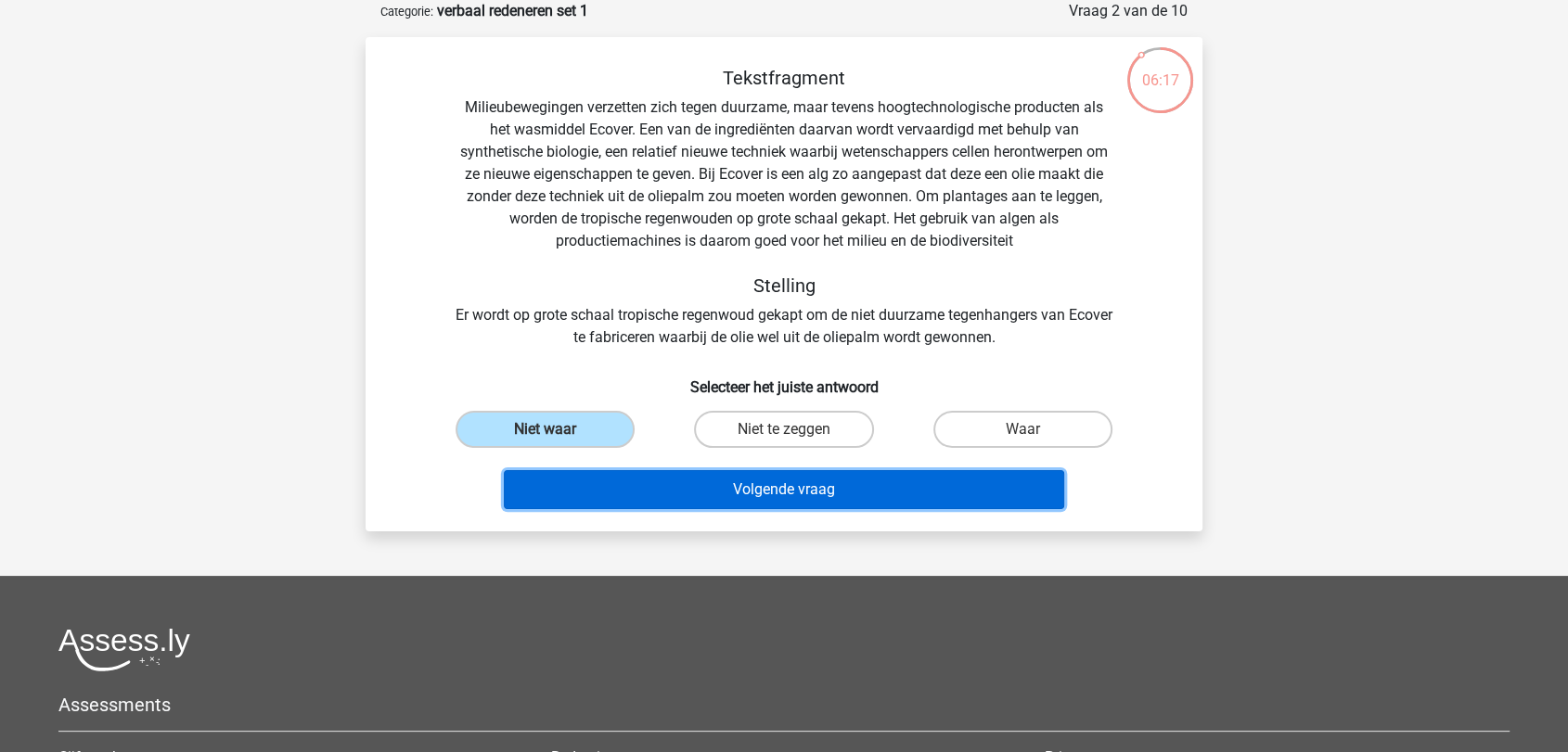
click at [795, 504] on button "Volgende vraag" at bounding box center [784, 489] width 562 height 38
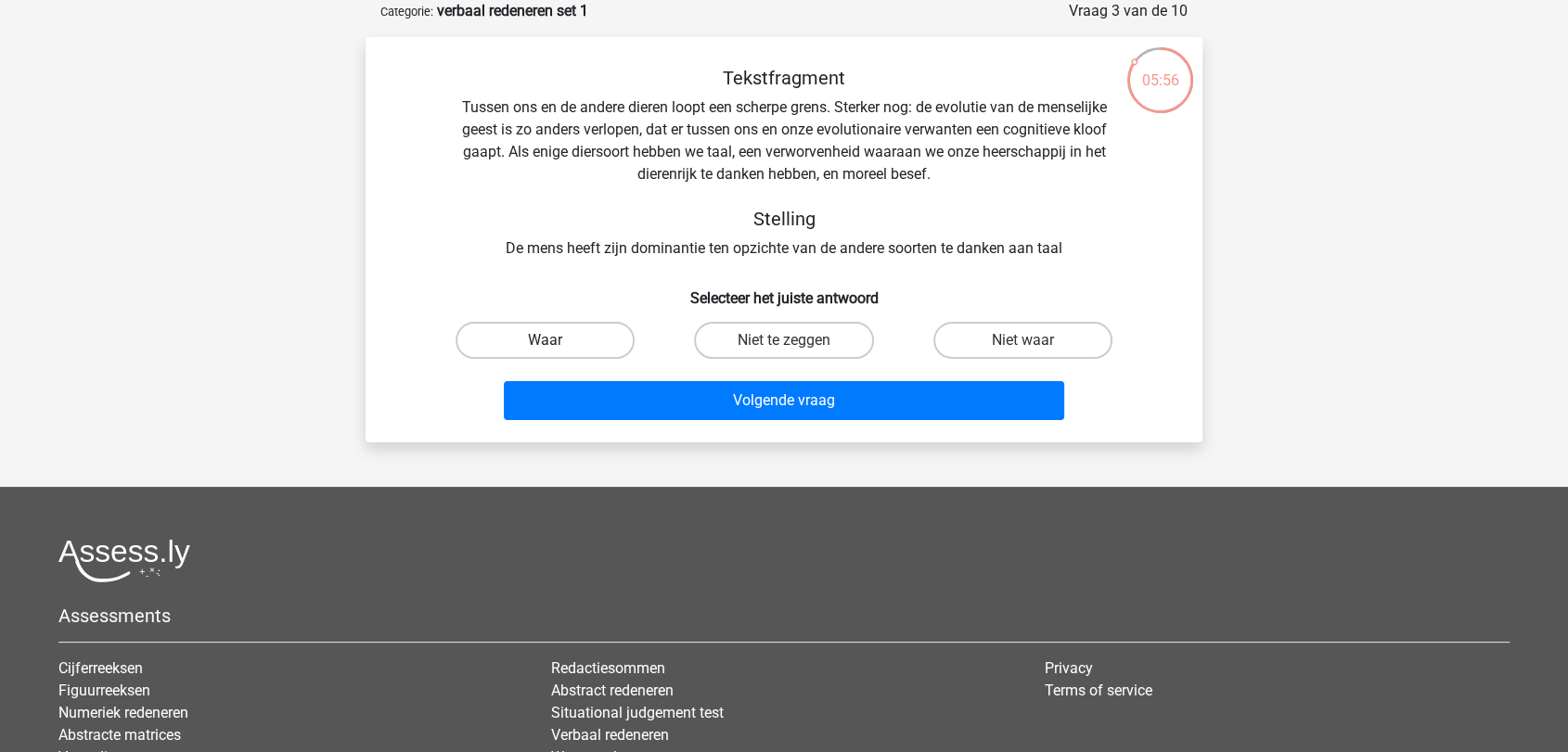
click at [613, 346] on label "Waar" at bounding box center [544, 340] width 179 height 38
click at [558, 346] on input "Waar" at bounding box center [552, 346] width 12 height 12
radio input "true"
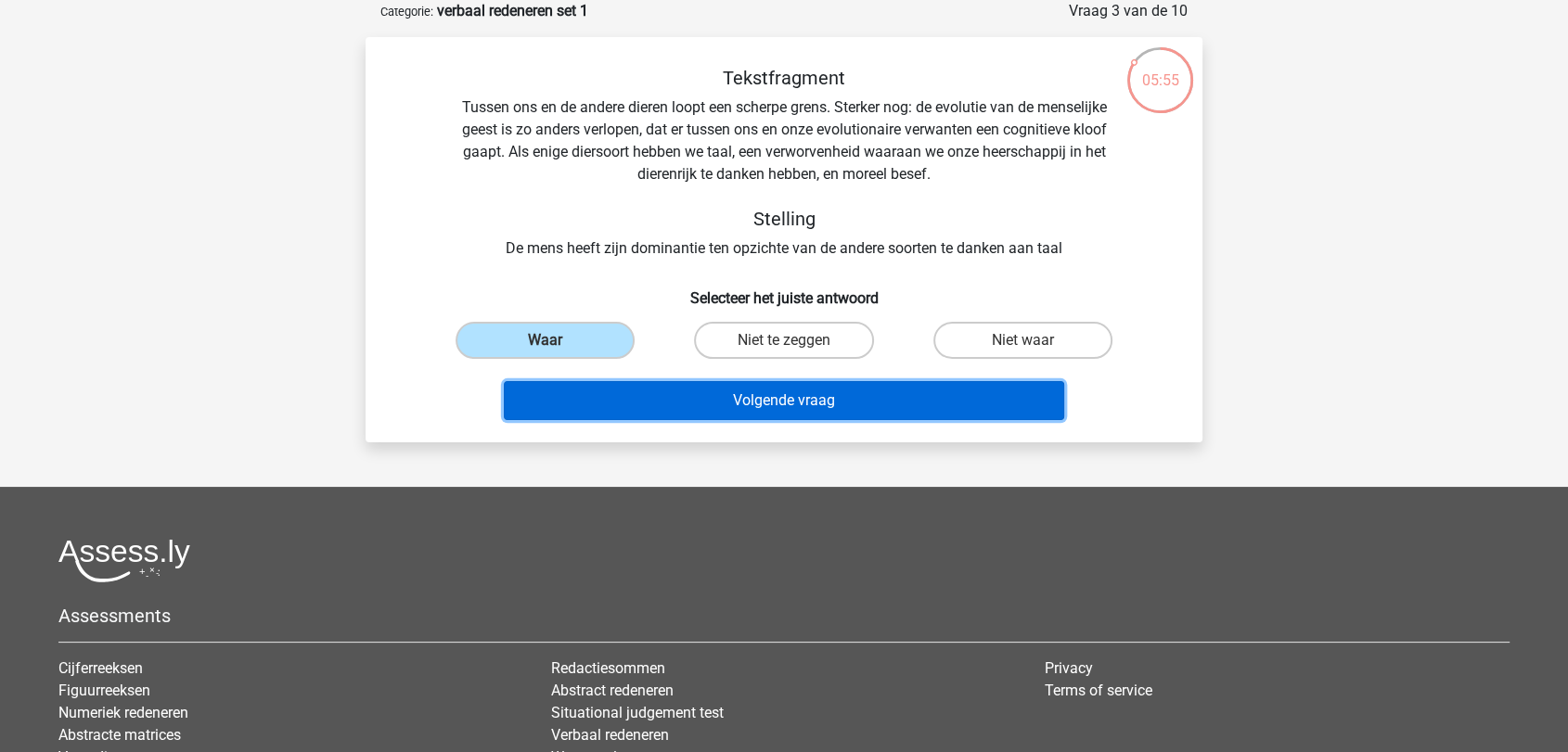
click at [750, 397] on button "Volgende vraag" at bounding box center [784, 400] width 562 height 38
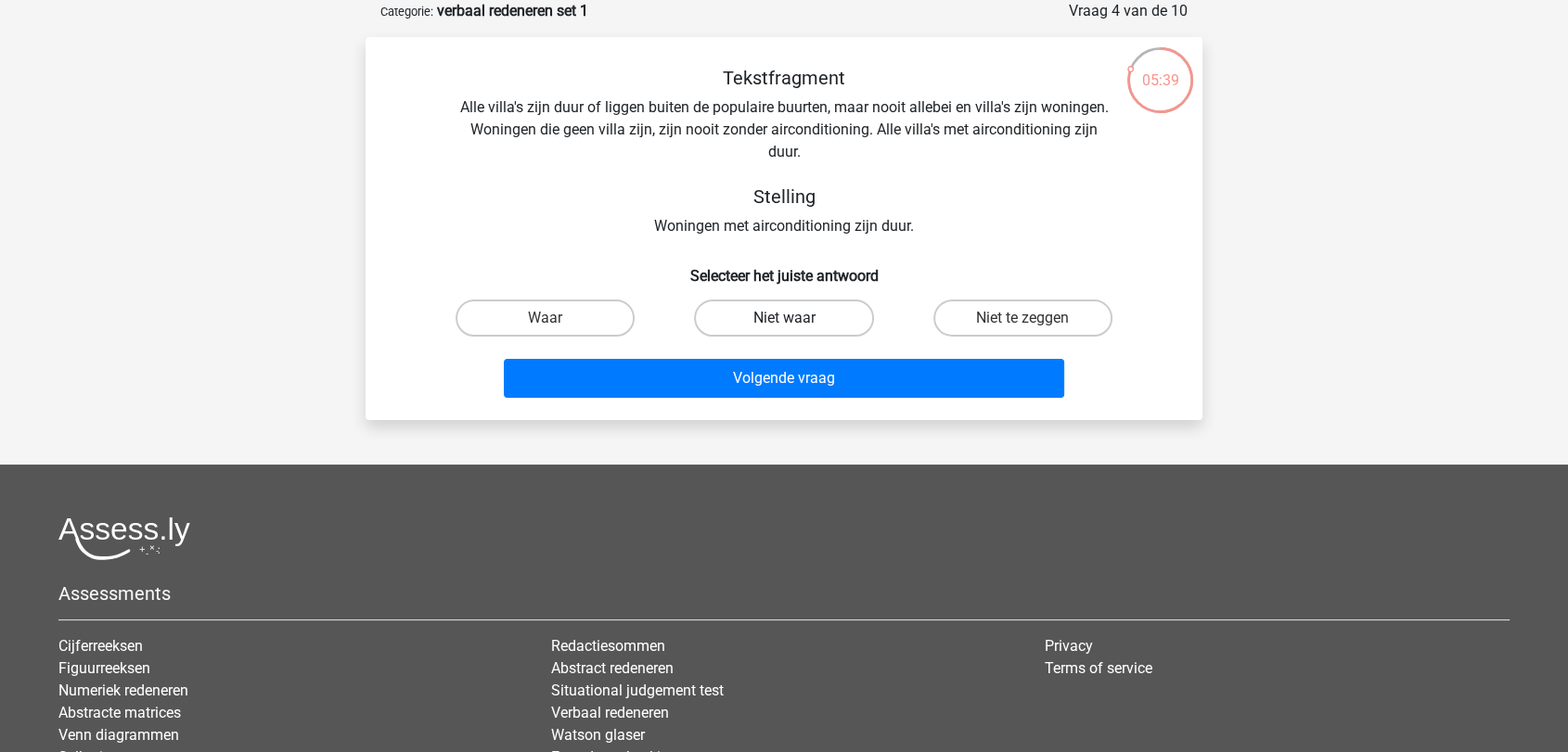
click at [832, 315] on label "Niet waar" at bounding box center [783, 319] width 179 height 38
click at [796, 318] on input "Niet waar" at bounding box center [790, 324] width 12 height 12
radio input "true"
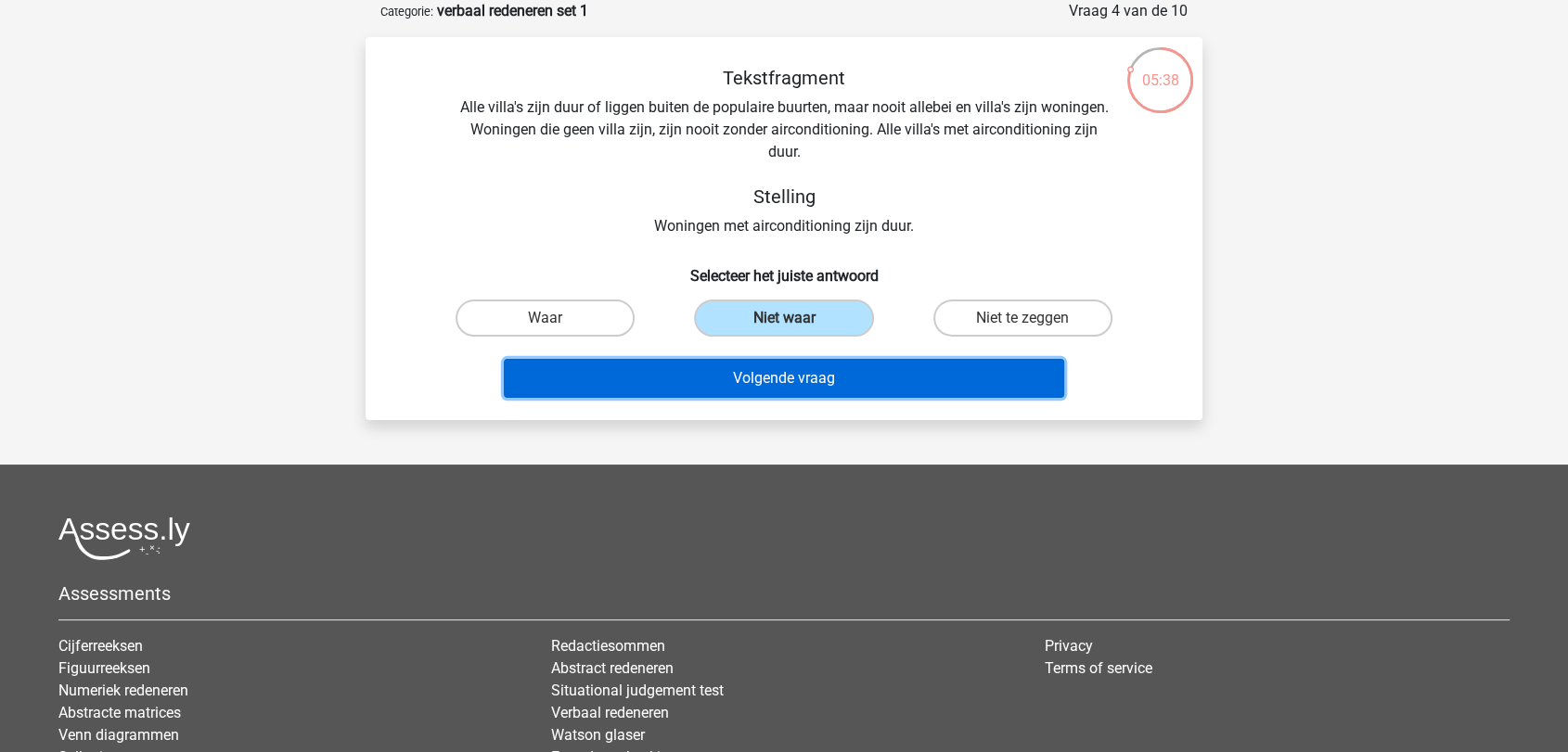
click at [822, 376] on button "Volgende vraag" at bounding box center [784, 378] width 562 height 38
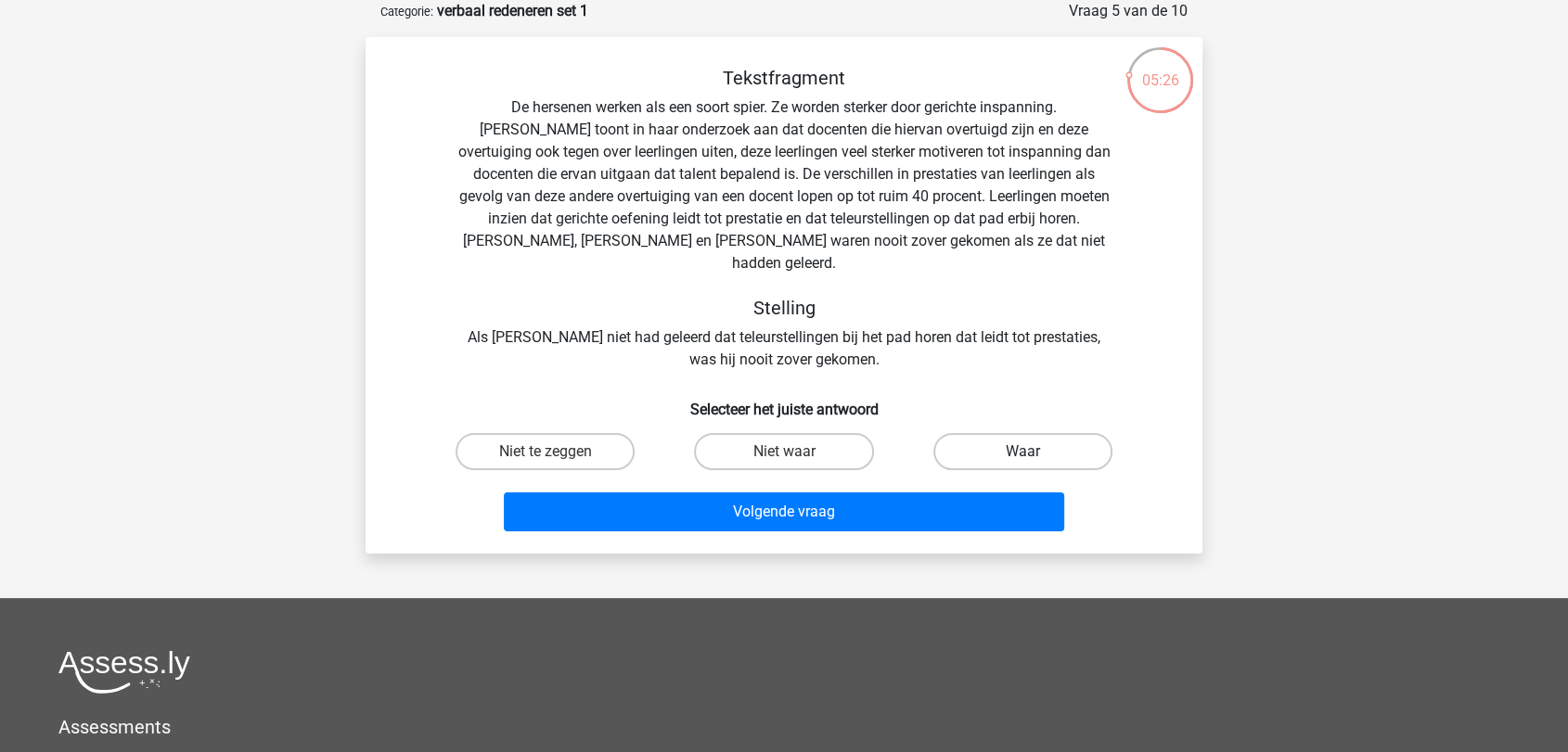
click at [991, 433] on label "Waar" at bounding box center [1022, 452] width 179 height 38
click at [1023, 452] on input "Waar" at bounding box center [1029, 458] width 12 height 12
radio input "true"
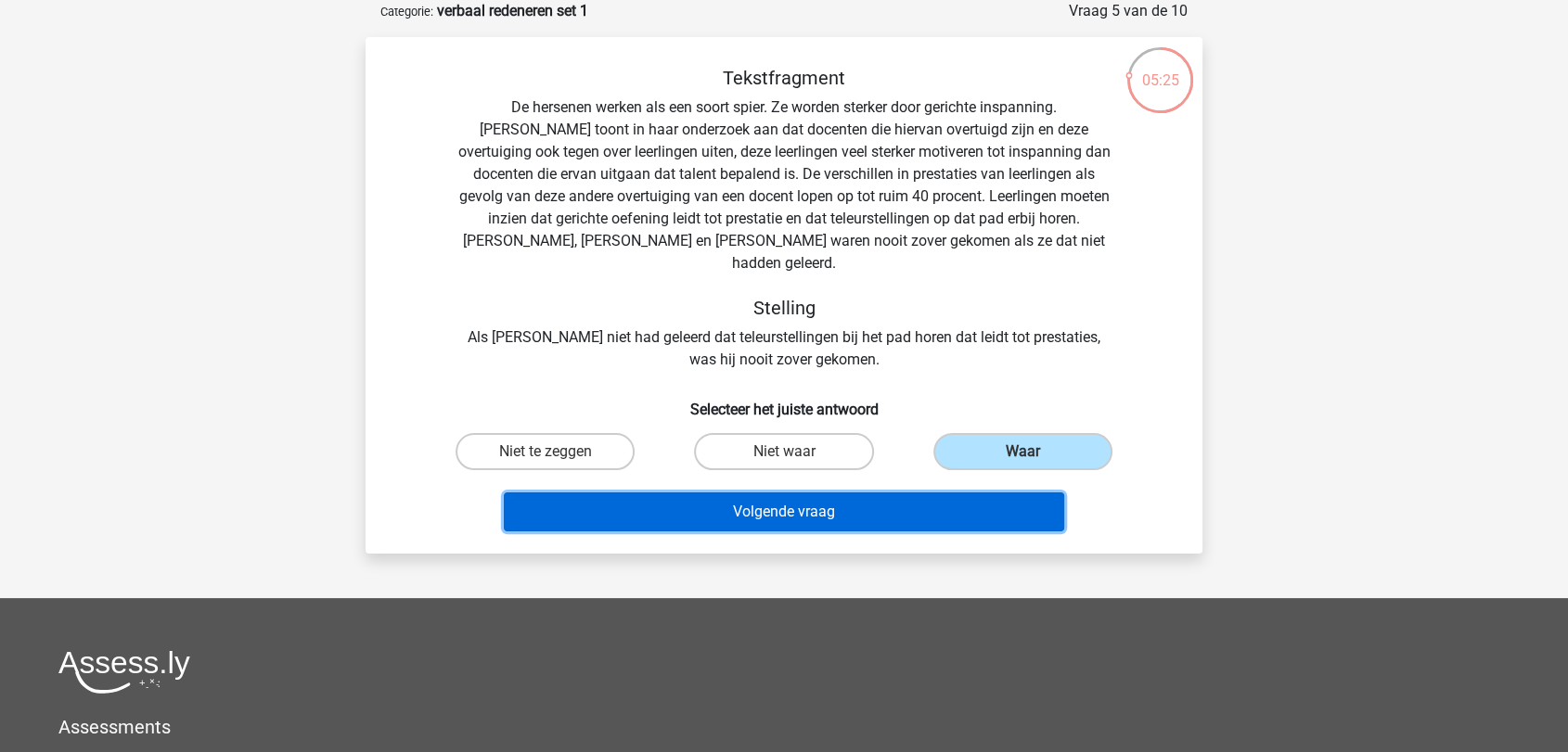
click at [837, 492] on button "Volgende vraag" at bounding box center [784, 511] width 562 height 38
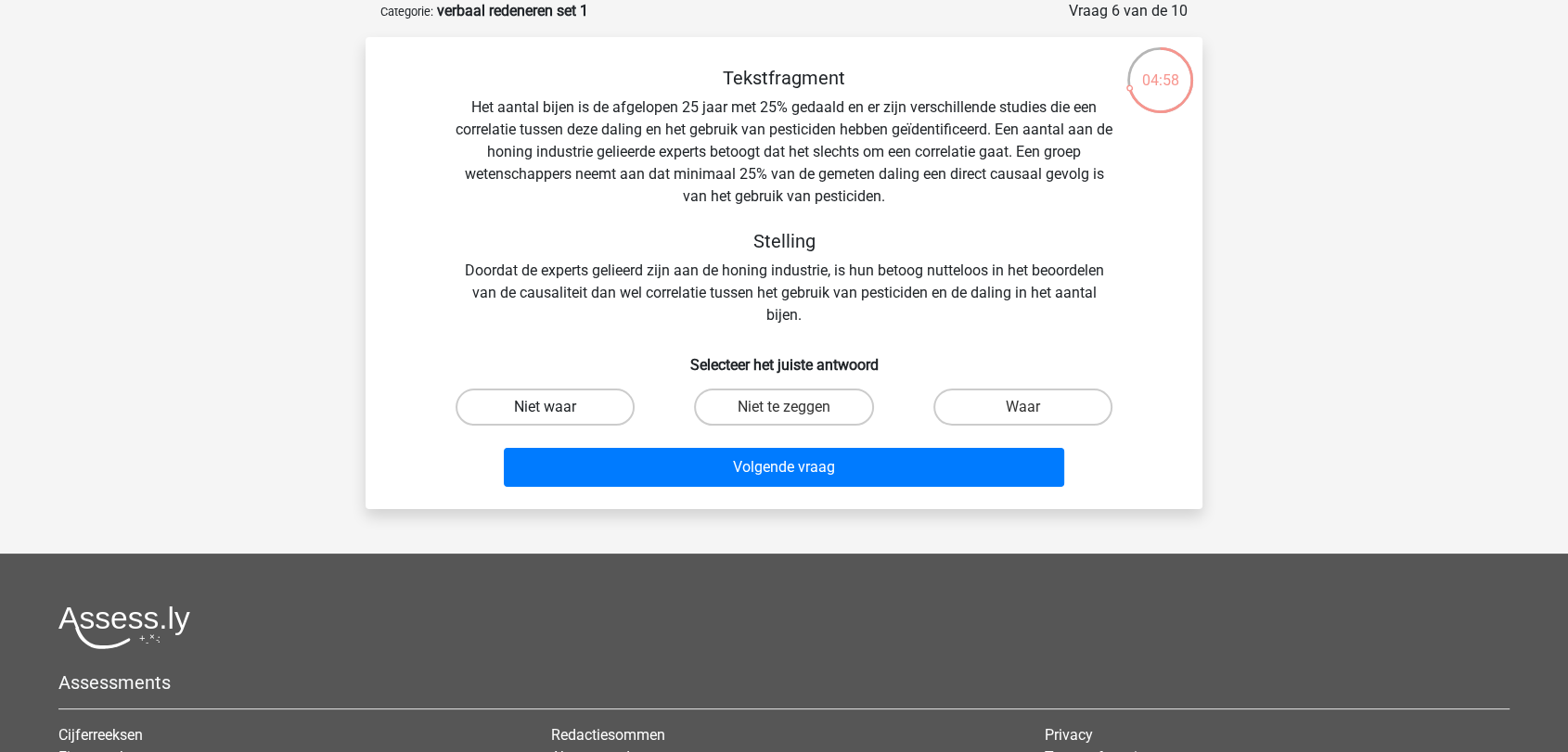
click at [593, 406] on label "Niet waar" at bounding box center [544, 408] width 179 height 38
click at [558, 408] on input "Niet waar" at bounding box center [552, 414] width 12 height 12
radio input "true"
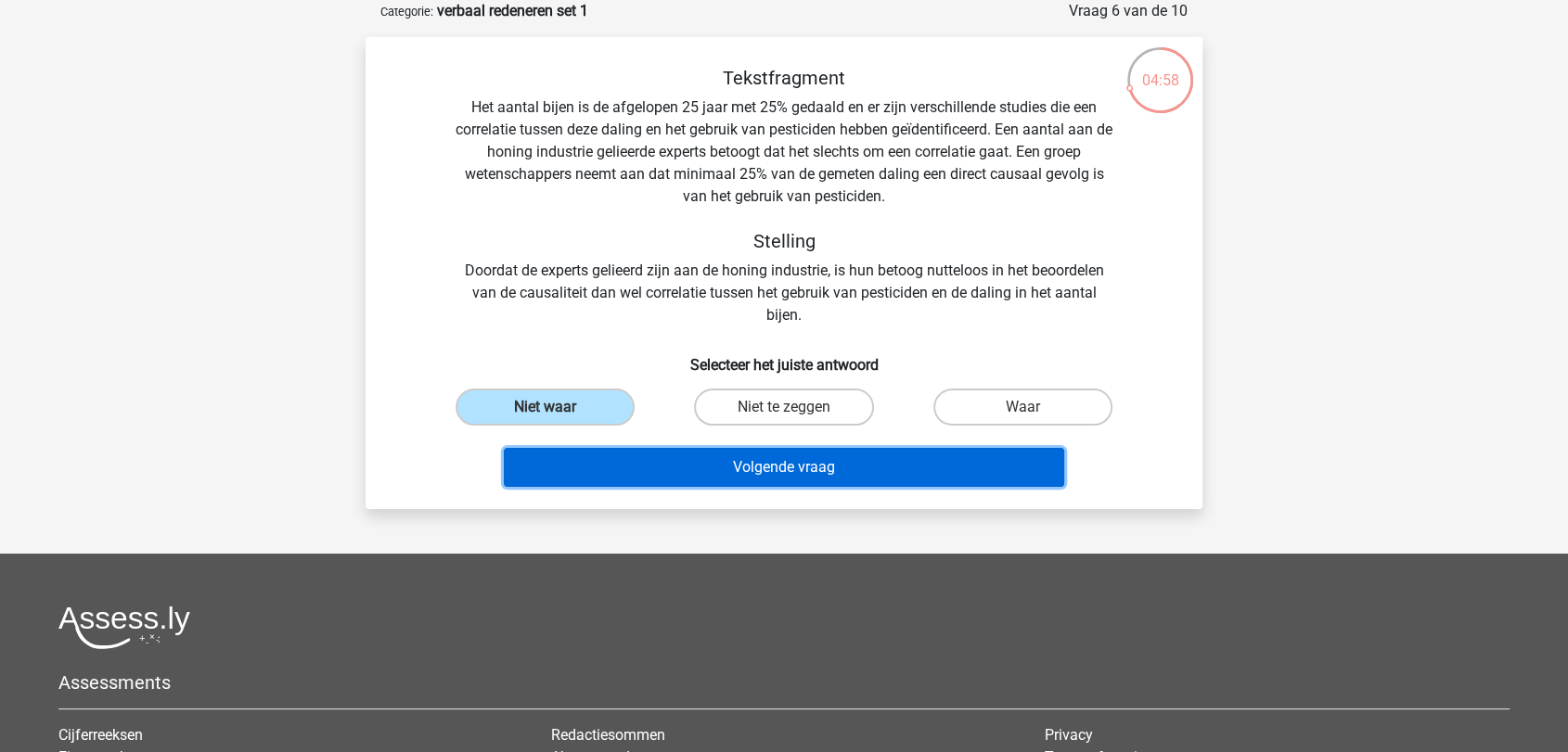
click at [778, 469] on button "Volgende vraag" at bounding box center [784, 467] width 562 height 38
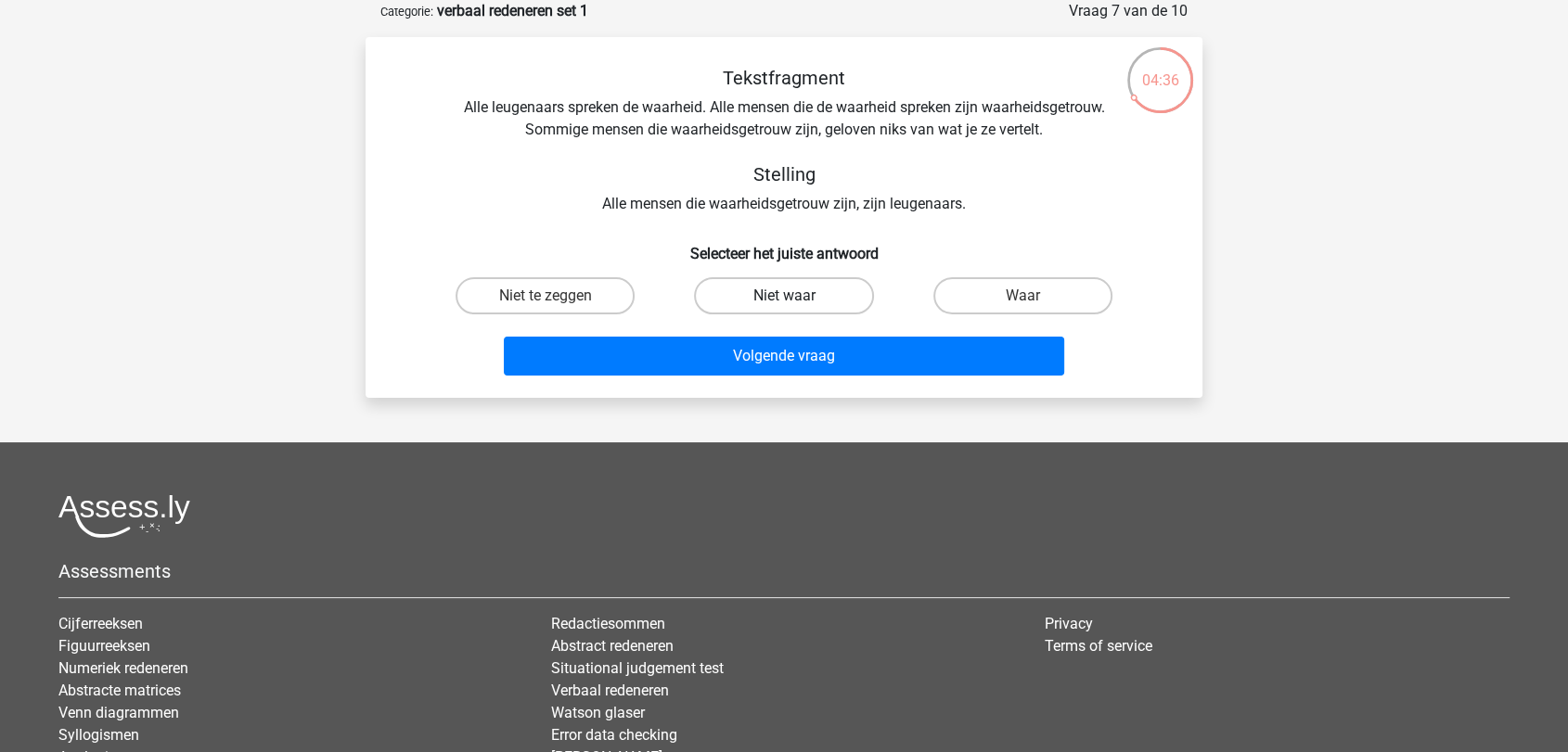
click at [831, 296] on label "Niet waar" at bounding box center [783, 296] width 179 height 38
click at [796, 296] on input "Niet waar" at bounding box center [790, 302] width 12 height 12
radio input "true"
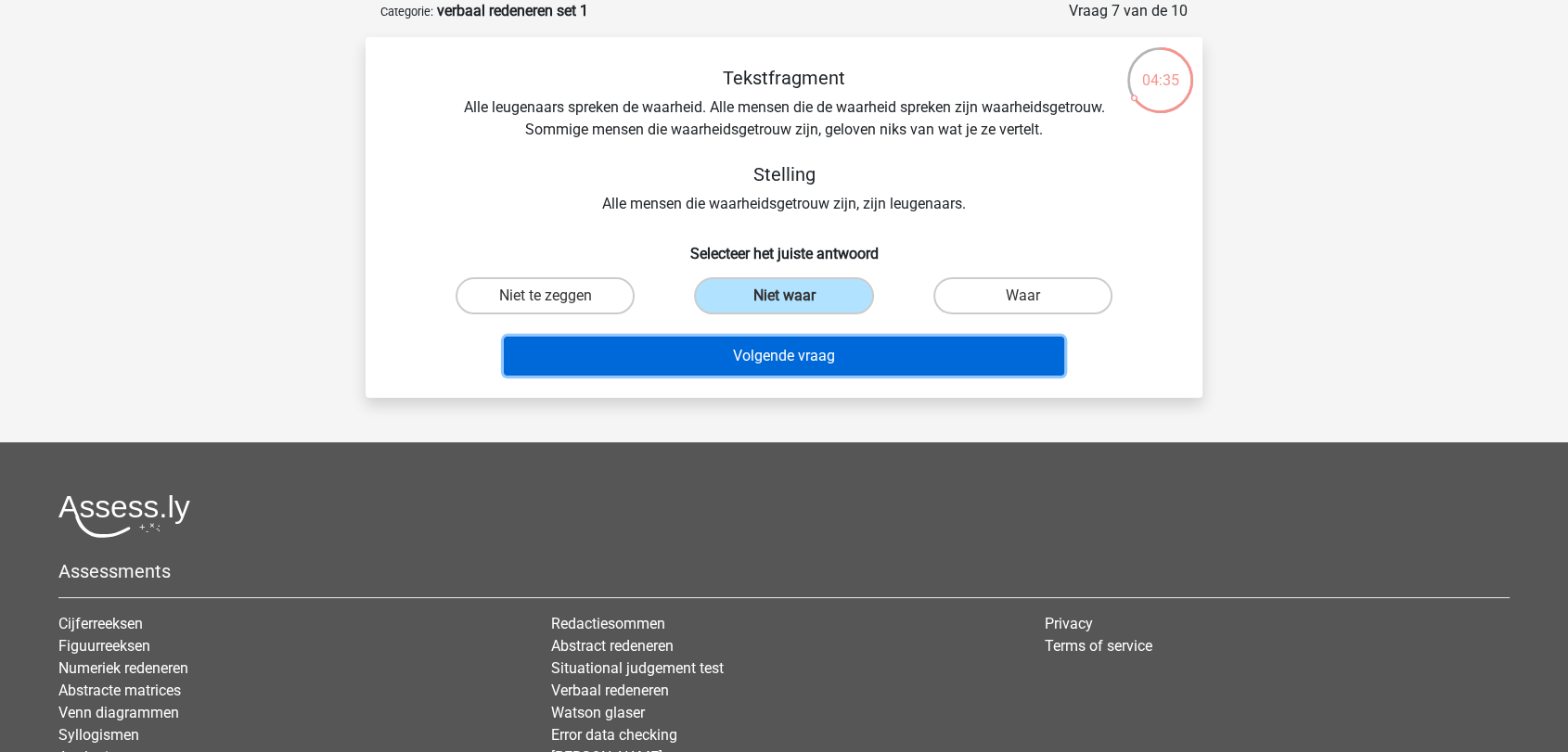
click at [868, 352] on button "Volgende vraag" at bounding box center [784, 355] width 562 height 38
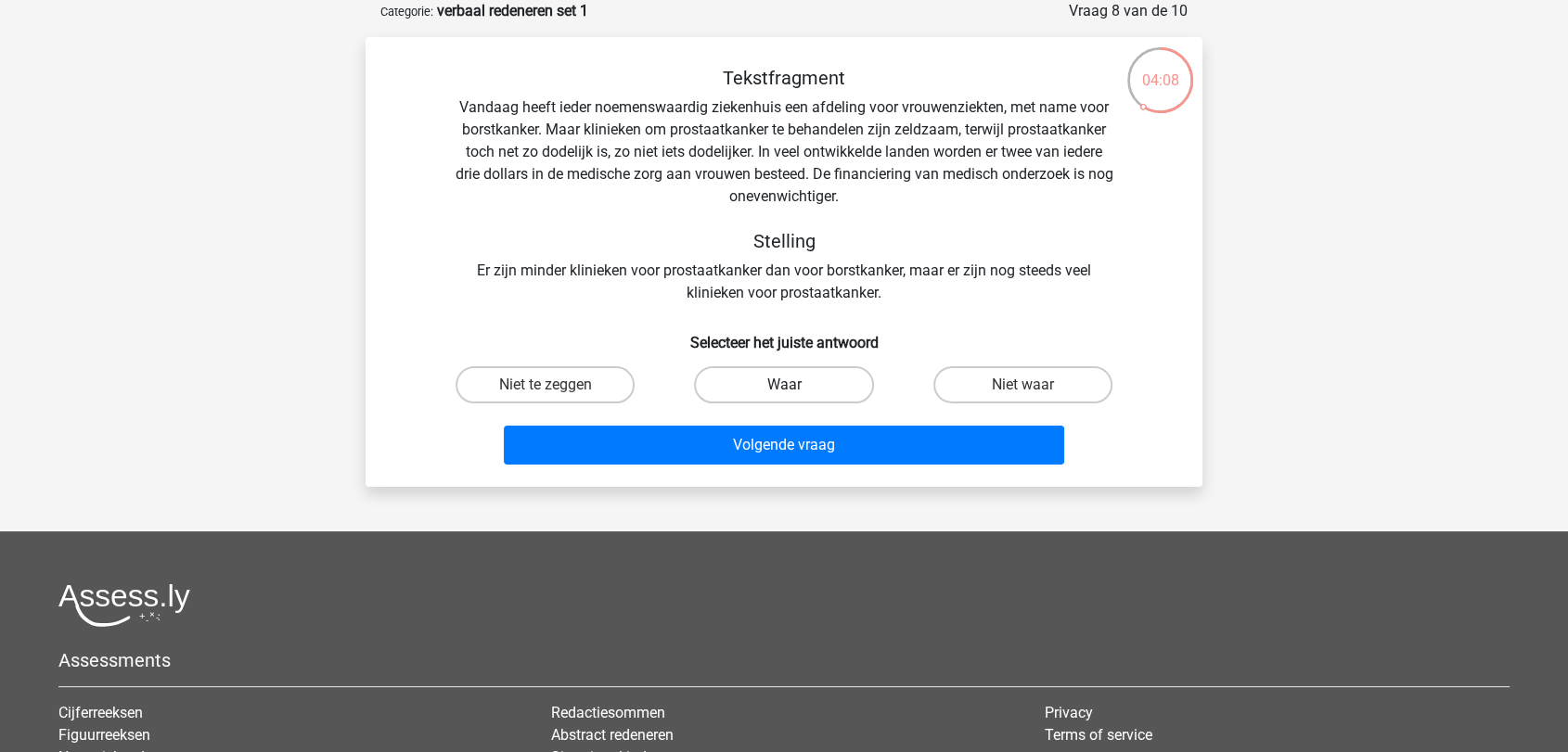
click at [829, 388] on label "Waar" at bounding box center [783, 385] width 179 height 38
click at [796, 388] on input "Waar" at bounding box center [790, 391] width 12 height 12
radio input "true"
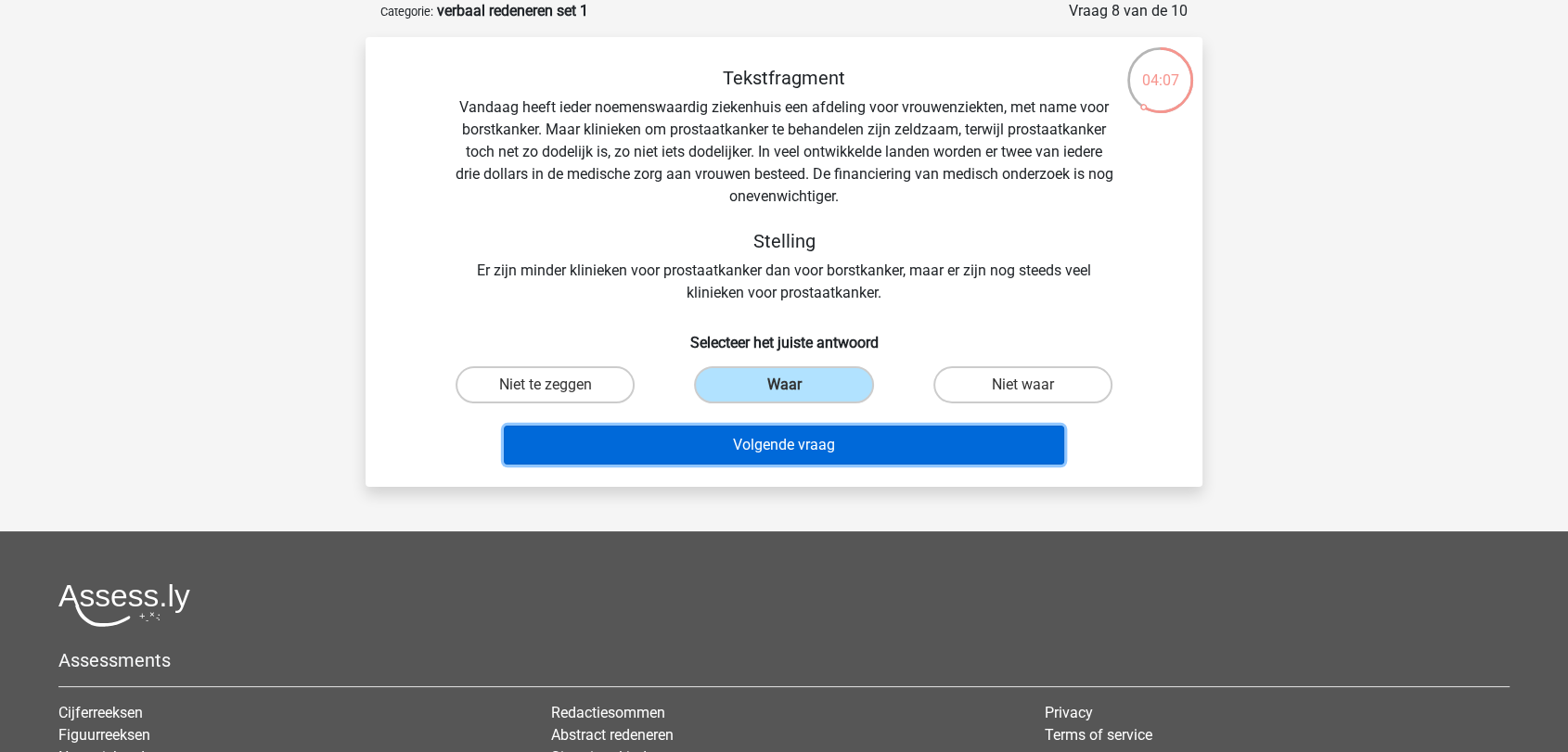
click at [821, 439] on button "Volgende vraag" at bounding box center [784, 444] width 562 height 38
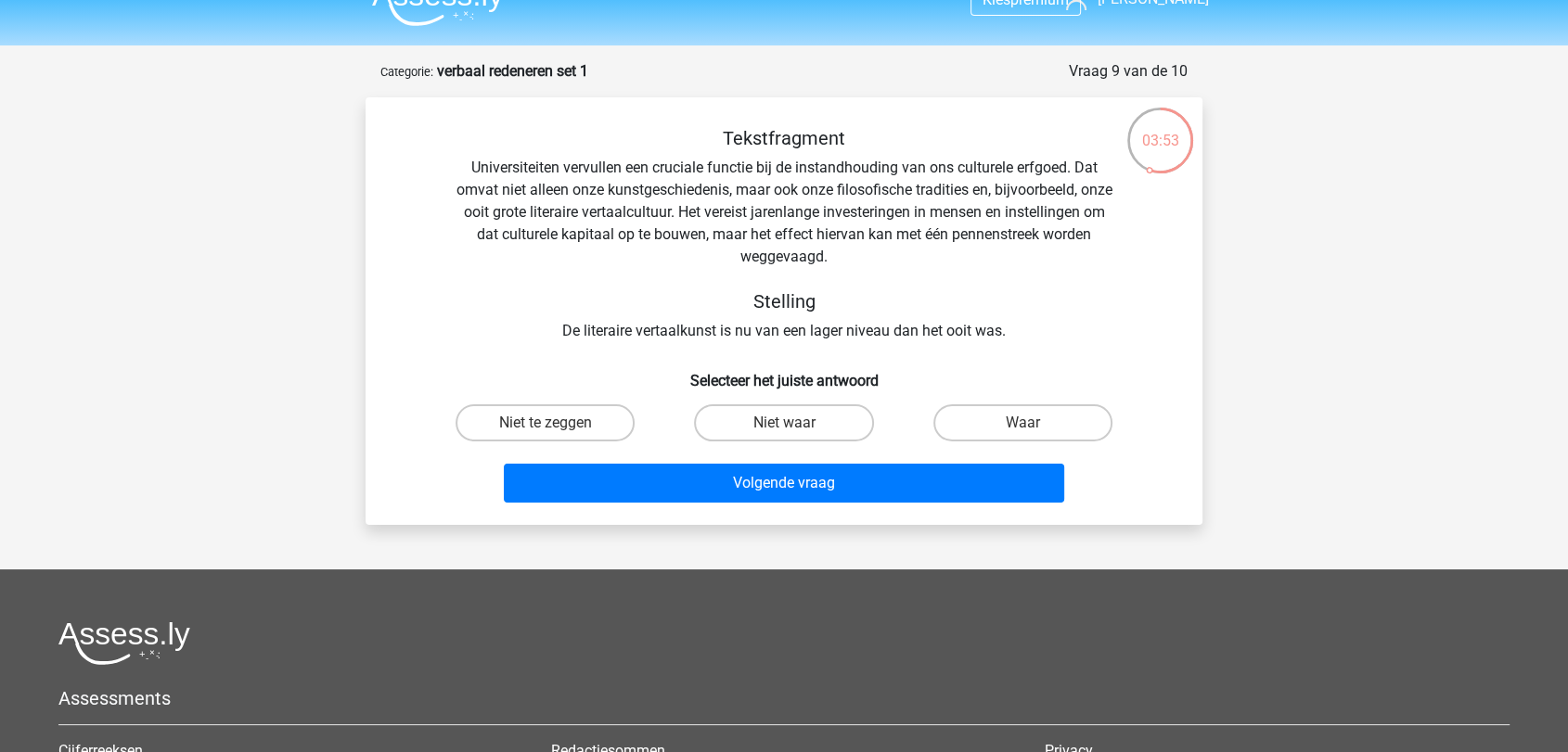
scroll to position [0, 0]
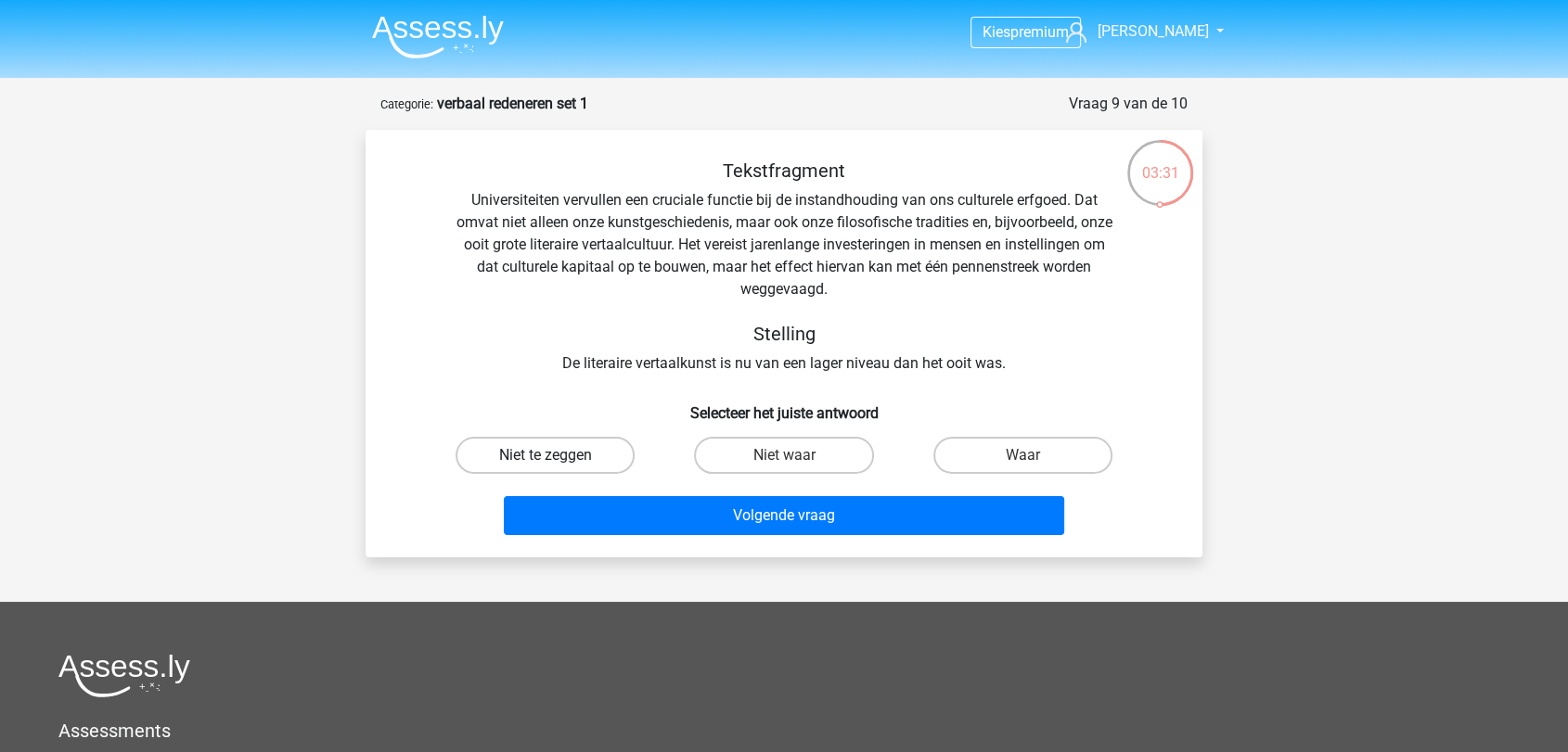
click at [587, 454] on label "Niet te zeggen" at bounding box center [544, 456] width 179 height 38
click at [558, 455] on input "Niet te zeggen" at bounding box center [552, 461] width 12 height 12
radio input "true"
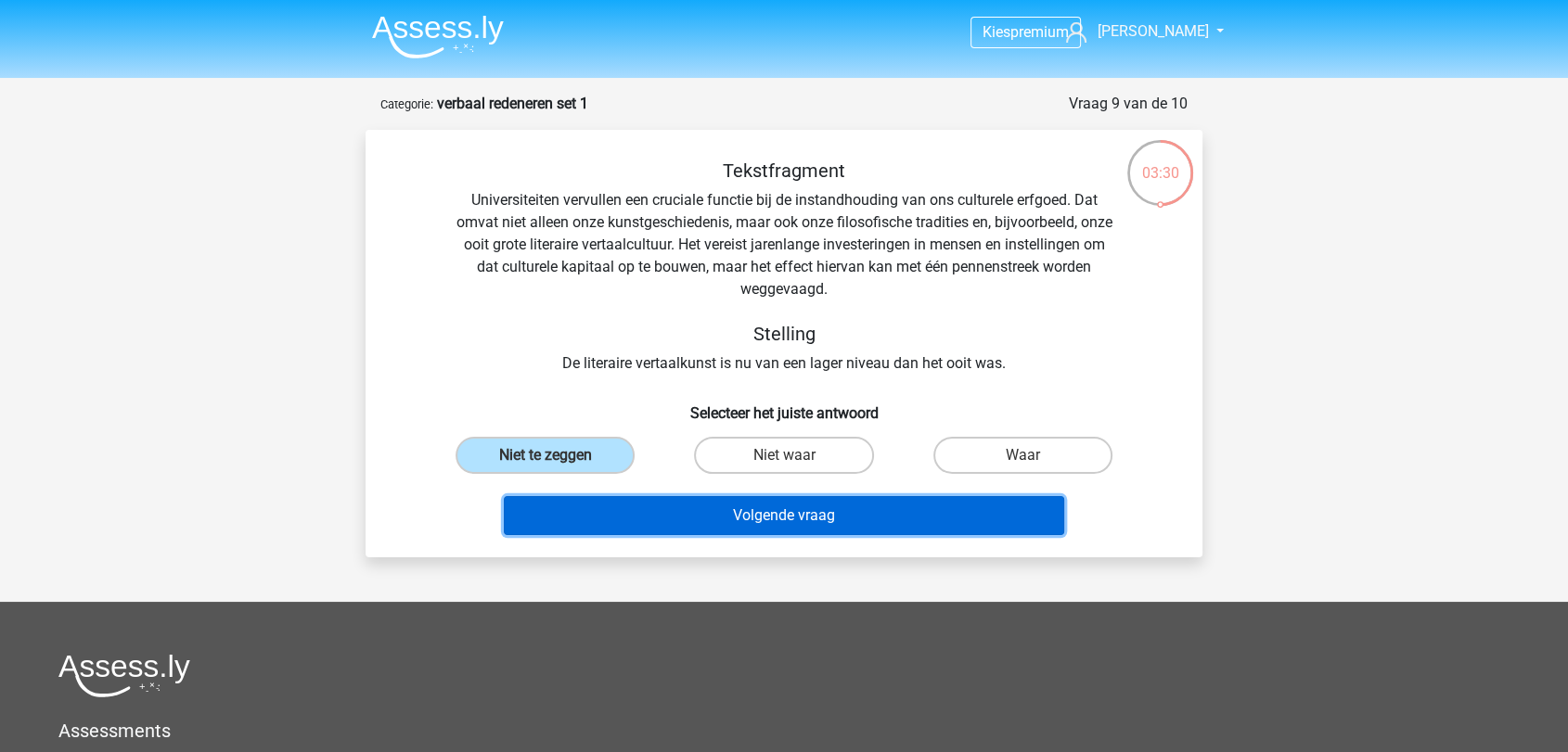
click at [771, 515] on button "Volgende vraag" at bounding box center [784, 515] width 562 height 38
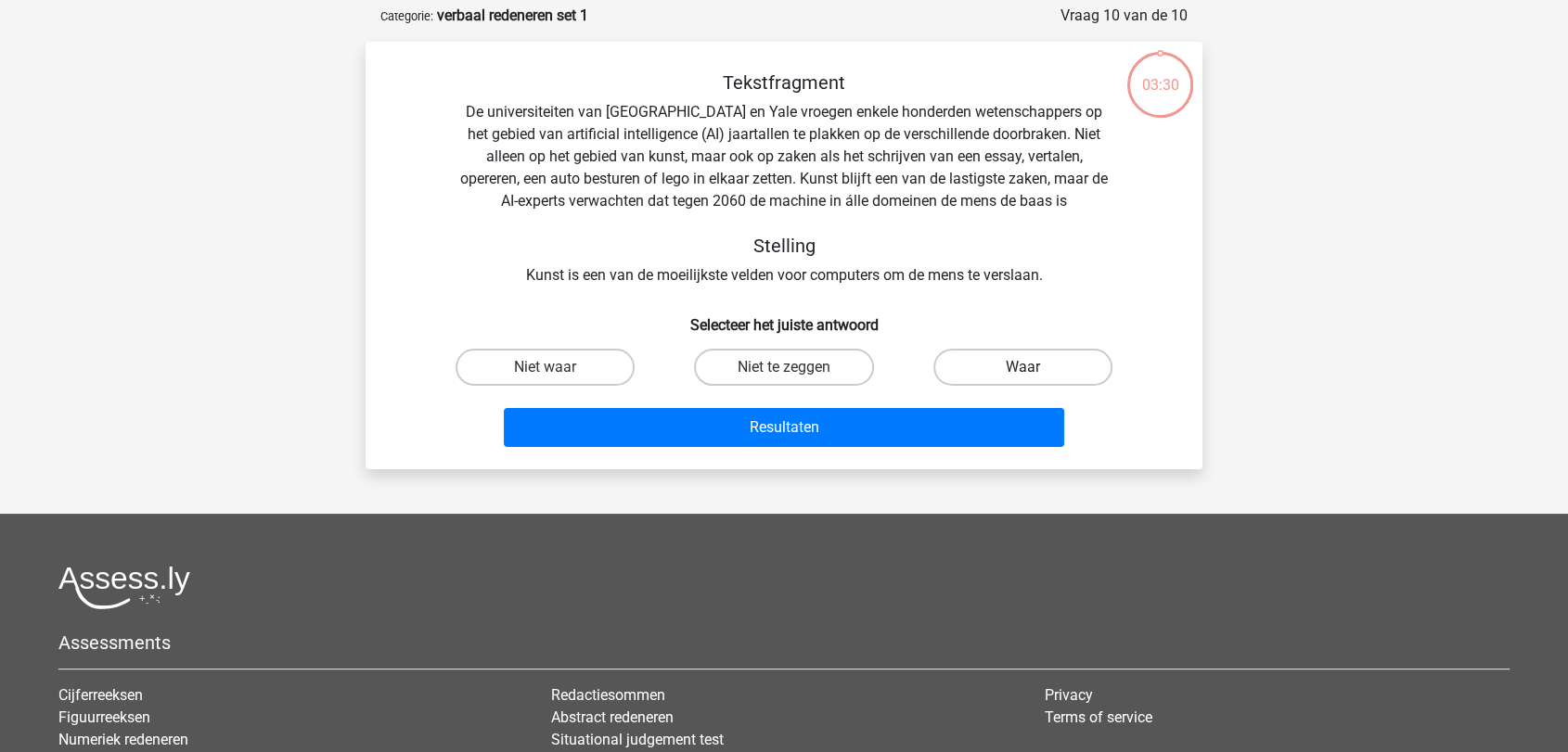
scroll to position [93, 0]
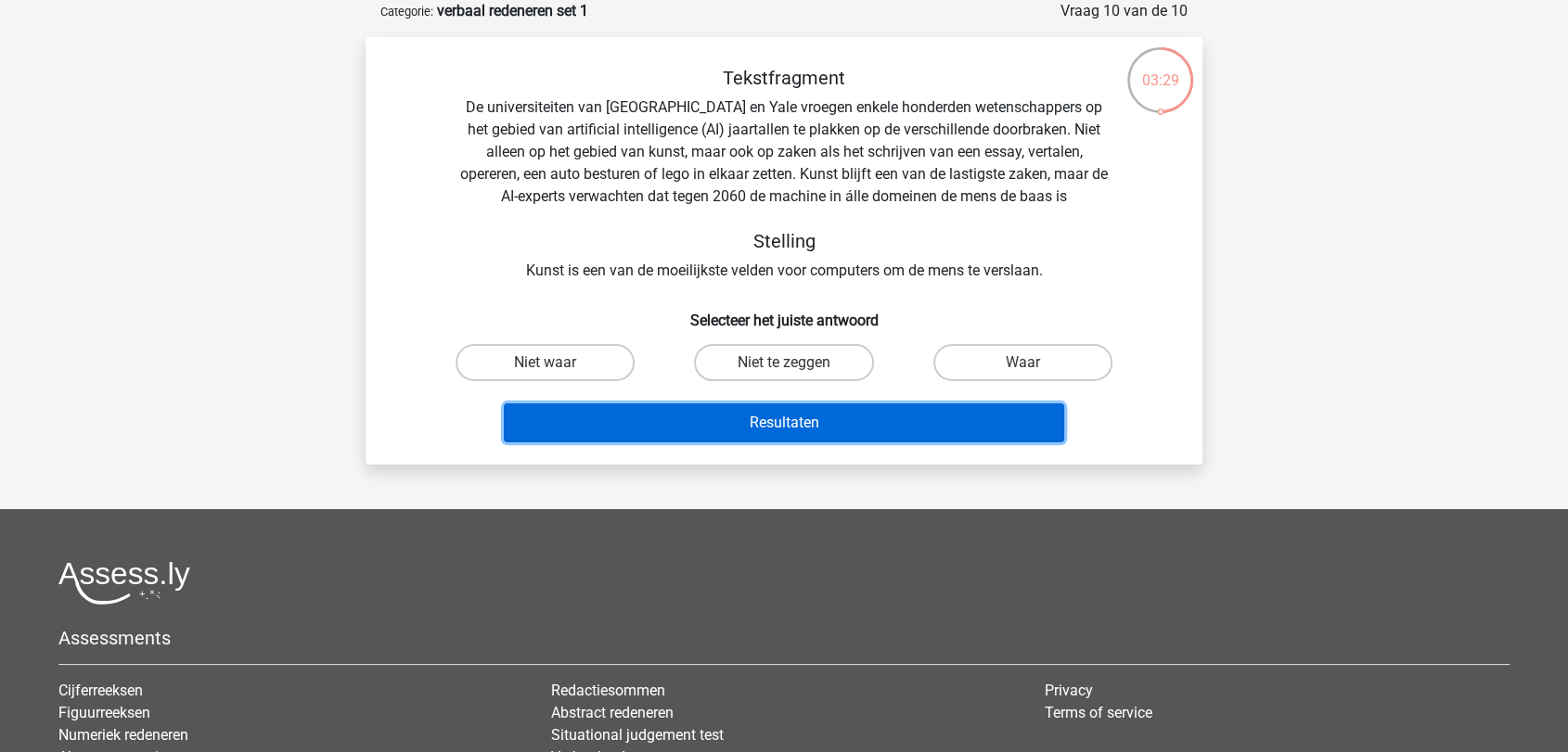
click at [814, 430] on button "Resultaten" at bounding box center [784, 422] width 562 height 38
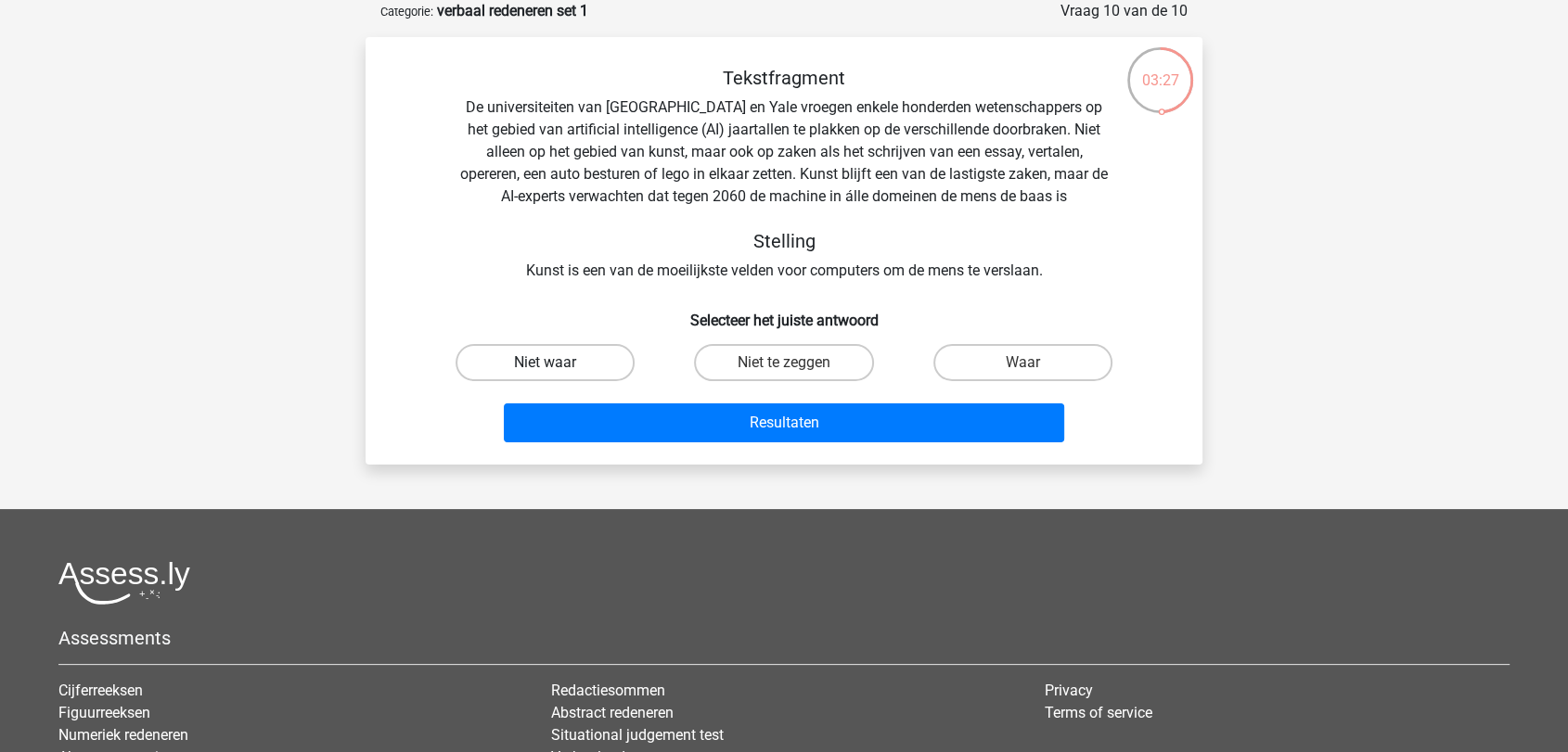
click at [591, 365] on label "Niet waar" at bounding box center [544, 363] width 179 height 38
click at [558, 365] on input "Niet waar" at bounding box center [552, 368] width 12 height 12
radio input "true"
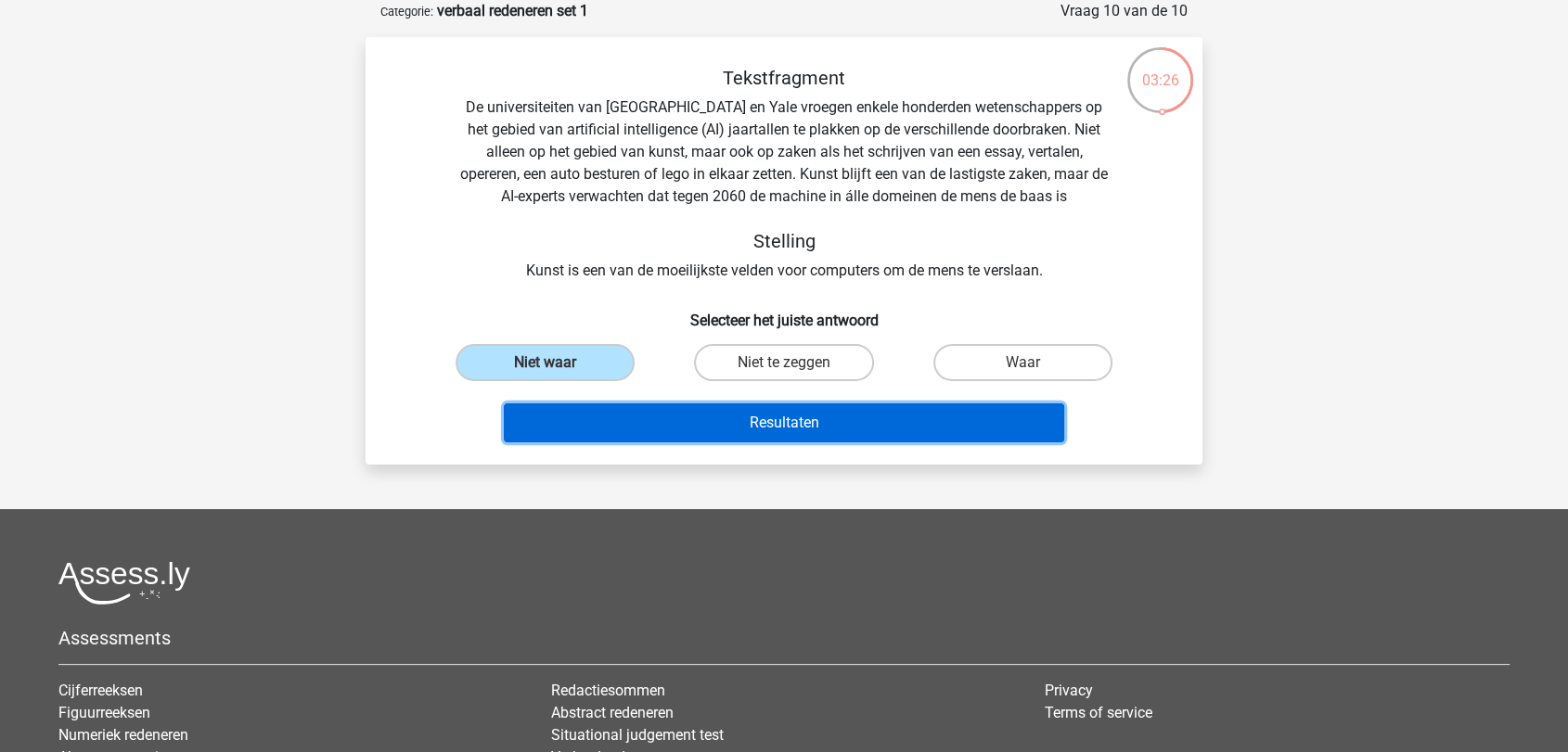
click at [767, 424] on button "Resultaten" at bounding box center [784, 422] width 562 height 38
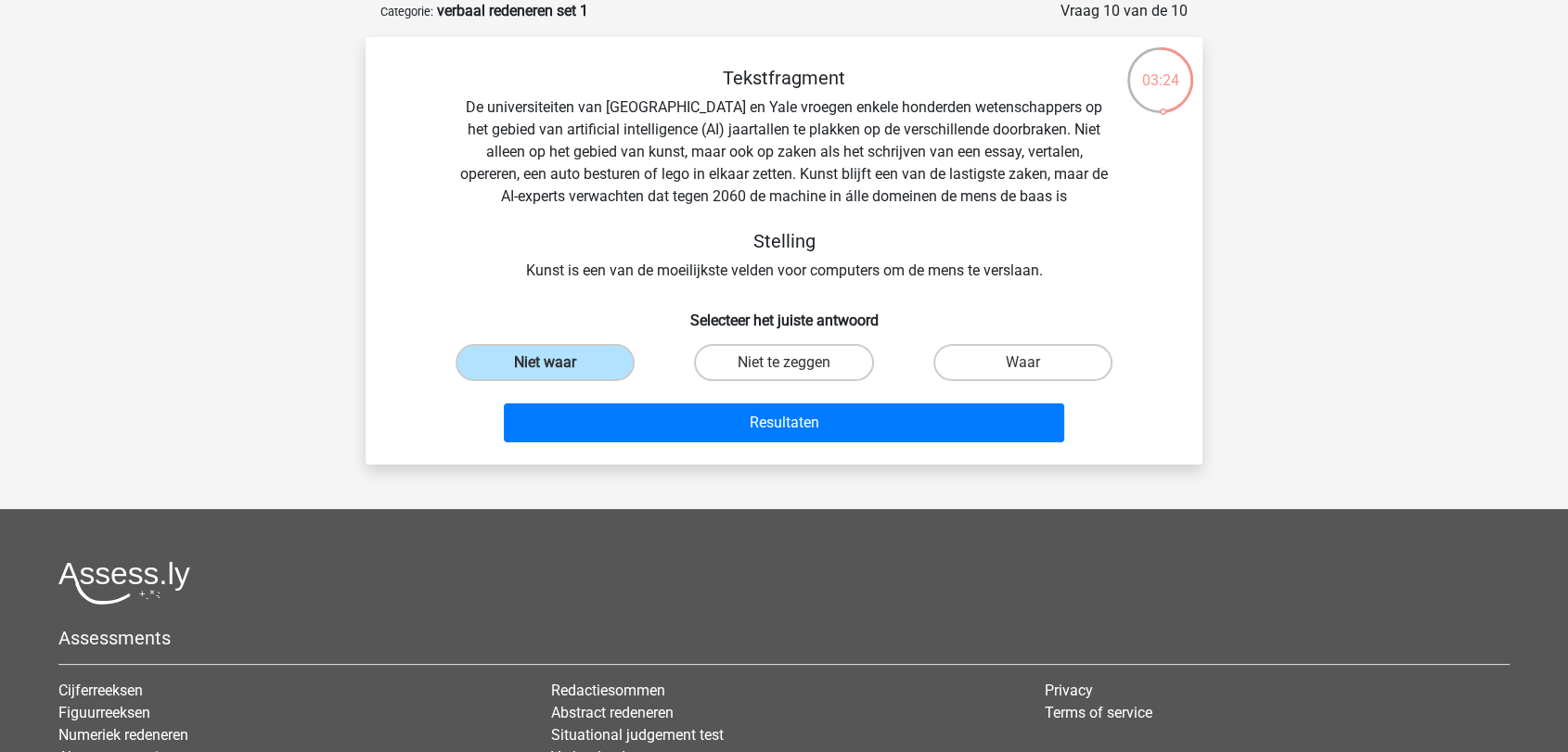
click at [782, 362] on label "Niet te zeggen" at bounding box center [783, 363] width 179 height 38
click at [784, 362] on input "Niet te zeggen" at bounding box center [790, 368] width 12 height 12
radio input "true"
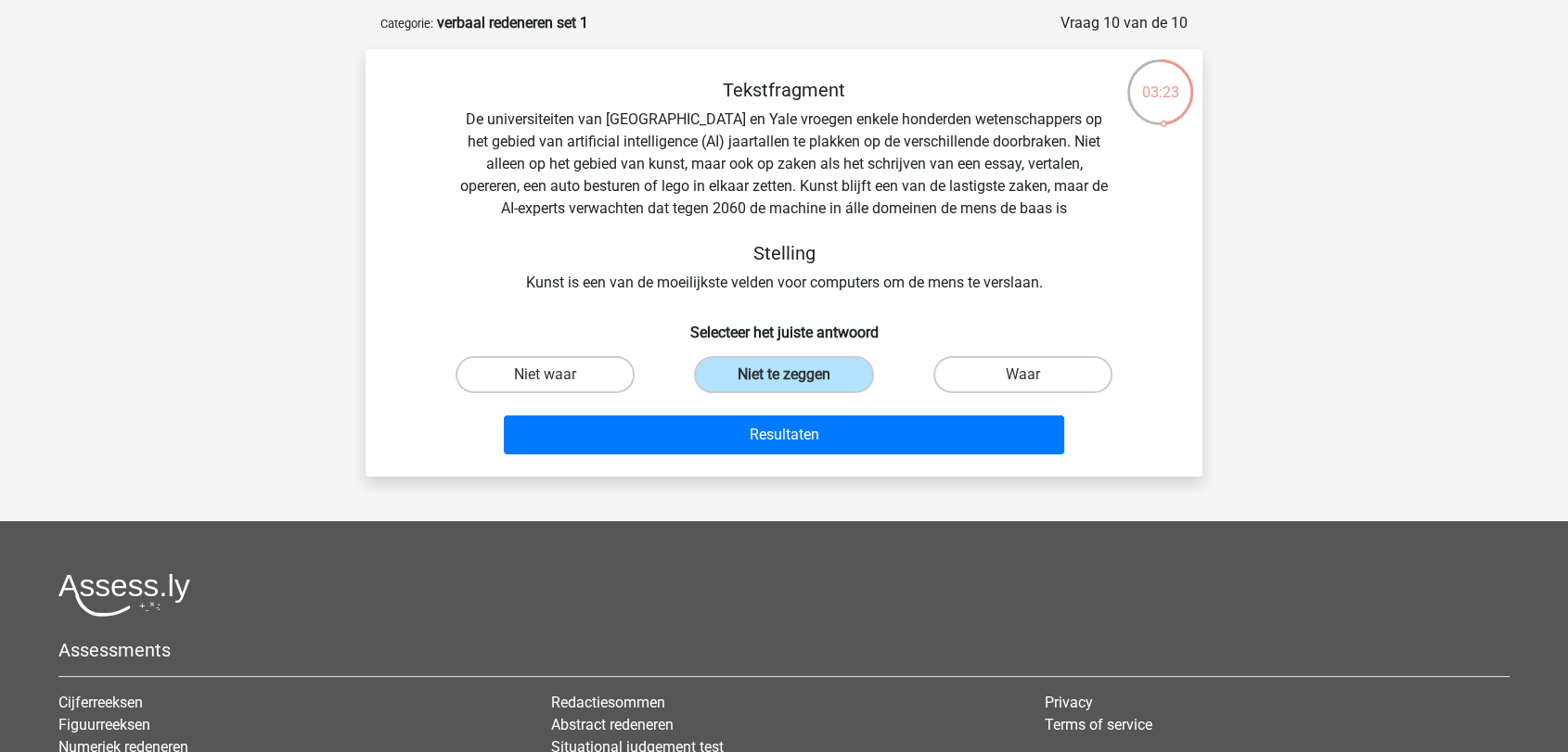
scroll to position [0, 0]
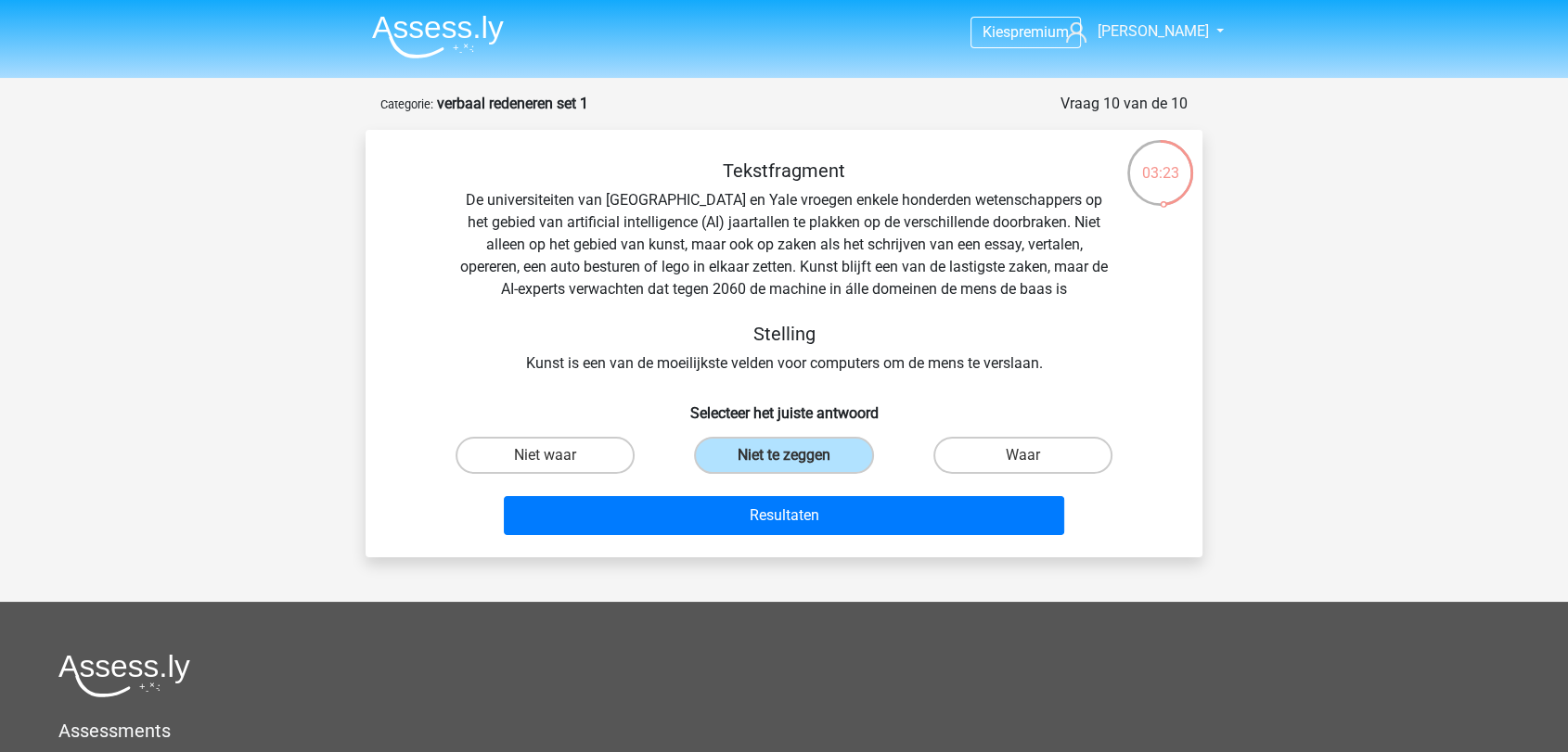
click at [1304, 322] on div "Kies premium René r.vandijk@vakopleidingmetaal.nl" at bounding box center [784, 546] width 1568 height 1091
click at [989, 442] on label "Waar" at bounding box center [1022, 456] width 179 height 38
click at [1023, 455] on input "Waar" at bounding box center [1029, 461] width 12 height 12
radio input "true"
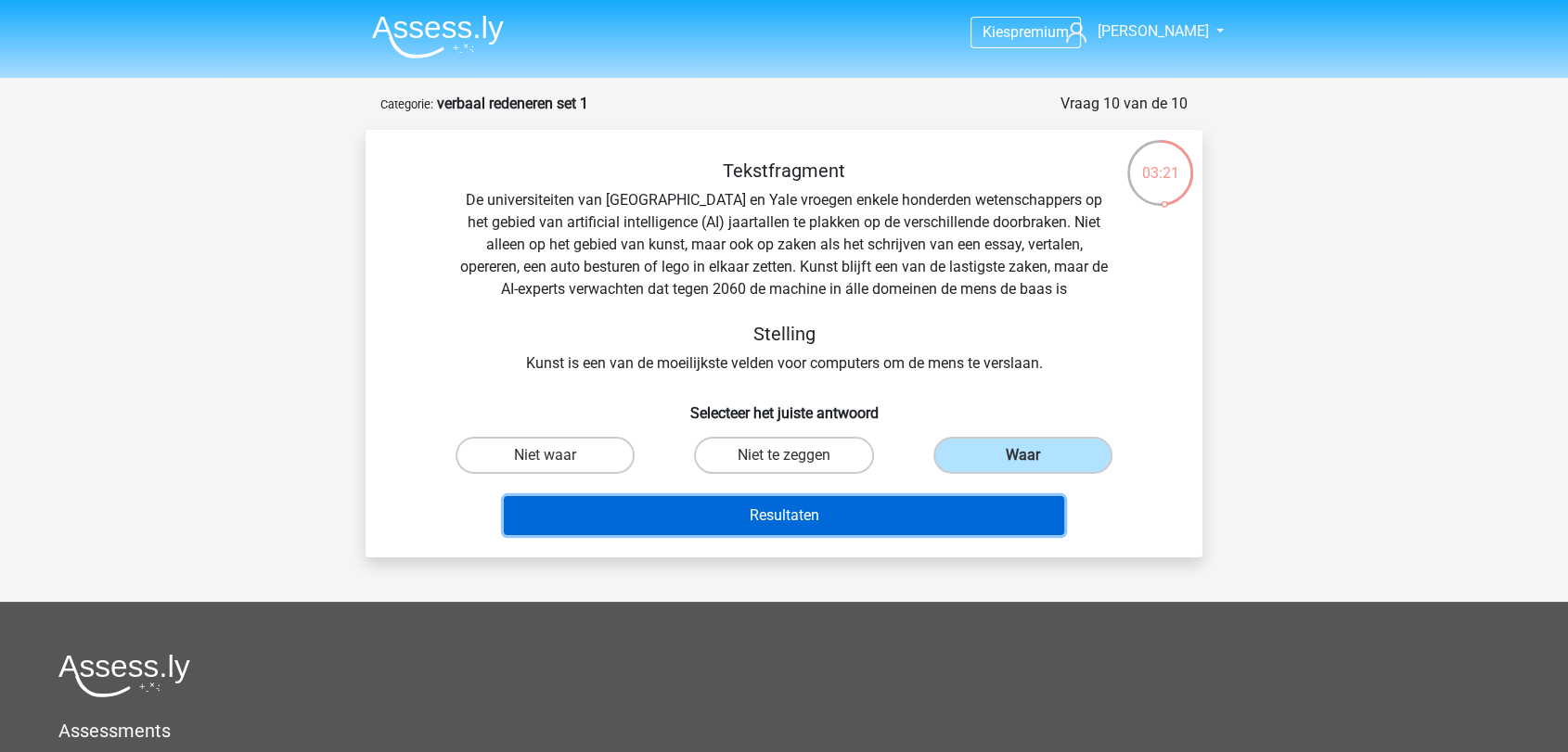
click at [849, 500] on button "Resultaten" at bounding box center [784, 515] width 562 height 38
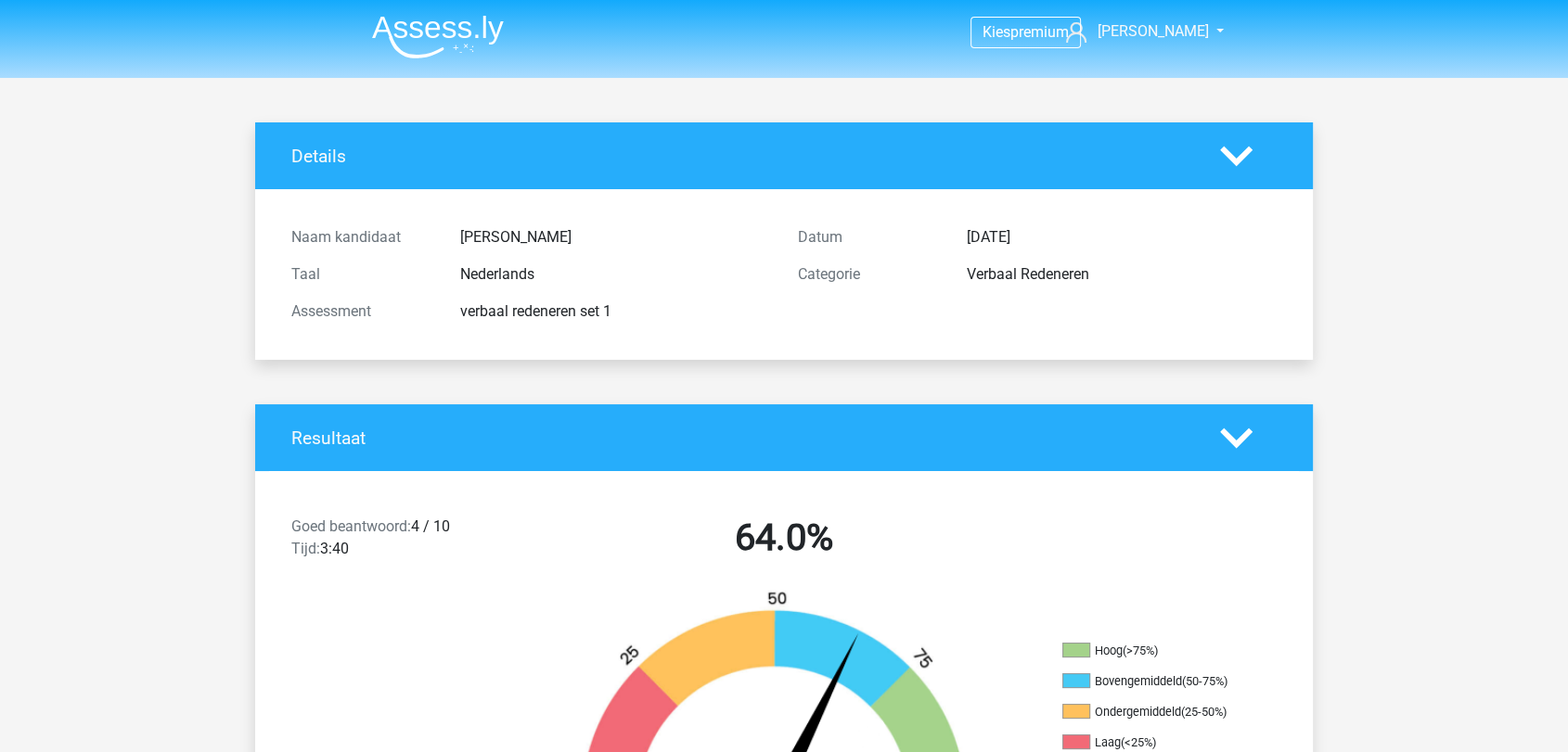
click at [457, 29] on img at bounding box center [437, 37] width 131 height 43
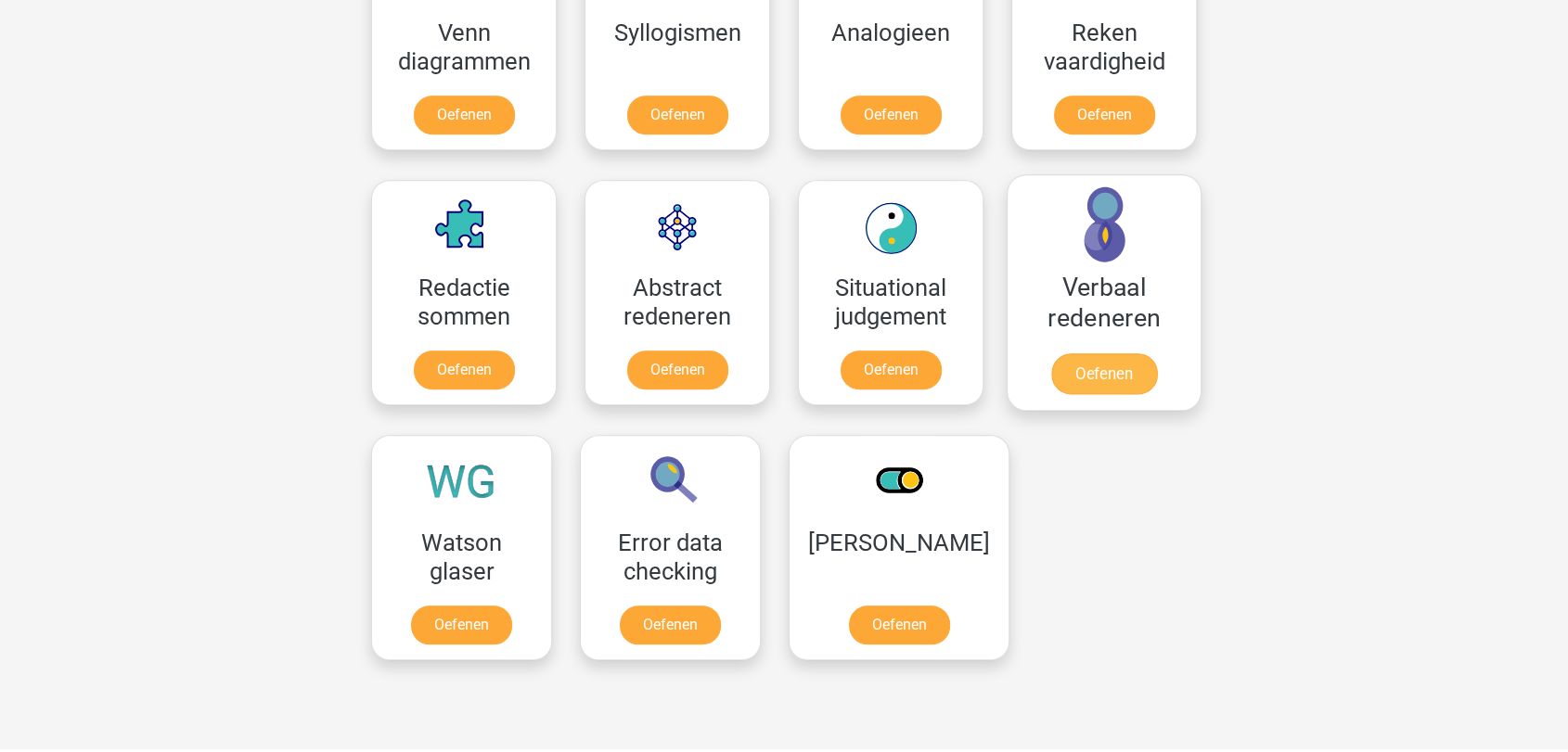
scroll to position [1237, 0]
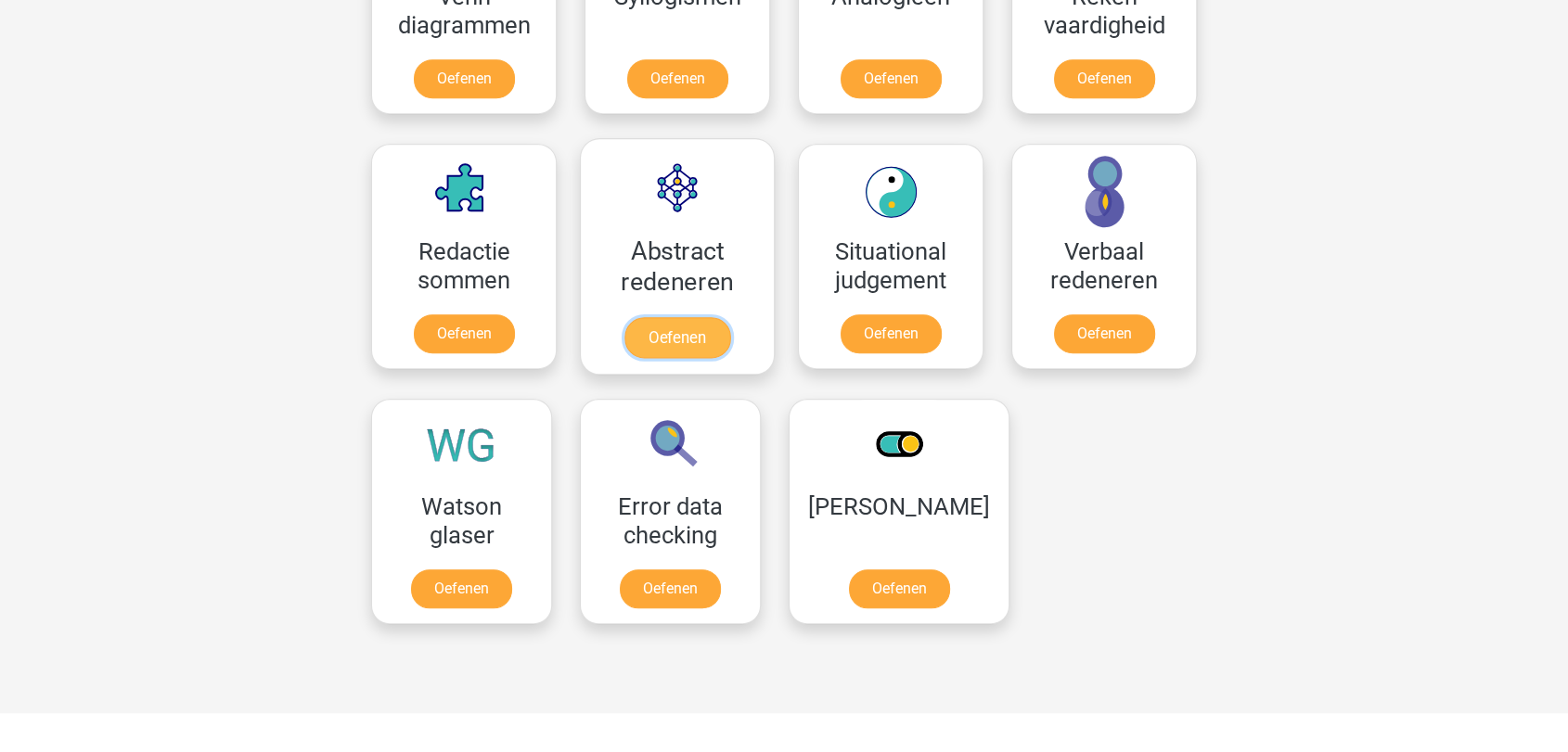
click at [717, 317] on link "Oefenen" at bounding box center [676, 337] width 106 height 40
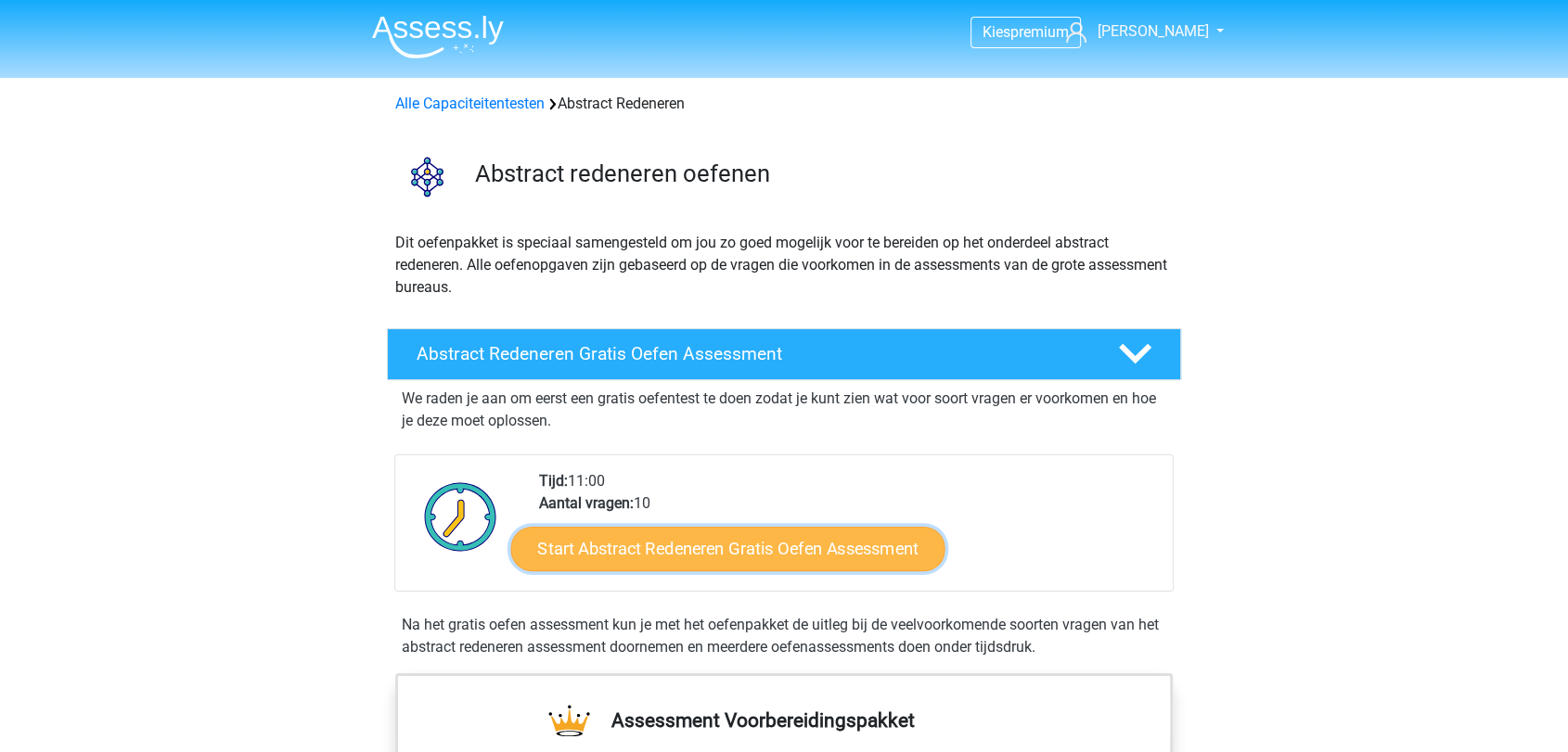
click at [763, 547] on link "Start Abstract Redeneren Gratis Oefen Assessment" at bounding box center [729, 548] width 434 height 44
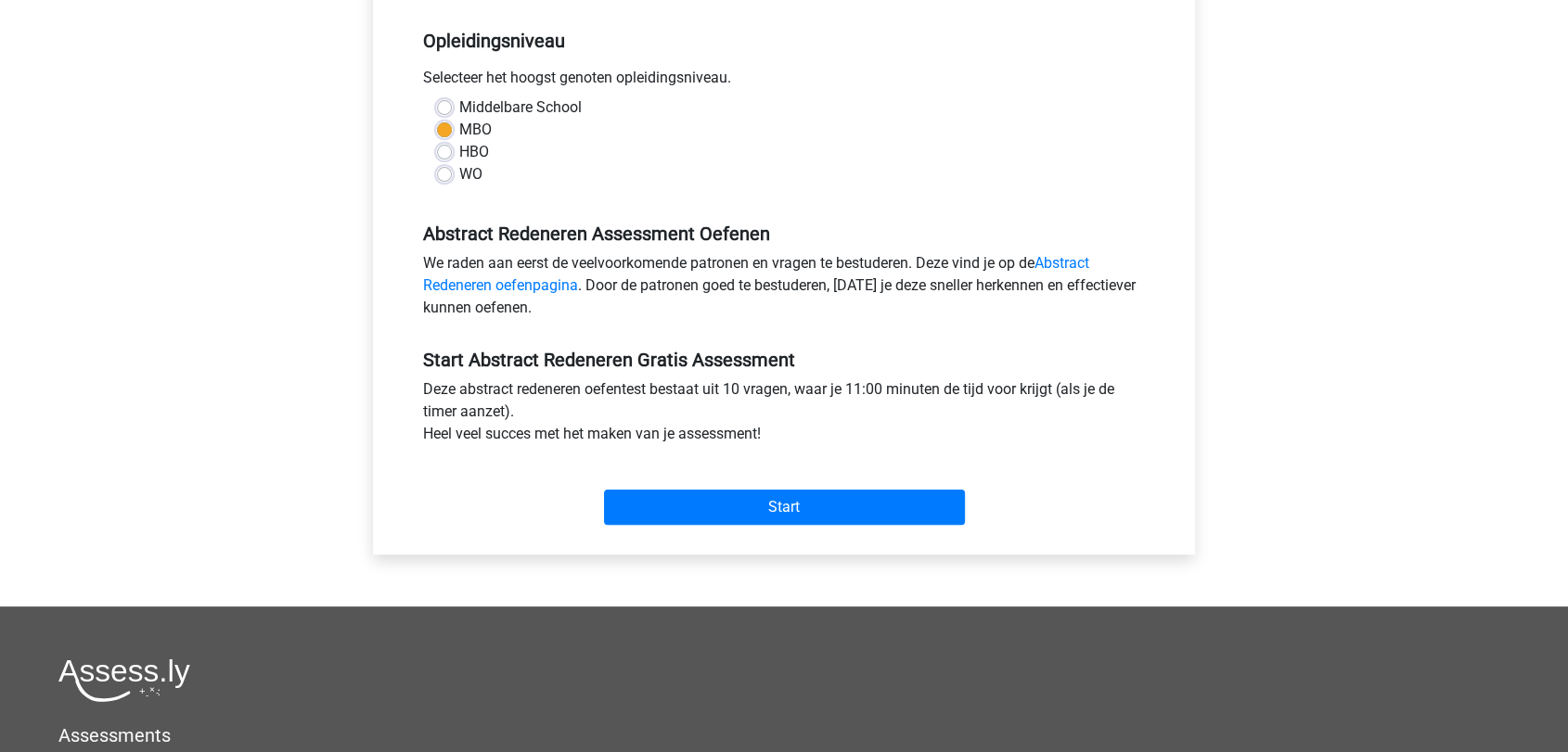
scroll to position [412, 0]
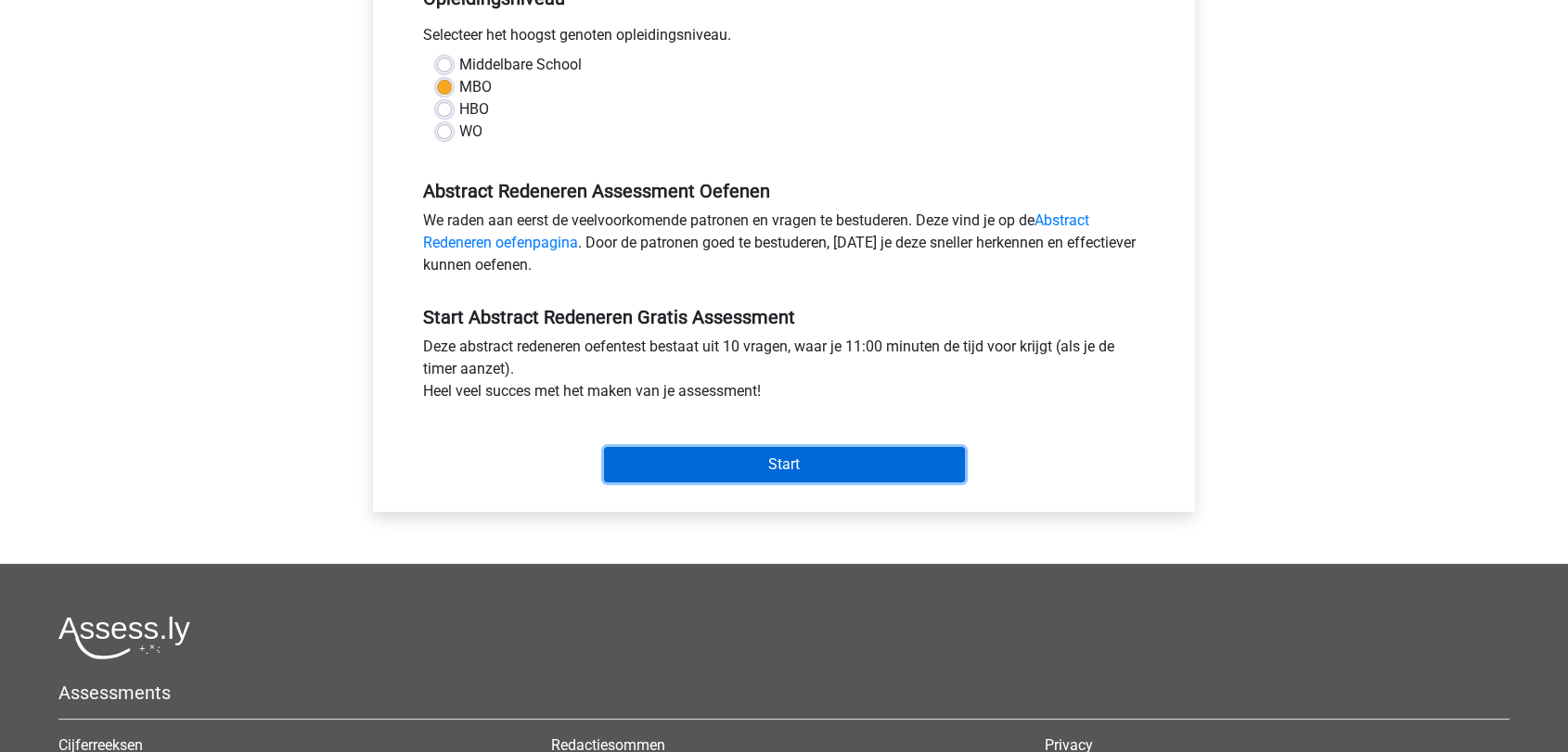
click at [853, 455] on input "Start" at bounding box center [785, 465] width 361 height 36
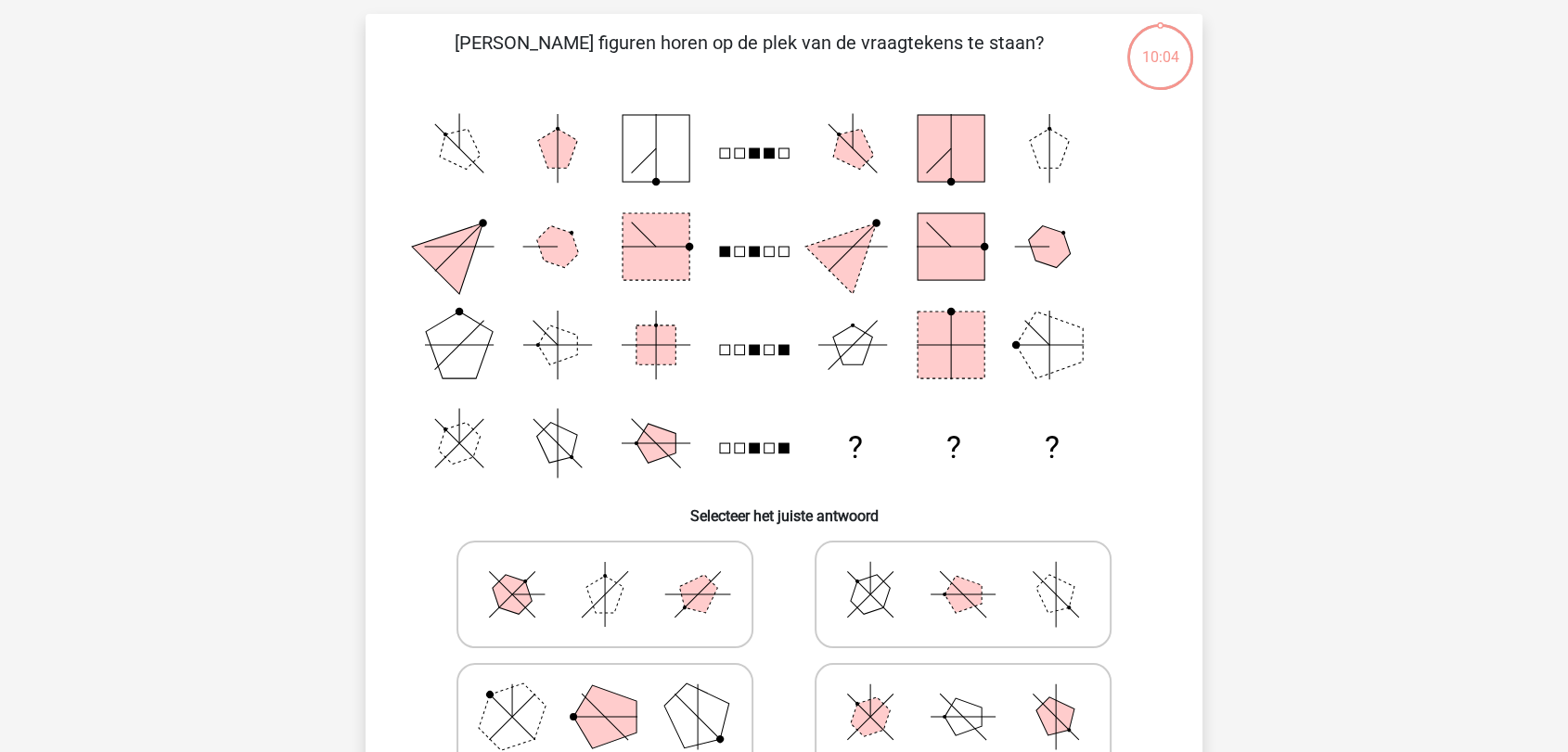
scroll to position [206, 0]
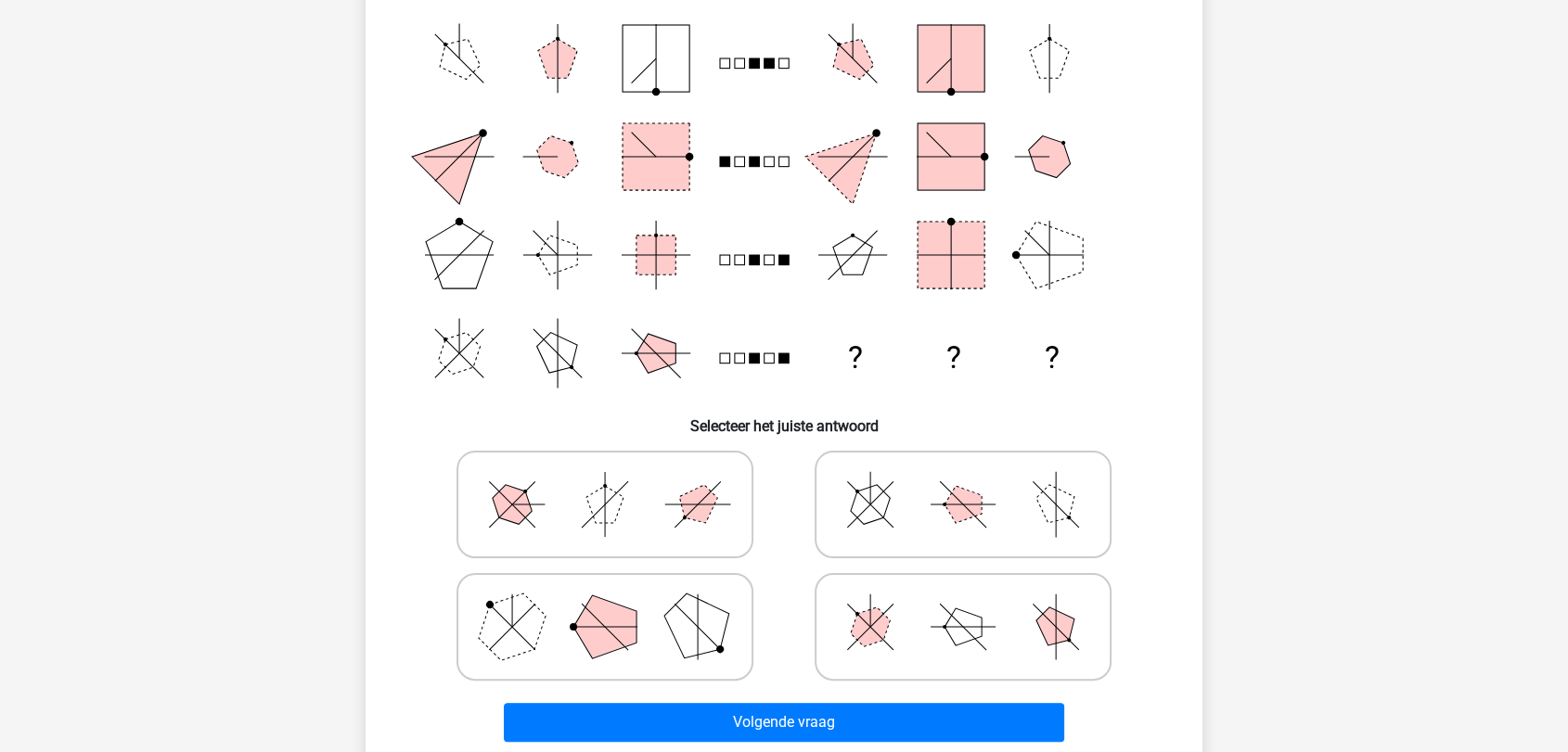
click at [702, 615] on polygon at bounding box center [698, 626] width 89 height 89
click at [617, 604] on input "radio" at bounding box center [611, 598] width 12 height 12
radio input "true"
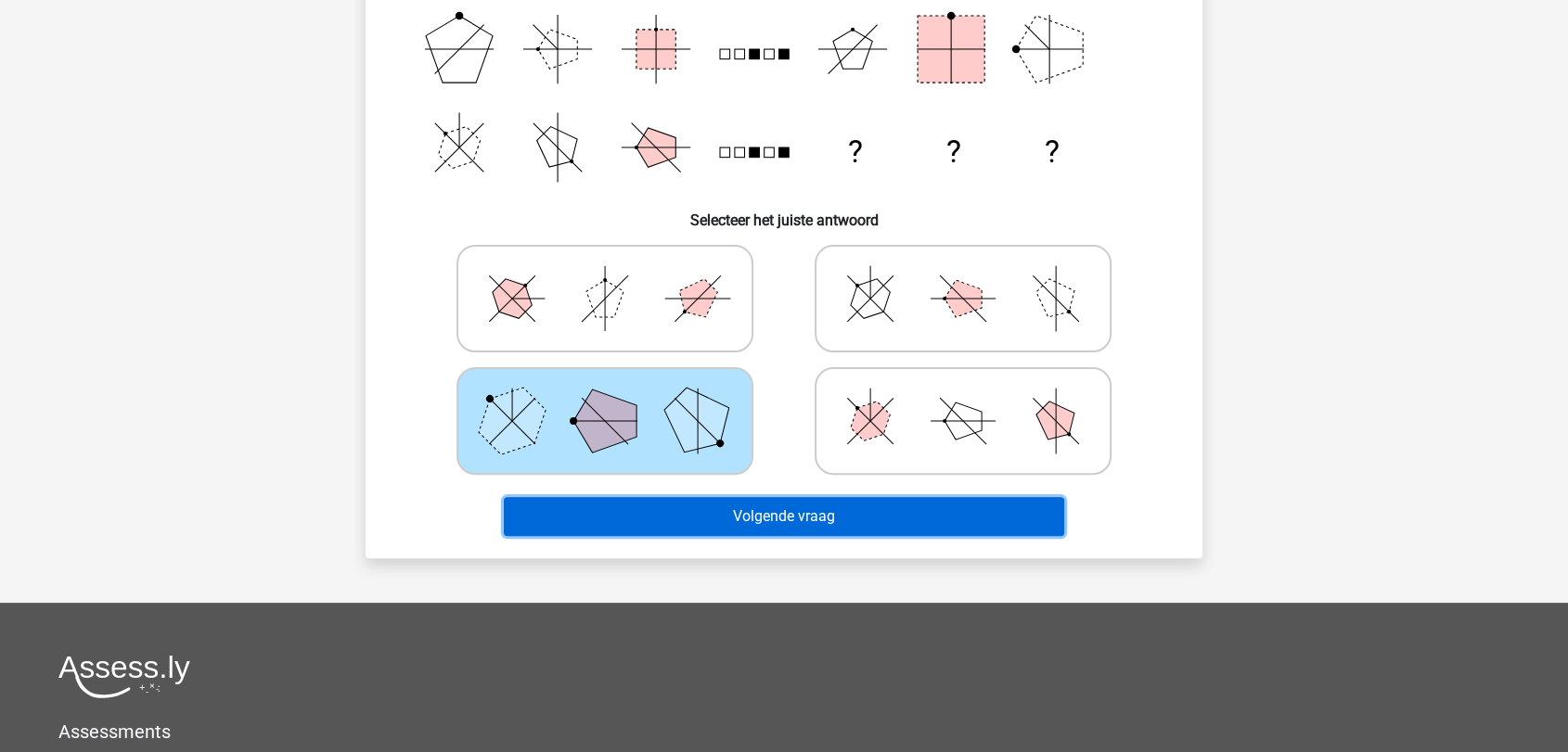
click at [802, 511] on button "Volgende vraag" at bounding box center [784, 516] width 562 height 38
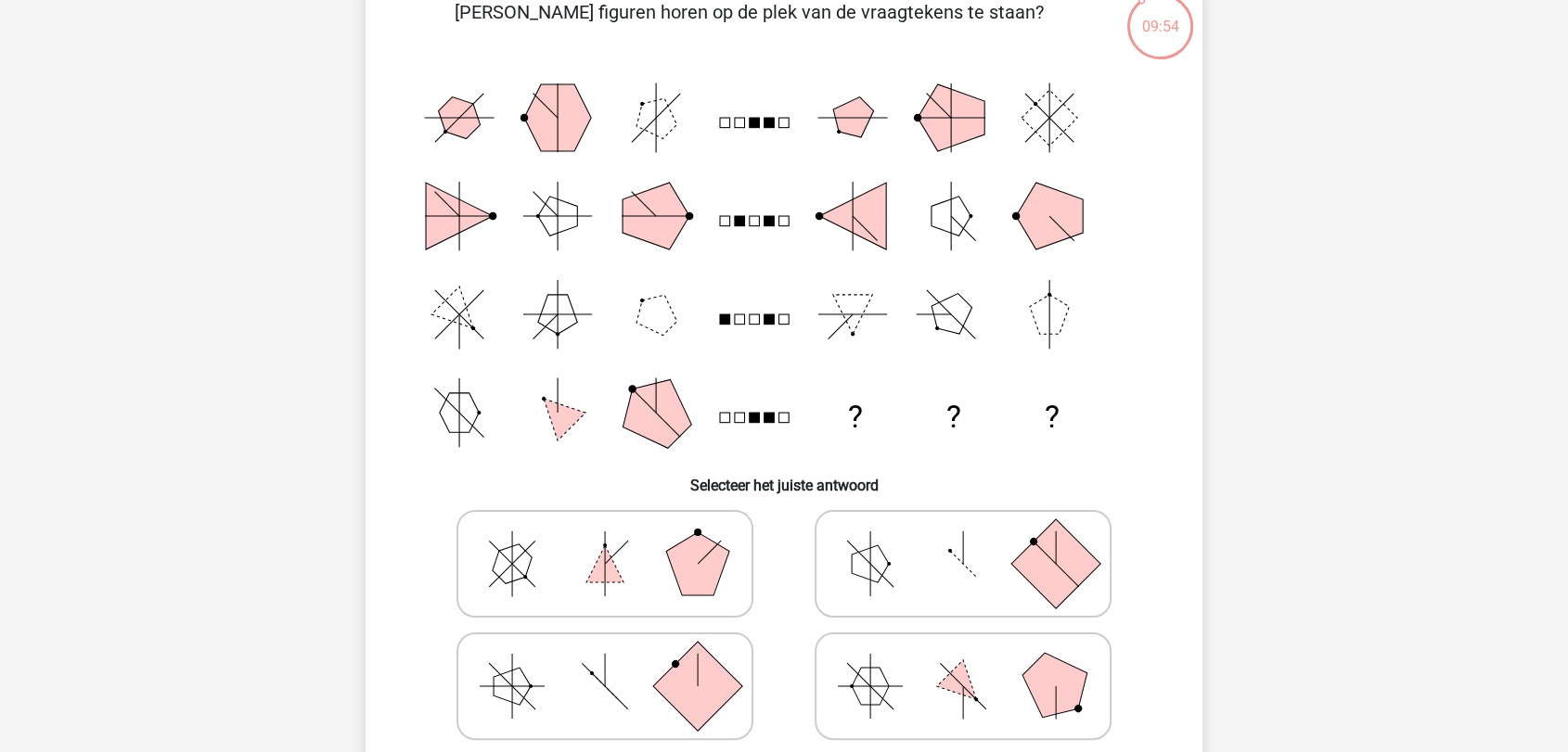
scroll to position [195, 0]
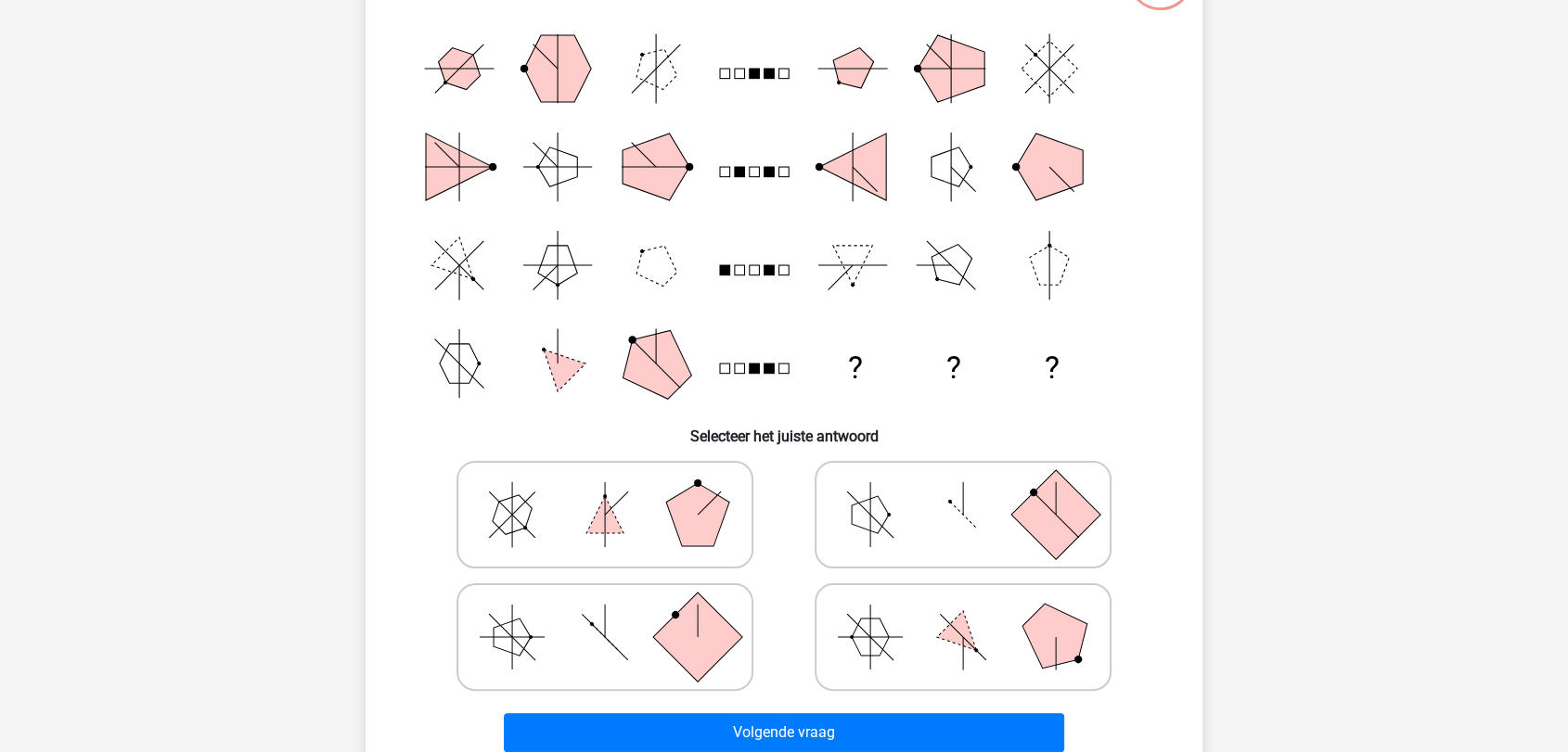
click at [679, 523] on polygon at bounding box center [698, 515] width 63 height 63
click at [617, 491] on input "radio" at bounding box center [611, 486] width 12 height 12
radio input "true"
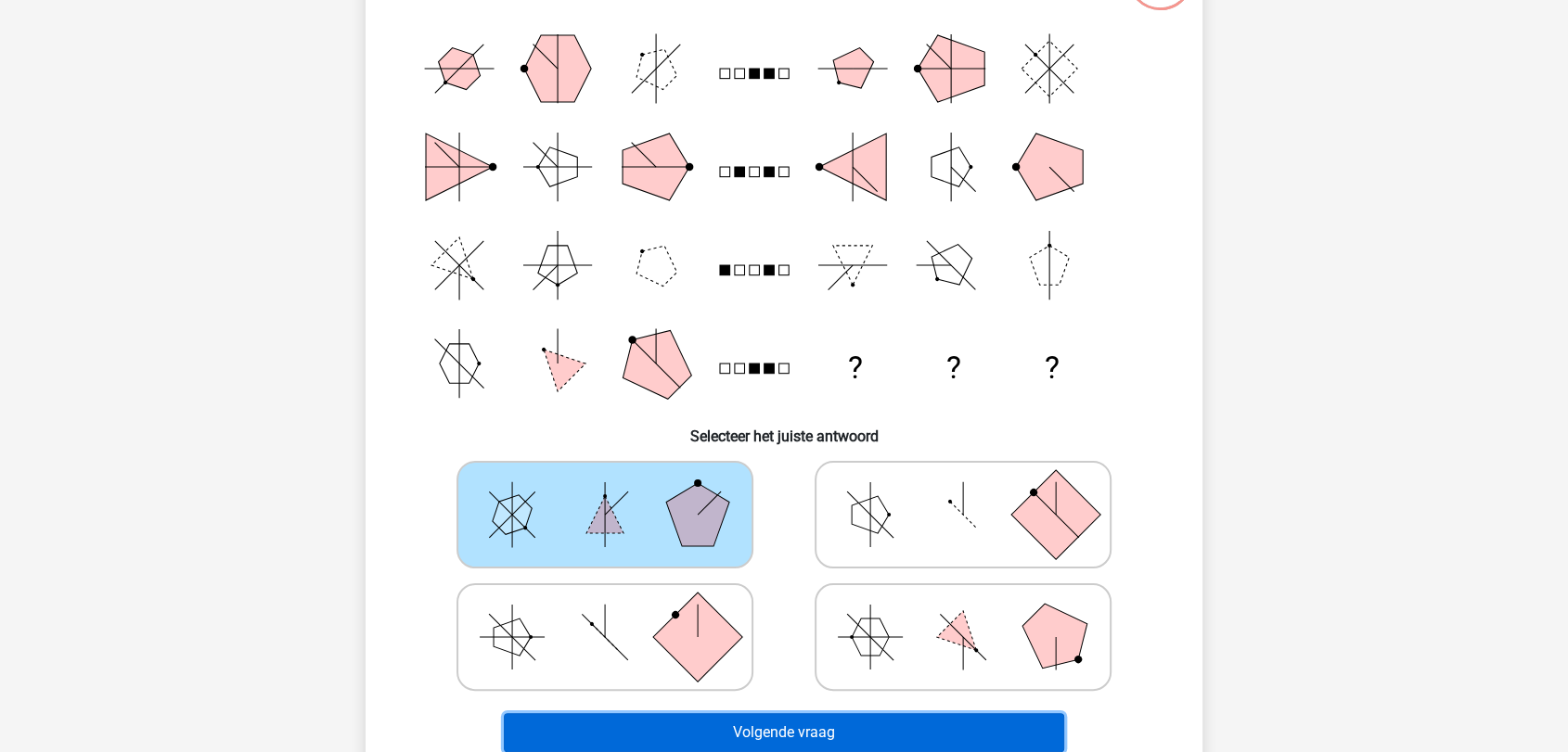
click at [855, 726] on button "Volgende vraag" at bounding box center [784, 732] width 562 height 38
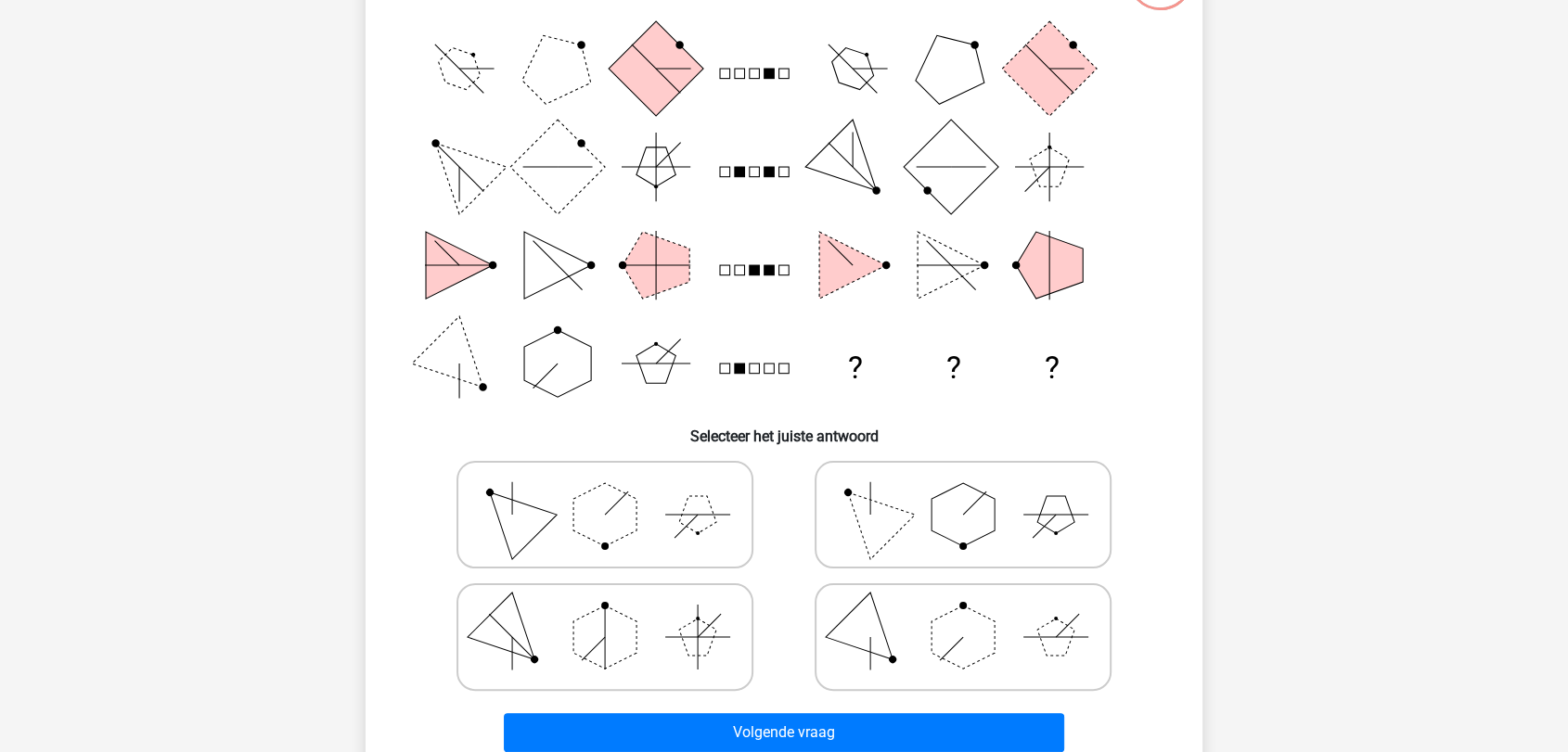
click at [686, 640] on polygon at bounding box center [698, 638] width 38 height 38
click at [617, 614] on input "radio" at bounding box center [611, 608] width 12 height 12
radio input "true"
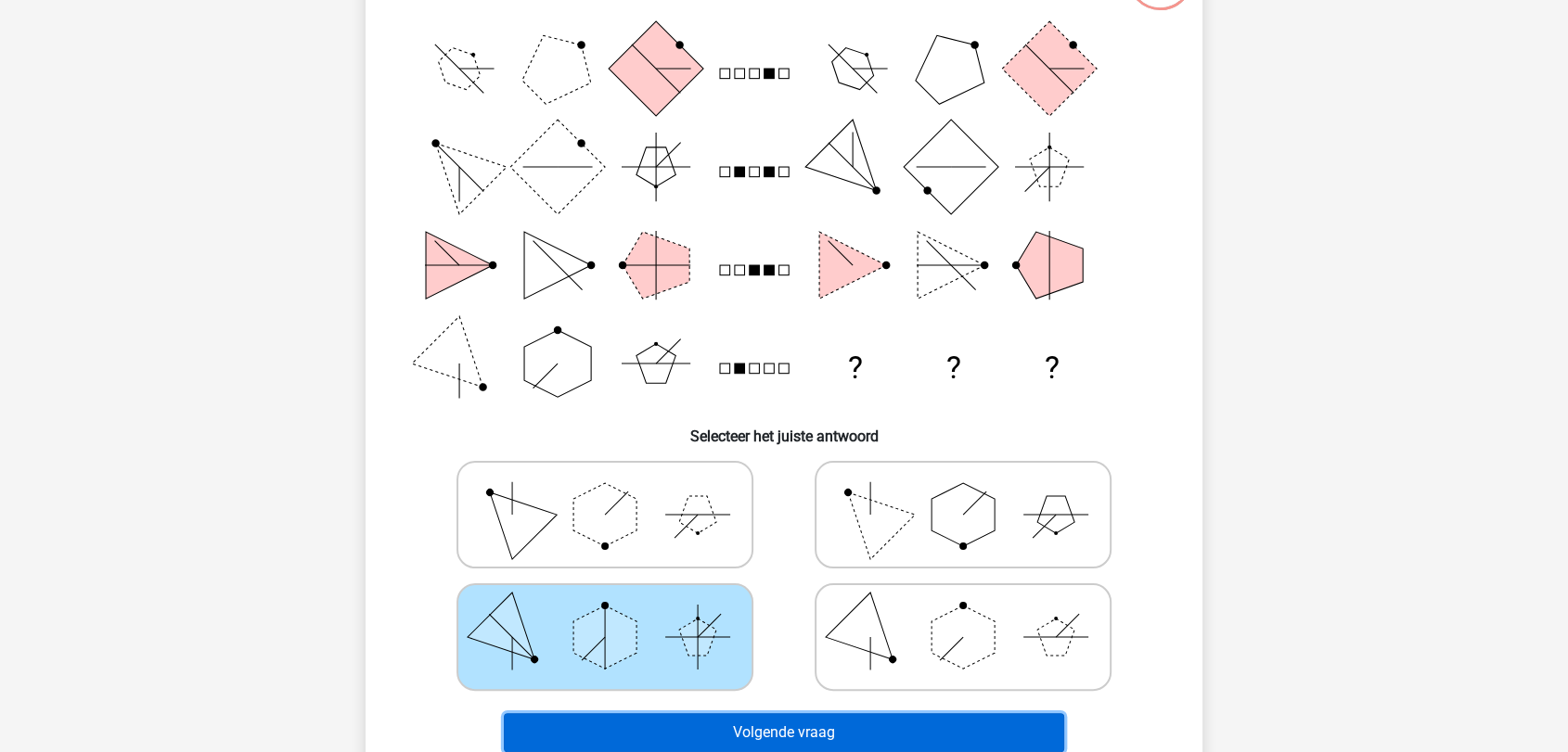
click at [749, 726] on button "Volgende vraag" at bounding box center [784, 732] width 562 height 38
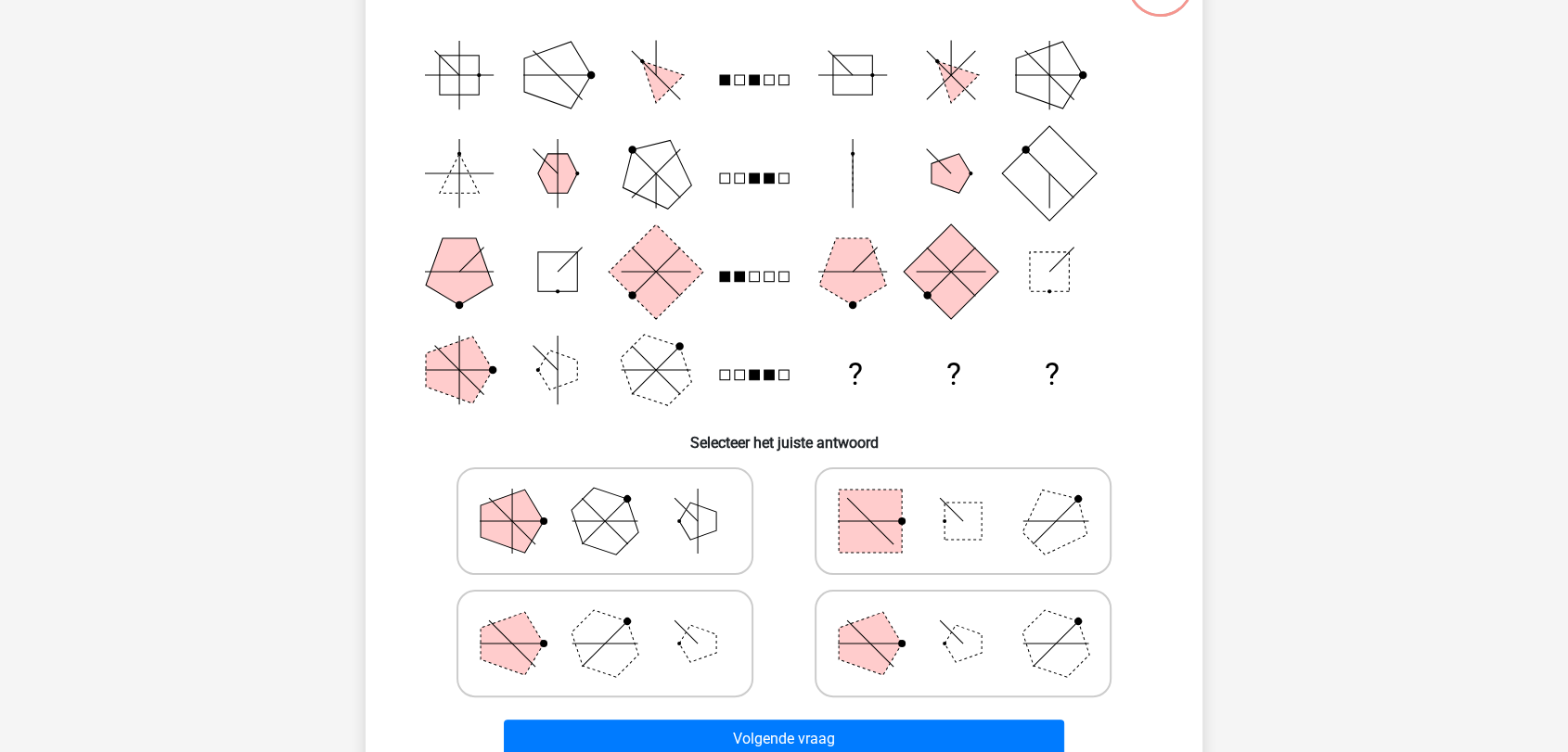
scroll to position [206, 0]
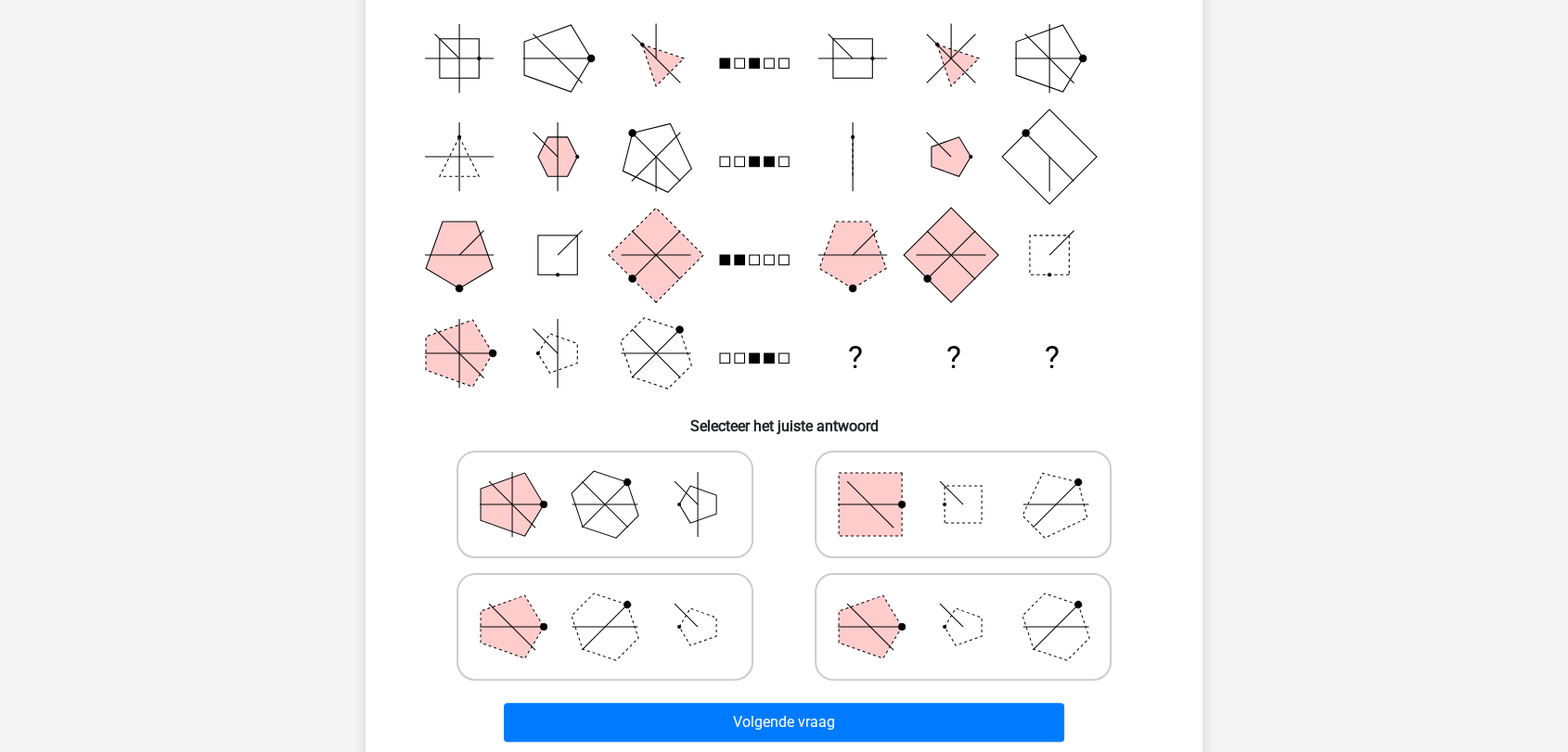
click at [666, 510] on icon at bounding box center [605, 504] width 278 height 93
click at [617, 482] on input "radio" at bounding box center [611, 476] width 12 height 12
radio input "true"
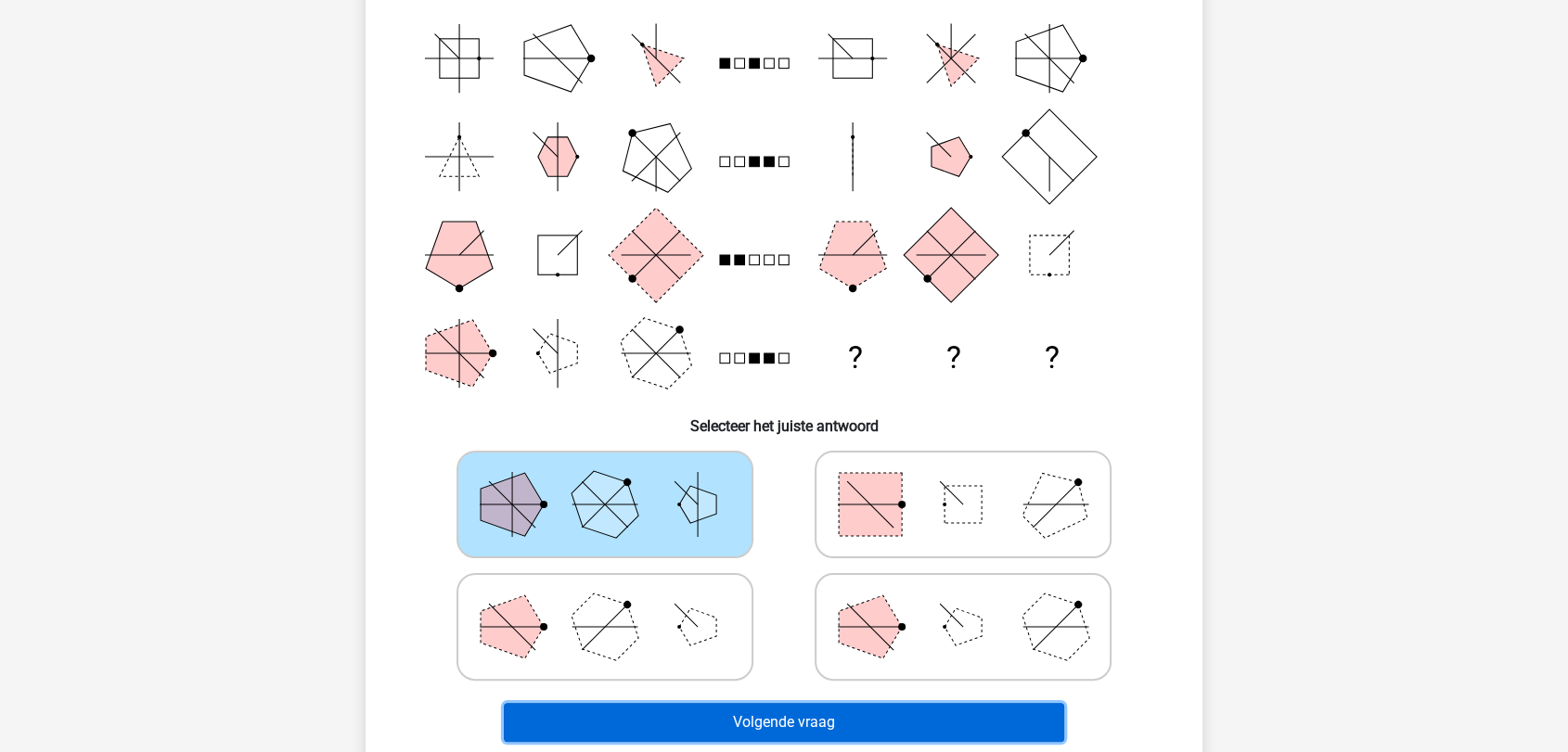
click at [786, 707] on button "Volgende vraag" at bounding box center [784, 721] width 562 height 38
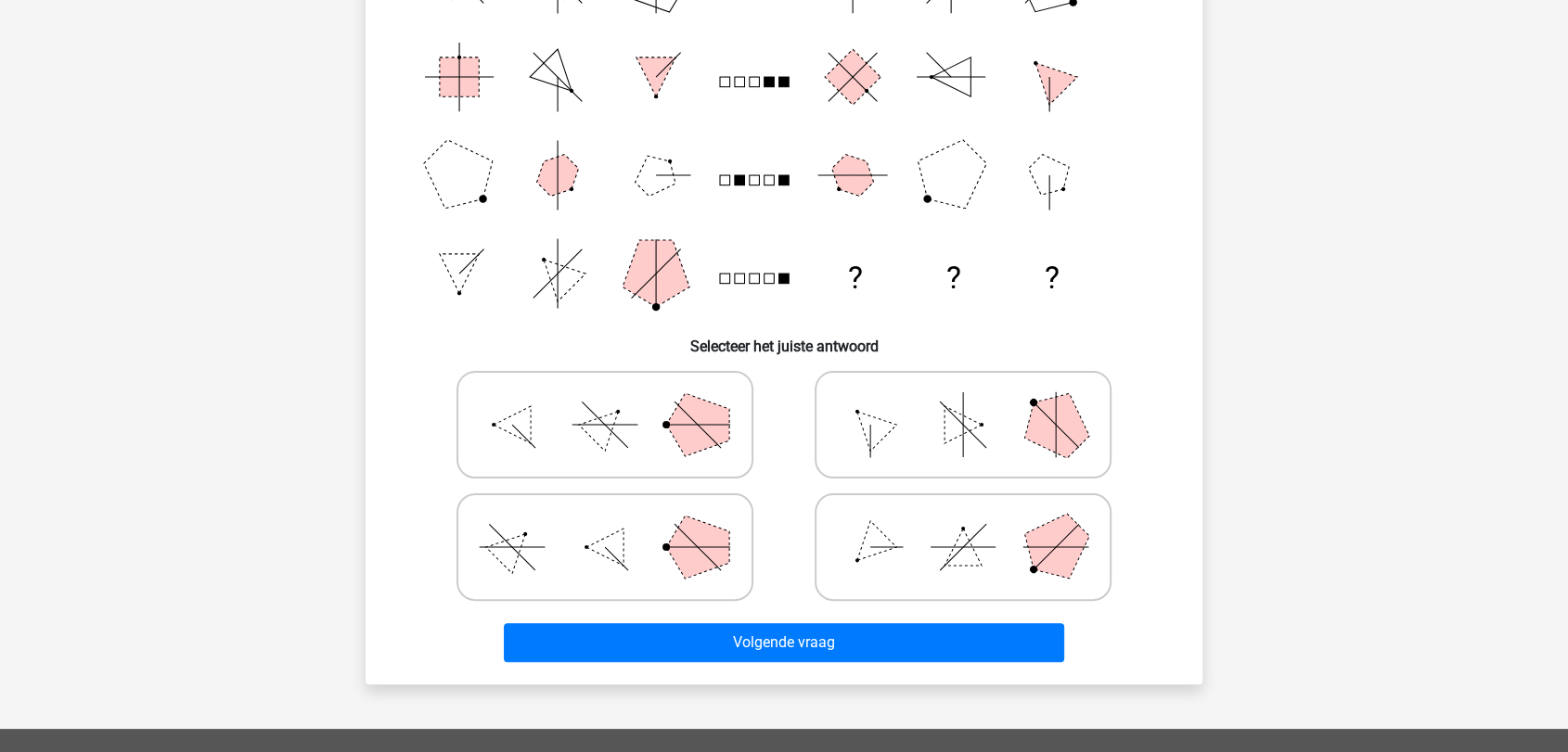
scroll to position [299, 0]
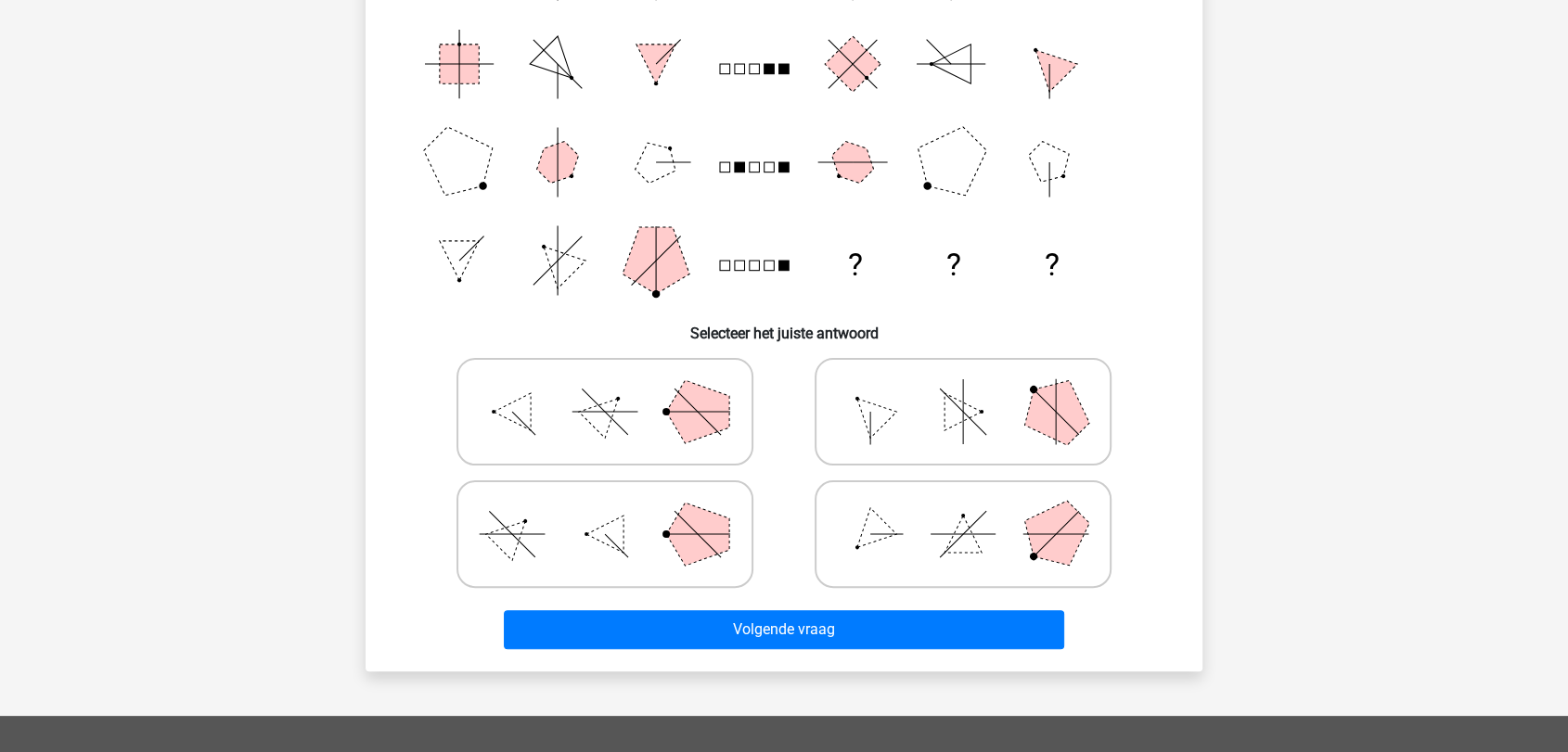
click at [950, 518] on icon at bounding box center [964, 534] width 278 height 93
click at [964, 511] on input "radio" at bounding box center [970, 505] width 12 height 12
radio input "true"
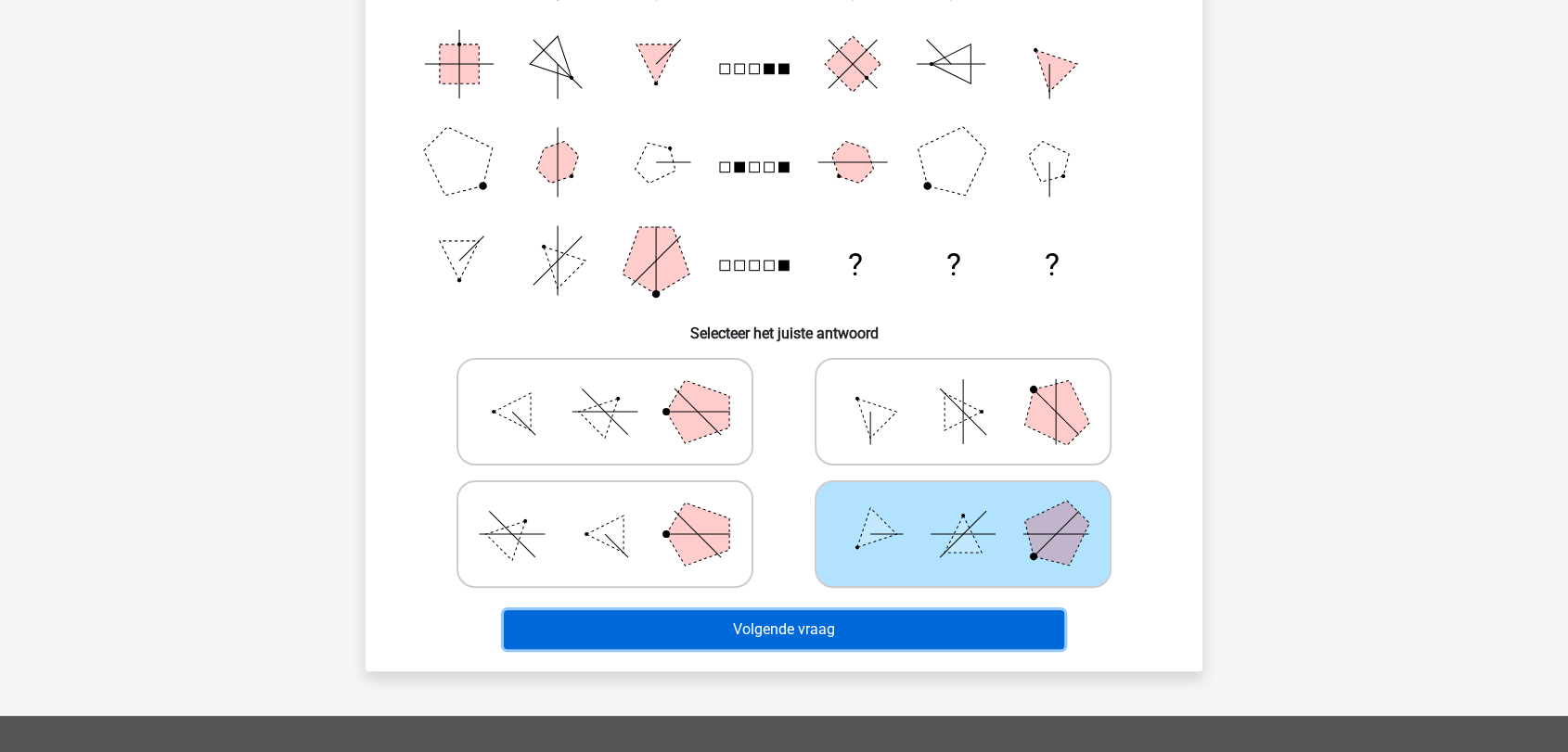
click at [892, 632] on button "Volgende vraag" at bounding box center [784, 629] width 562 height 38
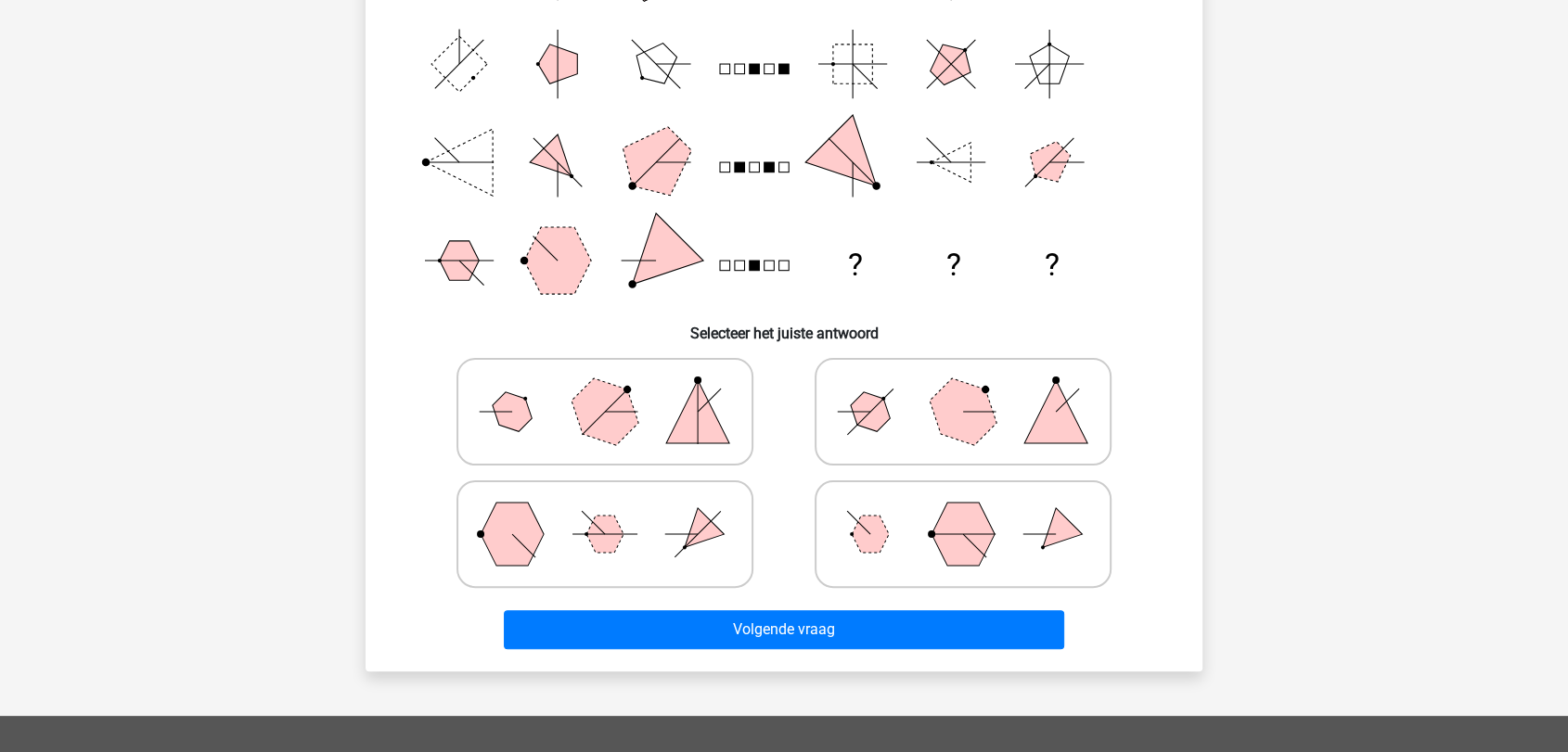
click at [707, 531] on polygon at bounding box center [698, 534] width 53 height 53
click at [617, 511] on input "radio" at bounding box center [611, 505] width 12 height 12
radio input "true"
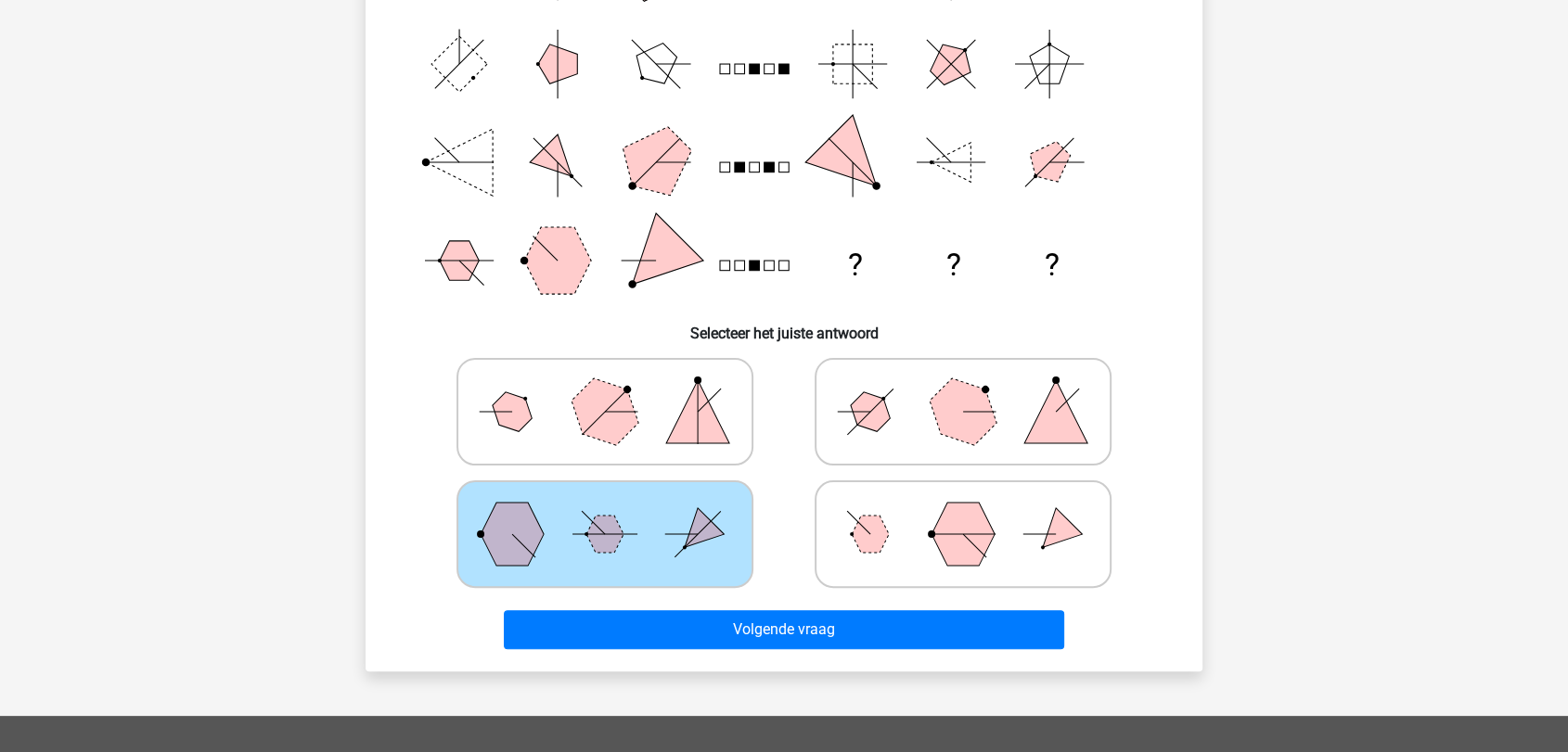
click at [783, 596] on div "Volgende vraag" at bounding box center [784, 626] width 778 height 61
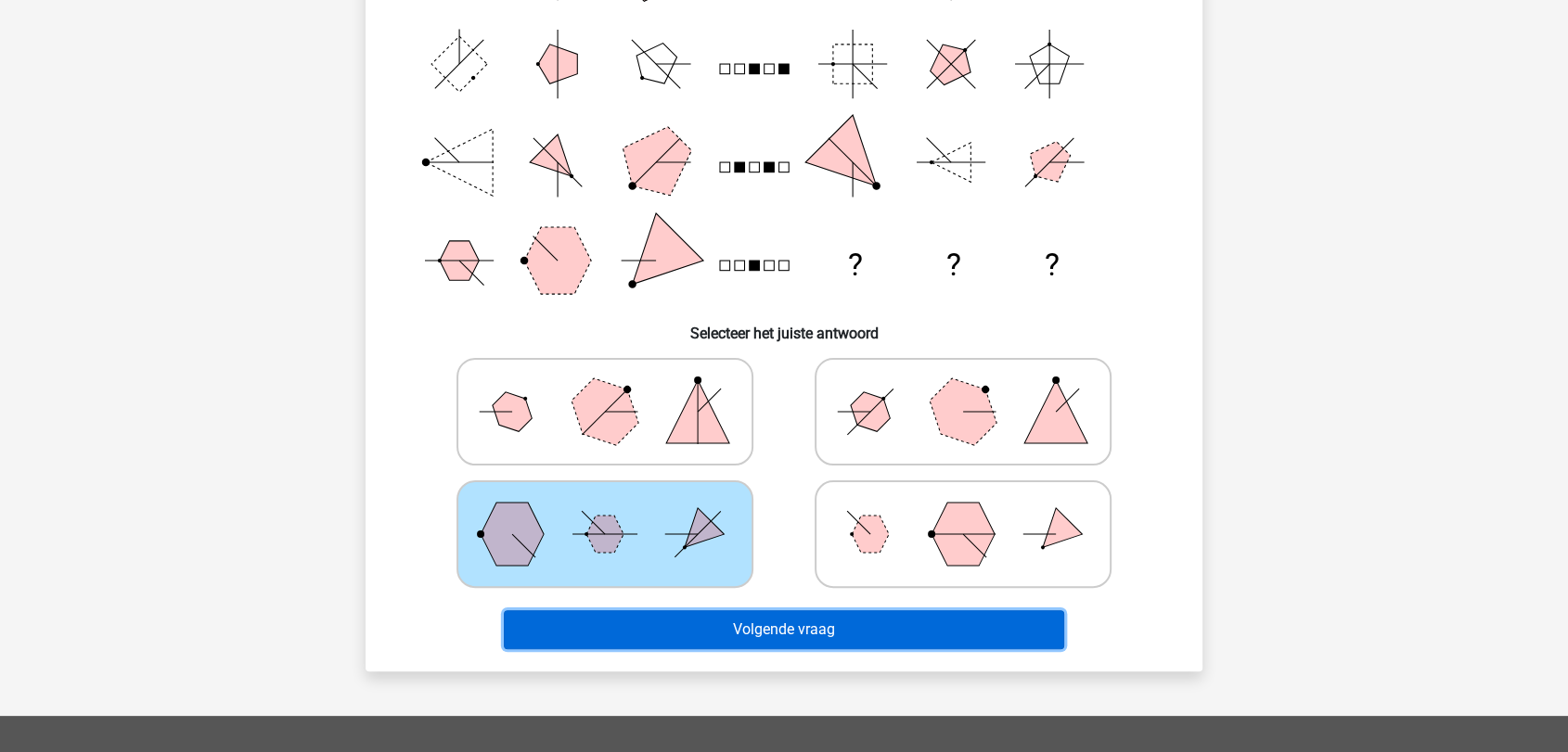
click at [788, 618] on button "Volgende vraag" at bounding box center [784, 629] width 562 height 38
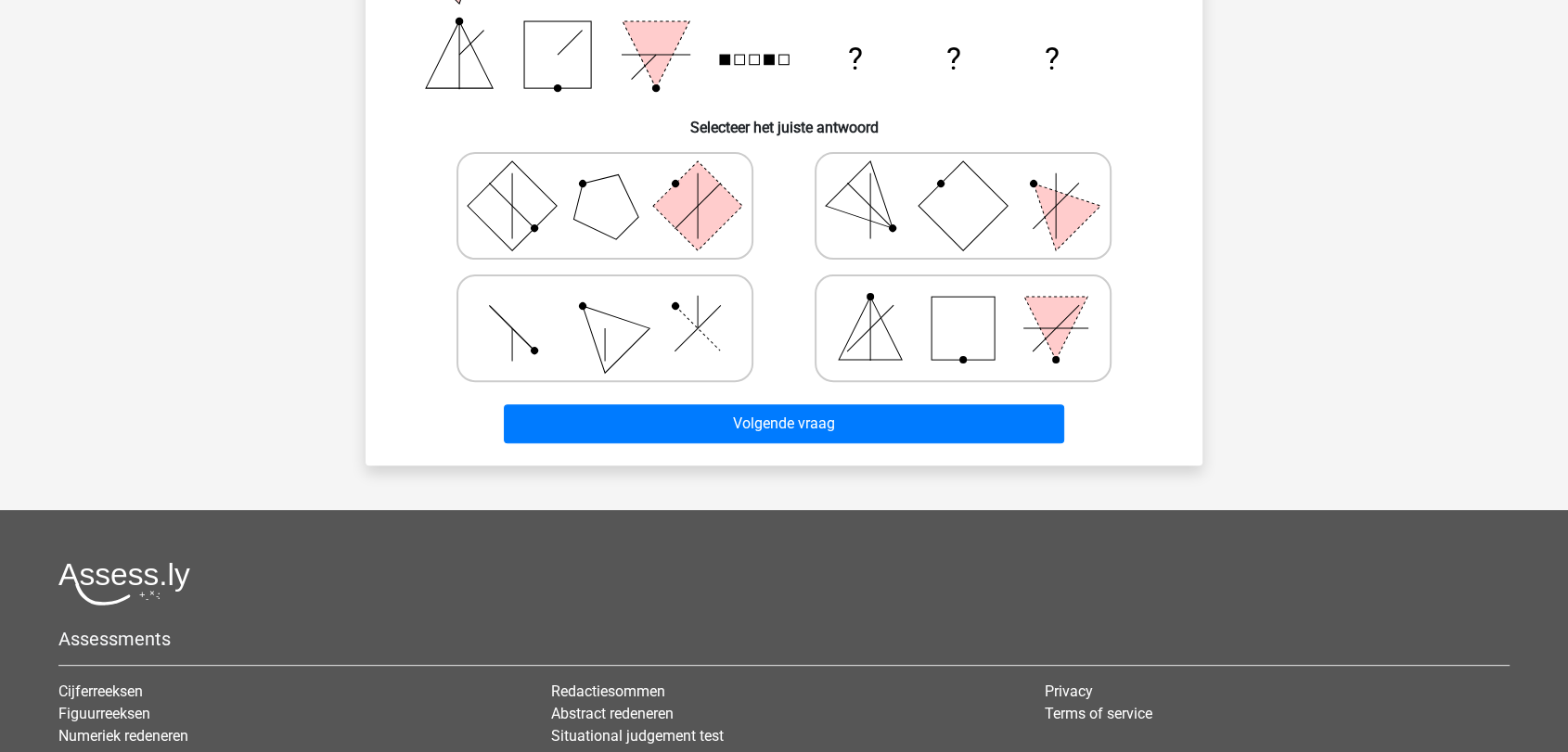
click at [981, 340] on rect at bounding box center [964, 329] width 63 height 63
click at [976, 305] on input "radio" at bounding box center [970, 299] width 12 height 12
radio input "true"
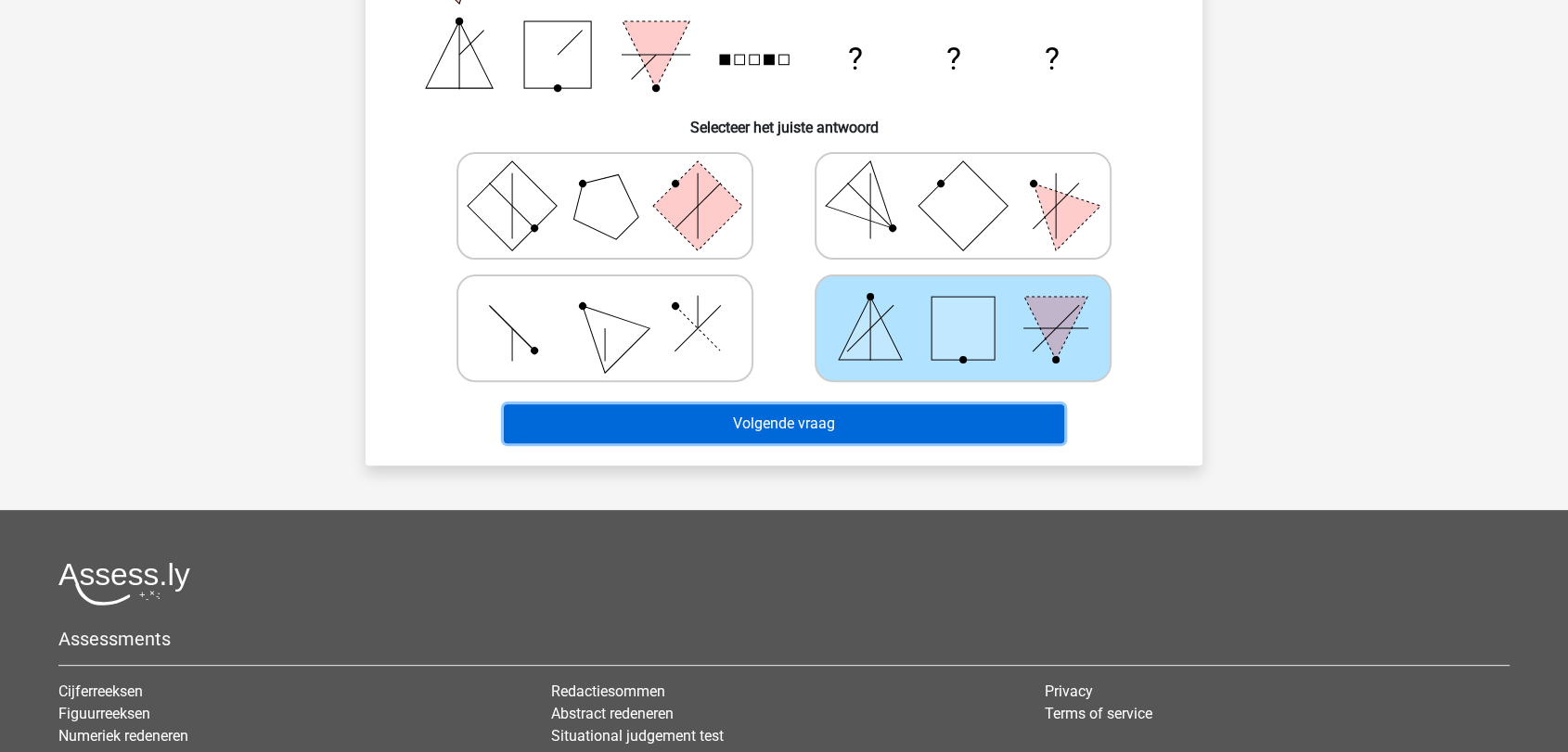
click at [949, 421] on button "Volgende vraag" at bounding box center [784, 423] width 562 height 38
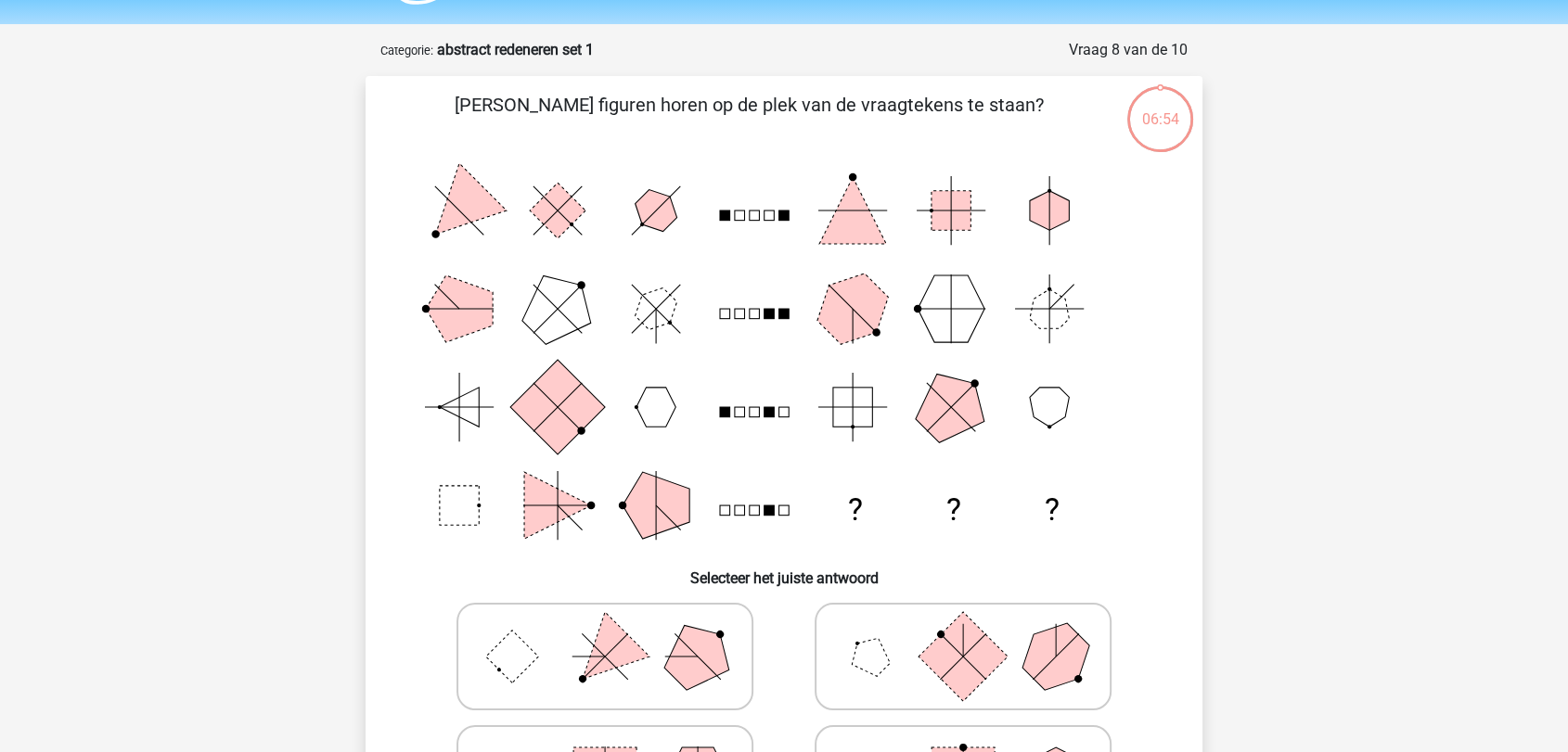
scroll to position [103, 0]
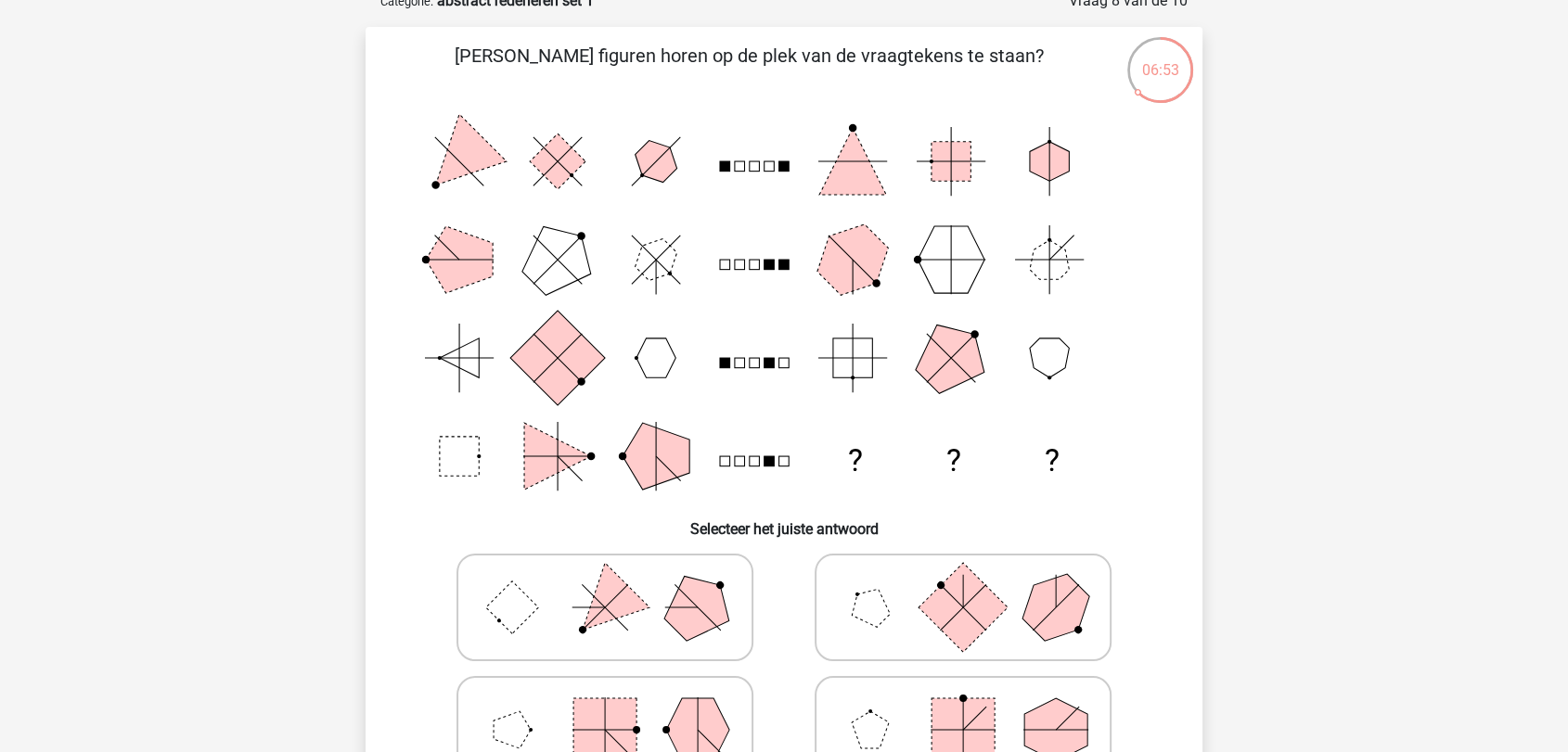
click at [986, 594] on rect at bounding box center [963, 607] width 89 height 89
click at [976, 584] on input "radio" at bounding box center [970, 578] width 12 height 12
radio input "true"
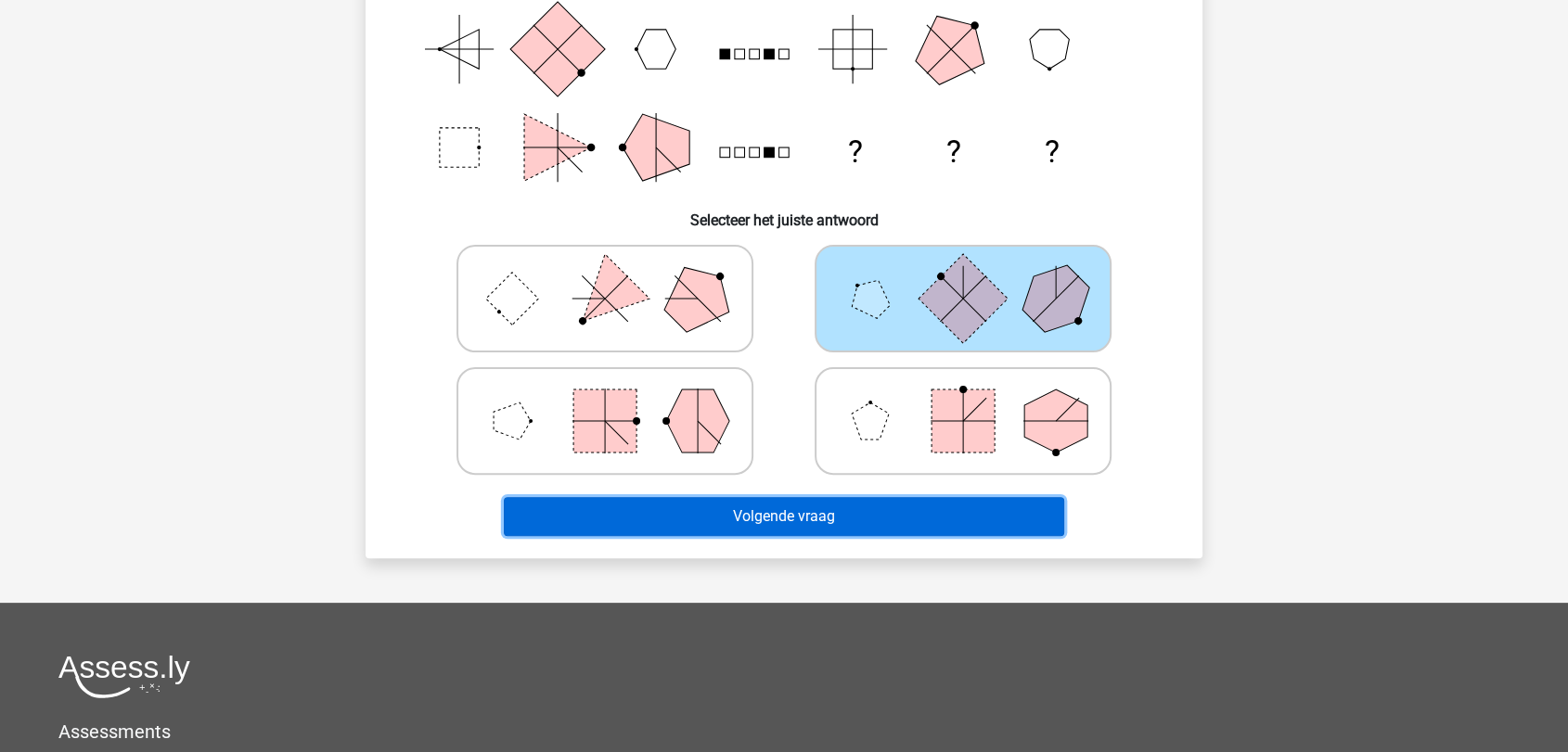
click at [925, 513] on button "Volgende vraag" at bounding box center [784, 516] width 562 height 38
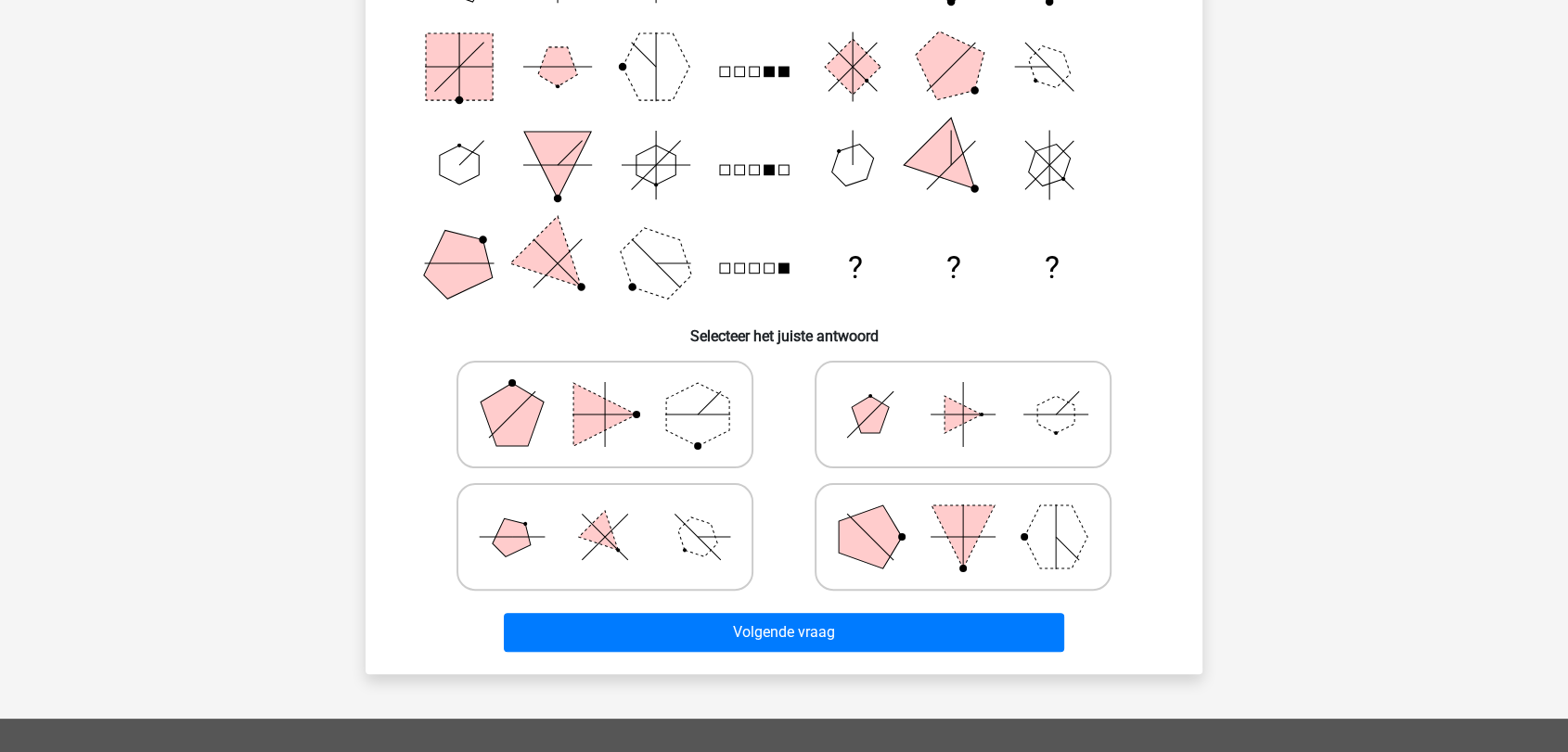
scroll to position [299, 0]
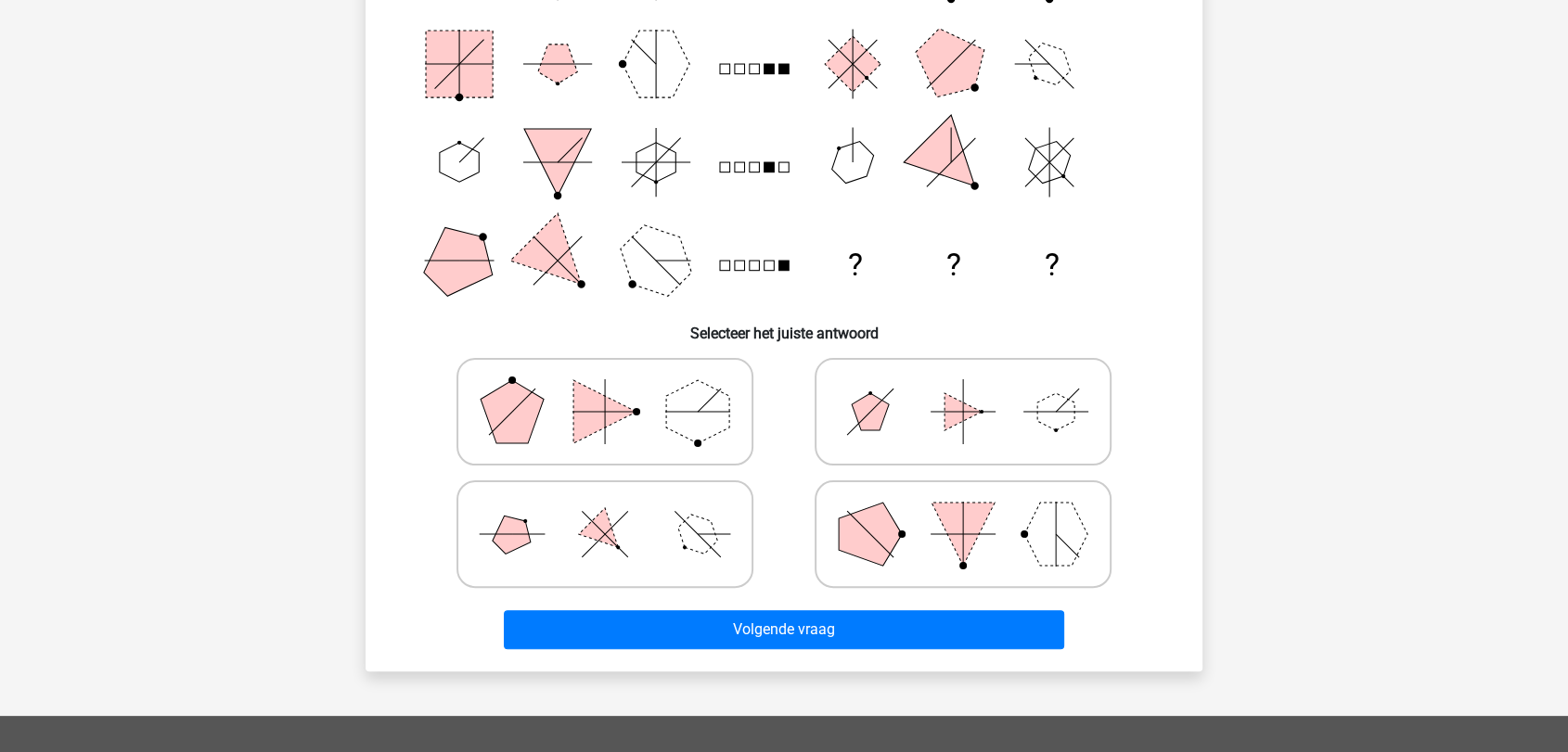
click at [955, 510] on polygon at bounding box center [964, 534] width 63 height 63
click at [964, 510] on input "radio" at bounding box center [970, 505] width 12 height 12
radio input "true"
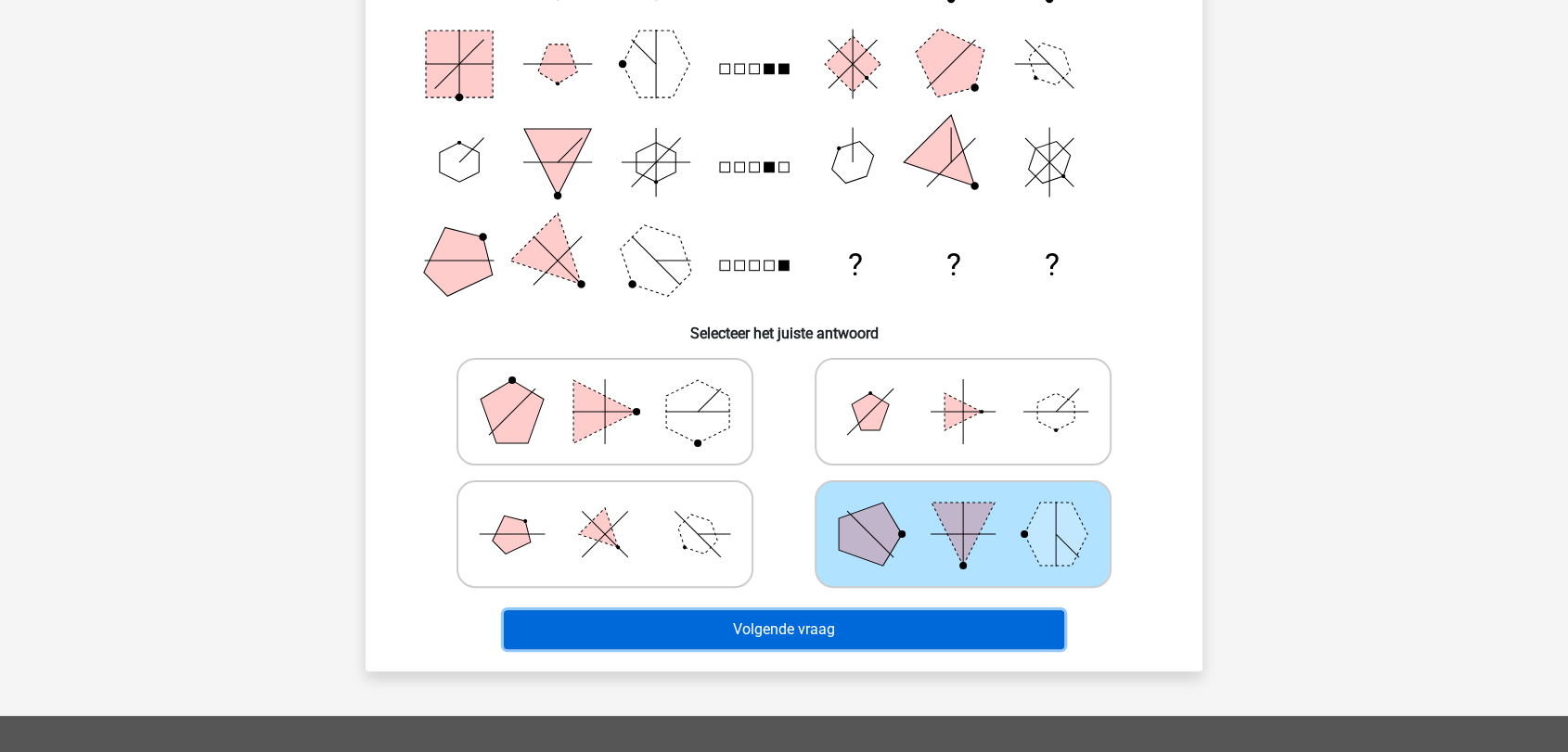
click at [921, 610] on button "Volgende vraag" at bounding box center [784, 629] width 562 height 38
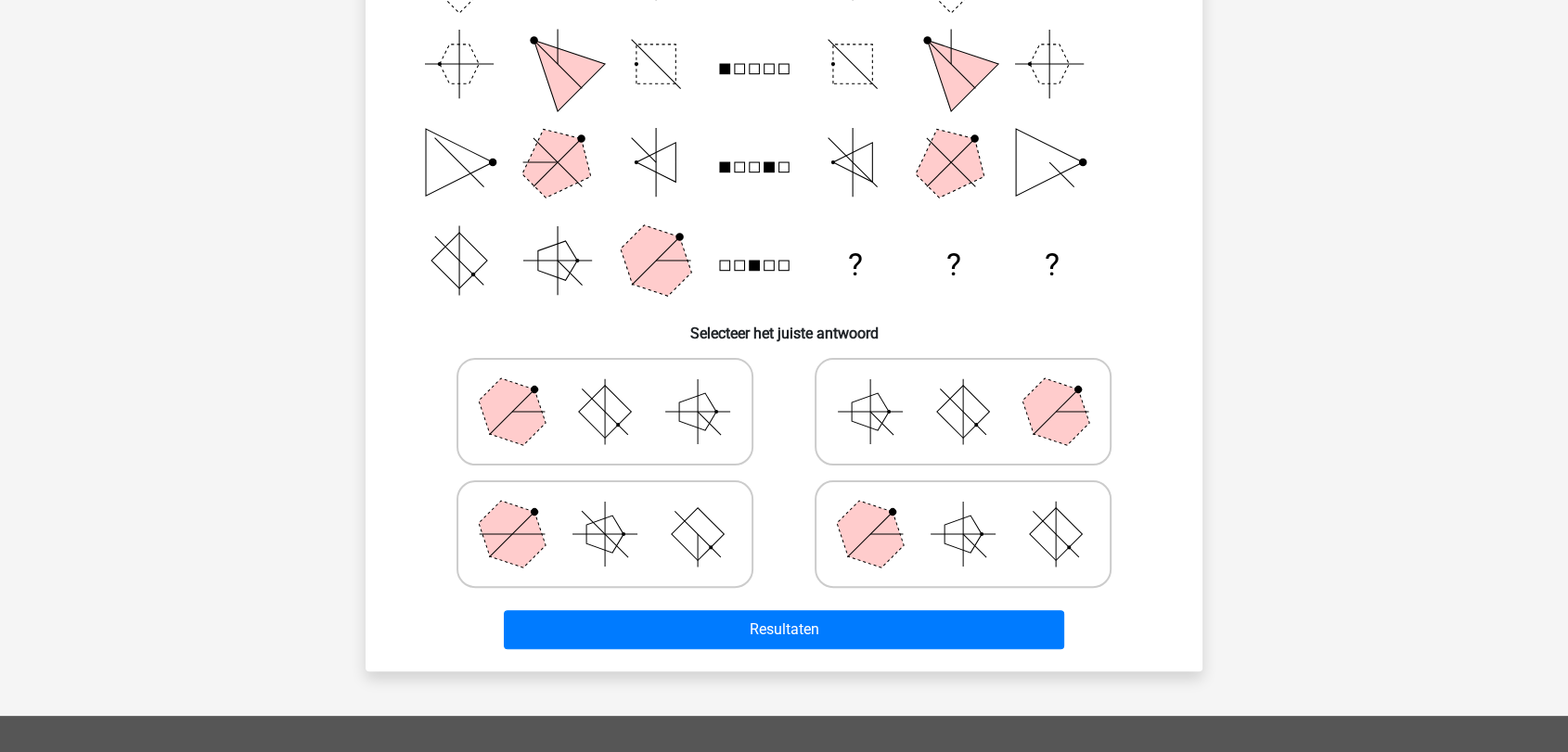
click at [700, 539] on rect at bounding box center [698, 534] width 53 height 53
click at [617, 511] on input "radio" at bounding box center [611, 505] width 12 height 12
radio input "true"
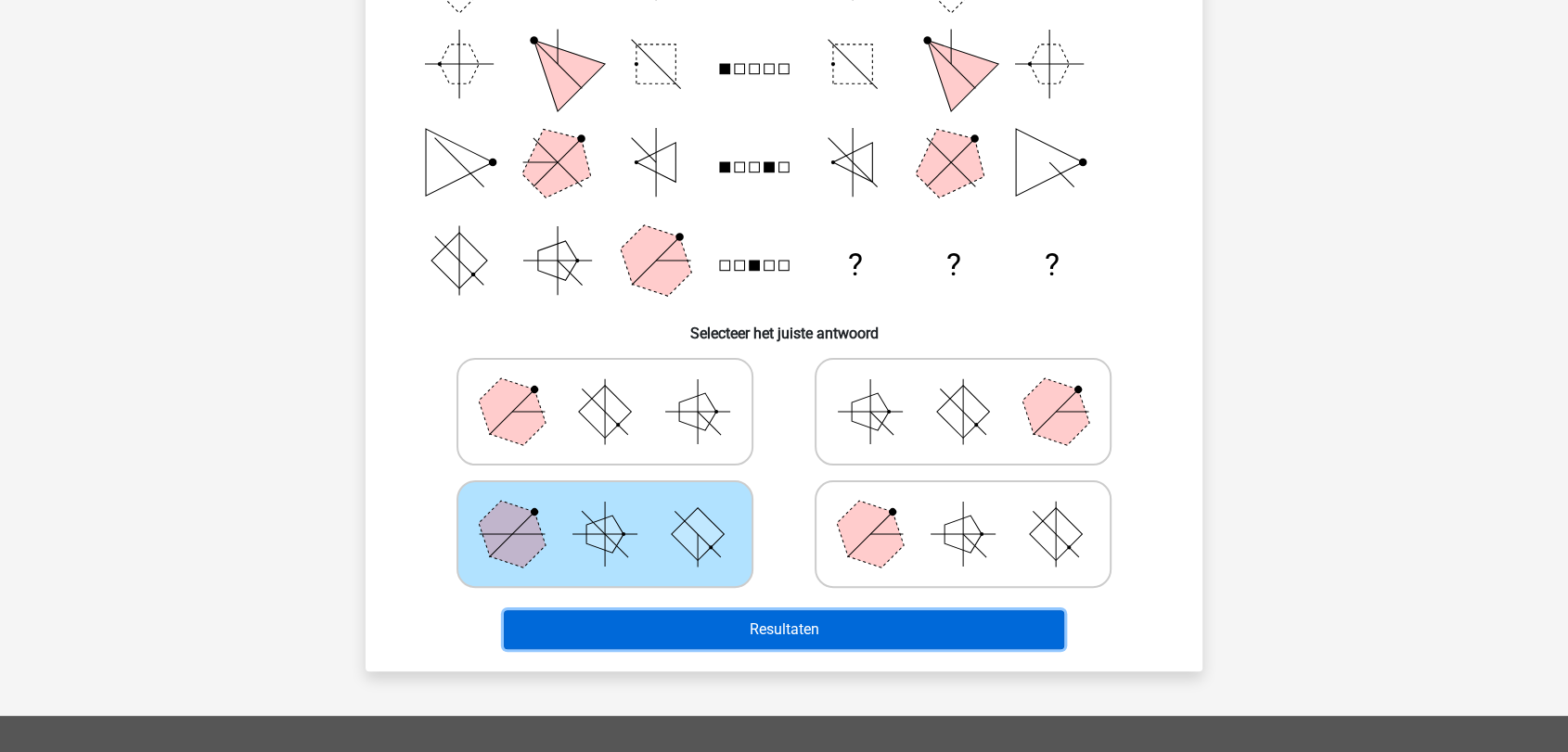
click at [784, 614] on button "Resultaten" at bounding box center [784, 629] width 562 height 38
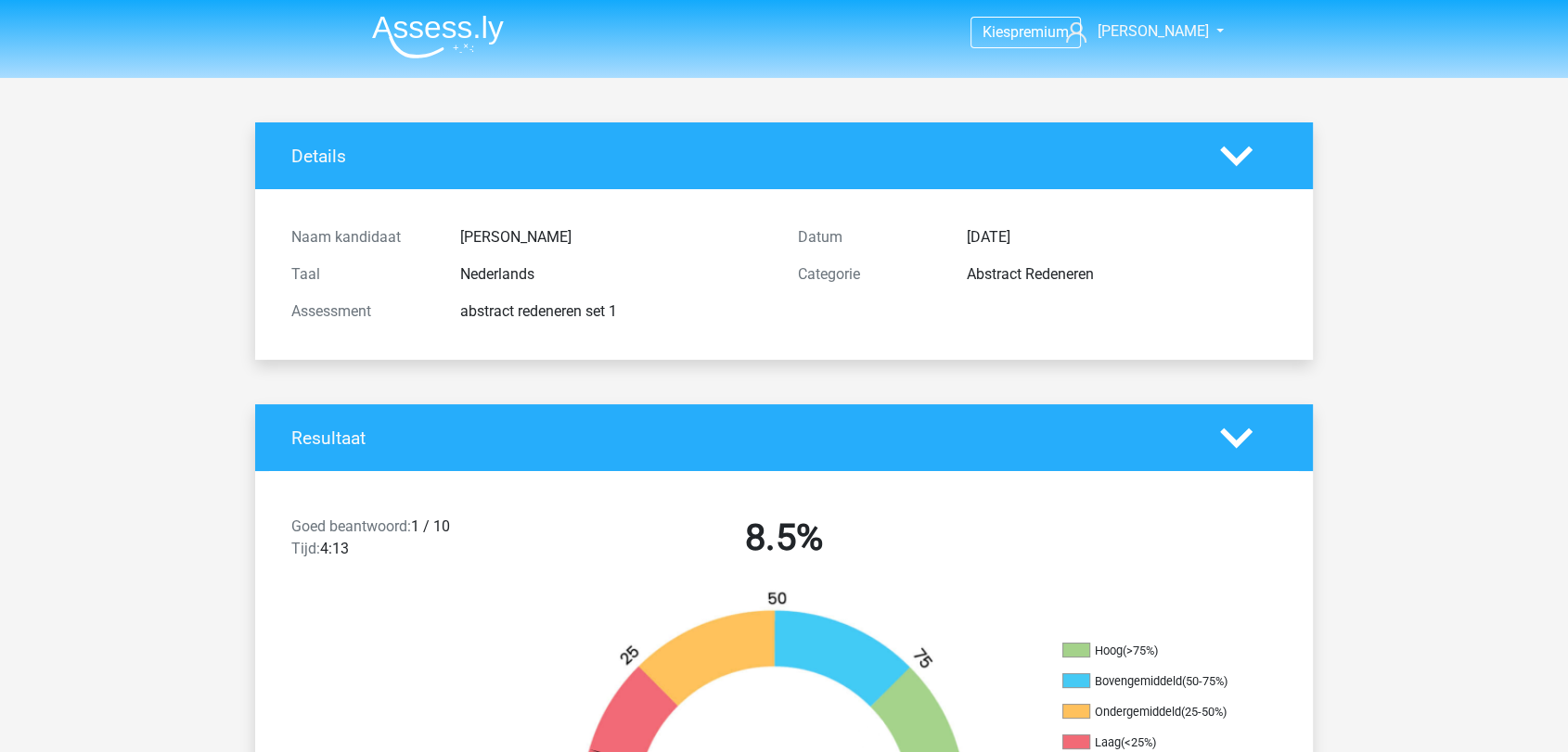
click at [467, 38] on img at bounding box center [437, 37] width 131 height 43
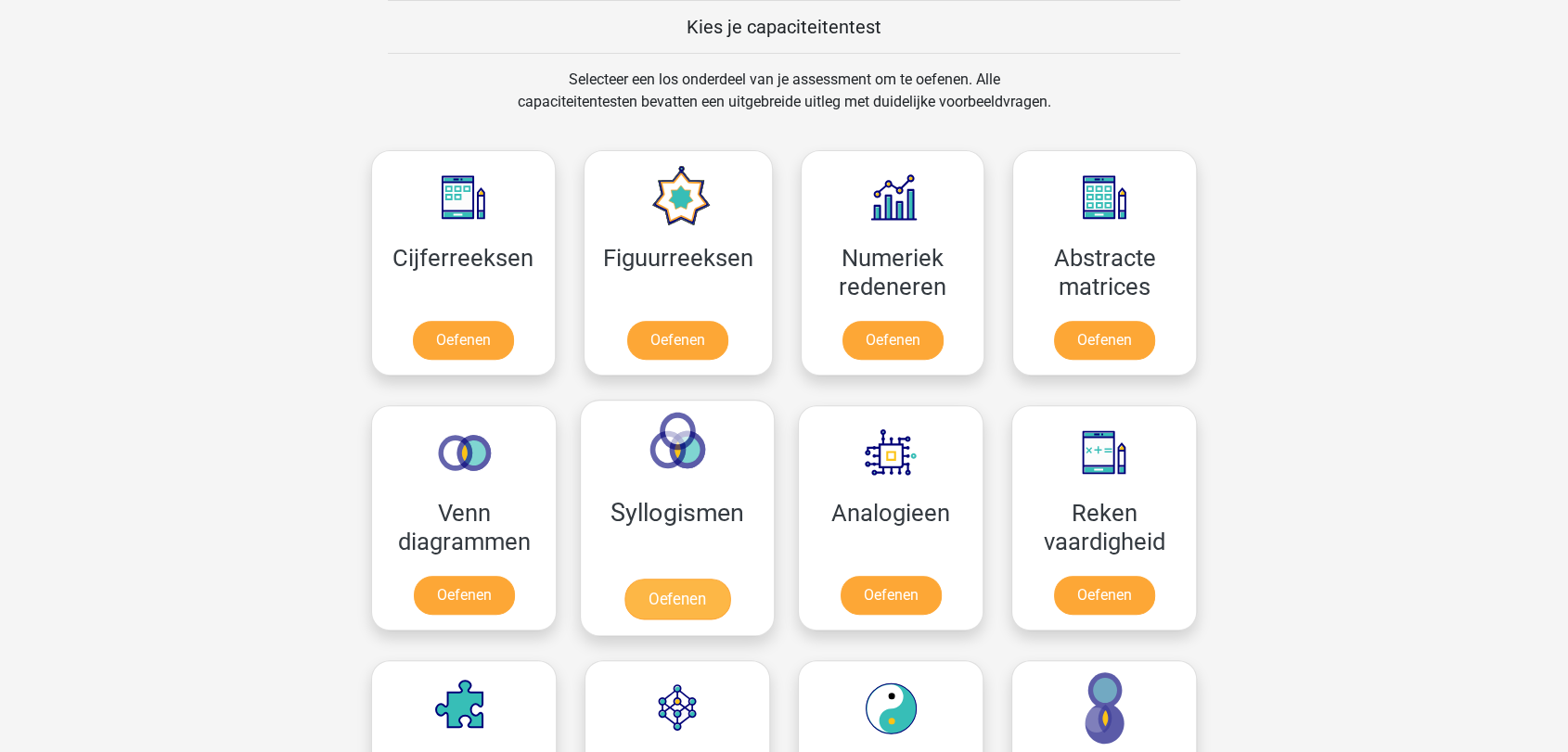
scroll to position [720, 0]
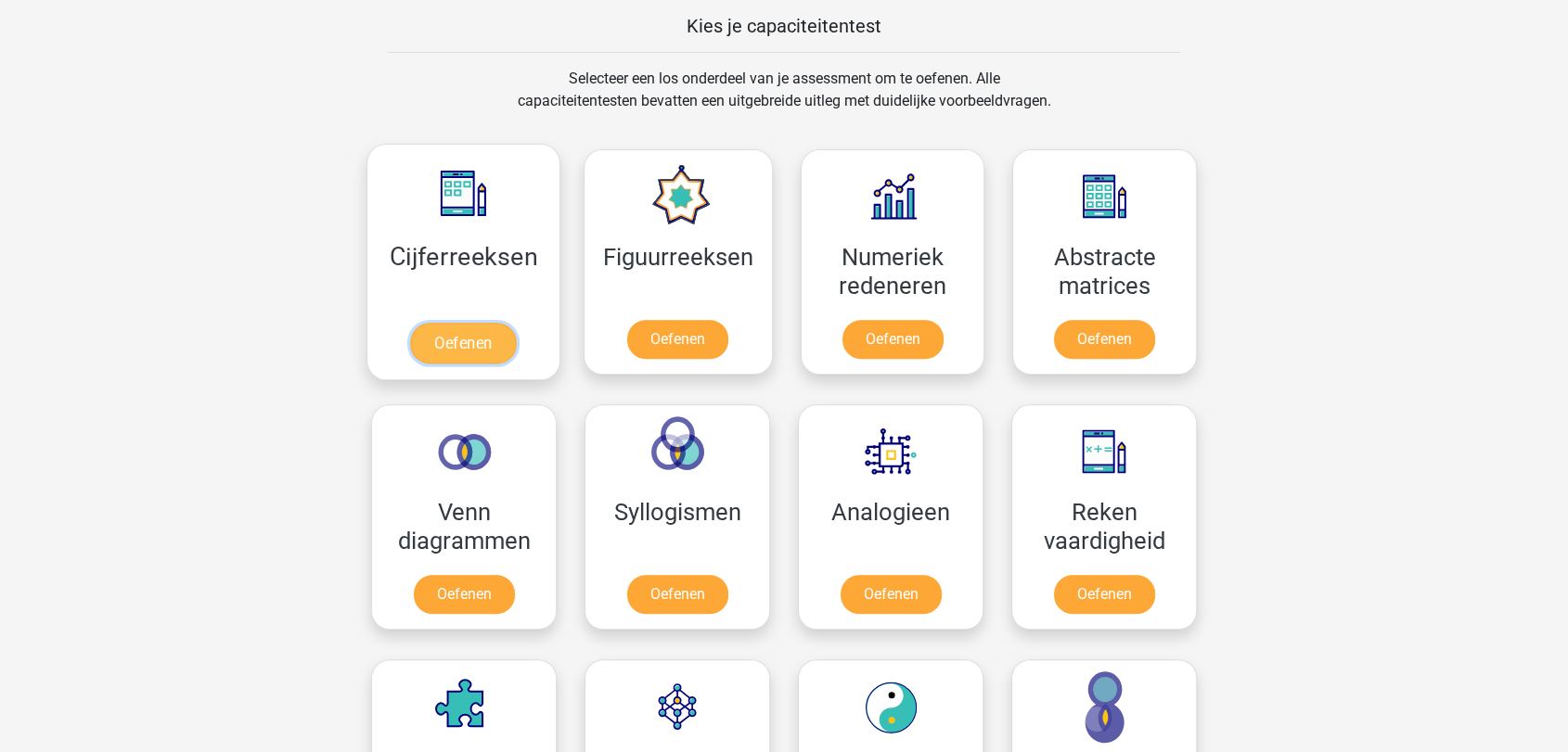
click at [506, 342] on link "Oefenen" at bounding box center [462, 342] width 106 height 40
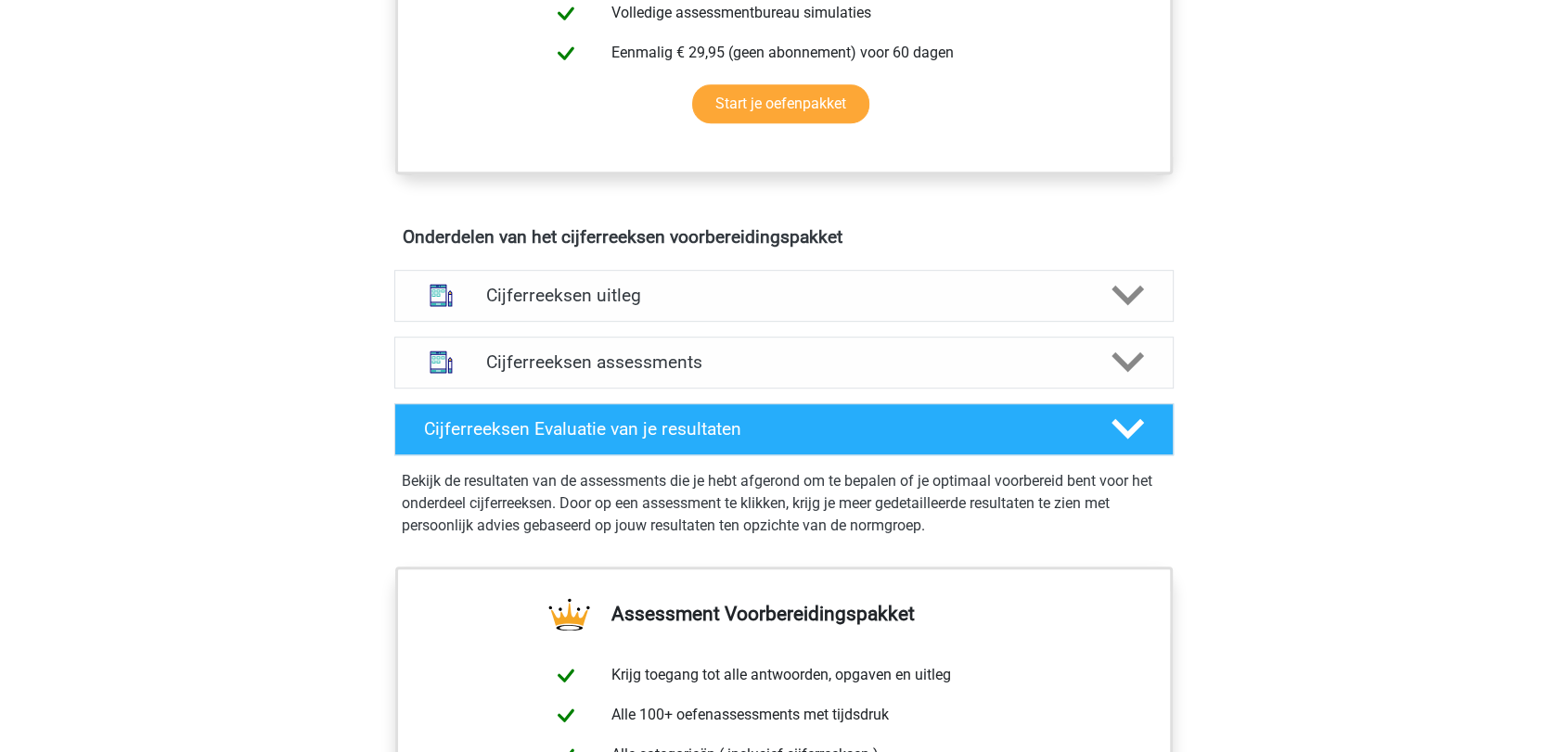
scroll to position [928, 0]
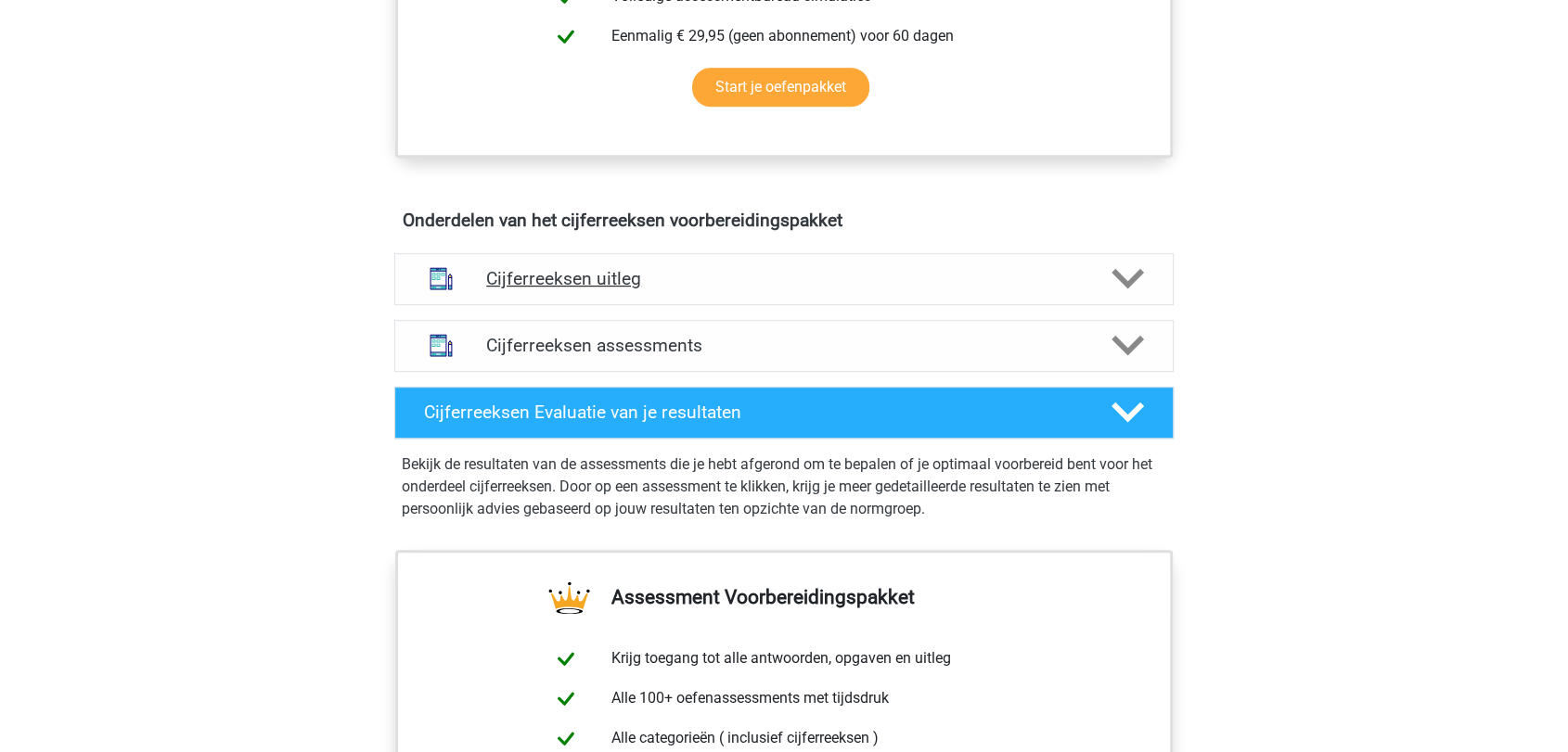
click at [1107, 291] on div at bounding box center [1127, 278] width 62 height 33
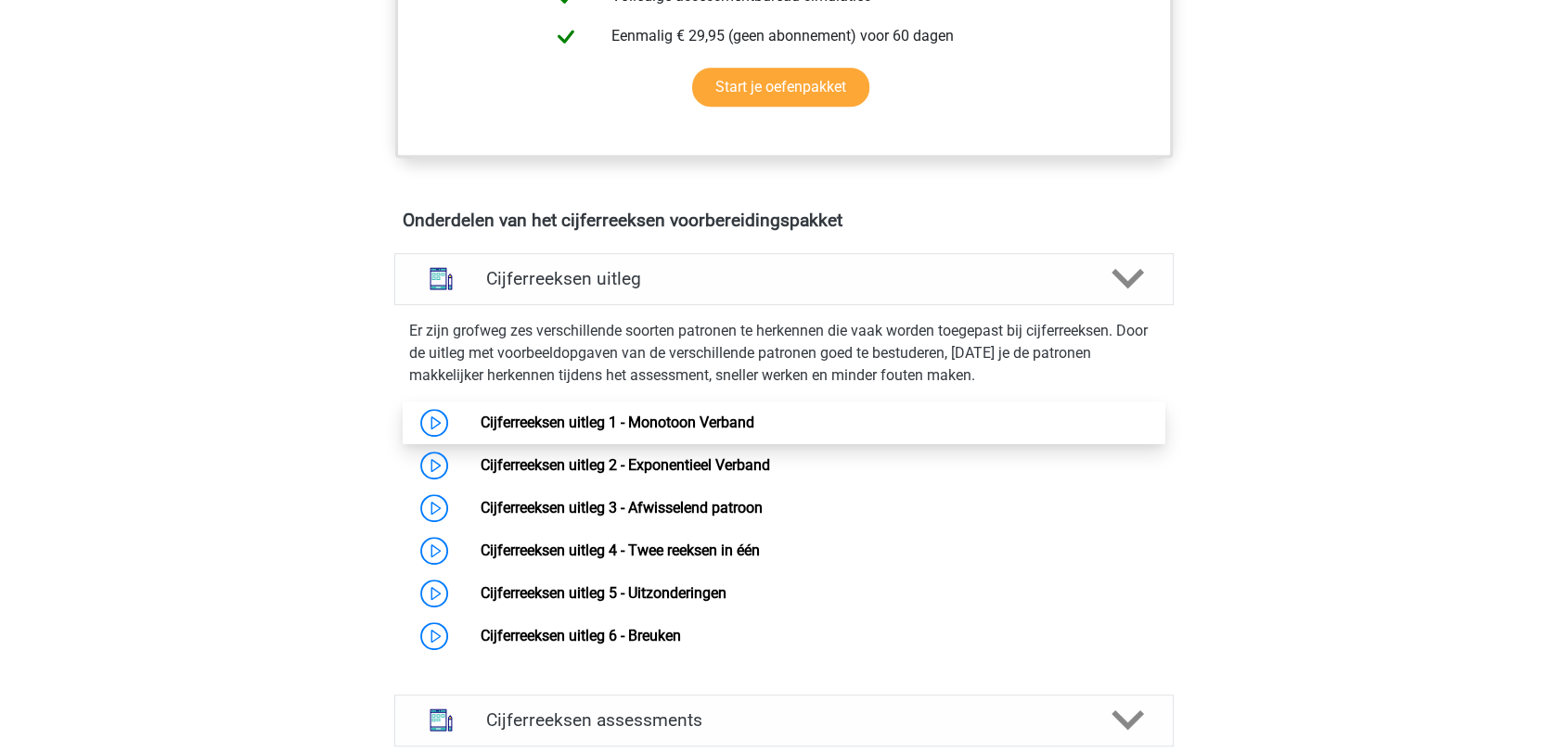
click at [547, 431] on link "Cijferreeksen uitleg 1 - Monotoon Verband" at bounding box center [616, 422] width 274 height 18
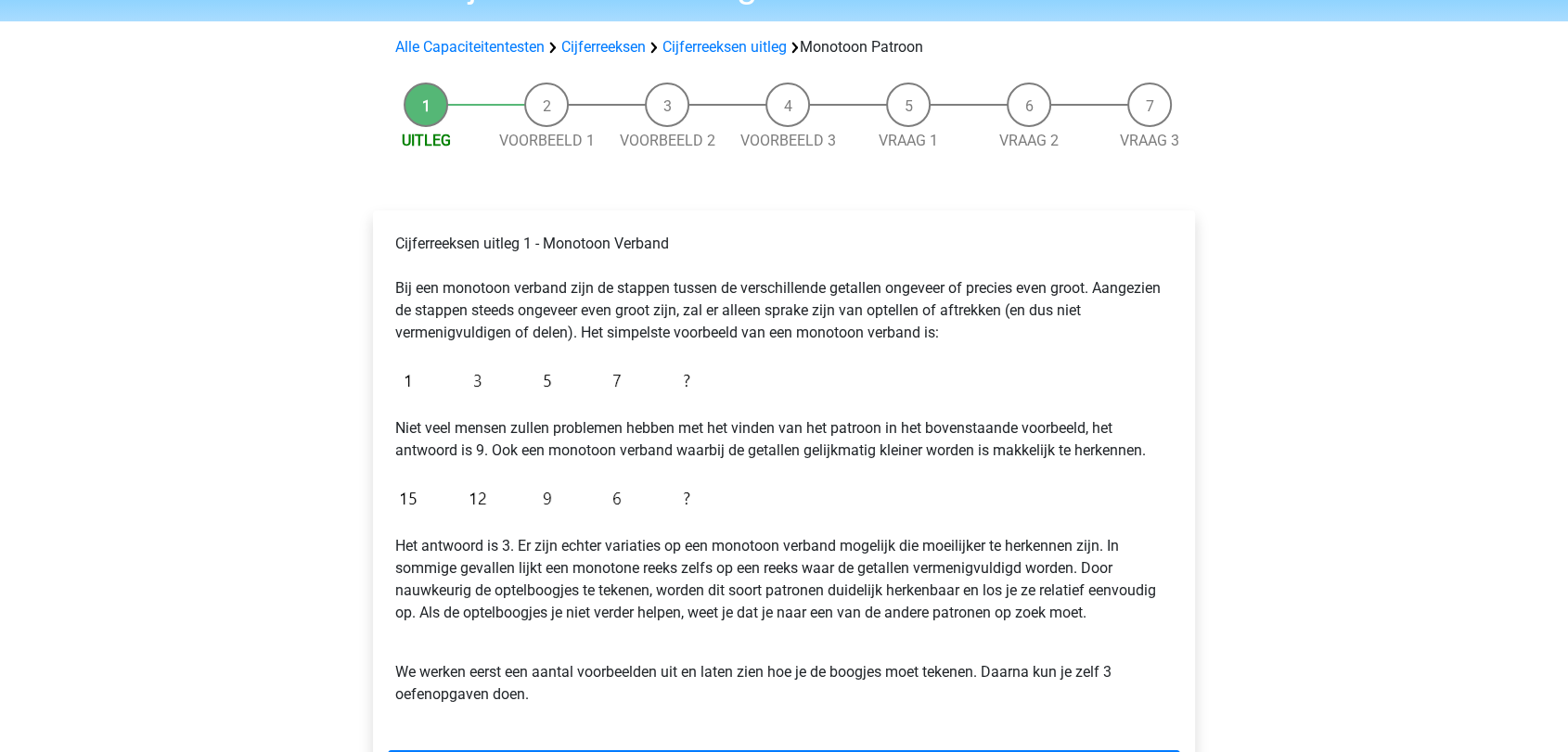
scroll to position [309, 0]
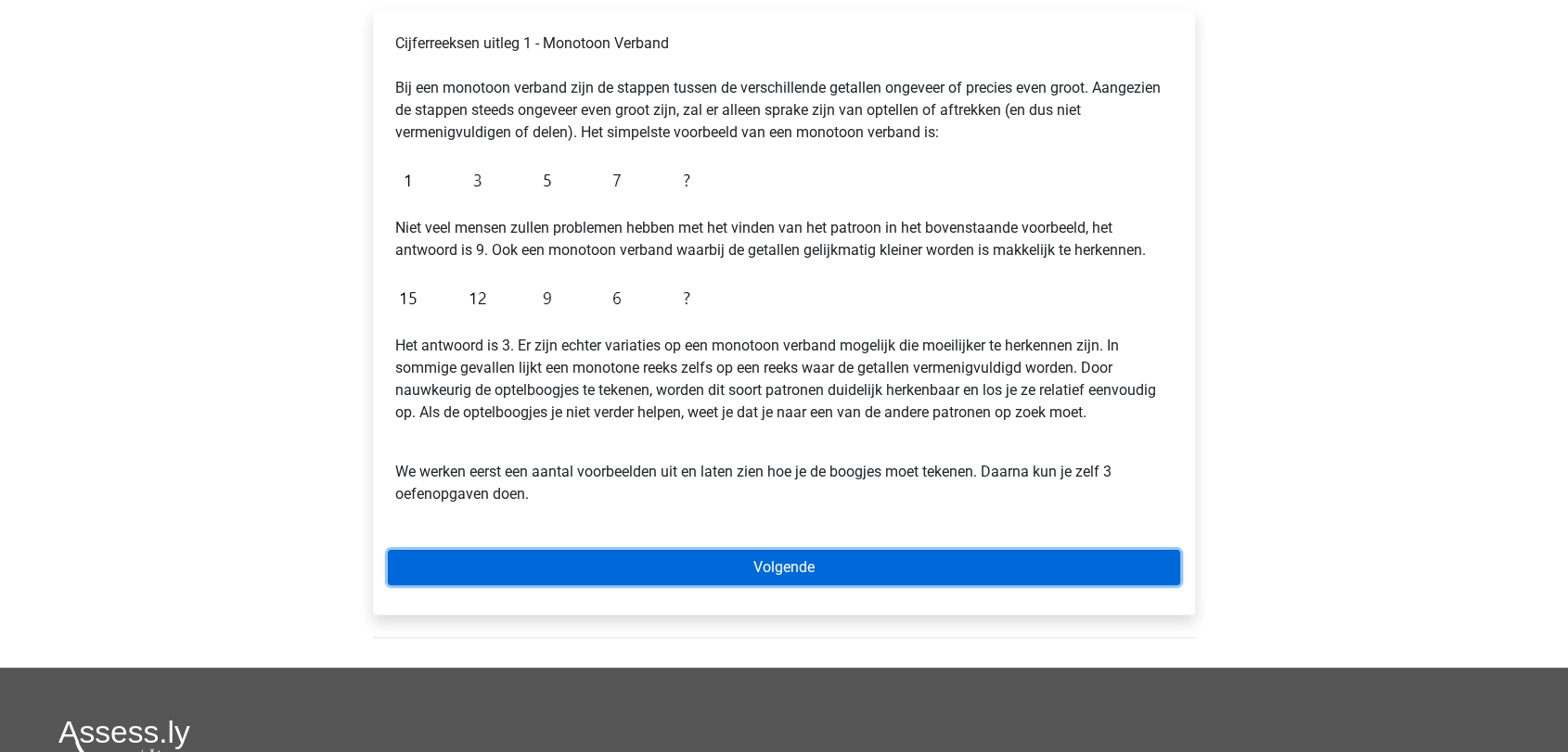
click at [796, 564] on link "Volgende" at bounding box center [784, 567] width 793 height 36
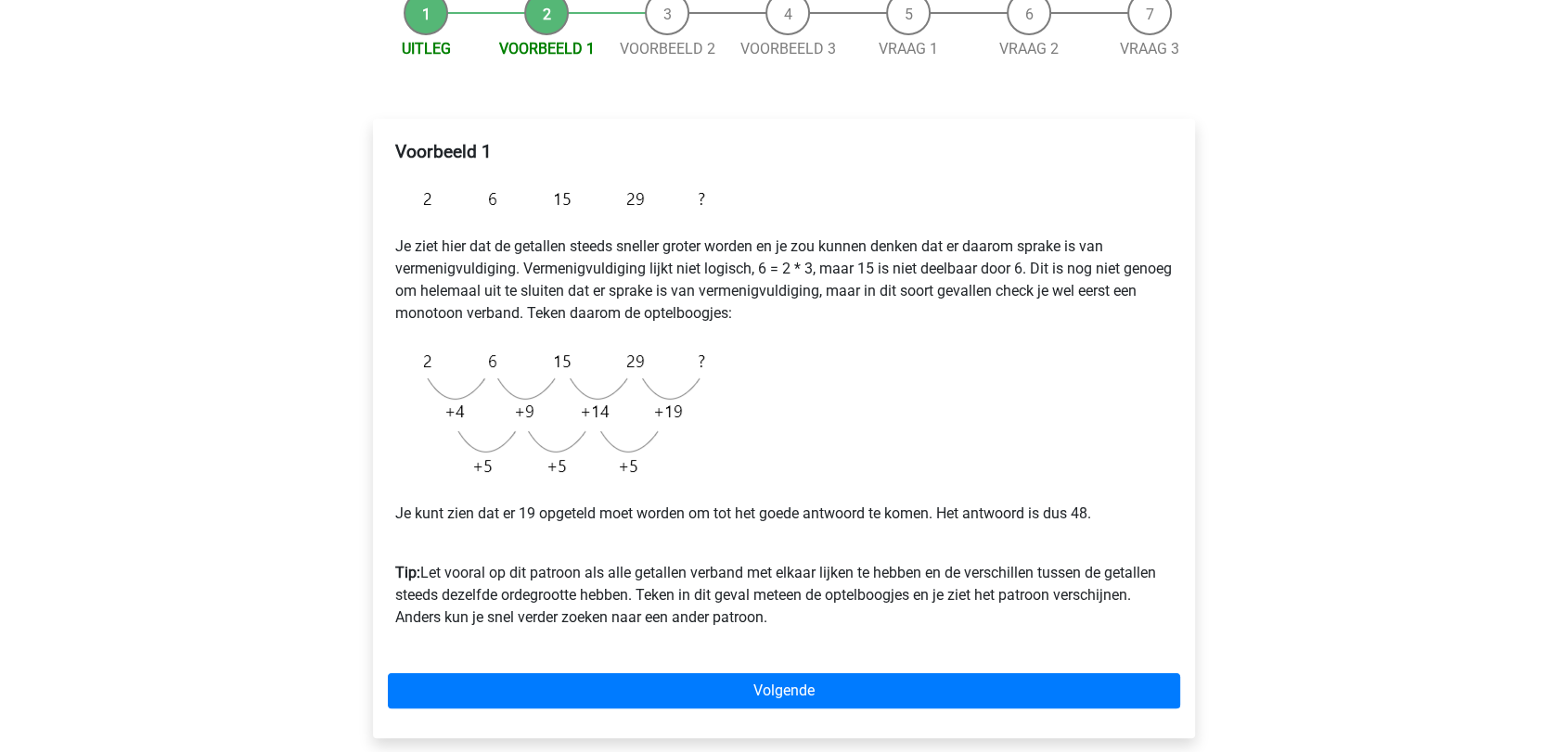
scroll to position [206, 0]
